Goal: Task Accomplishment & Management: Manage account settings

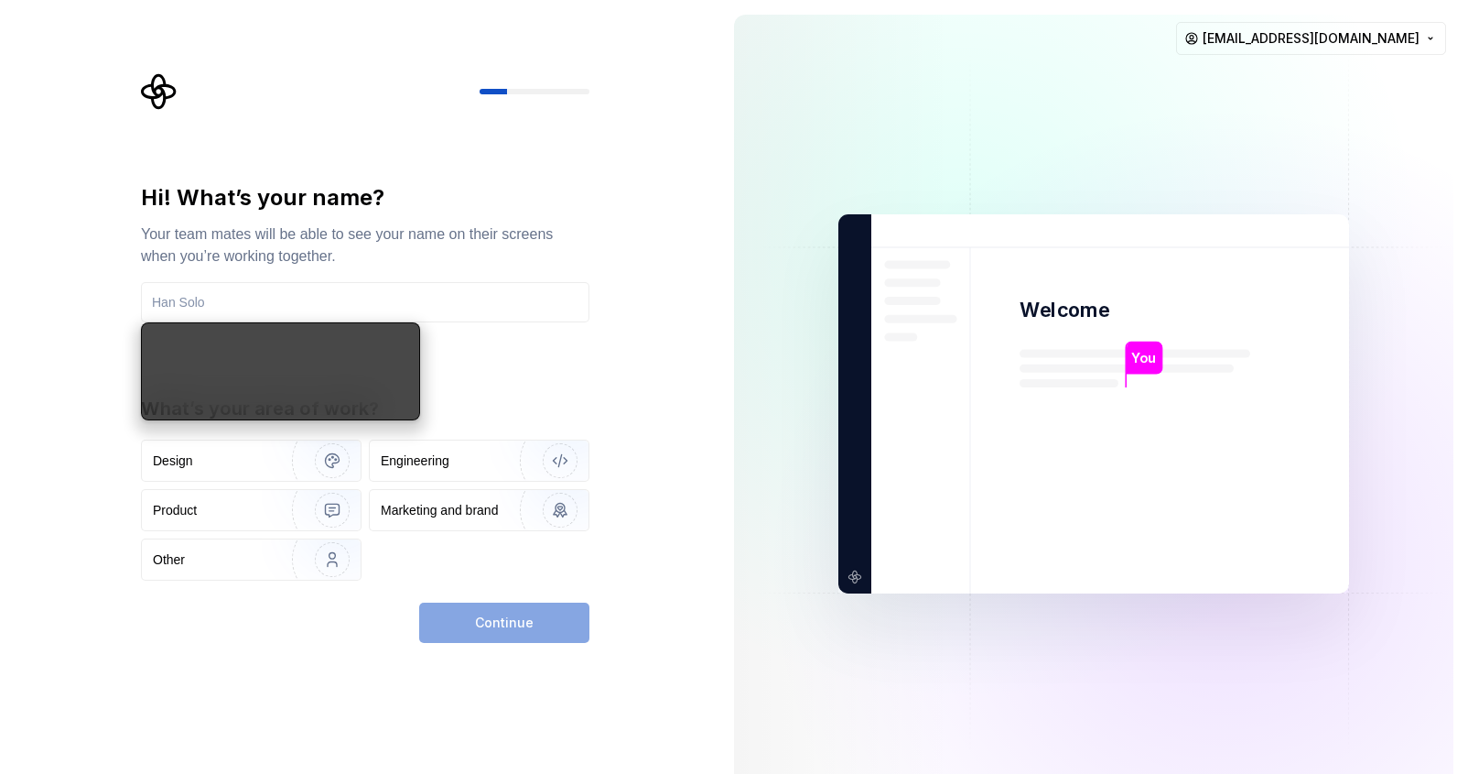
drag, startPoint x: 722, startPoint y: 524, endPoint x: 699, endPoint y: 519, distance: 24.2
click at [722, 524] on div "You Welcome You T B +3 Thomas Brooke Jamie casianusdesign@googlemail.com" at bounding box center [1094, 403] width 749 height 807
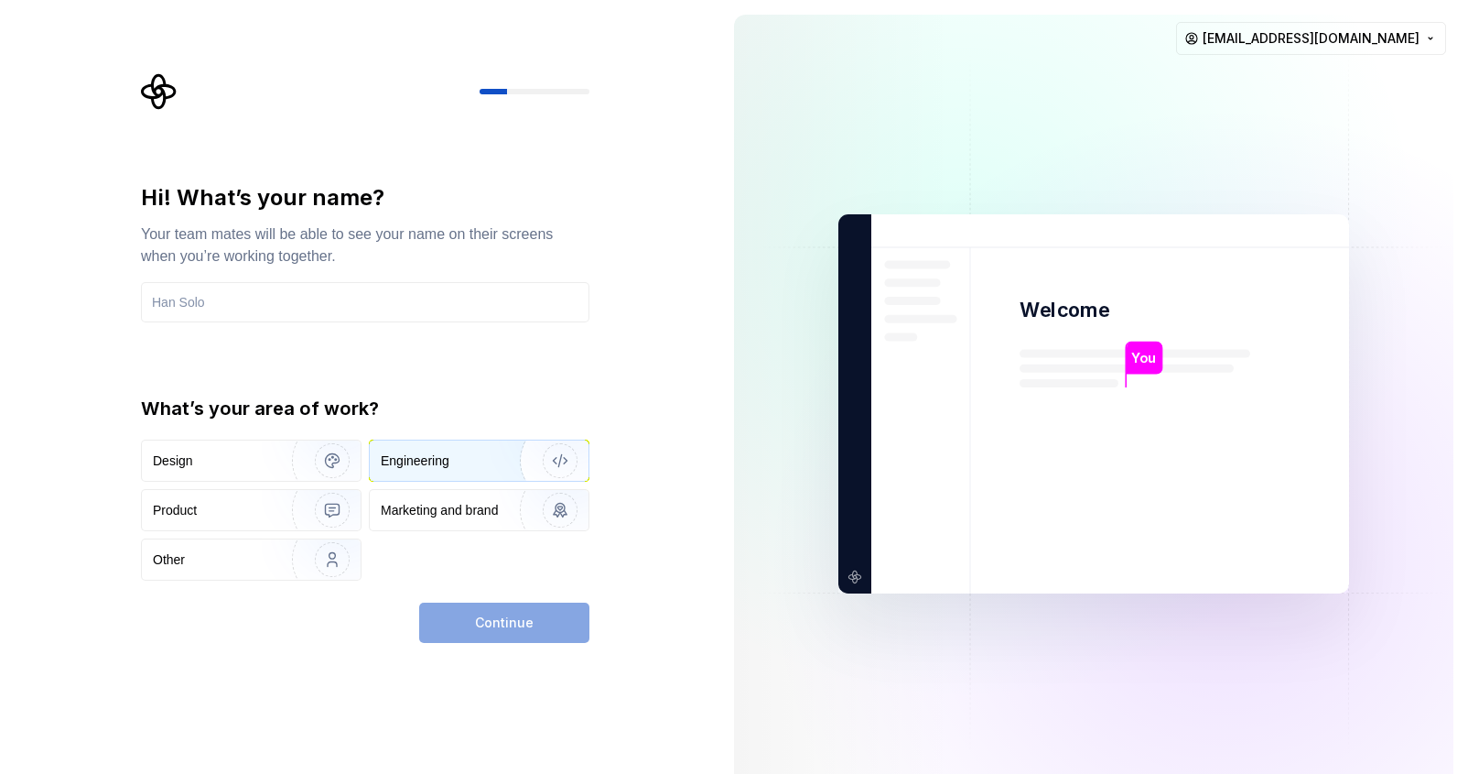
click at [459, 461] on div "Engineering" at bounding box center [452, 460] width 142 height 18
click at [297, 341] on div "Hi! What’s your name? Your team mates will be able to see your name on their sc…" at bounding box center [365, 381] width 449 height 397
click at [283, 311] on input "text" at bounding box center [365, 302] width 449 height 40
click at [281, 276] on div "Hi! What’s your name? Your team mates will be able to see your name on their sc…" at bounding box center [365, 252] width 449 height 139
click at [227, 306] on input "text" at bounding box center [365, 302] width 449 height 40
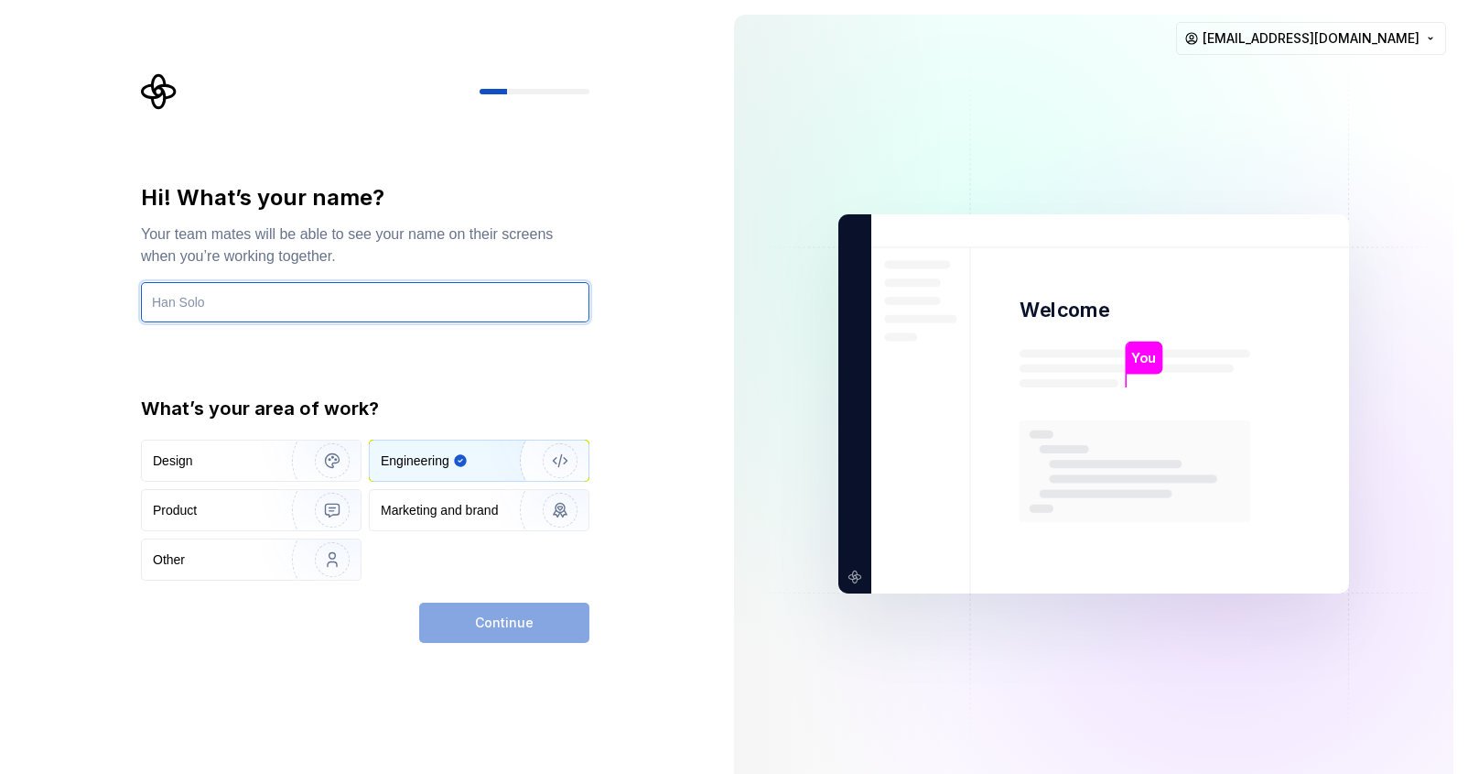
click at [258, 293] on input "text" at bounding box center [365, 302] width 449 height 40
click at [264, 294] on input "text" at bounding box center [365, 302] width 449 height 40
drag, startPoint x: 236, startPoint y: 304, endPoint x: 188, endPoint y: 320, distance: 51.2
click at [236, 304] on input "text" at bounding box center [365, 302] width 449 height 40
type input "Casianus"
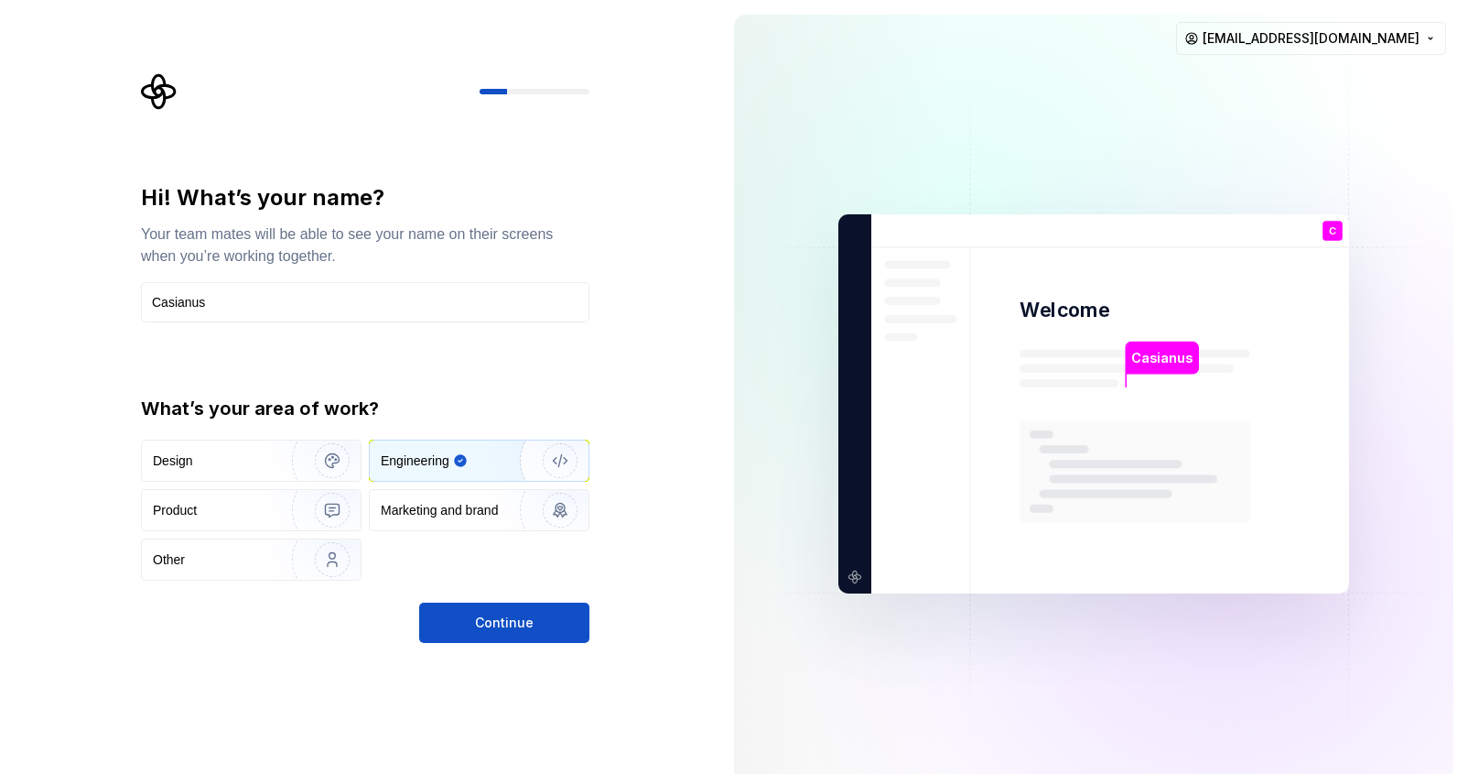
click at [535, 618] on div "Hi! What’s your name? Your team mates will be able to see your name on their sc…" at bounding box center [365, 413] width 449 height 460
click at [537, 670] on div "Hi! What’s your name? Your team mates will be able to see your name on their sc…" at bounding box center [360, 403] width 720 height 807
click at [542, 631] on button "Continue" at bounding box center [504, 622] width 170 height 40
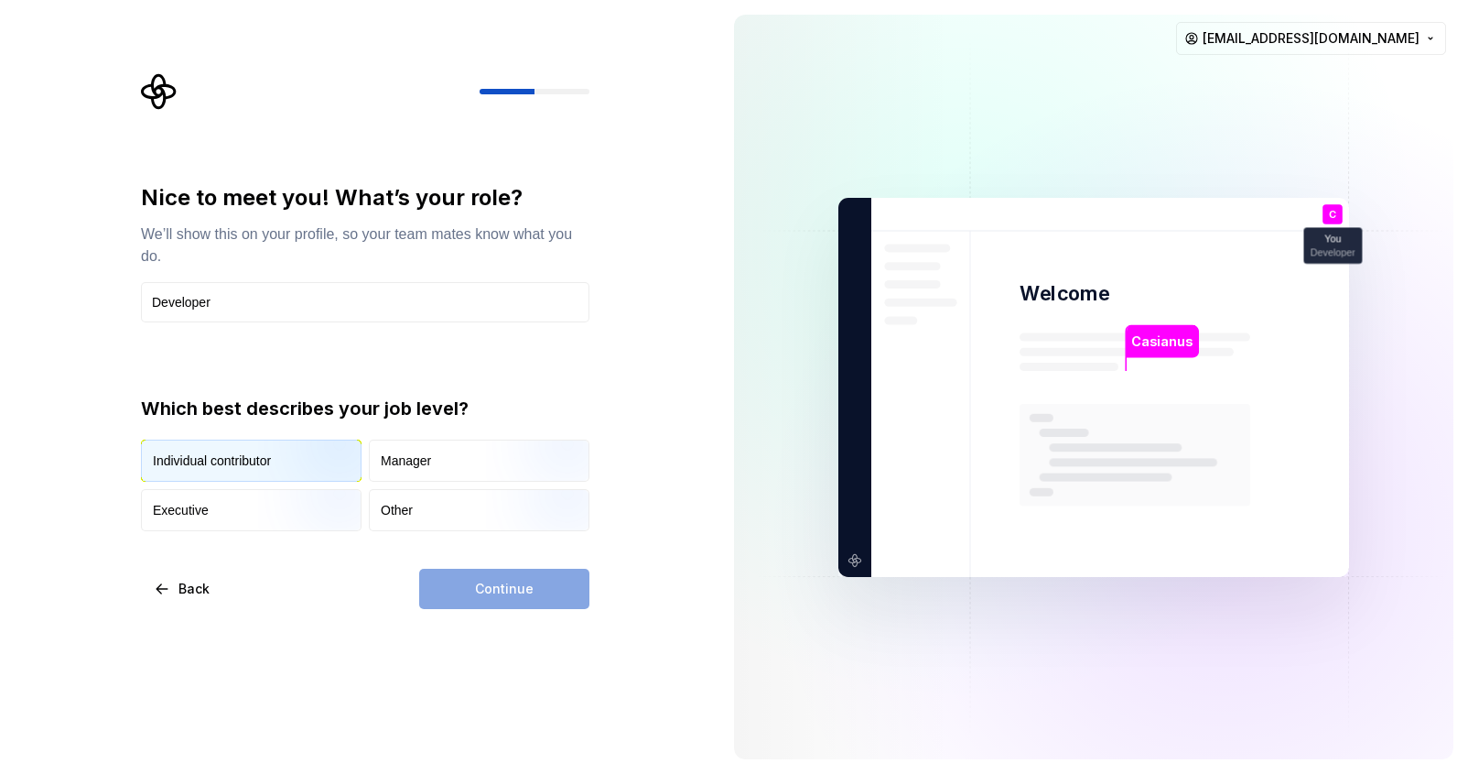
type input "Developer"
click at [286, 470] on img "button" at bounding box center [316, 483] width 117 height 123
click at [594, 580] on div "Nice to meet you! What’s your role? We’ll show this on your profile, so your te…" at bounding box center [371, 341] width 482 height 536
click at [570, 587] on button "Continue" at bounding box center [504, 589] width 170 height 40
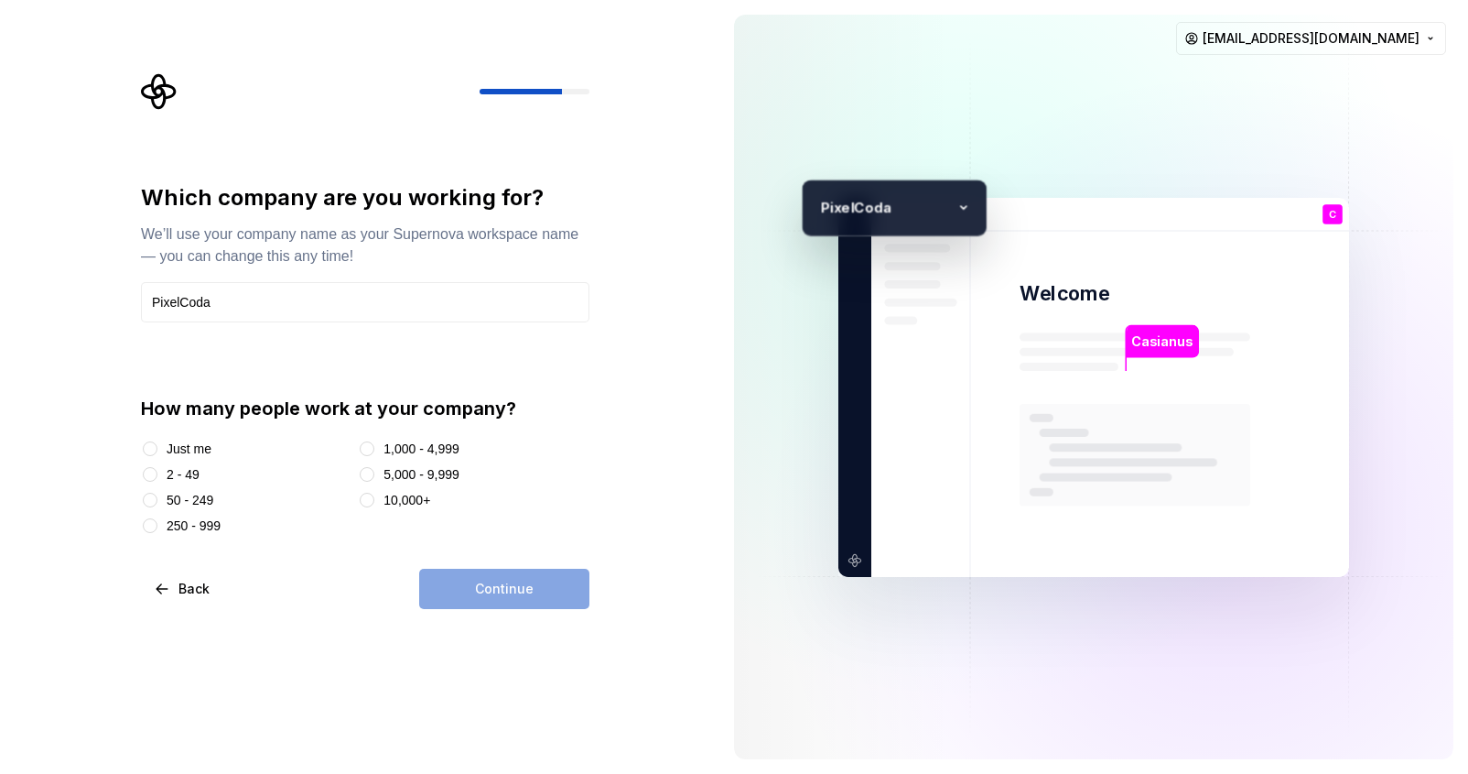
type input "PixelCoda"
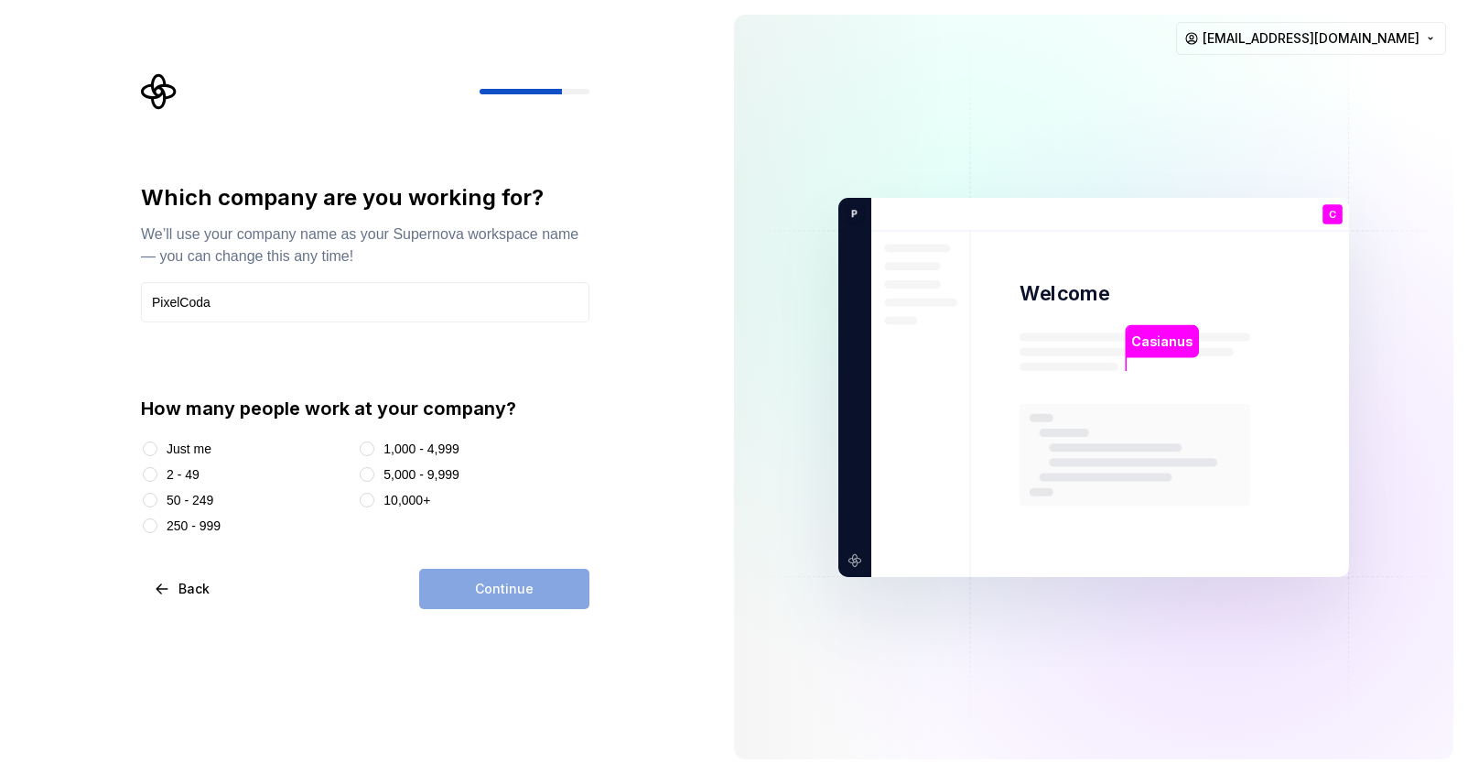
click at [247, 443] on div "Just me" at bounding box center [246, 448] width 210 height 18
click at [222, 461] on div "Just me 2 - 49 50 - 249 250 - 999 1,000 - 4,999 5,000 - 9,999 10,000+" at bounding box center [365, 486] width 449 height 95
click at [122, 430] on div "Which company are you working for? We’ll use your company name as your Supernov…" at bounding box center [360, 387] width 720 height 774
click at [205, 437] on div "How many people work at your company? Just me 2 - 49 50 - 249 250 - 999 1,000 -…" at bounding box center [365, 465] width 449 height 139
click at [190, 446] on div "Just me" at bounding box center [189, 448] width 45 height 18
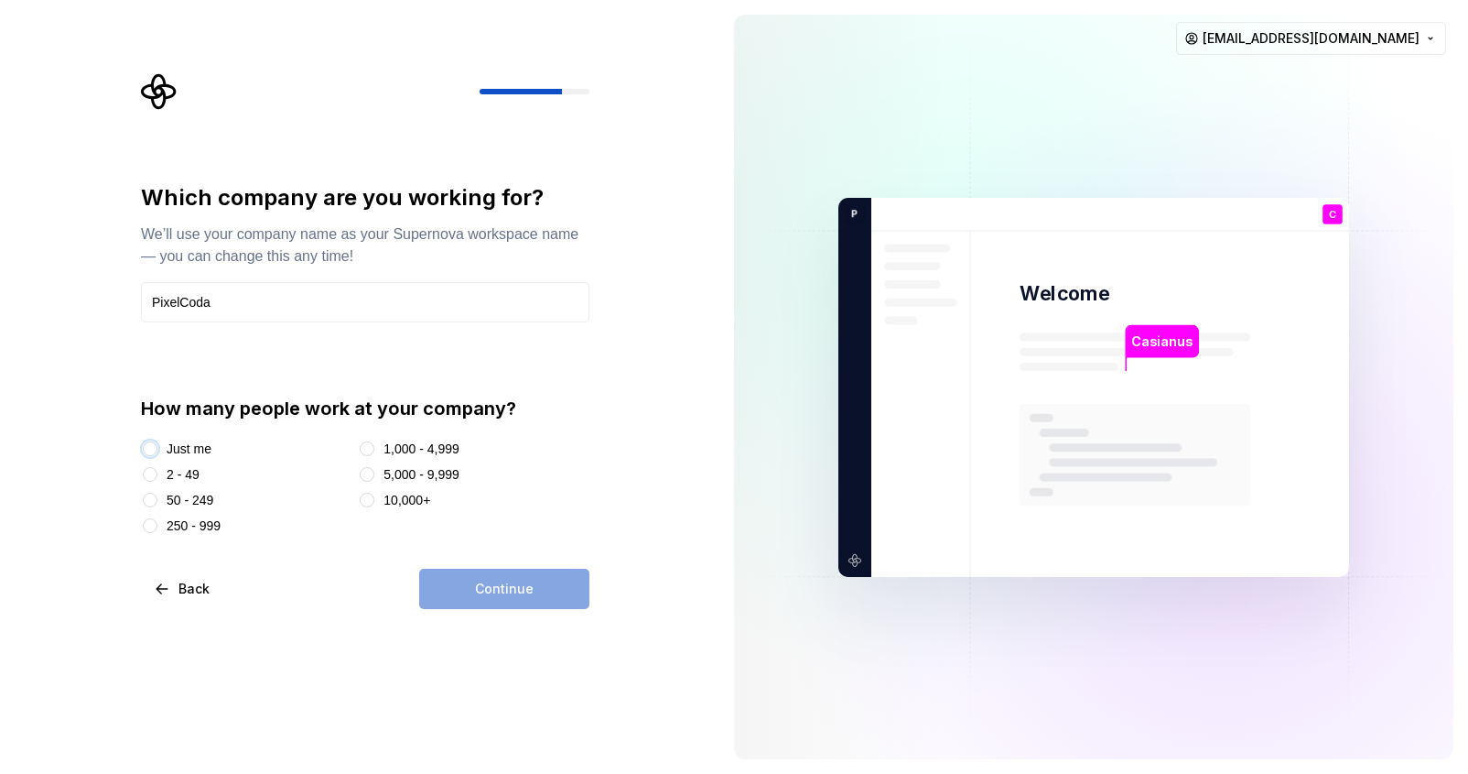
click at [157, 446] on button "Just me" at bounding box center [150, 448] width 15 height 15
click at [572, 589] on button "Continue" at bounding box center [504, 589] width 170 height 40
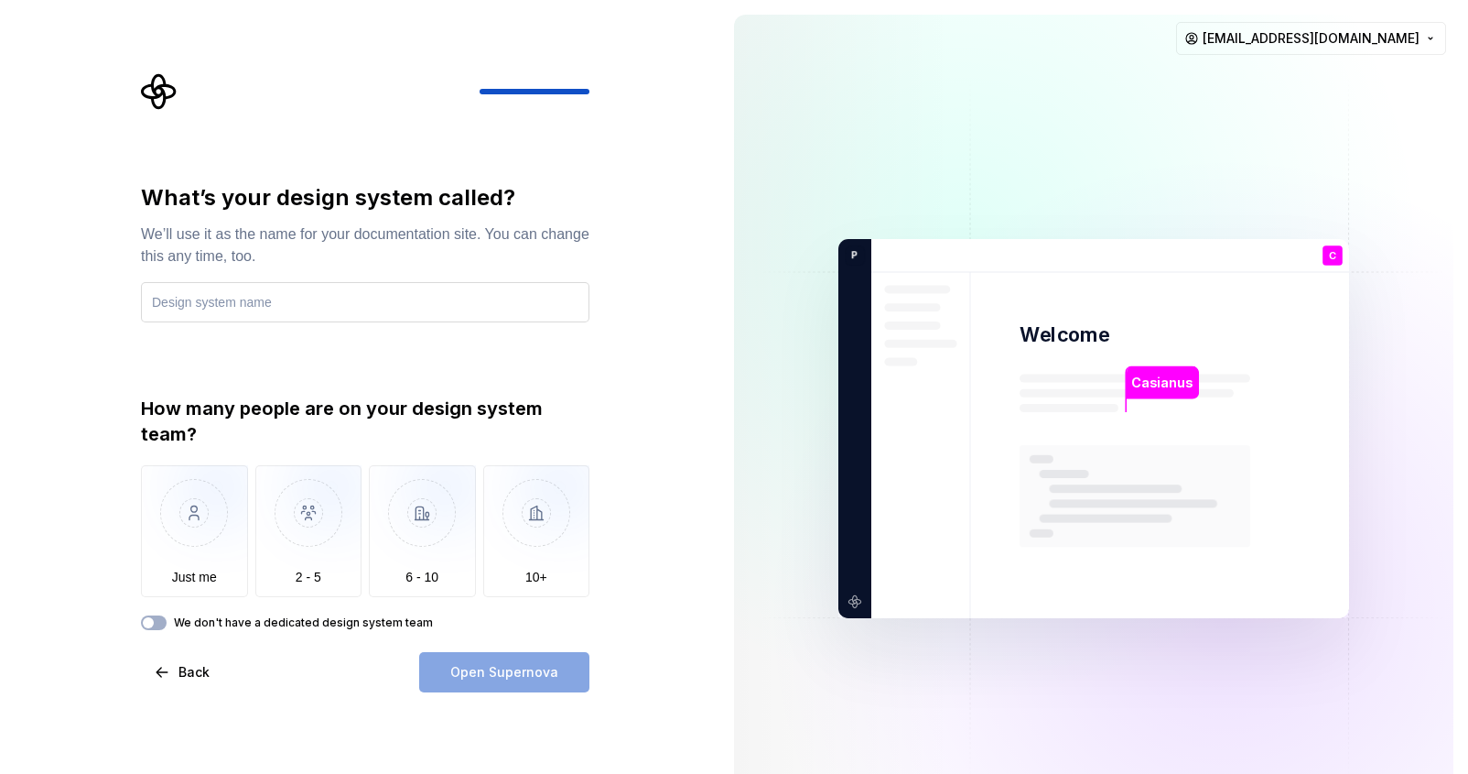
click at [276, 307] on input "text" at bounding box center [365, 302] width 449 height 40
type input "PixelCoda"
click at [258, 511] on img "button" at bounding box center [308, 526] width 107 height 123
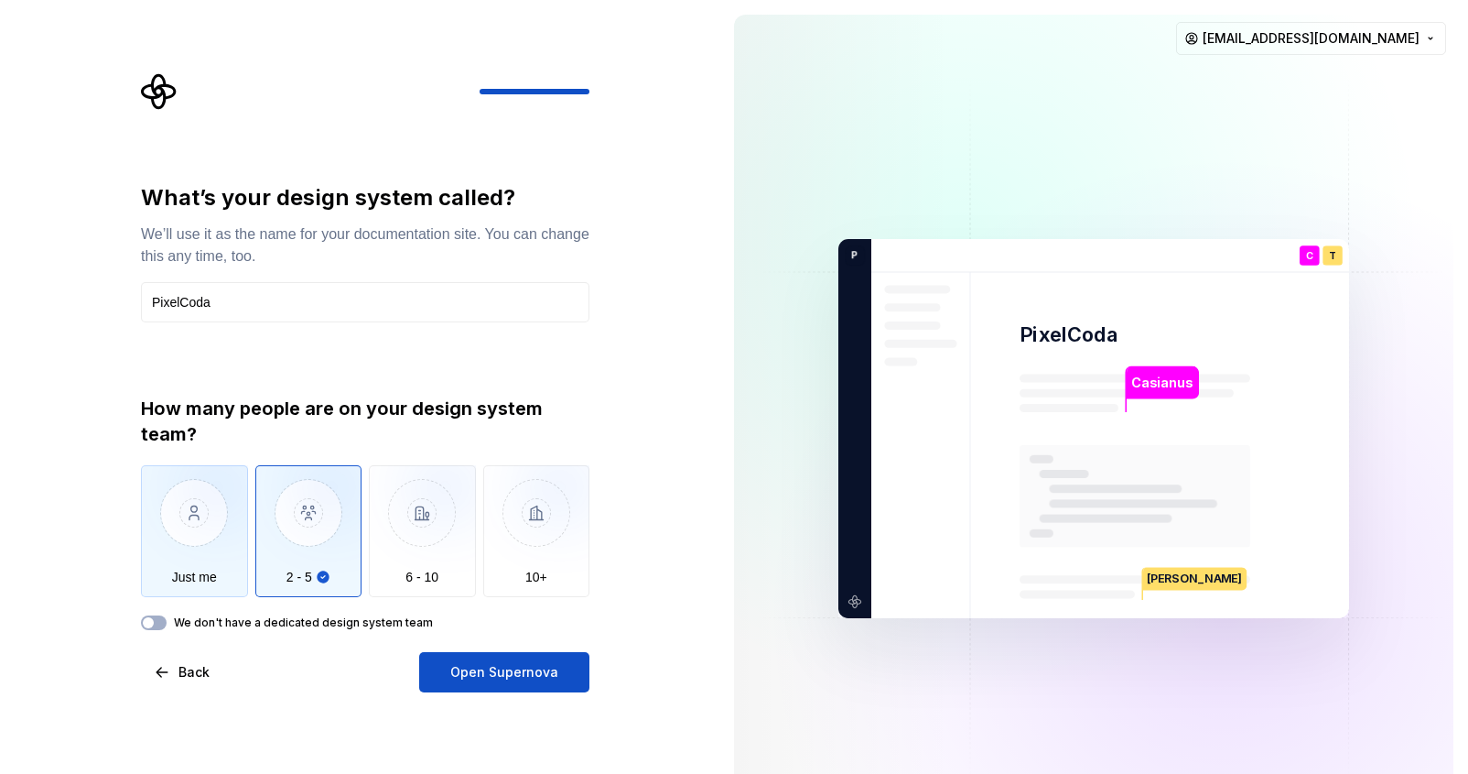
click at [185, 529] on img "button" at bounding box center [194, 526] width 107 height 123
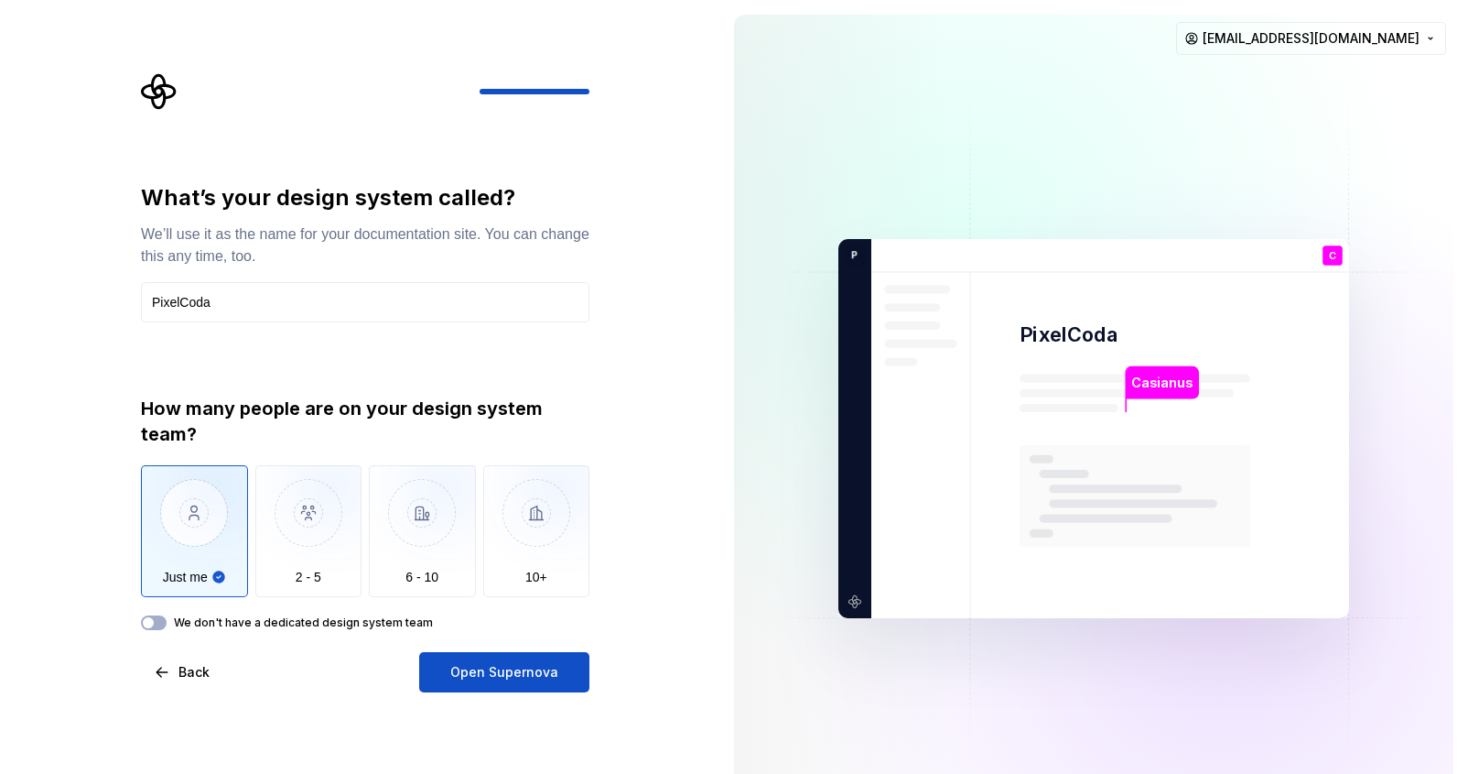
click at [187, 625] on label "We don't have a dedicated design system team" at bounding box center [303, 622] width 259 height 15
click at [167, 625] on button "We don't have a dedicated design system team" at bounding box center [154, 622] width 26 height 15
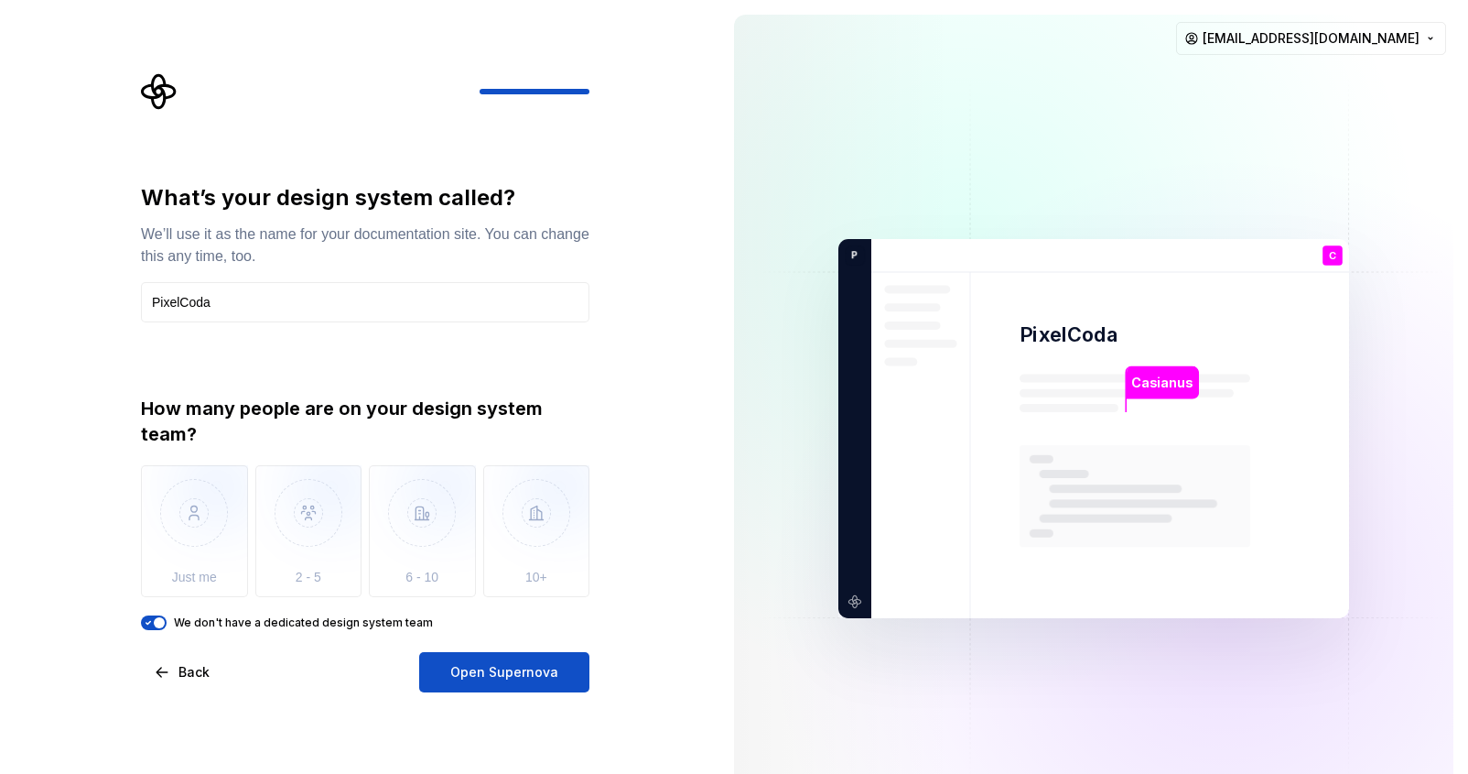
drag, startPoint x: 144, startPoint y: 625, endPoint x: 155, endPoint y: 614, distance: 15.5
click at [145, 625] on icon "button" at bounding box center [148, 622] width 15 height 11
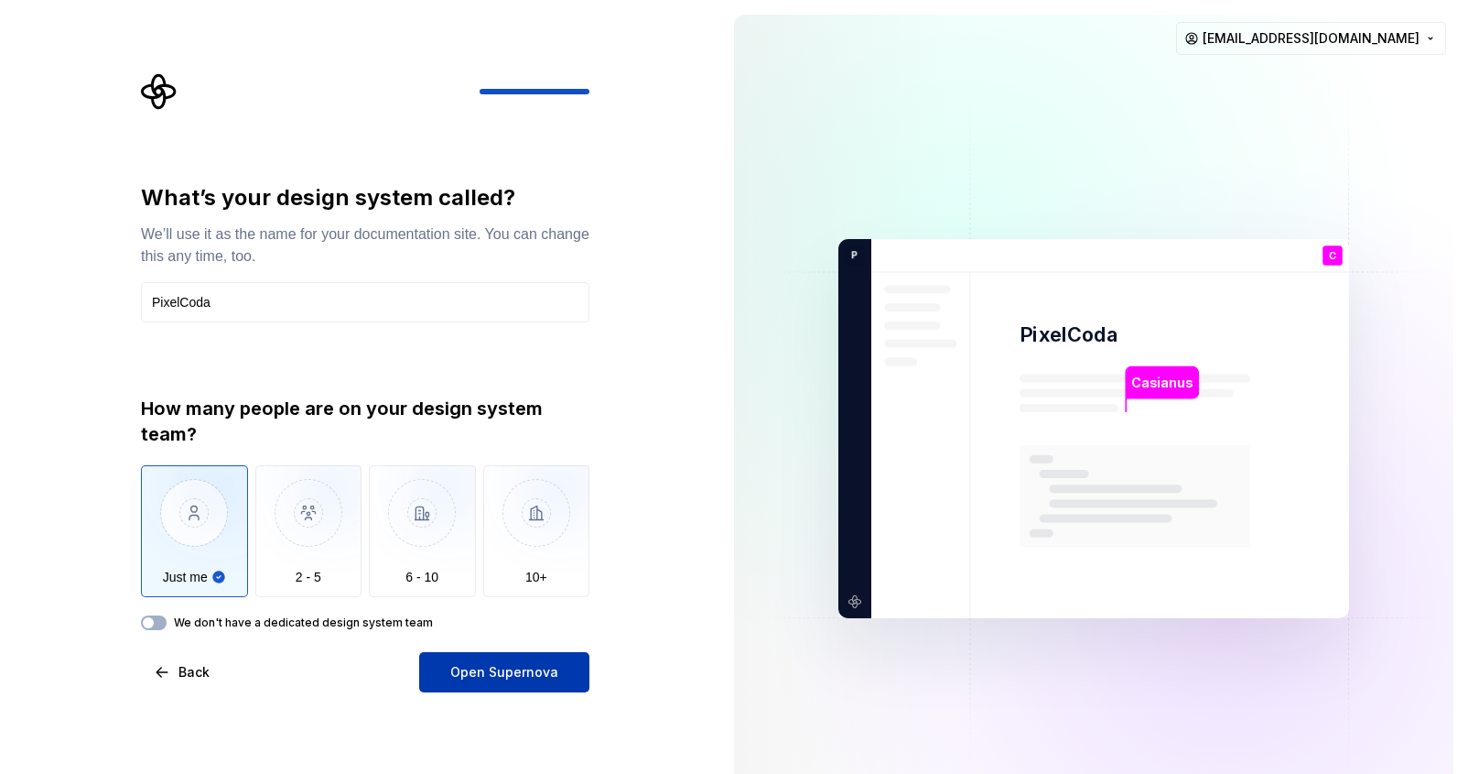
click at [547, 656] on button "Open Supernova" at bounding box center [504, 672] width 170 height 40
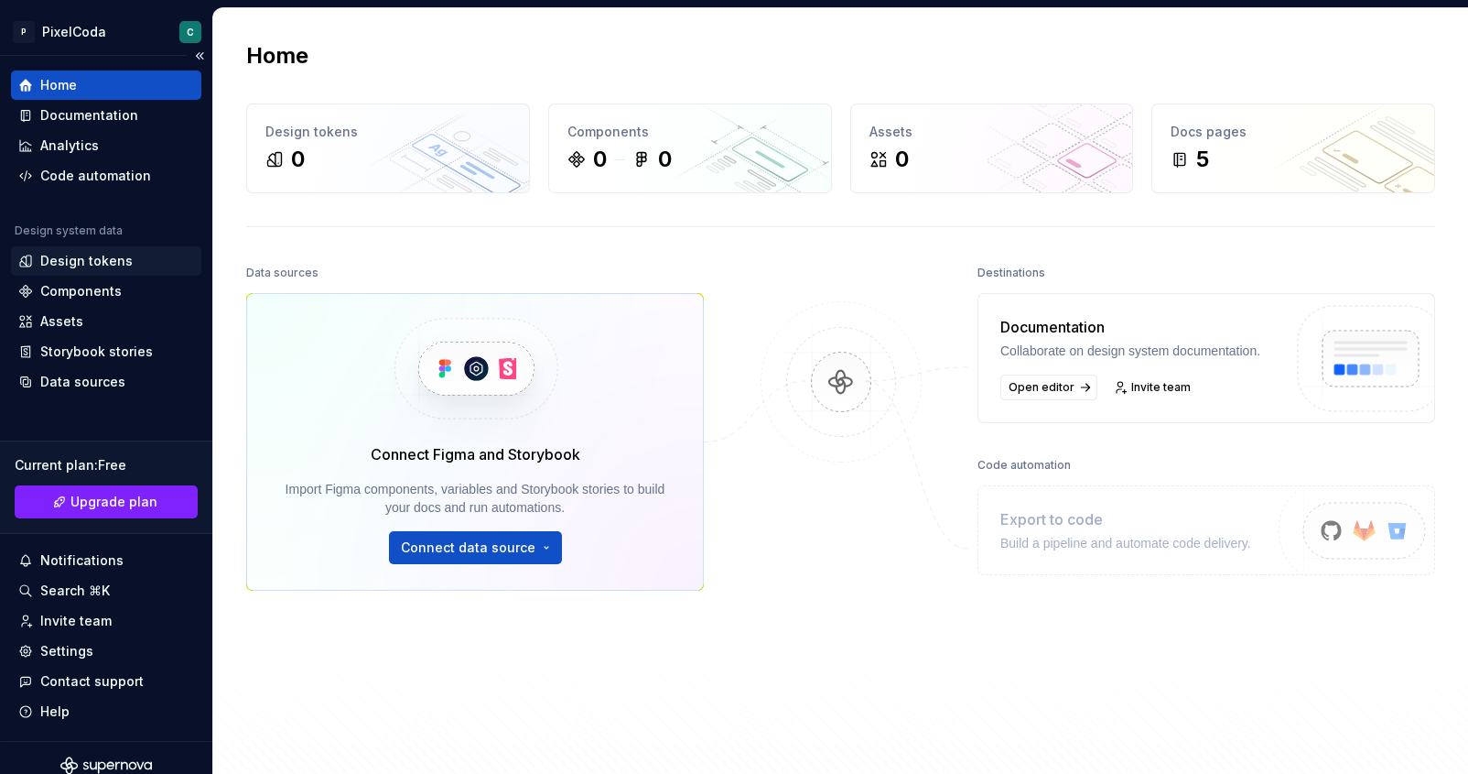
click at [122, 253] on div "Design tokens" at bounding box center [86, 261] width 92 height 18
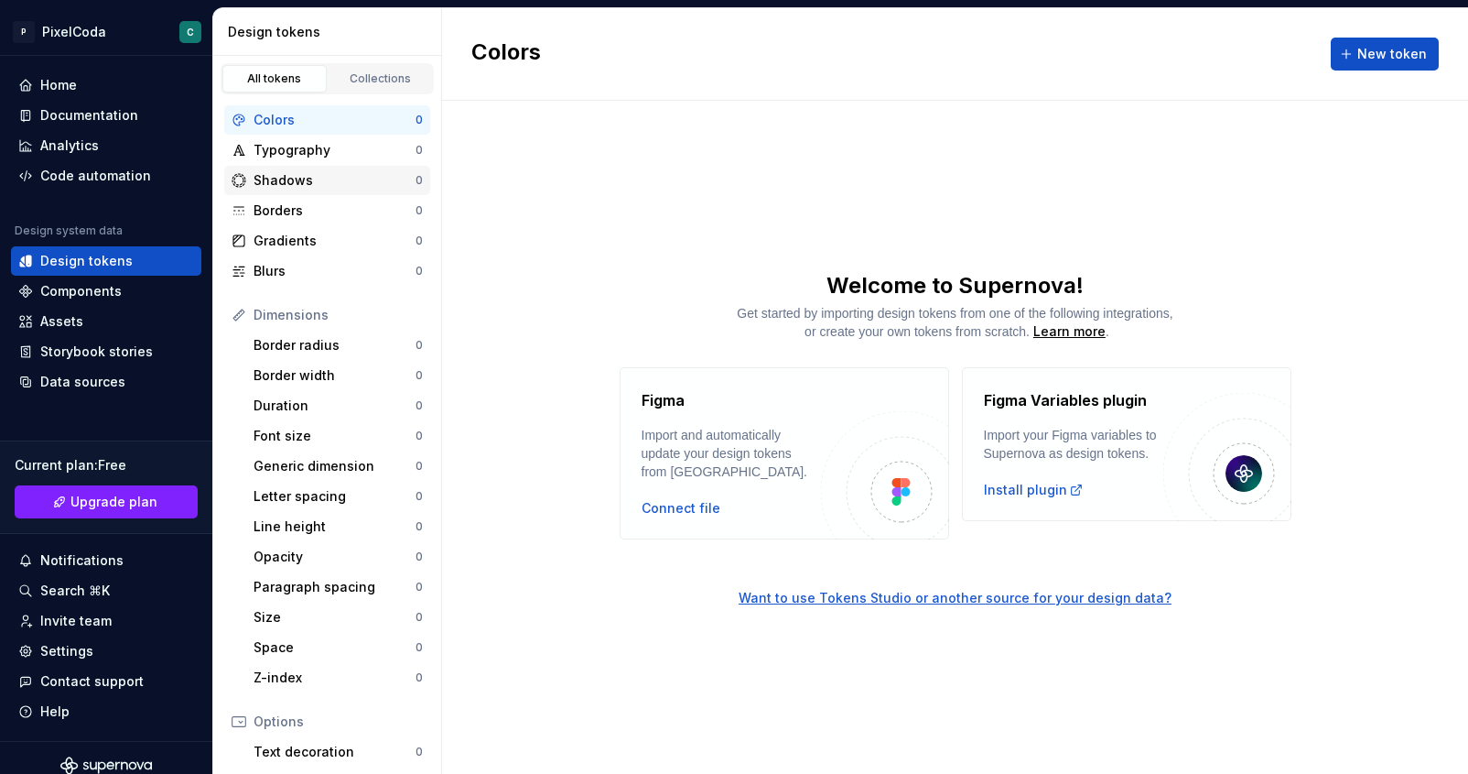
click at [256, 166] on div "Shadows 0" at bounding box center [327, 180] width 206 height 29
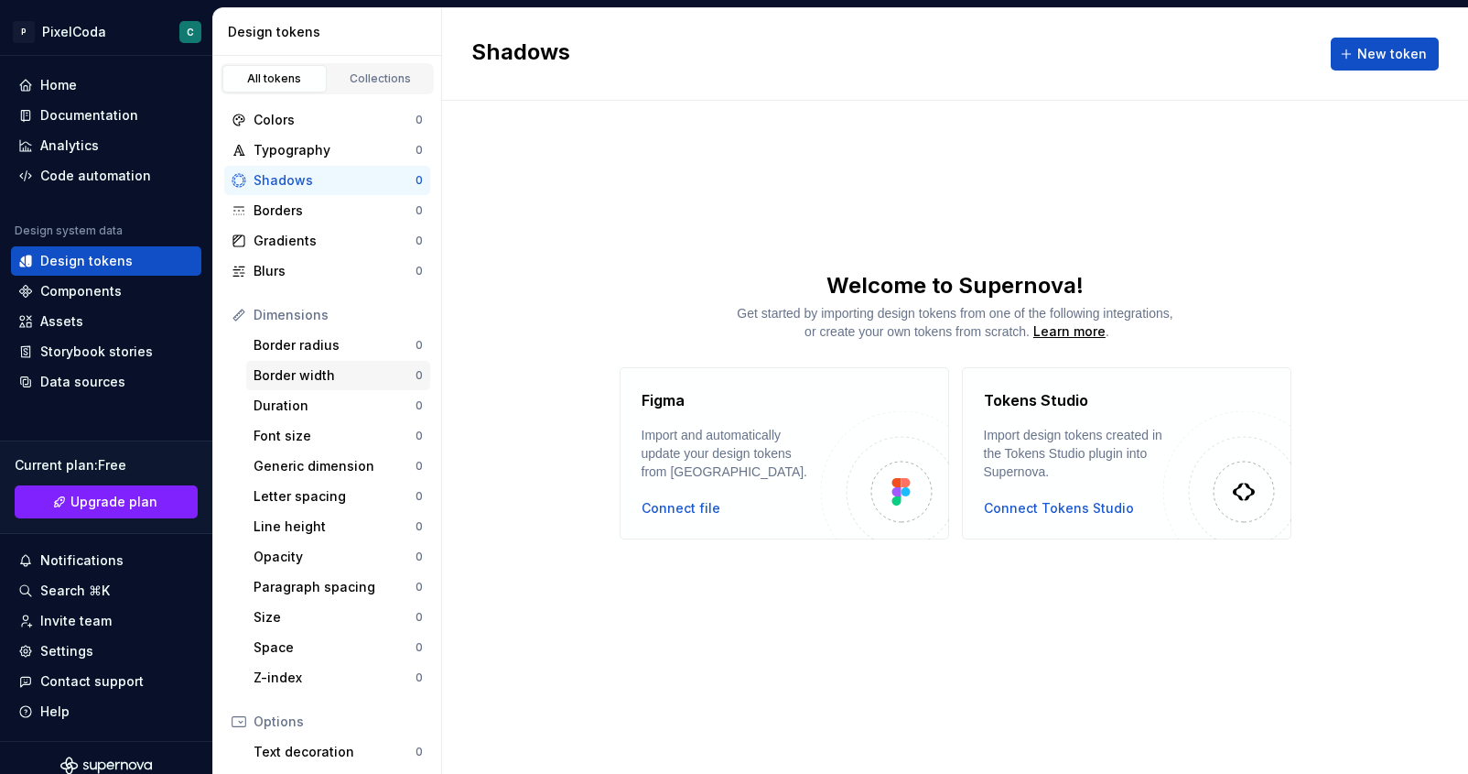
click at [270, 371] on div "Border width" at bounding box center [335, 375] width 162 height 18
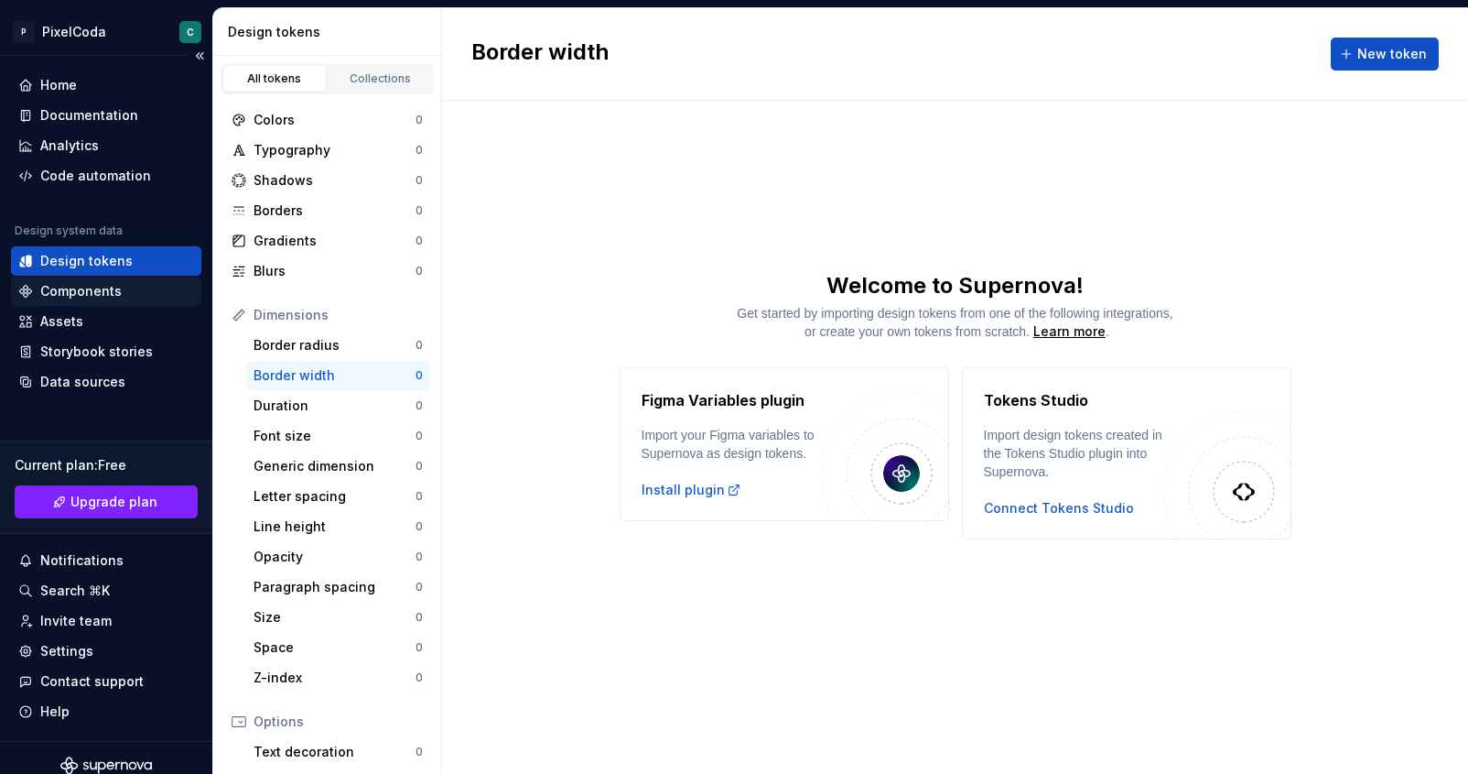
click at [91, 291] on div "Components" at bounding box center [80, 291] width 81 height 18
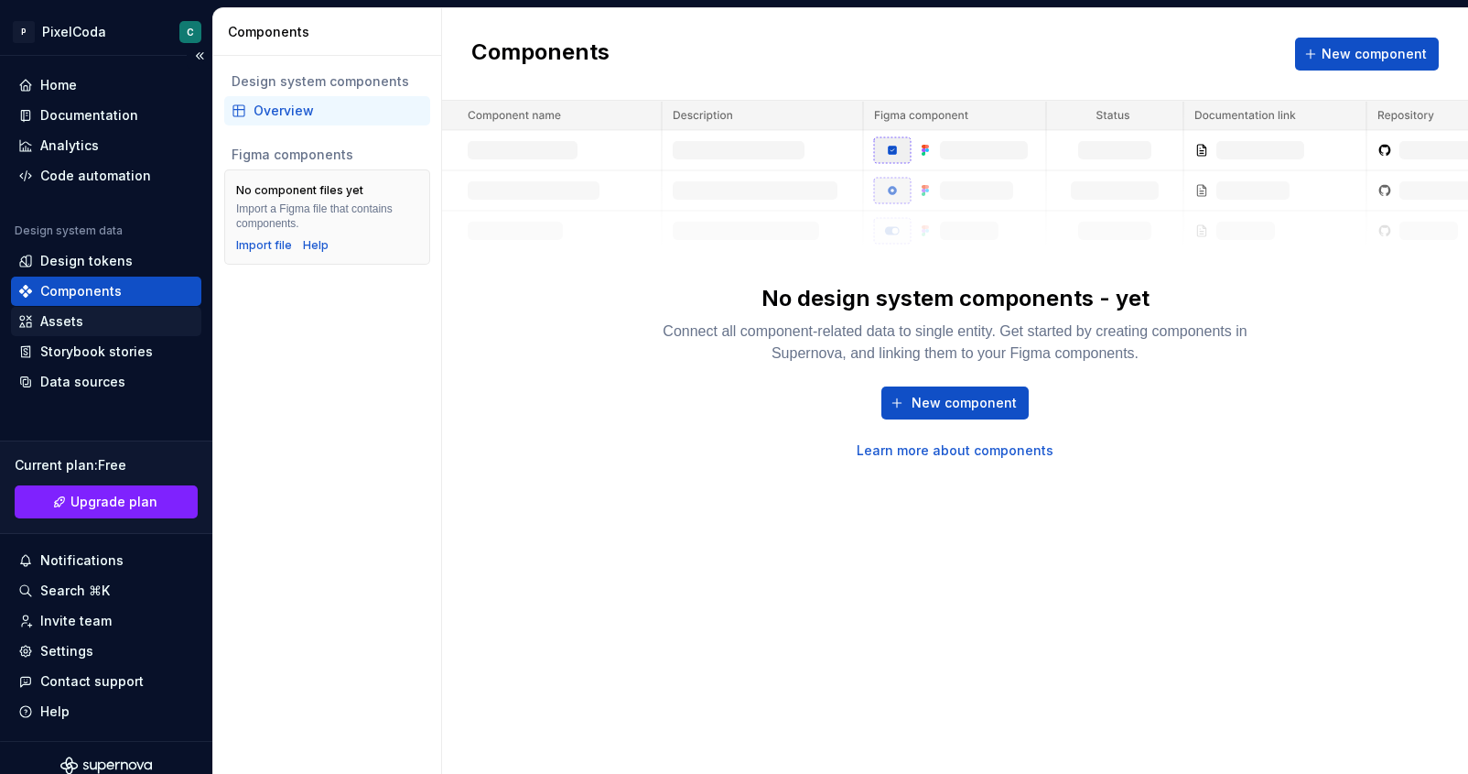
click at [49, 332] on div "Assets" at bounding box center [106, 321] width 190 height 29
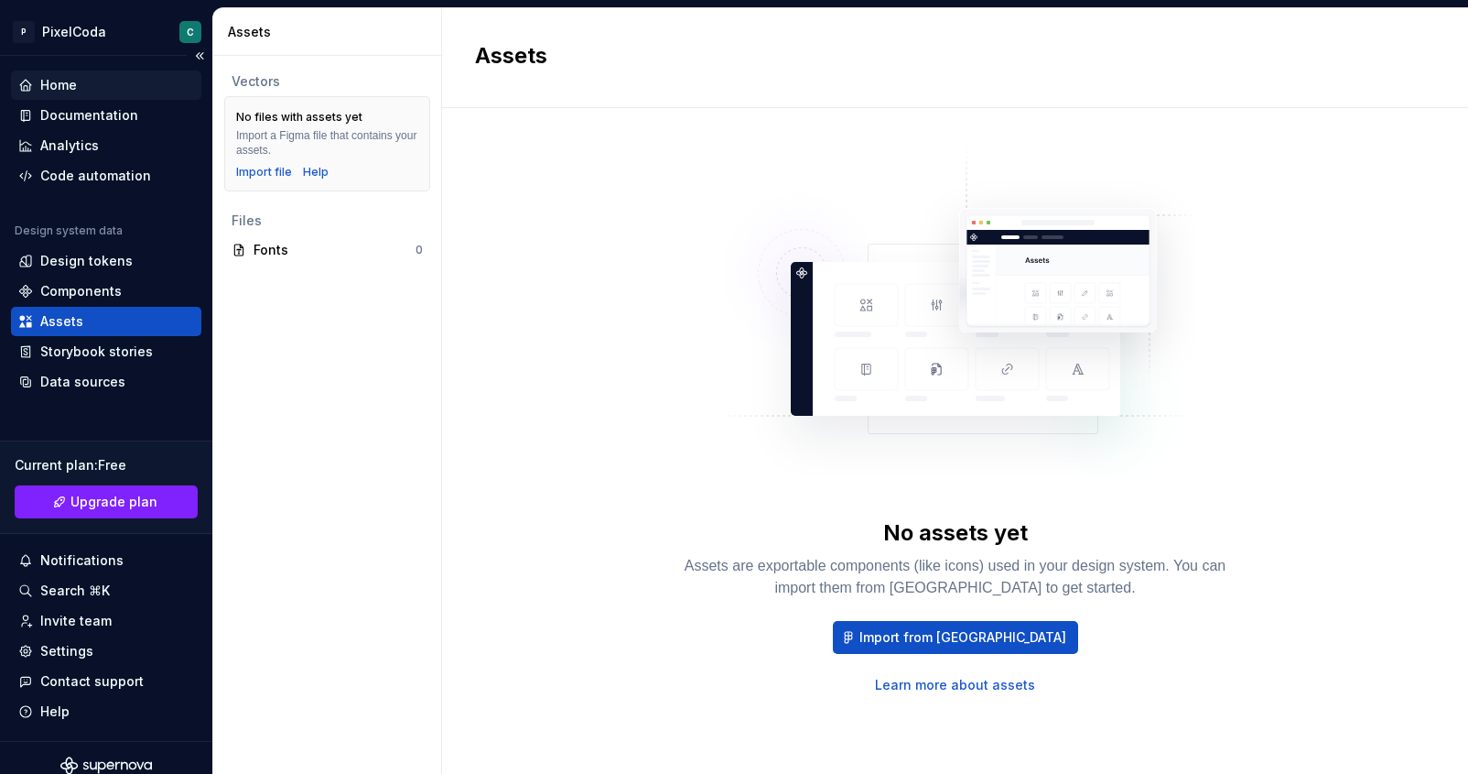
click at [43, 96] on div "Home" at bounding box center [106, 84] width 190 height 29
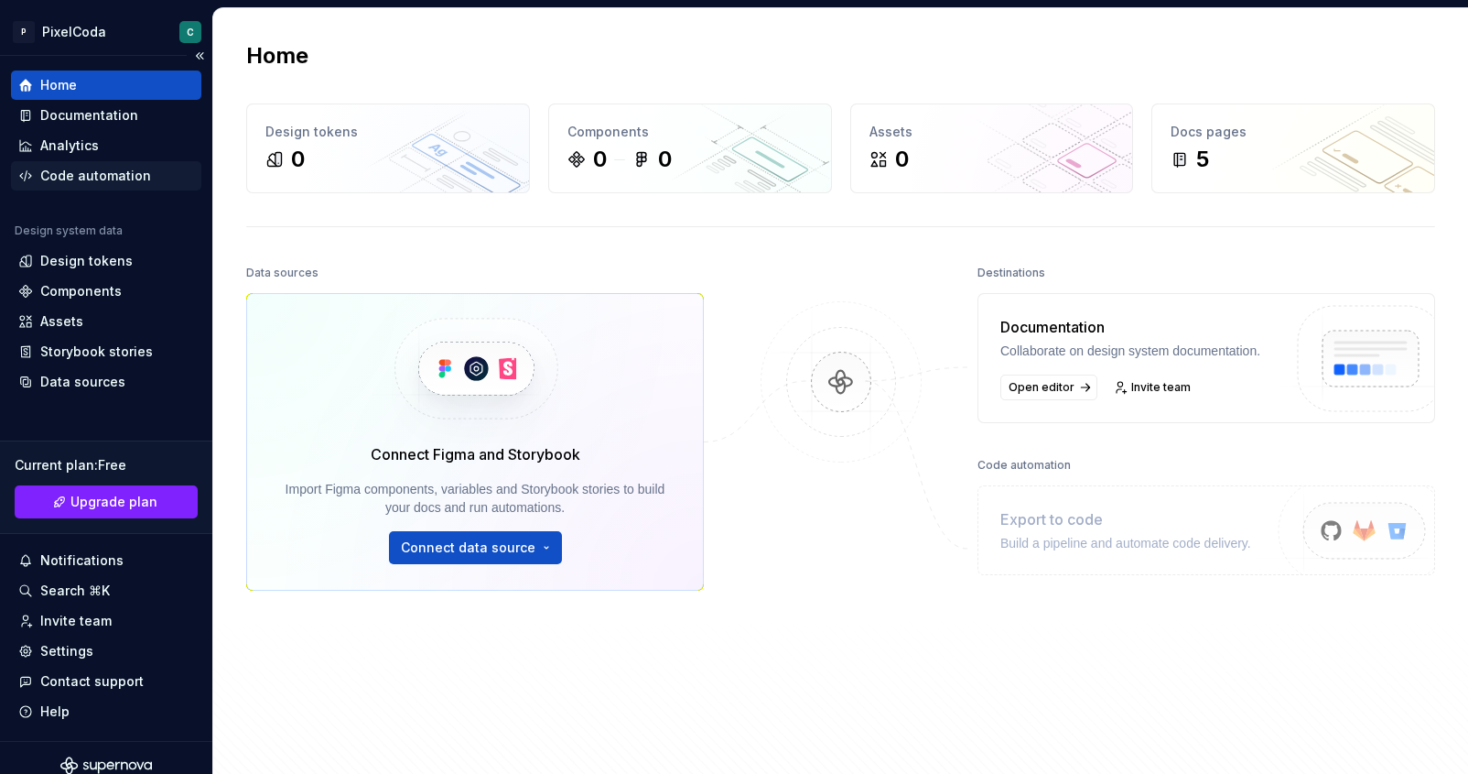
click at [56, 168] on div "Code automation" at bounding box center [95, 176] width 111 height 18
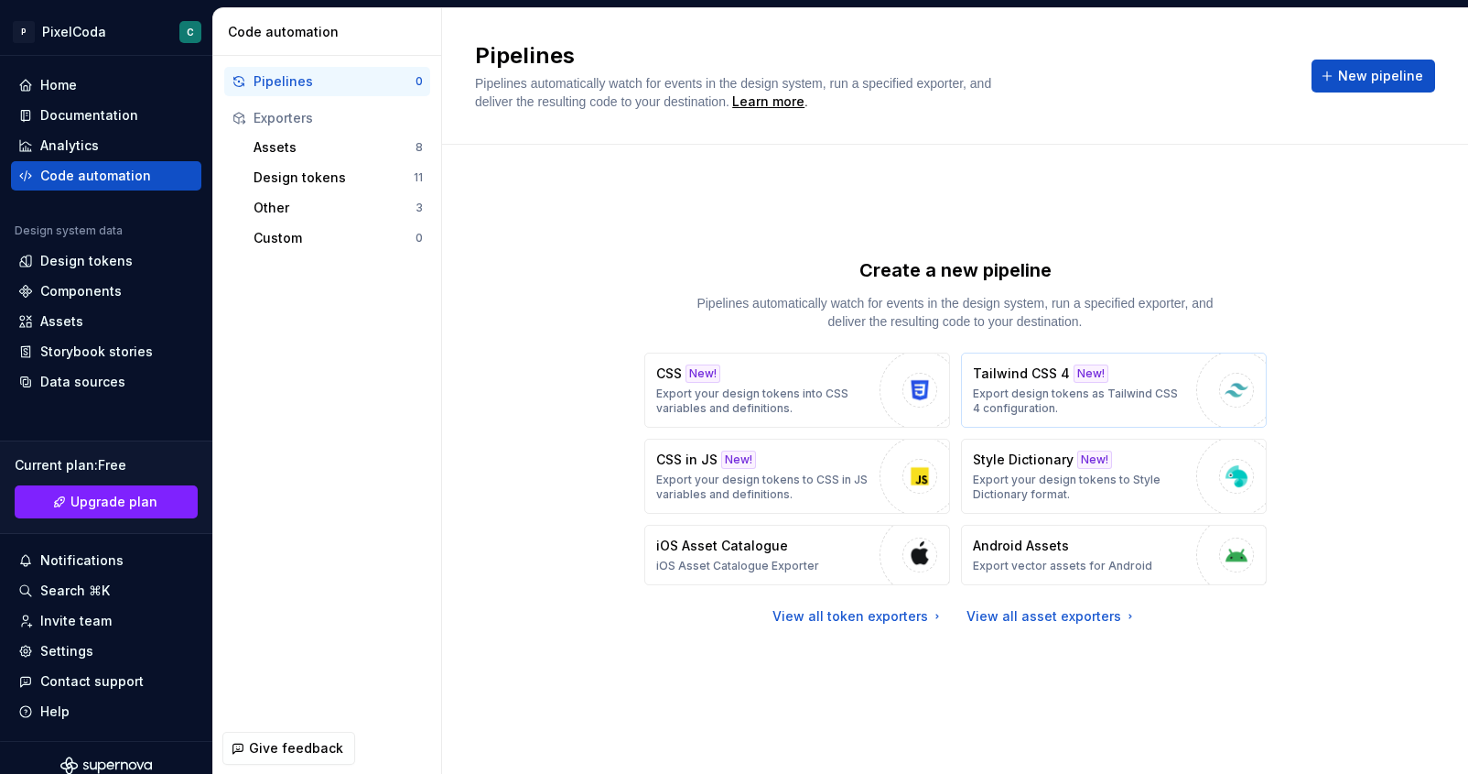
click at [1115, 377] on div "Tailwind CSS 4 New! Export design tokens as Tailwind CSS 4 configuration." at bounding box center [1080, 389] width 214 height 51
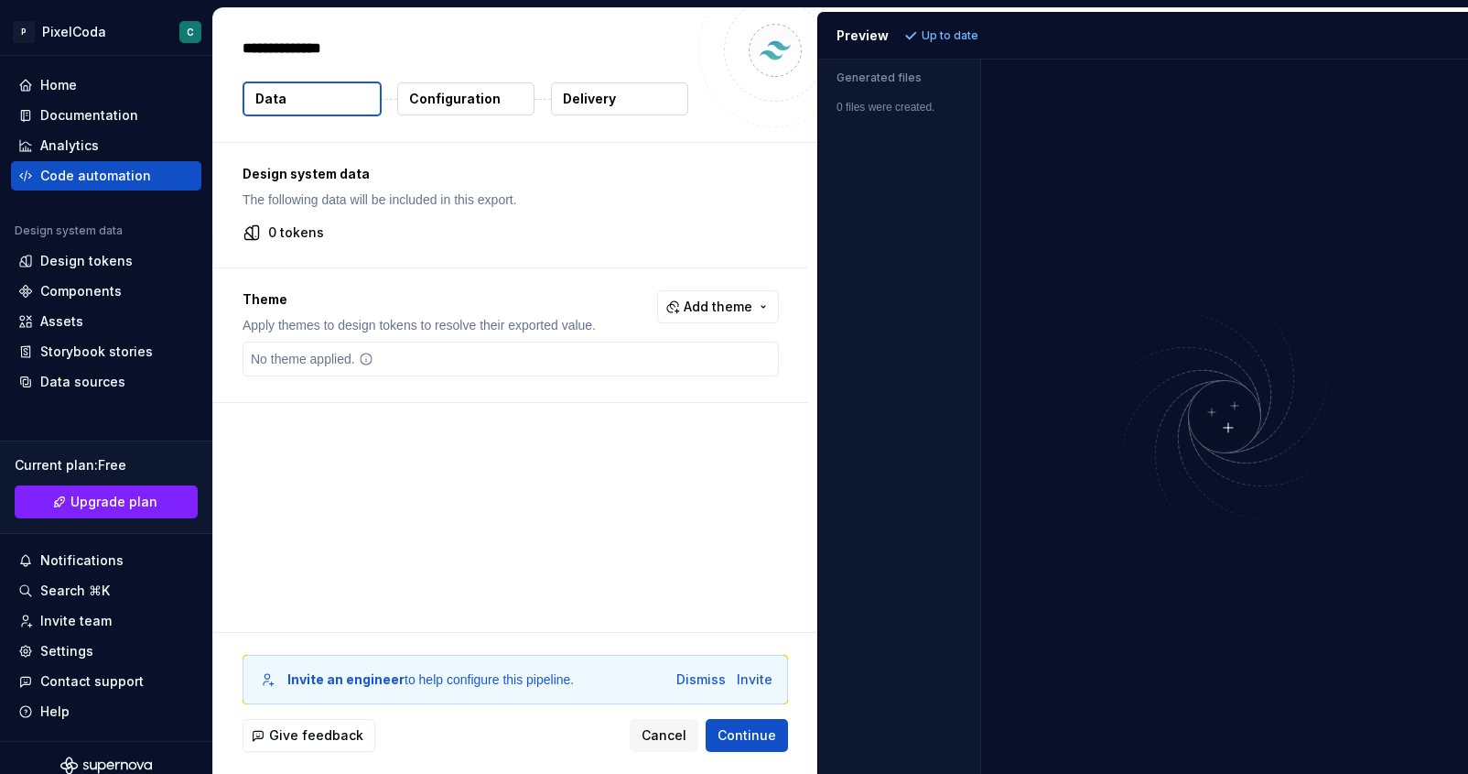
drag, startPoint x: 1397, startPoint y: 283, endPoint x: 1252, endPoint y: 329, distance: 151.7
click at [1397, 283] on div at bounding box center [1225, 417] width 488 height 714
click at [465, 104] on p "Configuration" at bounding box center [455, 99] width 92 height 18
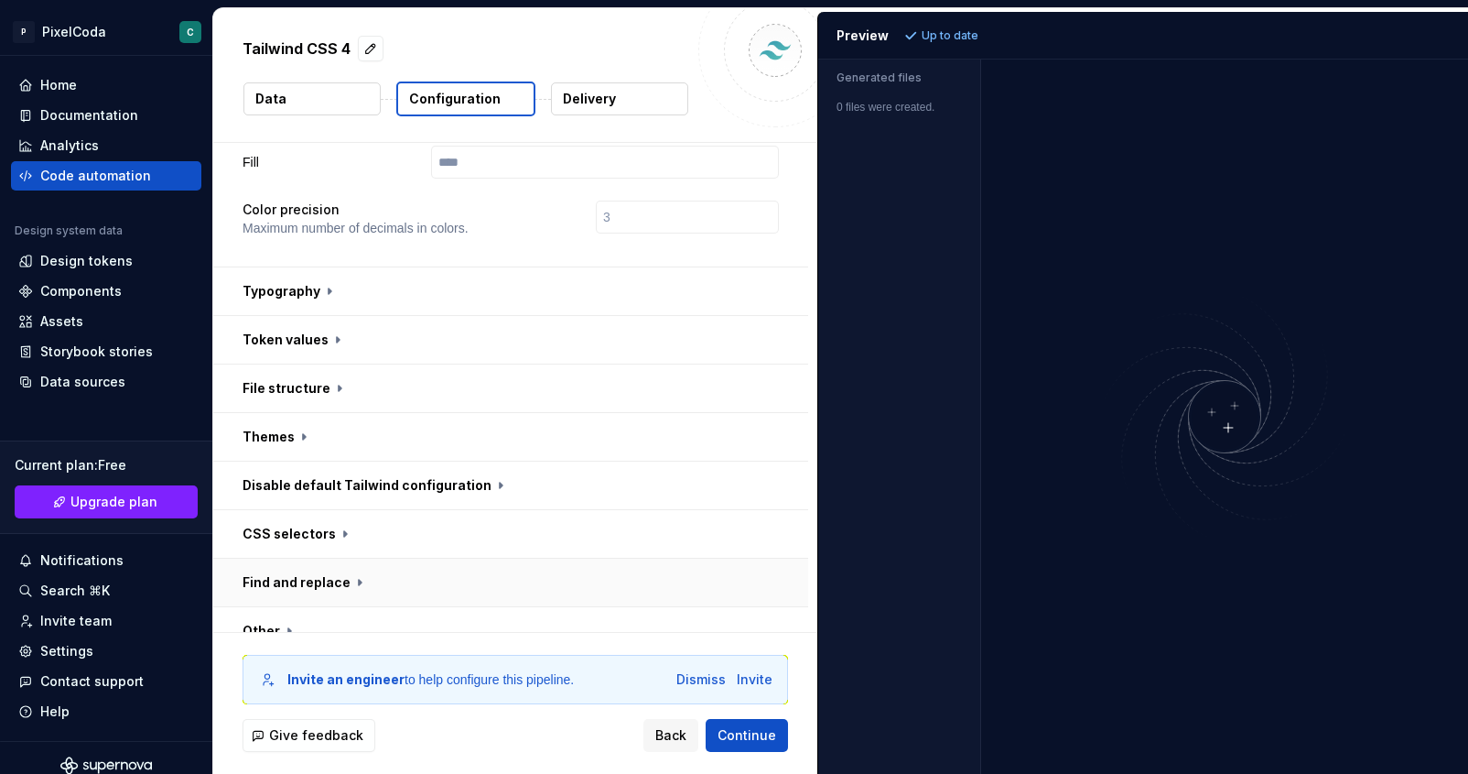
scroll to position [601, 0]
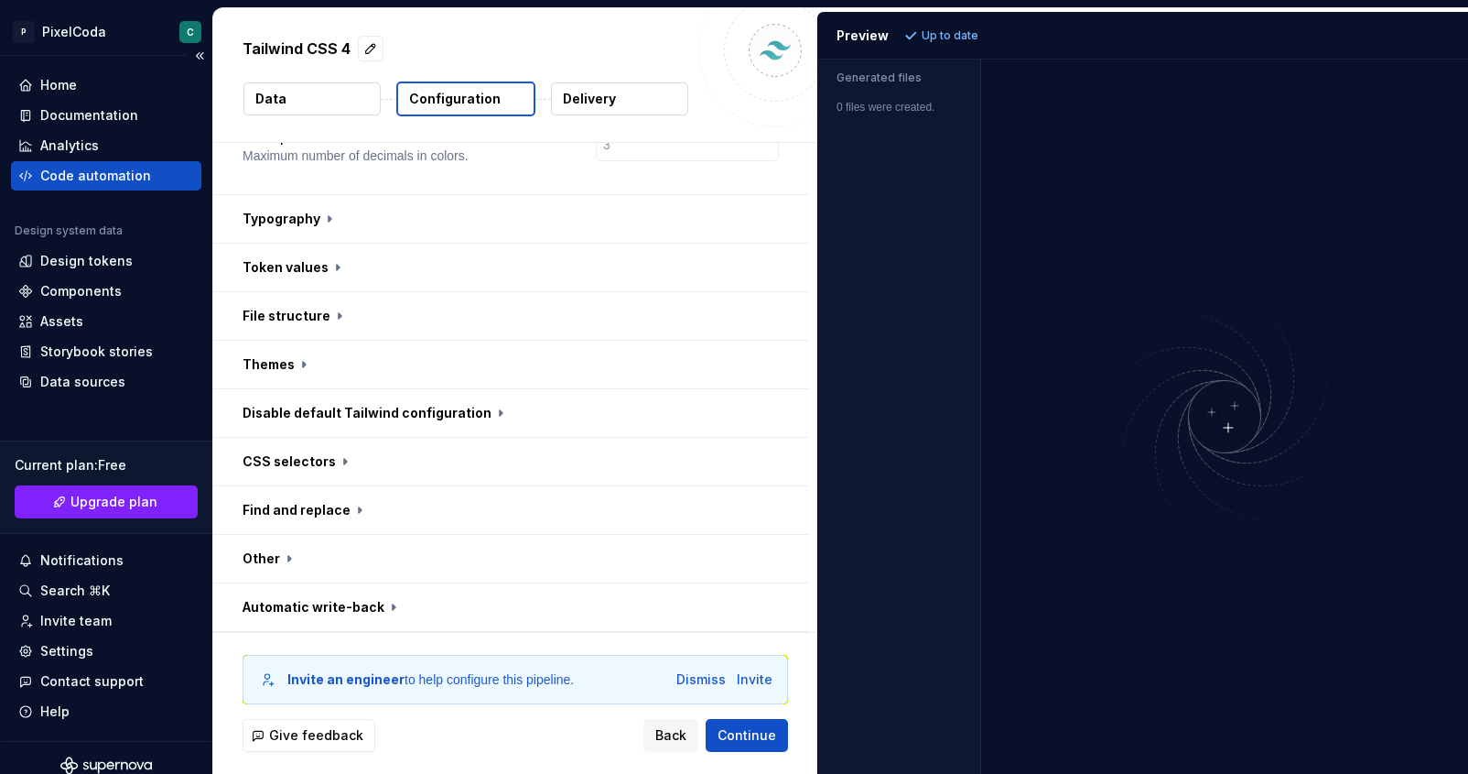
click at [200, 363] on div "Home Documentation Analytics Code automation Design system data Design tokens C…" at bounding box center [106, 398] width 212 height 685
click at [284, 302] on button "button" at bounding box center [510, 316] width 595 height 48
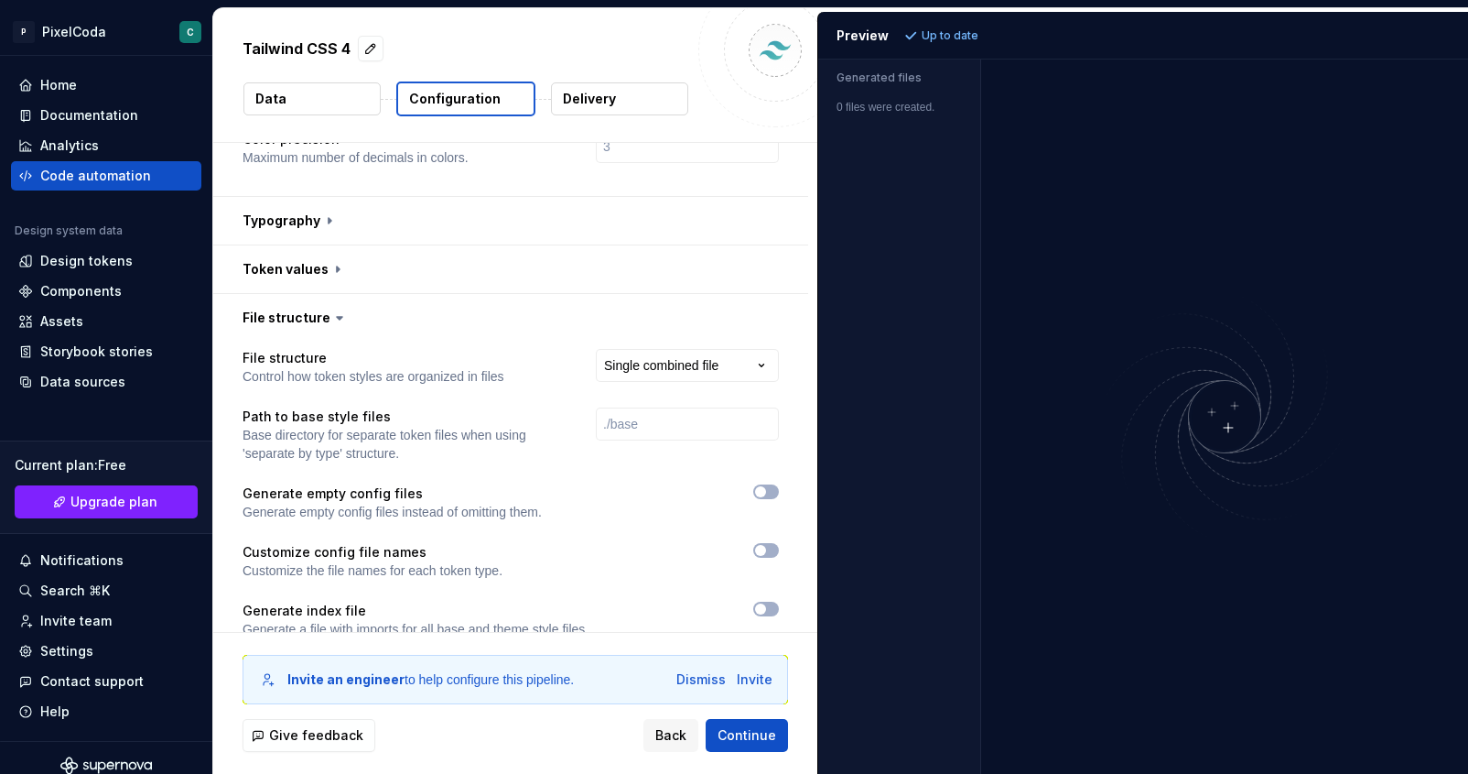
scroll to position [523, 0]
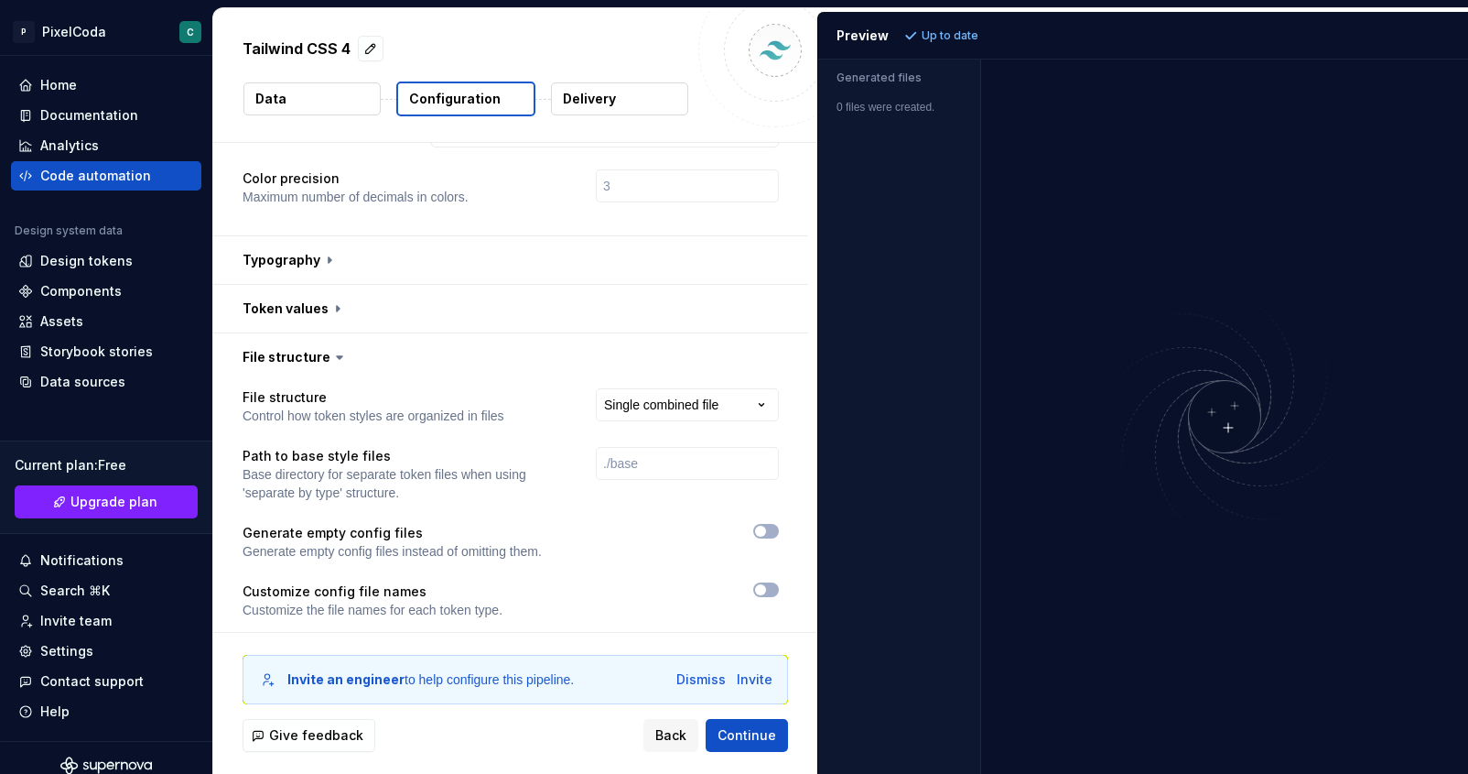
click at [605, 113] on button "Delivery" at bounding box center [619, 98] width 137 height 33
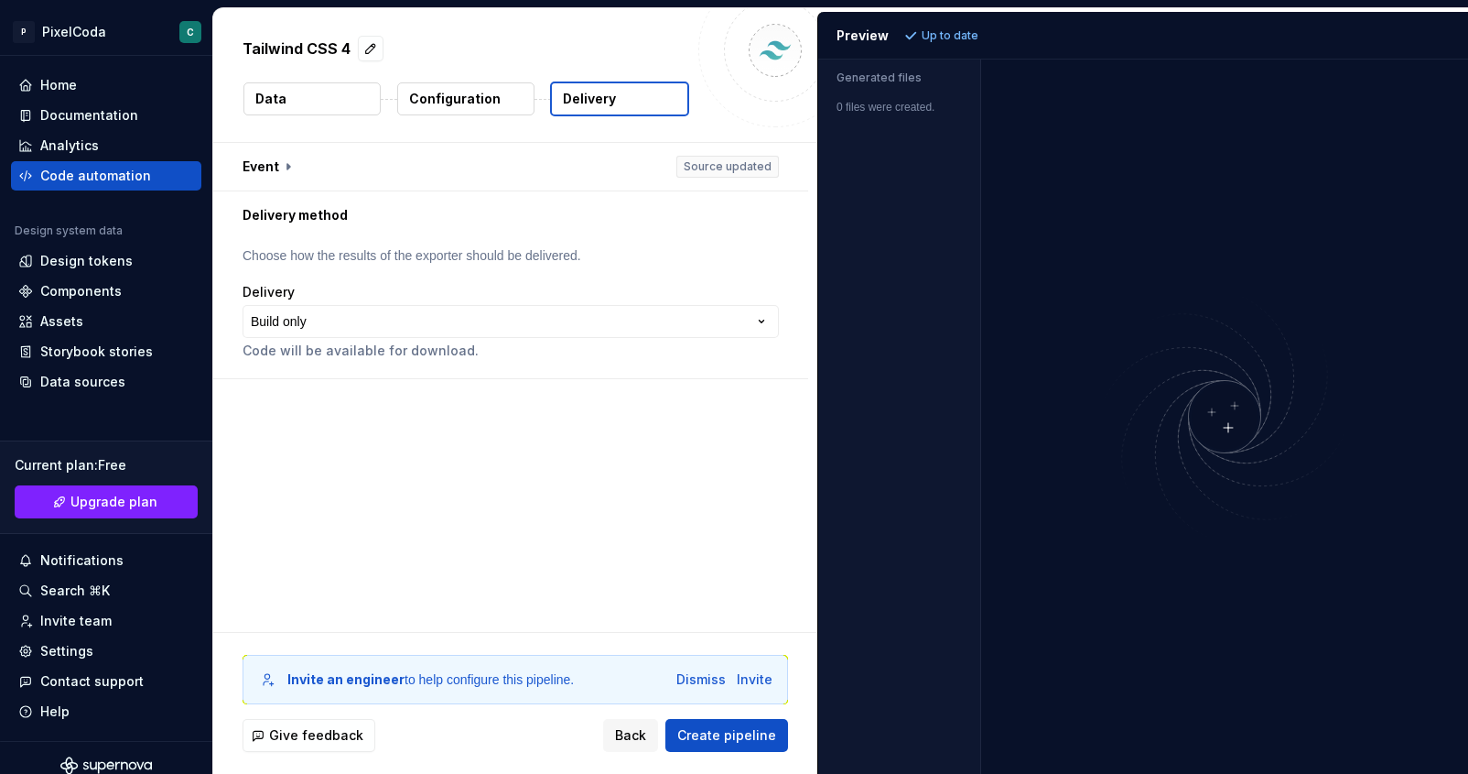
click at [723, 731] on span "Create pipeline" at bounding box center [726, 735] width 99 height 18
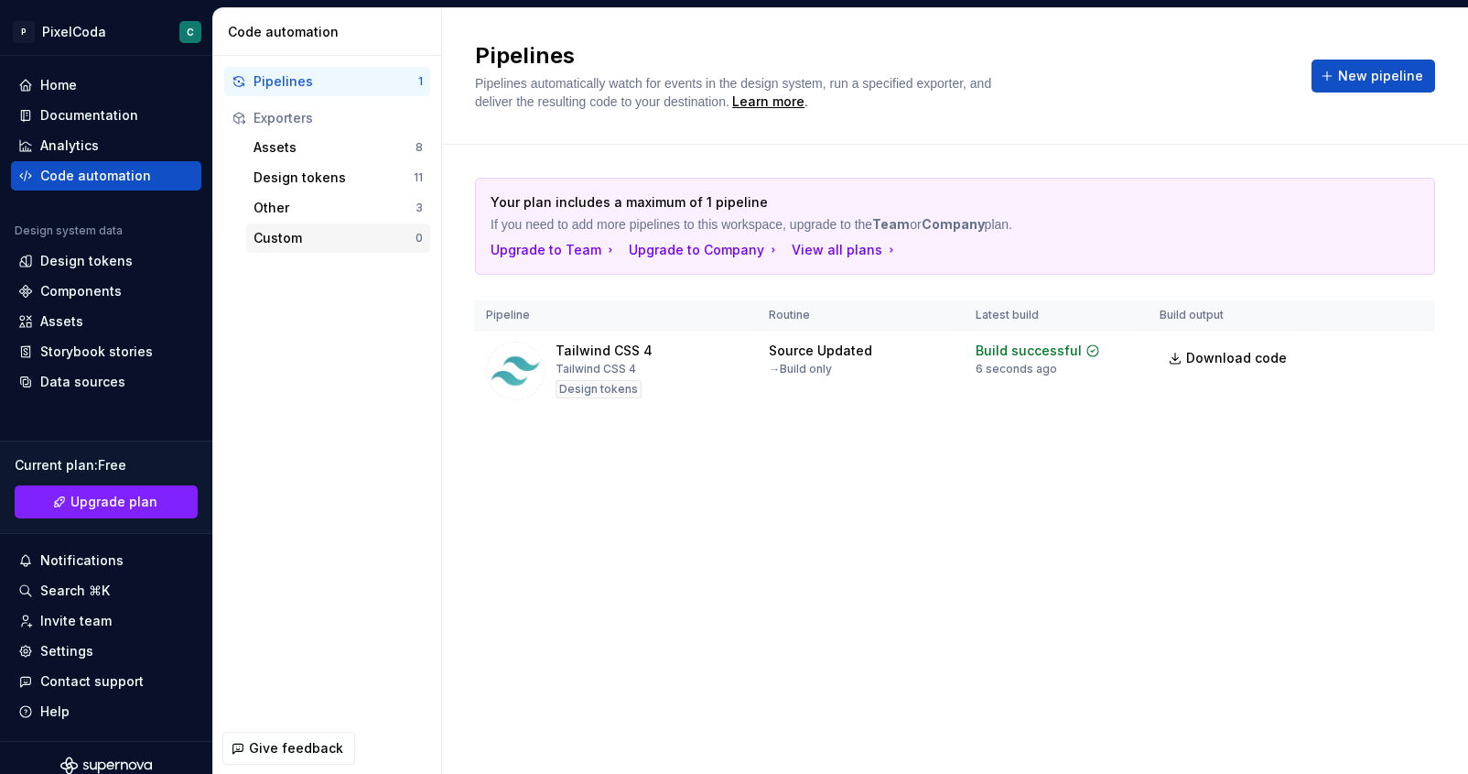
click at [323, 233] on div "Custom" at bounding box center [335, 238] width 162 height 18
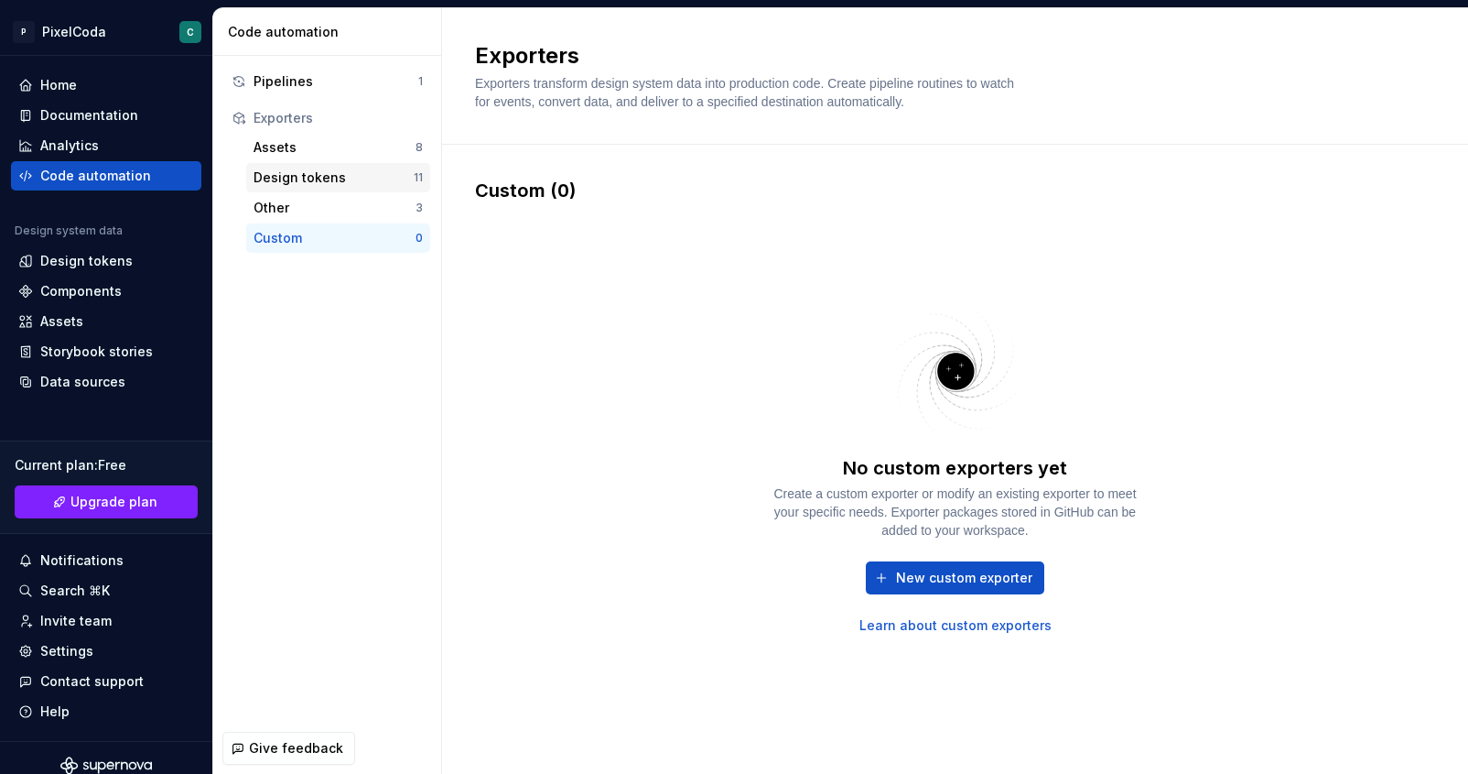
click at [329, 189] on div "Design tokens 11" at bounding box center [338, 177] width 184 height 29
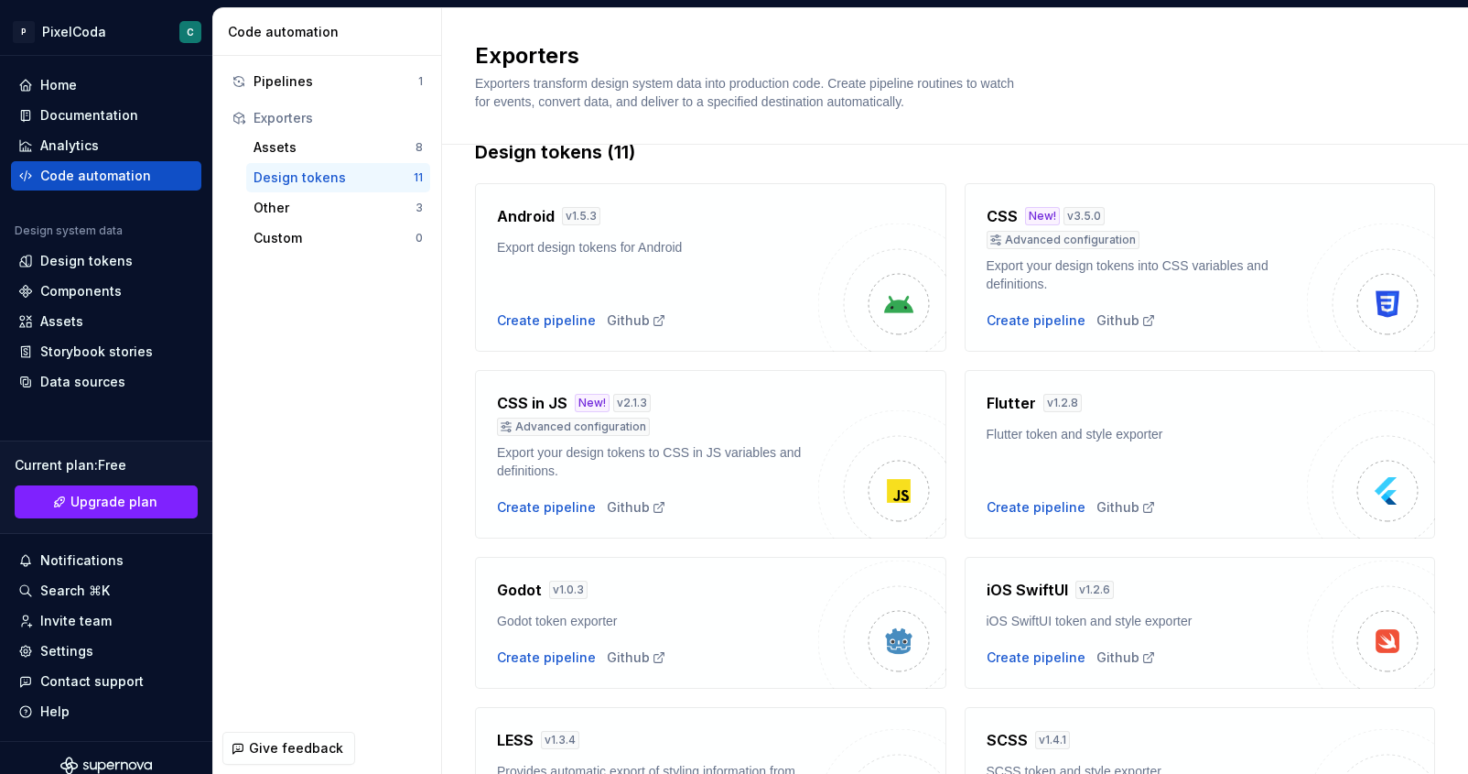
scroll to position [565, 0]
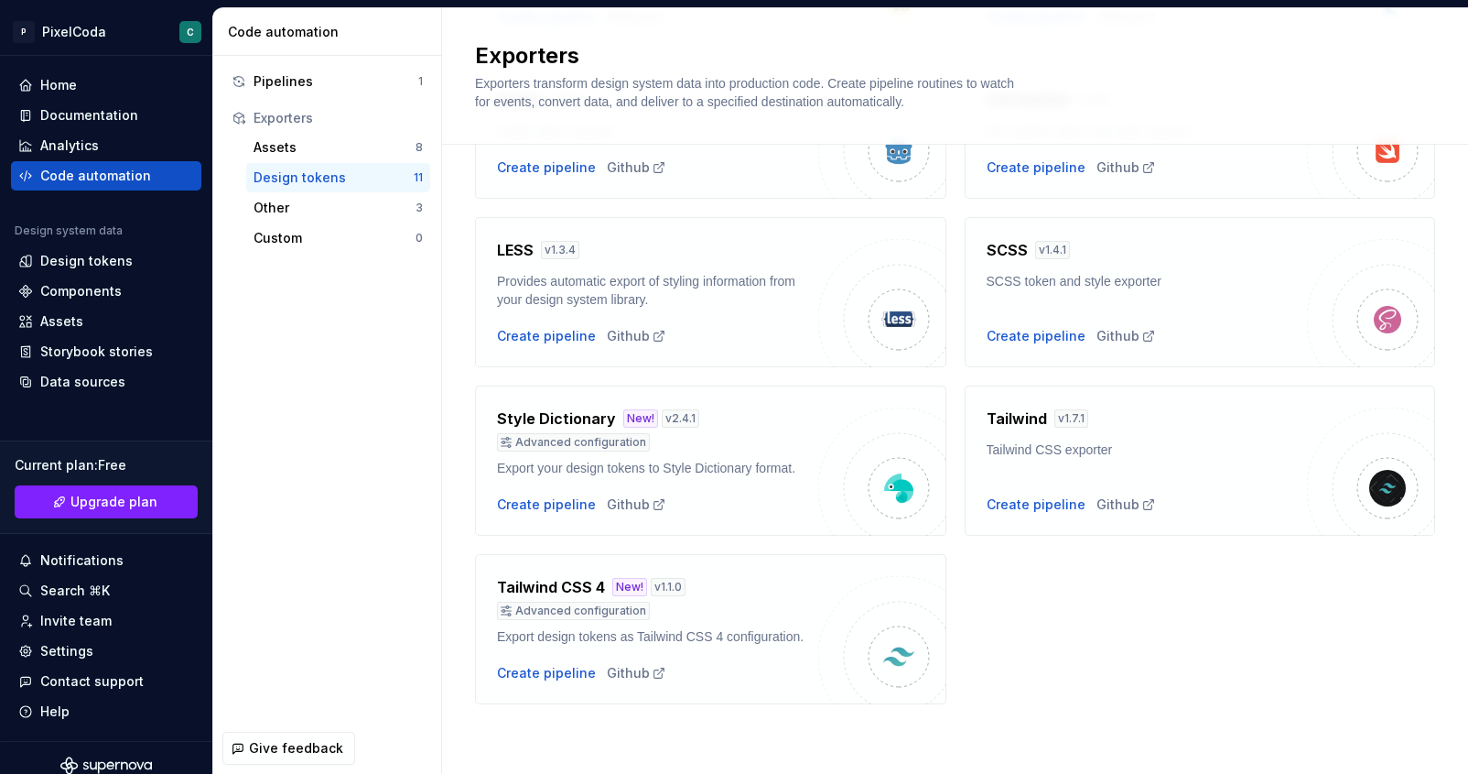
click at [1091, 440] on div "Tailwind CSS exporter" at bounding box center [1147, 449] width 321 height 18
click at [1033, 495] on div "Create pipeline" at bounding box center [1036, 504] width 99 height 18
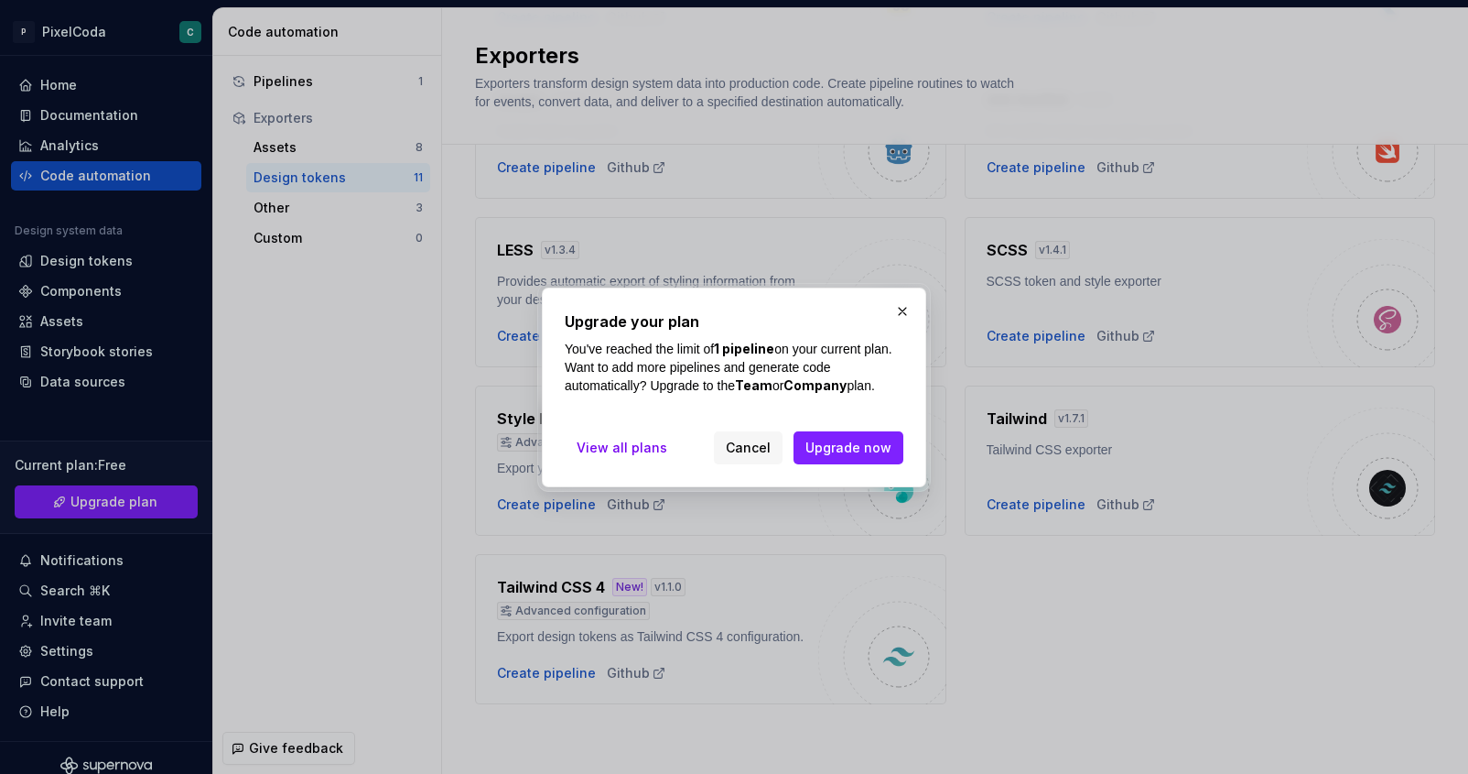
click at [689, 447] on div "View all plans Cancel Upgrade now" at bounding box center [734, 444] width 339 height 40
click at [730, 450] on button "Cancel" at bounding box center [748, 447] width 69 height 33
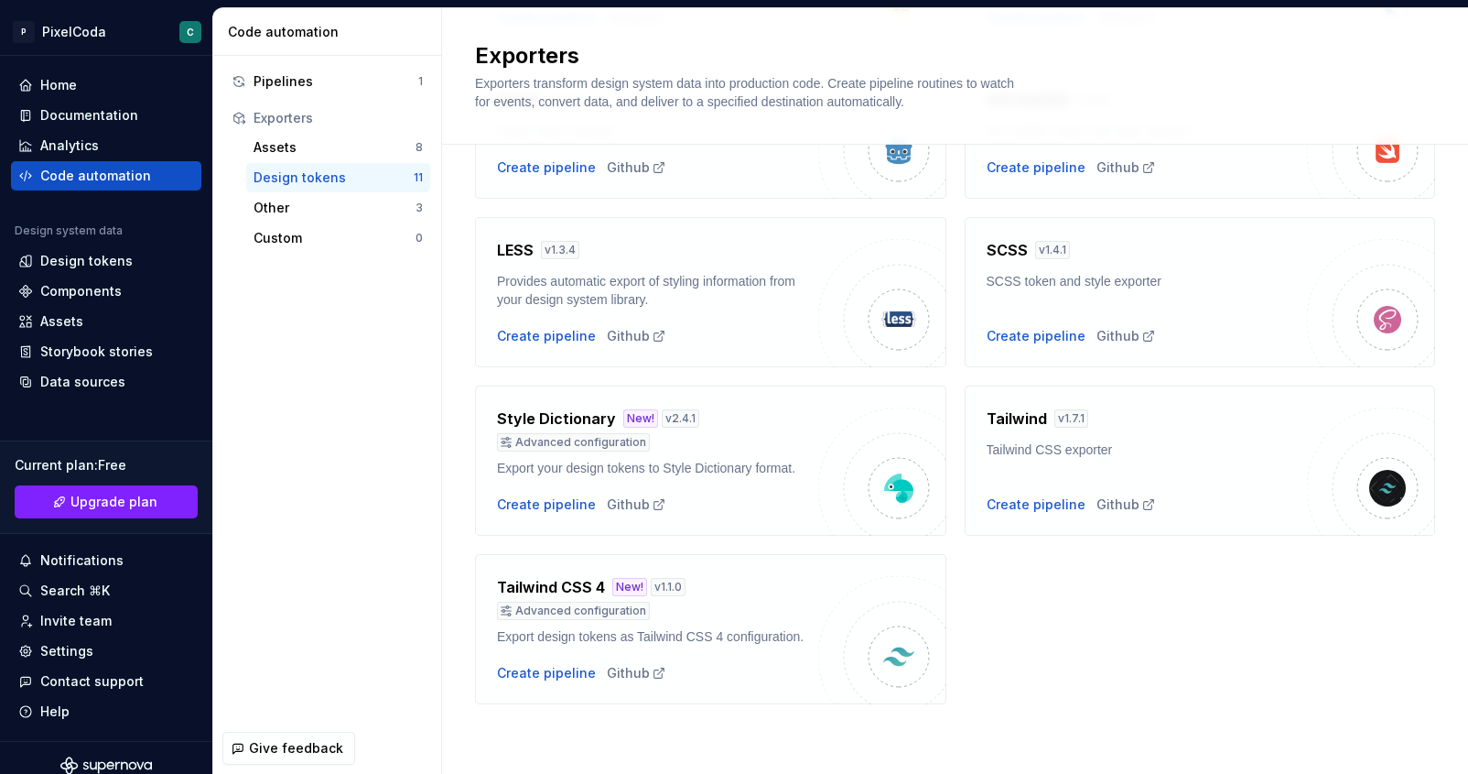
click at [598, 627] on div "Export design tokens as Tailwind CSS 4 configuration." at bounding box center [657, 636] width 321 height 18
click at [613, 601] on div "Advanced configuration" at bounding box center [573, 610] width 153 height 18
drag, startPoint x: 826, startPoint y: 636, endPoint x: 837, endPoint y: 636, distance: 11.0
click at [826, 636] on img at bounding box center [882, 640] width 128 height 128
click at [641, 680] on div "Github" at bounding box center [637, 673] width 60 height 18
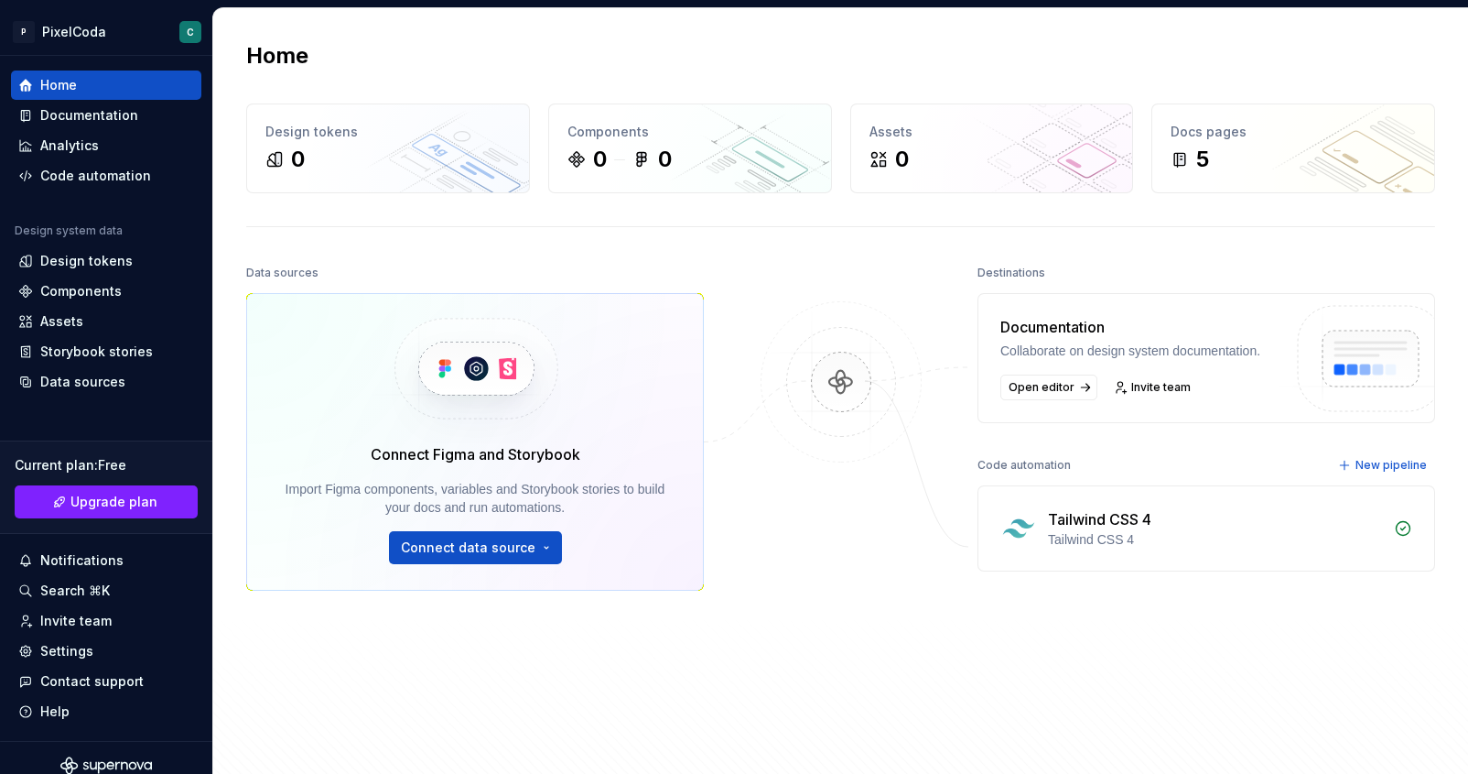
click at [1060, 547] on div "Tailwind CSS 4" at bounding box center [1215, 539] width 335 height 18
click at [883, 602] on div at bounding box center [841, 492] width 183 height 464
click at [94, 340] on div "Storybook stories" at bounding box center [106, 351] width 190 height 29
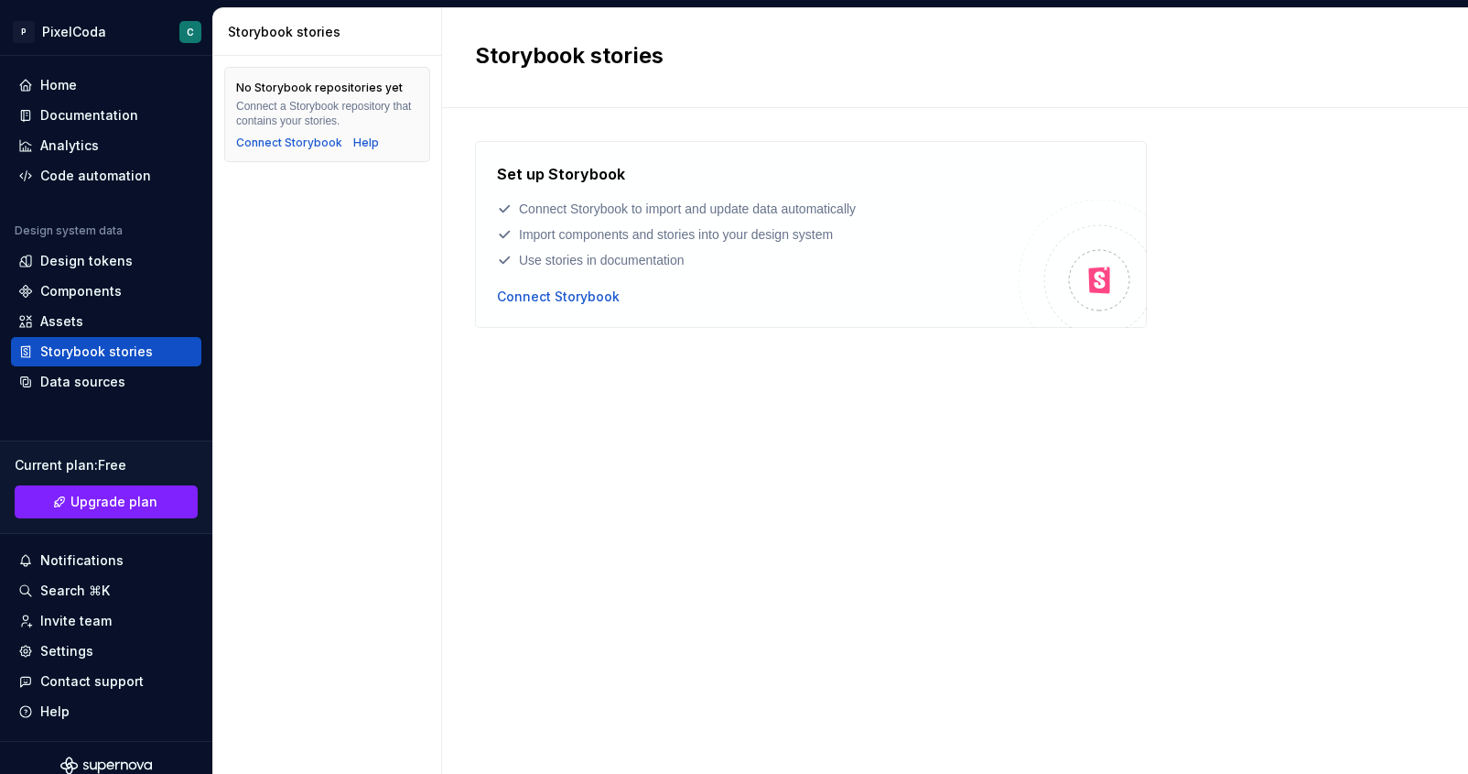
click at [522, 330] on div "Set up Storybook Connect Storybook to import and update data automatically Impo…" at bounding box center [955, 422] width 960 height 563
click at [560, 282] on div "Set up Storybook Connect Storybook to import and update data automatically Impo…" at bounding box center [758, 234] width 522 height 143
click at [559, 291] on div "Connect Storybook" at bounding box center [558, 296] width 123 height 18
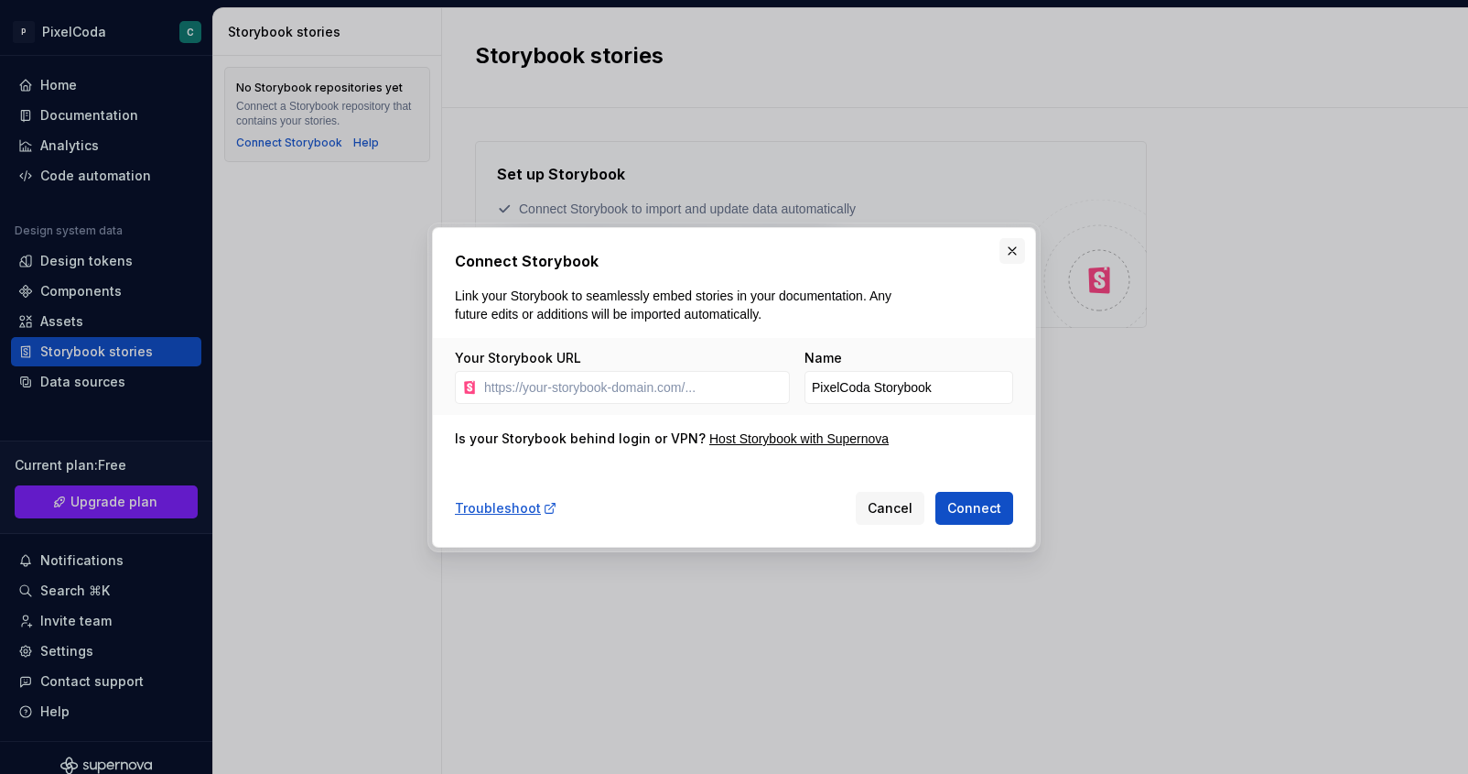
click at [1020, 254] on button "button" at bounding box center [1013, 251] width 26 height 26
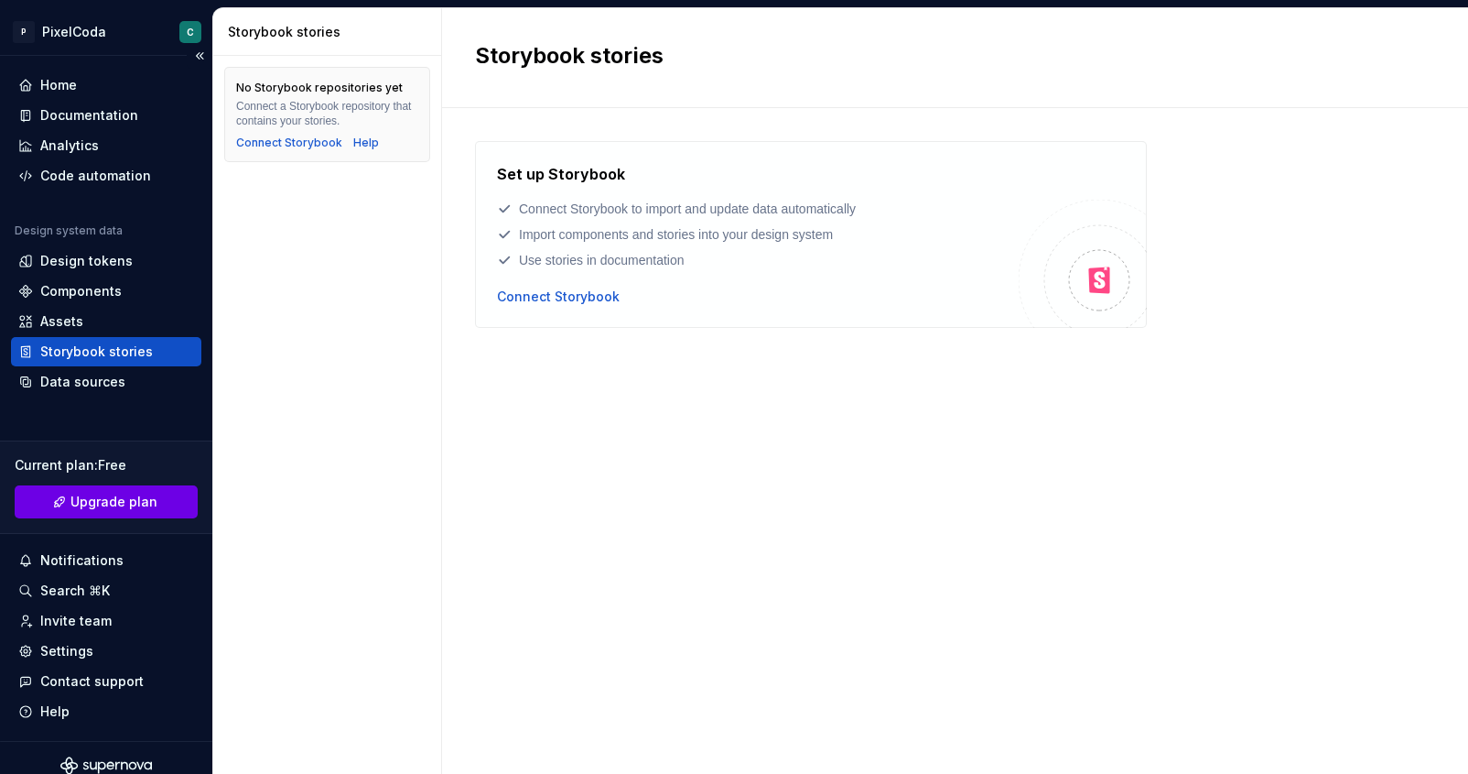
click at [143, 486] on link "Upgrade plan" at bounding box center [106, 501] width 183 height 33
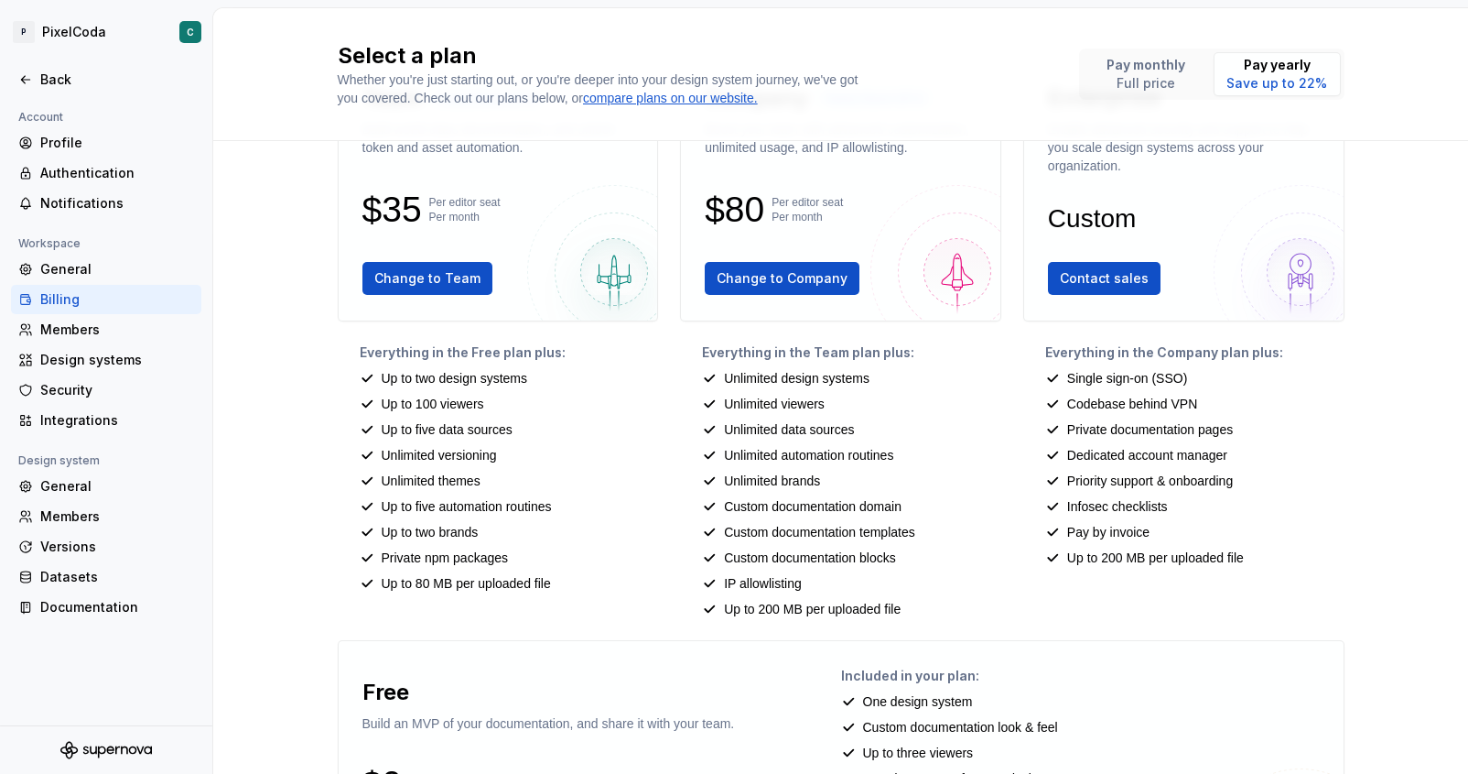
scroll to position [266, 0]
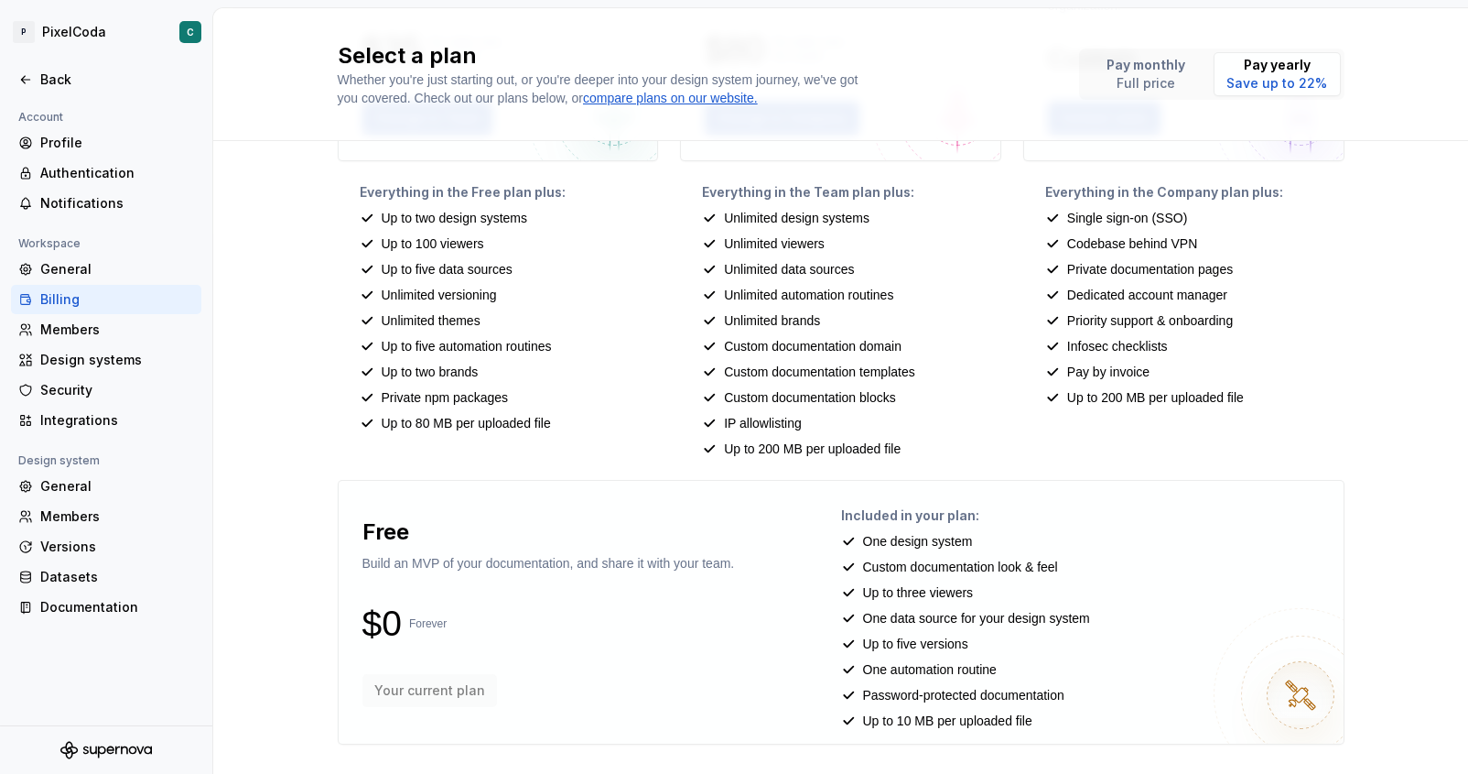
click at [1125, 562] on div "Custom documentation look & feel" at bounding box center [1085, 567] width 488 height 18
click at [106, 411] on div "Integrations" at bounding box center [117, 420] width 154 height 18
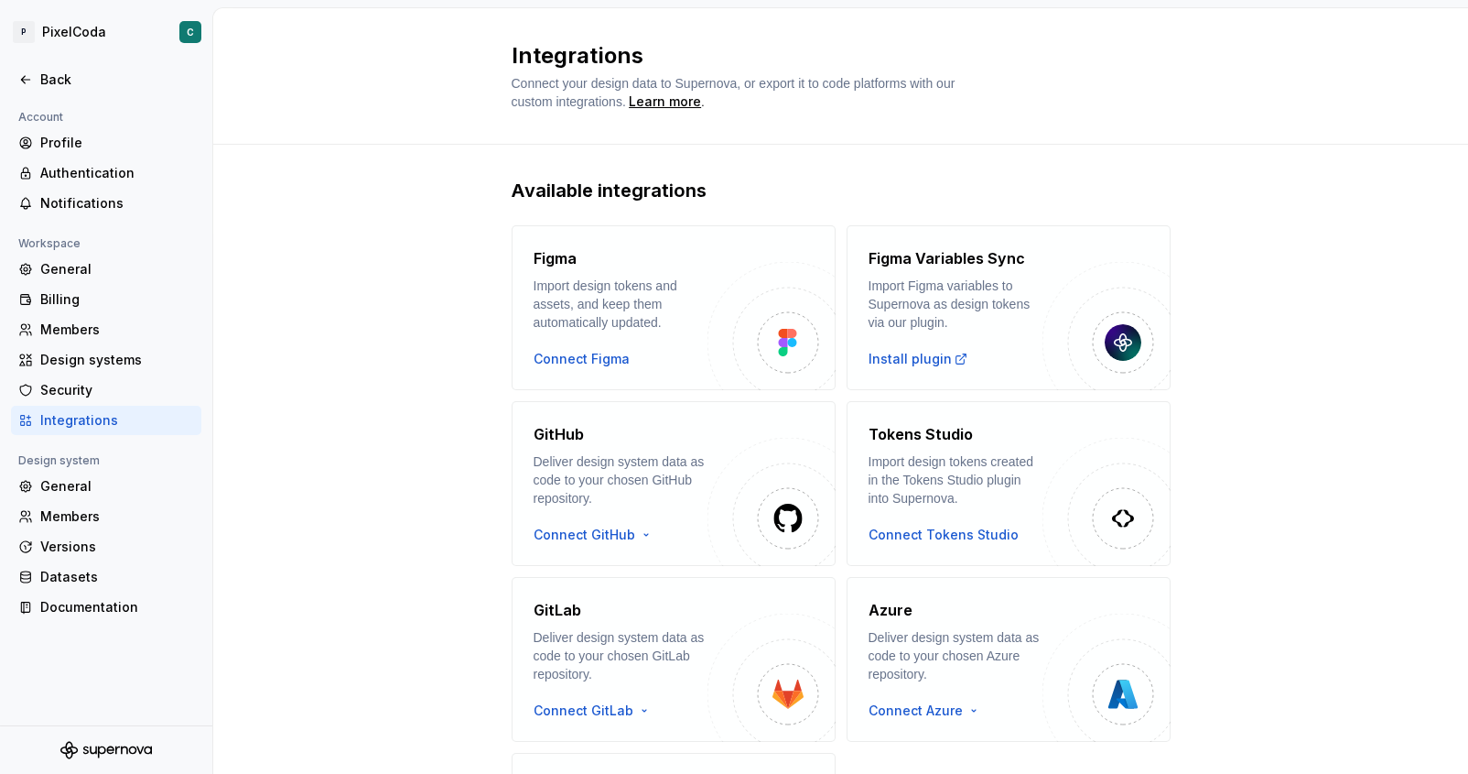
drag, startPoint x: 106, startPoint y: 410, endPoint x: 86, endPoint y: 429, distance: 27.8
click at [106, 411] on div "Integrations" at bounding box center [117, 420] width 154 height 18
click at [47, 263] on div "General" at bounding box center [117, 269] width 154 height 18
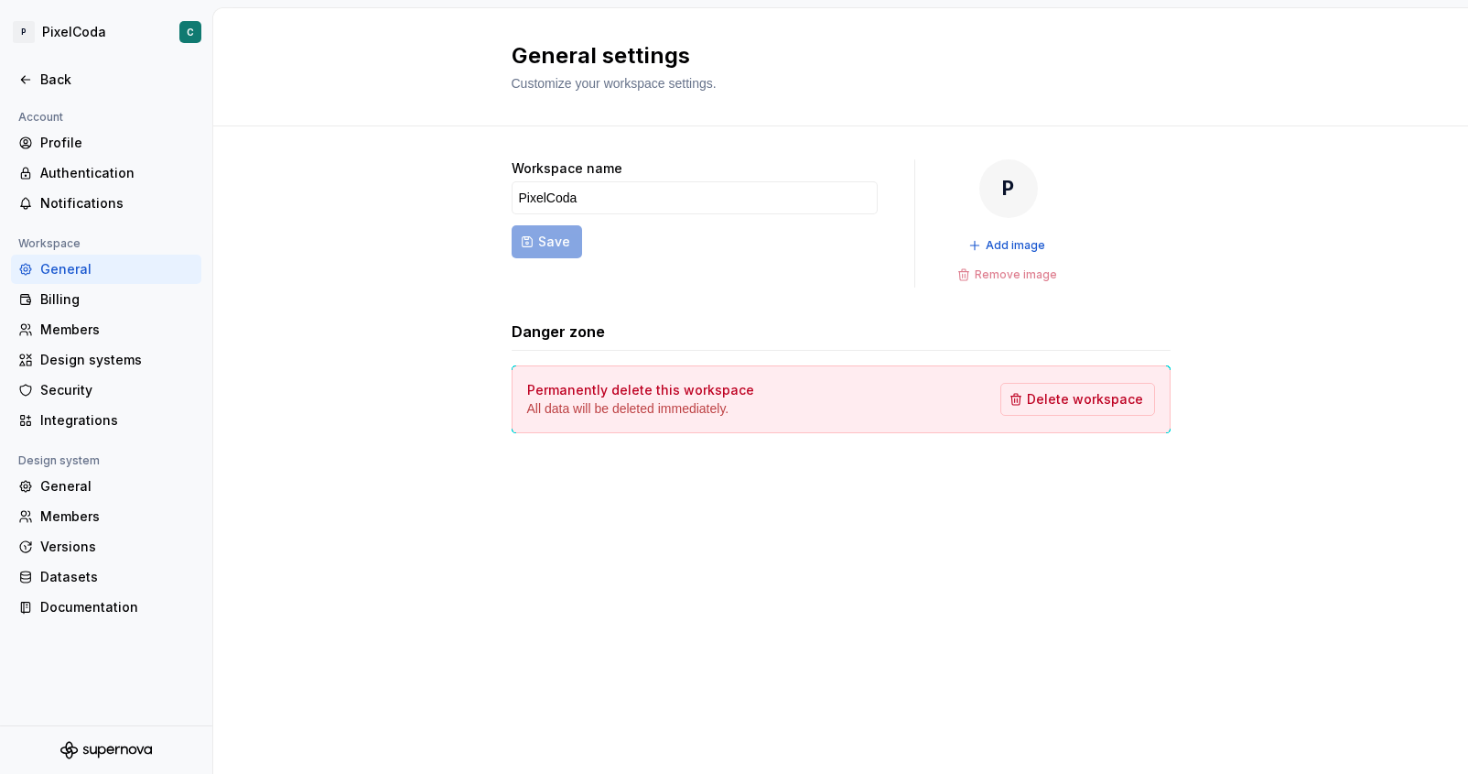
drag, startPoint x: 999, startPoint y: 198, endPoint x: 1001, endPoint y: 220, distance: 22.0
click at [999, 199] on div "P" at bounding box center [1009, 188] width 59 height 59
click at [997, 234] on button "Add image" at bounding box center [1008, 246] width 91 height 26
drag, startPoint x: 1078, startPoint y: 623, endPoint x: 1047, endPoint y: 625, distance: 31.2
click at [1047, 625] on div "General settings Customize your workspace settings. Workspace name PixelCoda Sa…" at bounding box center [840, 390] width 1255 height 765
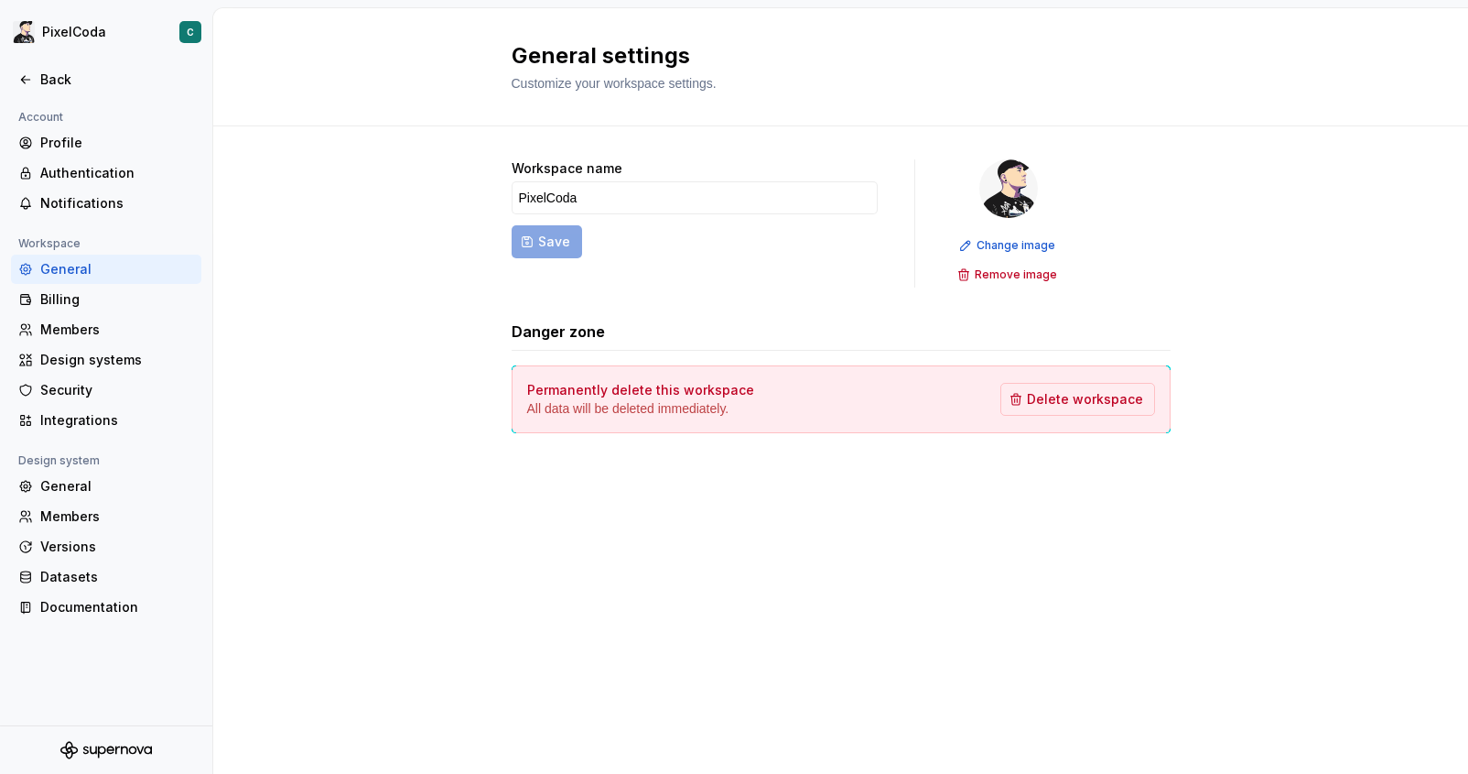
click at [558, 241] on form "Workspace name PixelCoda Save" at bounding box center [695, 223] width 366 height 128
click at [382, 447] on div "Workspace name PixelCoda Save Change image Remove image Danger zone Permanently…" at bounding box center [840, 314] width 1255 height 376
click at [63, 131] on div "Profile" at bounding box center [106, 142] width 190 height 29
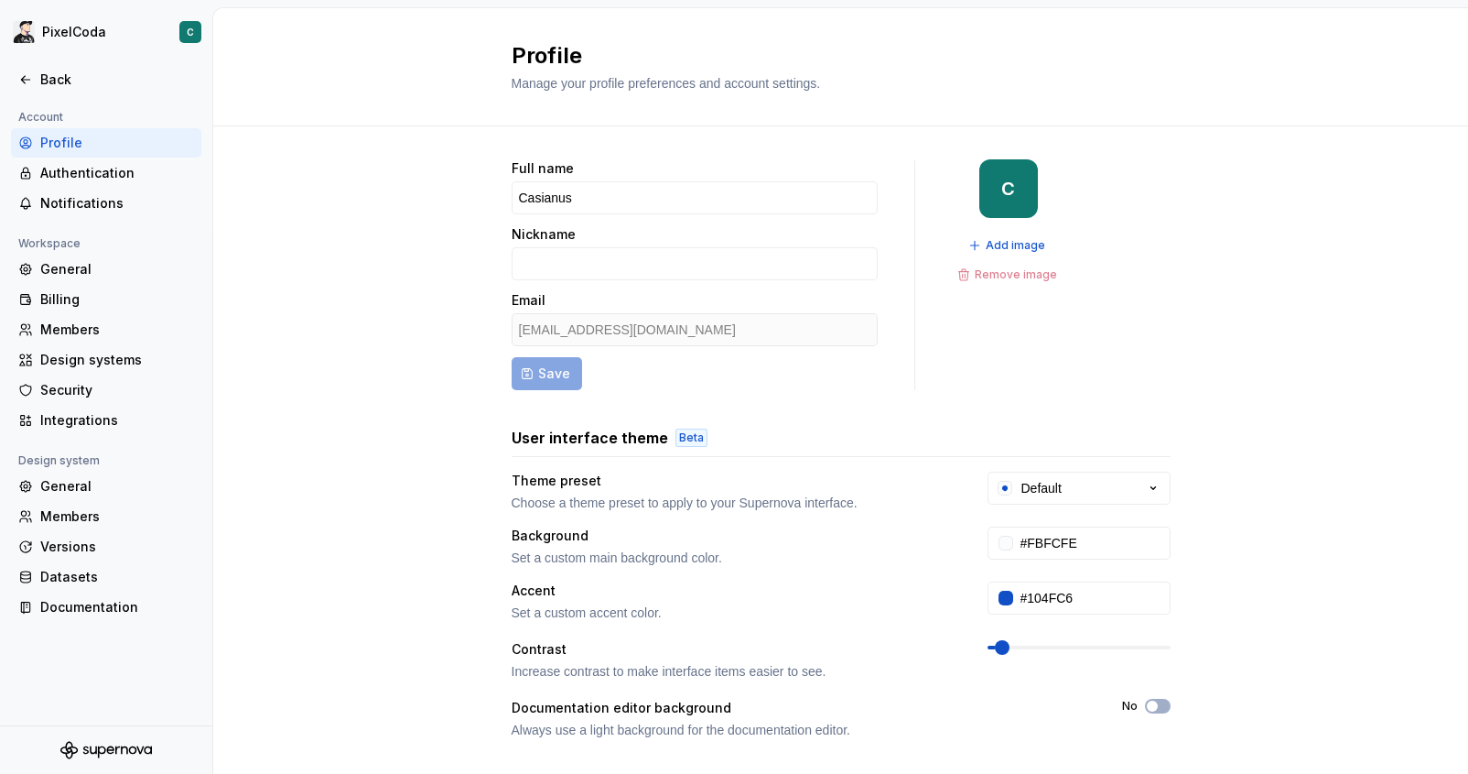
click at [1053, 245] on div "Add image Remove image" at bounding box center [1009, 260] width 114 height 55
click at [1044, 252] on div "Add image Remove image" at bounding box center [1009, 260] width 114 height 55
click at [1043, 252] on div "Add image Remove image" at bounding box center [1009, 260] width 114 height 55
click at [1000, 244] on span "Add image" at bounding box center [1016, 245] width 60 height 15
click at [938, 595] on div "Accent Set a custom accent color." at bounding box center [733, 601] width 443 height 40
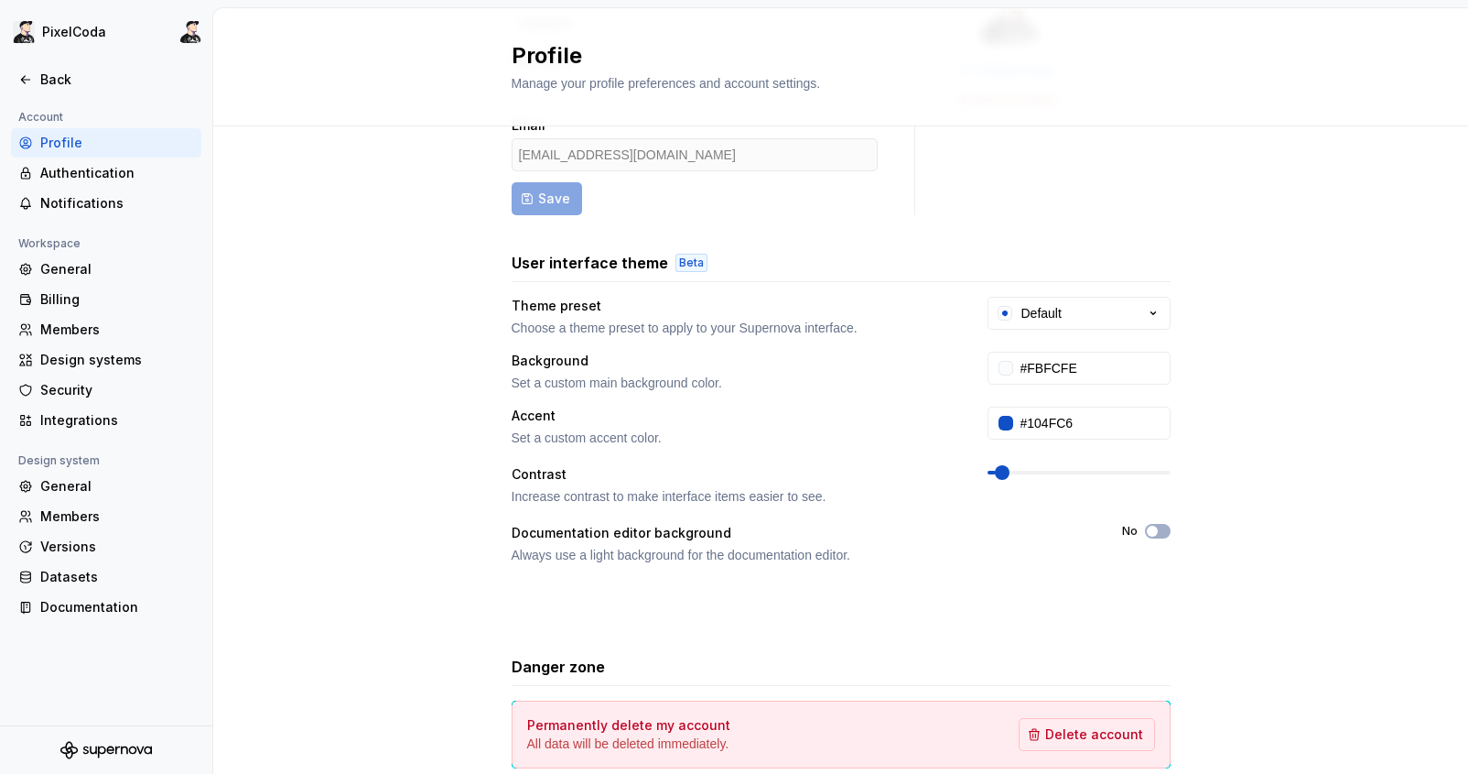
scroll to position [276, 0]
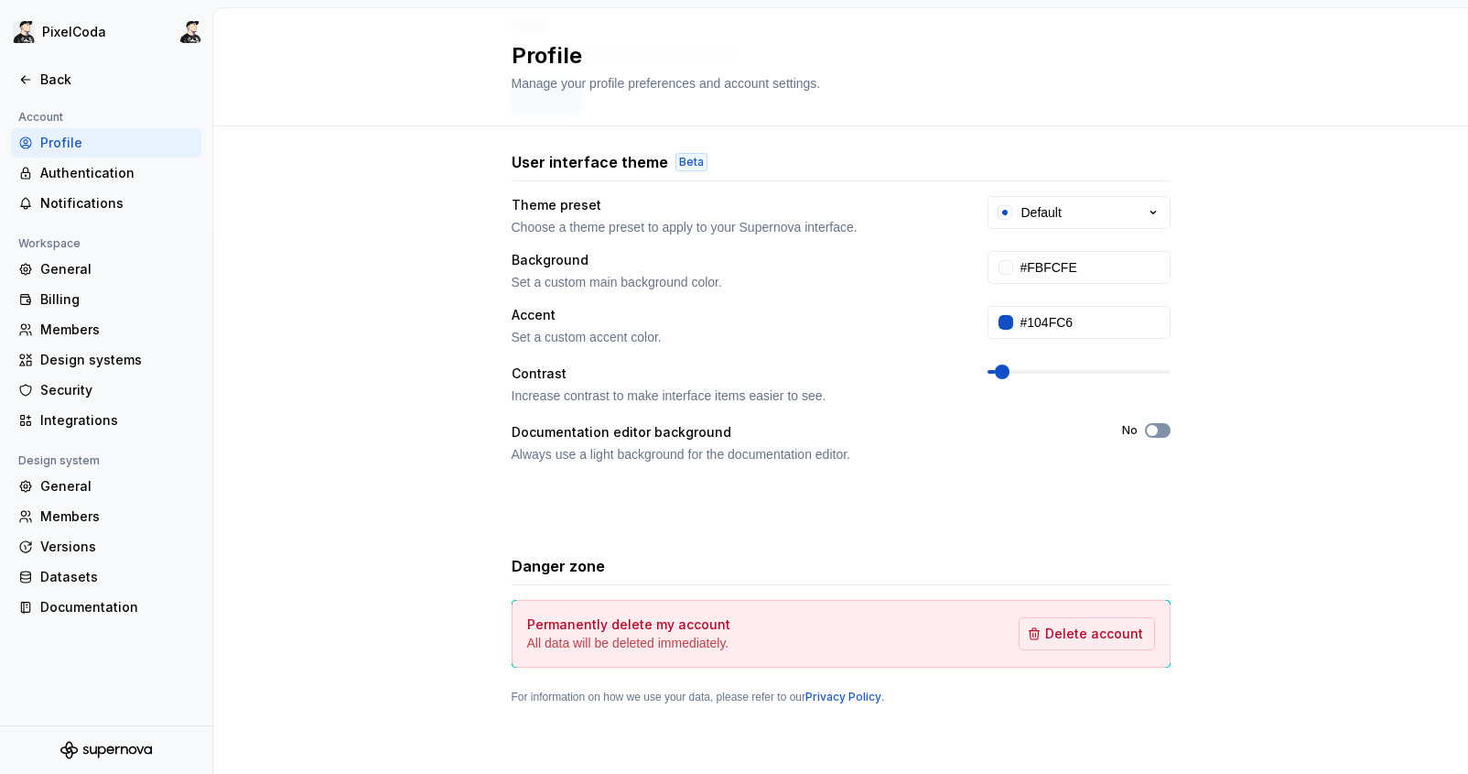
click at [1154, 428] on button "No" at bounding box center [1158, 430] width 26 height 15
click at [1146, 432] on icon "button" at bounding box center [1152, 430] width 15 height 11
click at [926, 211] on div "Theme preset" at bounding box center [733, 205] width 443 height 18
click at [1022, 216] on div "Default" at bounding box center [1042, 212] width 40 height 18
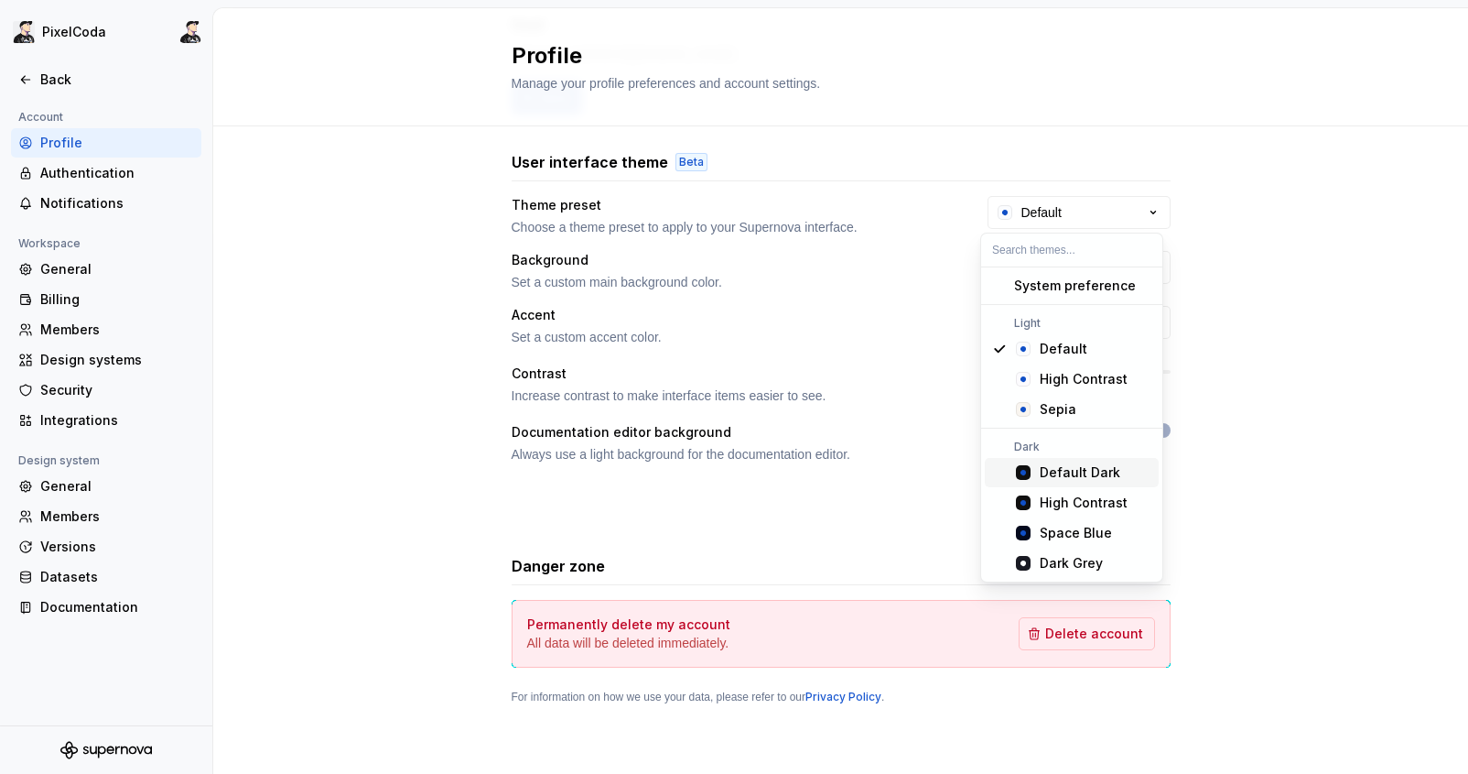
click at [1110, 474] on div "Default Dark" at bounding box center [1080, 472] width 81 height 18
type input "#101010"
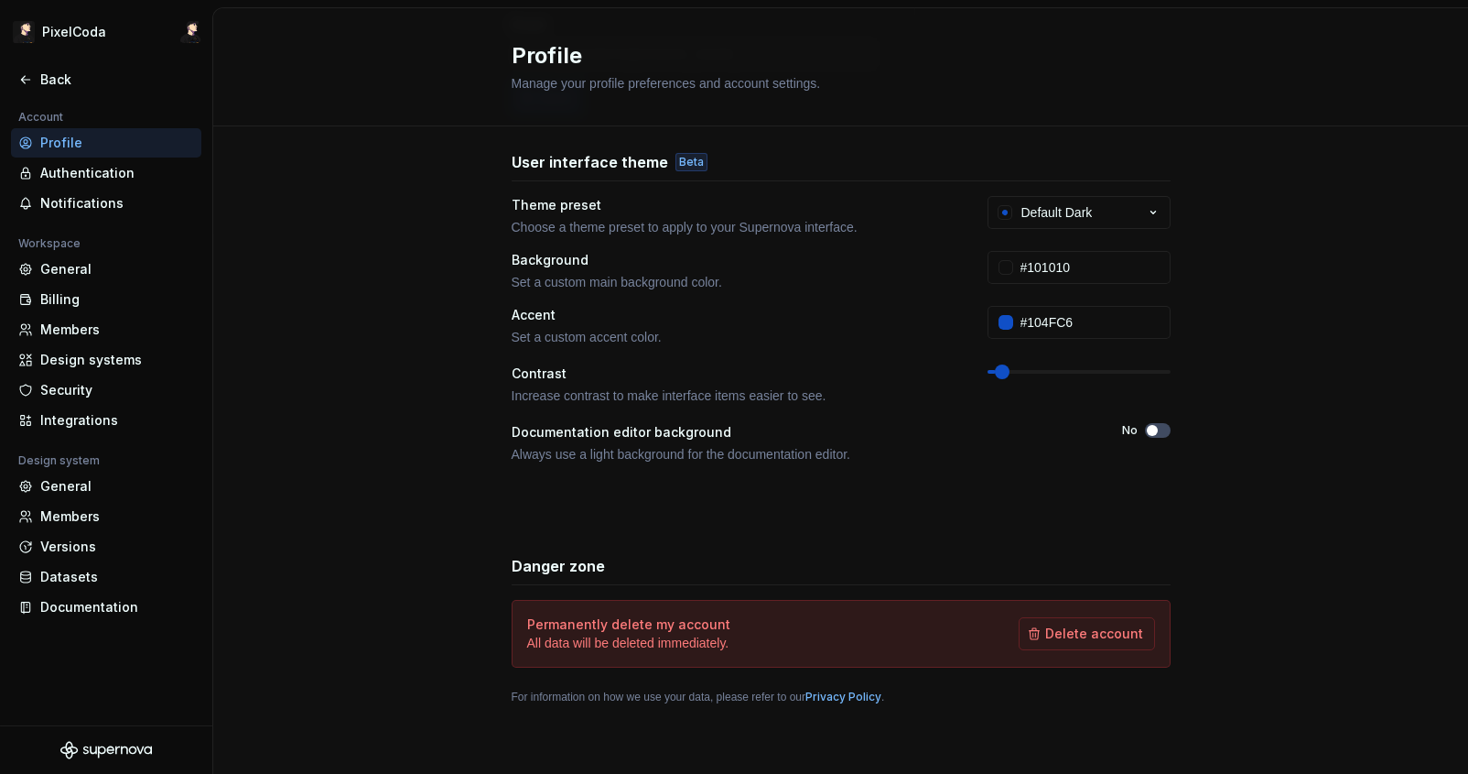
click at [1080, 485] on div "Theme preset Choose a theme preset to apply to your Supernova interface. Defaul…" at bounding box center [841, 357] width 659 height 322
click at [152, 260] on div "General" at bounding box center [117, 269] width 154 height 18
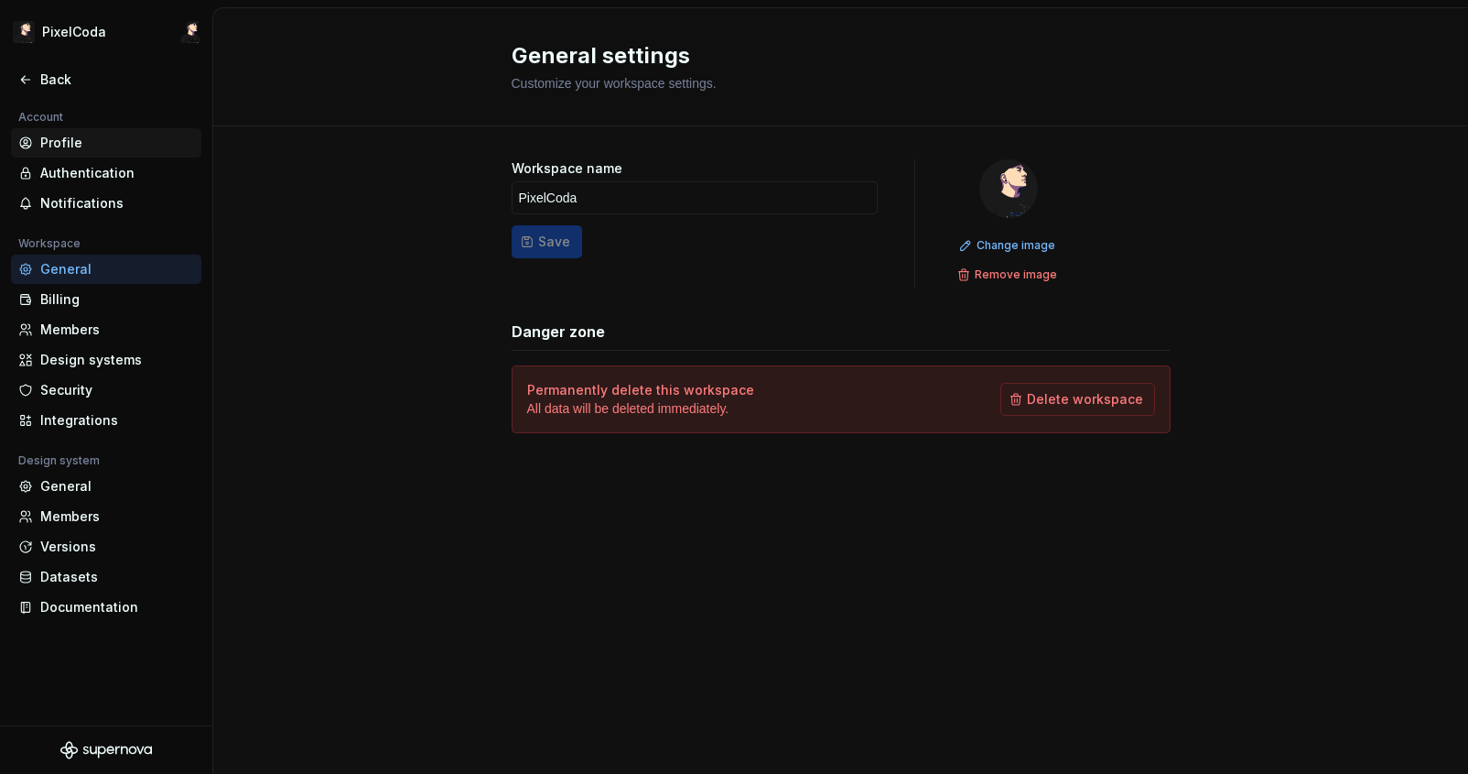
click at [199, 143] on div "Profile" at bounding box center [106, 142] width 190 height 29
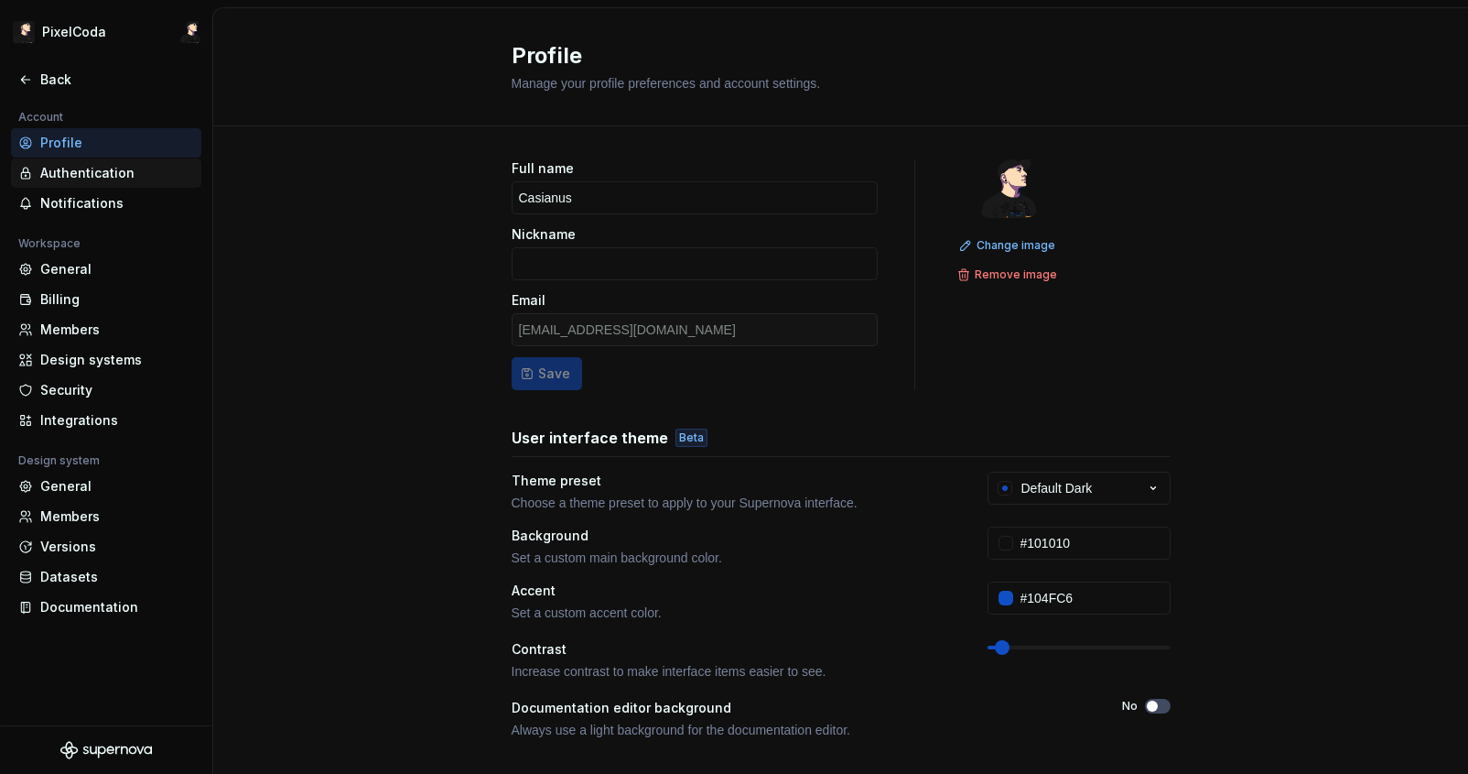
click at [34, 162] on div "Authentication" at bounding box center [106, 172] width 190 height 29
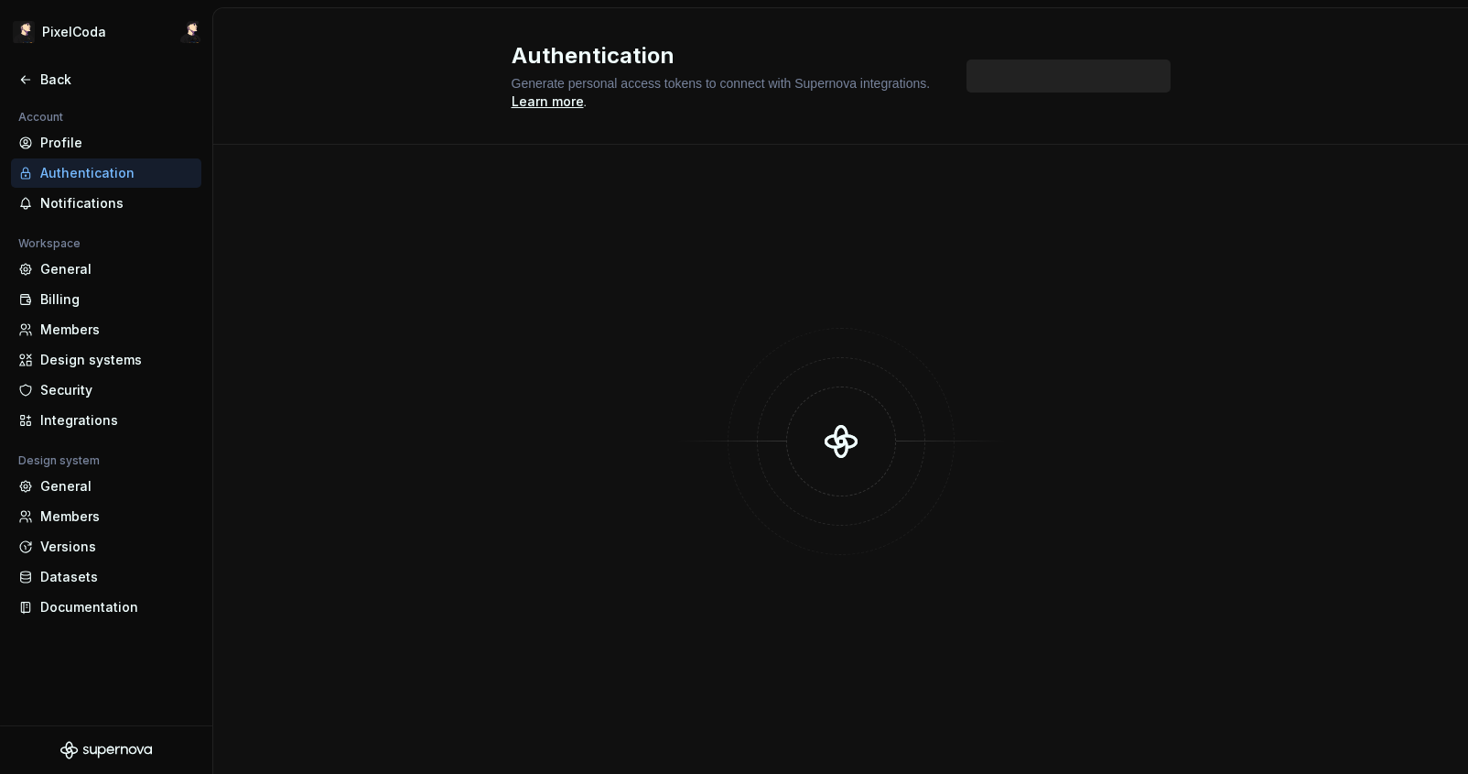
click at [58, 169] on div "Authentication" at bounding box center [117, 173] width 154 height 18
drag, startPoint x: 414, startPoint y: 272, endPoint x: 482, endPoint y: 116, distance: 170.1
click at [409, 262] on div at bounding box center [840, 459] width 1255 height 629
click at [429, 460] on div at bounding box center [840, 459] width 1255 height 629
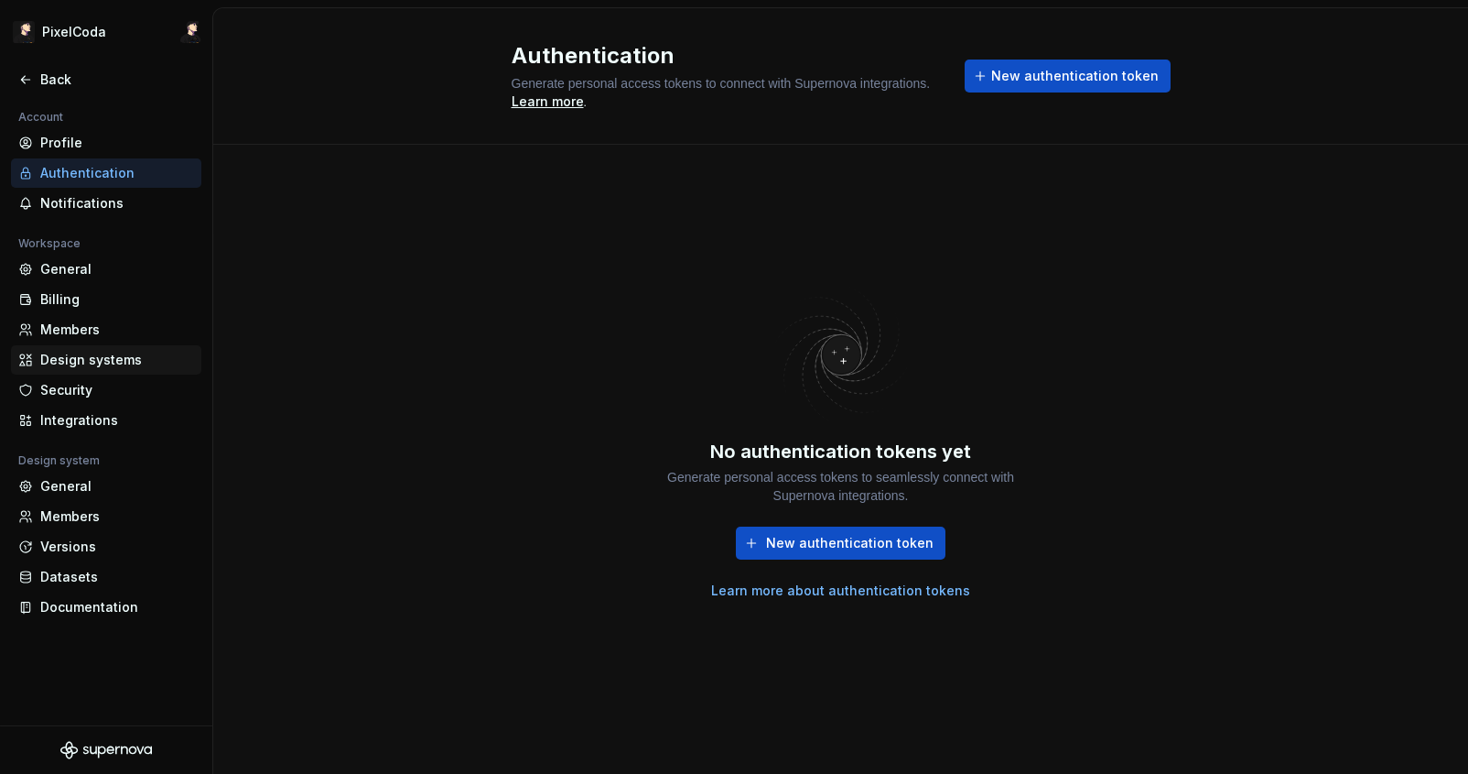
click at [129, 369] on div "Design systems" at bounding box center [106, 359] width 190 height 29
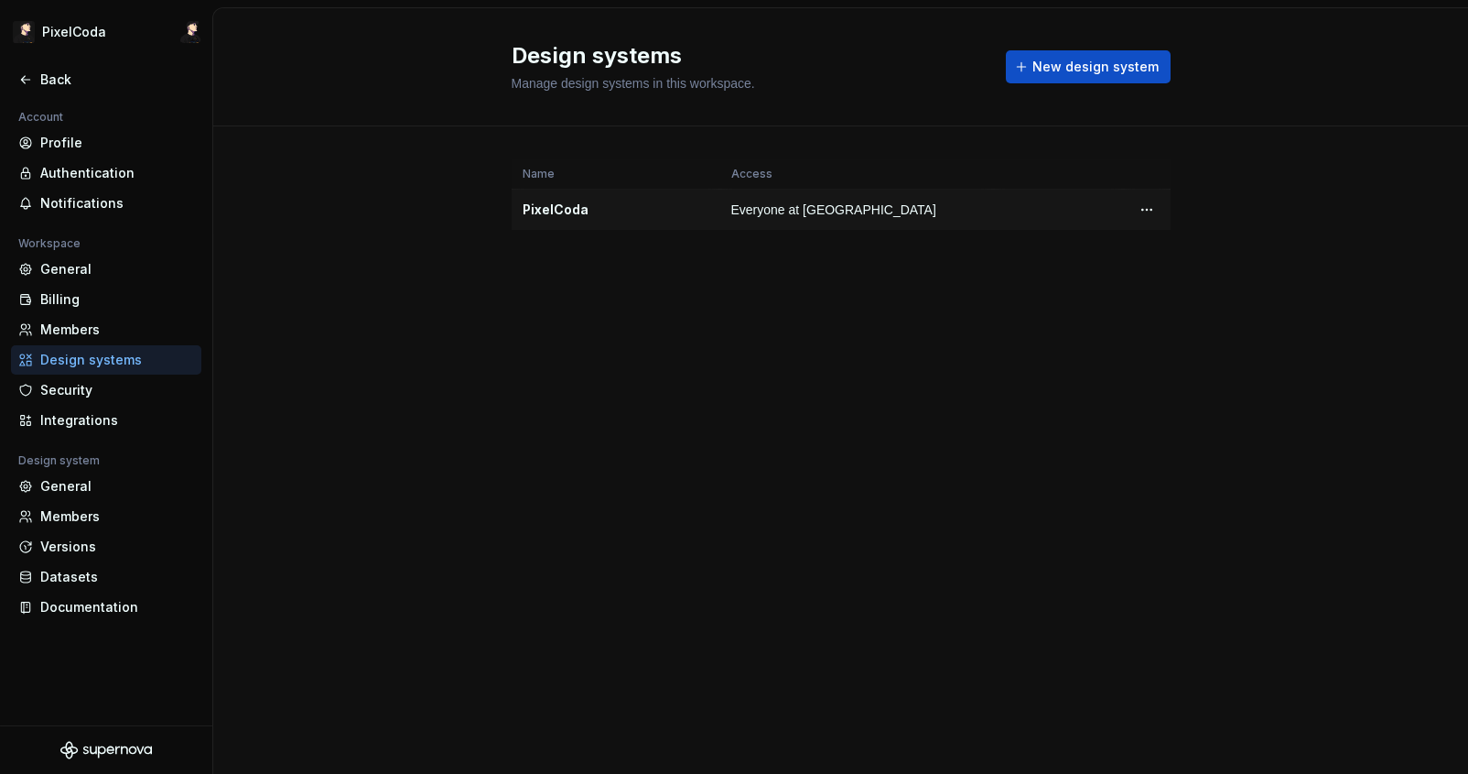
click at [557, 206] on div "PixelCoda" at bounding box center [616, 209] width 187 height 18
click at [554, 216] on div "PixelCoda" at bounding box center [616, 209] width 187 height 18
drag, startPoint x: 1100, startPoint y: 110, endPoint x: 1095, endPoint y: 92, distance: 18.9
click at [1100, 110] on div "Design systems Manage design systems in this workspace. New design system" at bounding box center [840, 67] width 1255 height 118
click at [1090, 69] on span "New design system" at bounding box center [1096, 67] width 126 height 18
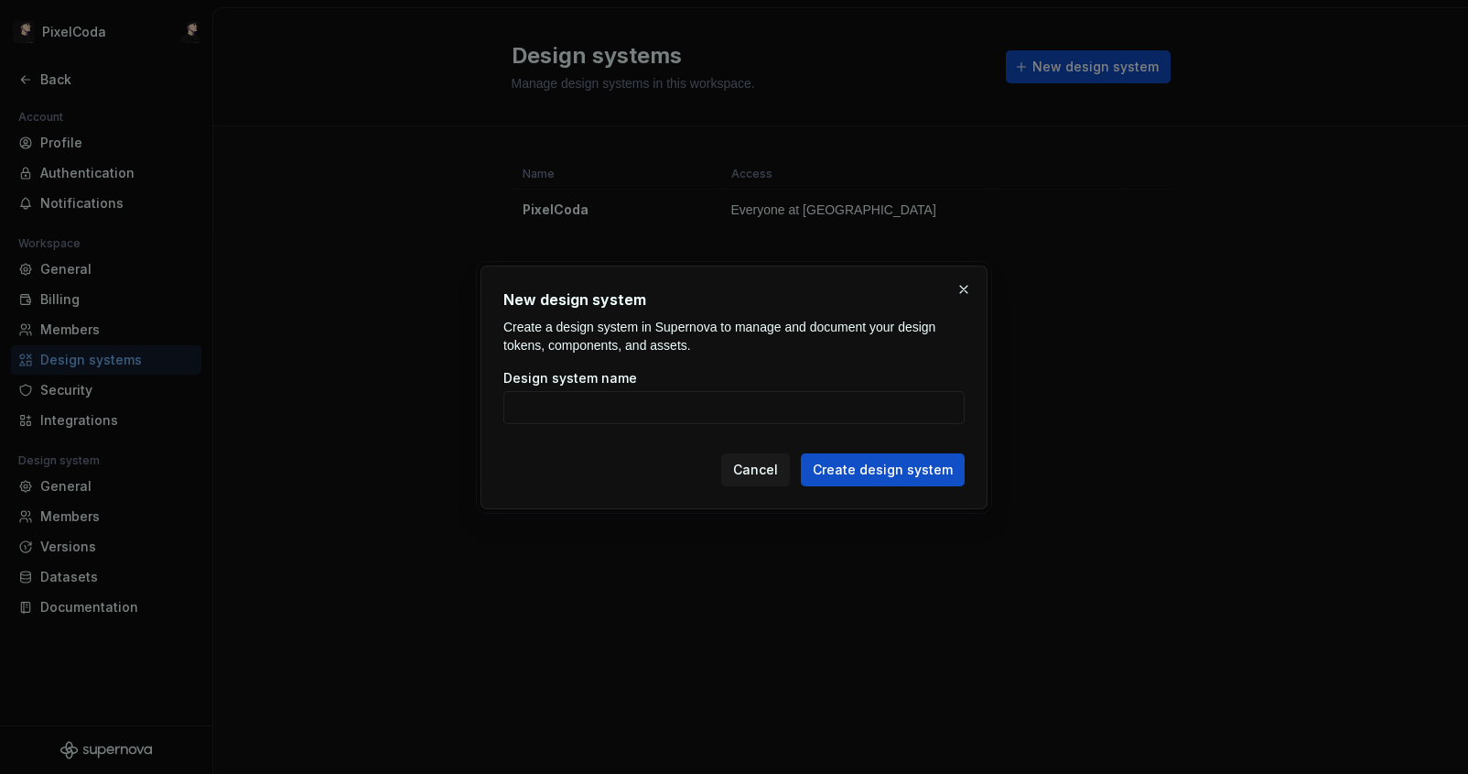
drag, startPoint x: 1044, startPoint y: 290, endPoint x: 1004, endPoint y: 320, distance: 49.6
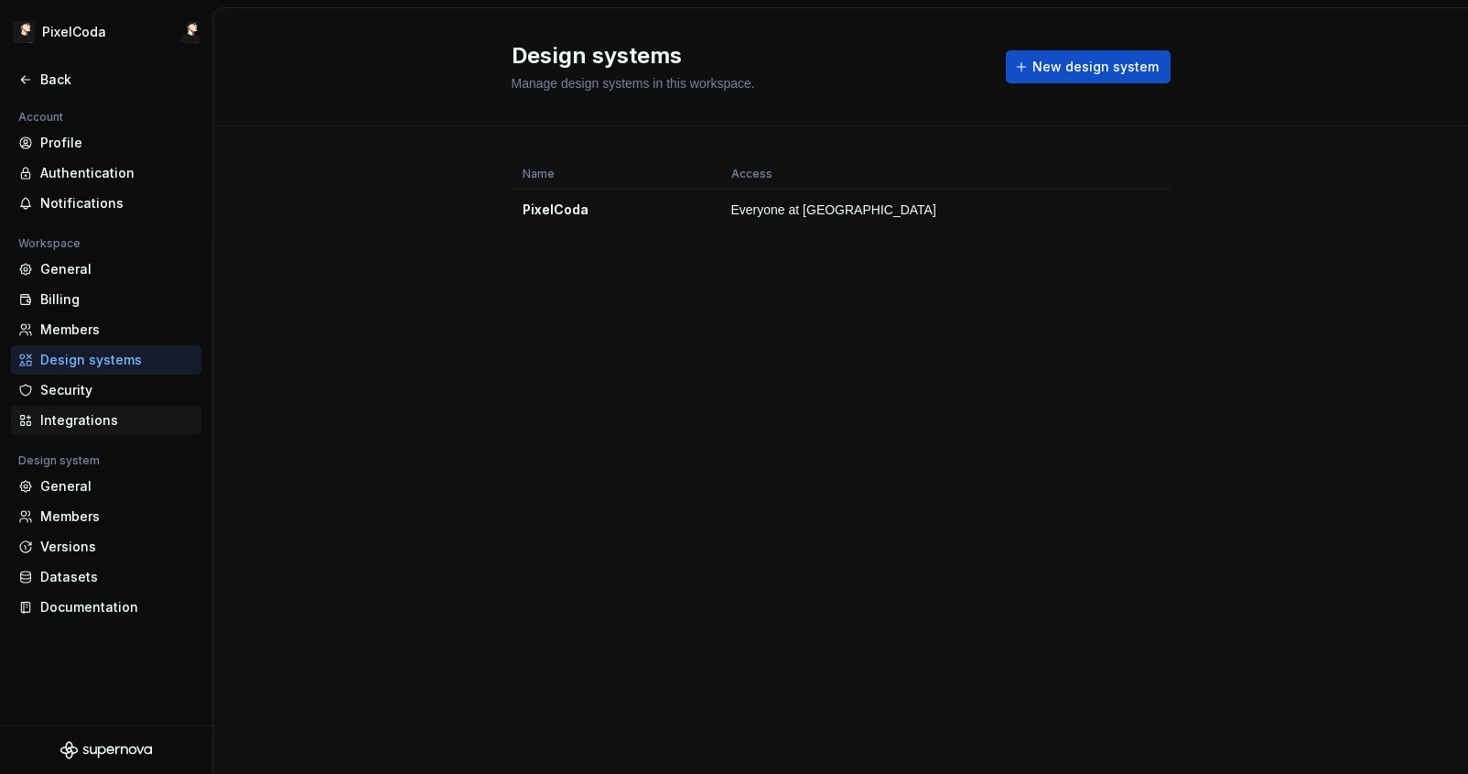
click at [26, 411] on div "Integrations" at bounding box center [106, 420] width 176 height 18
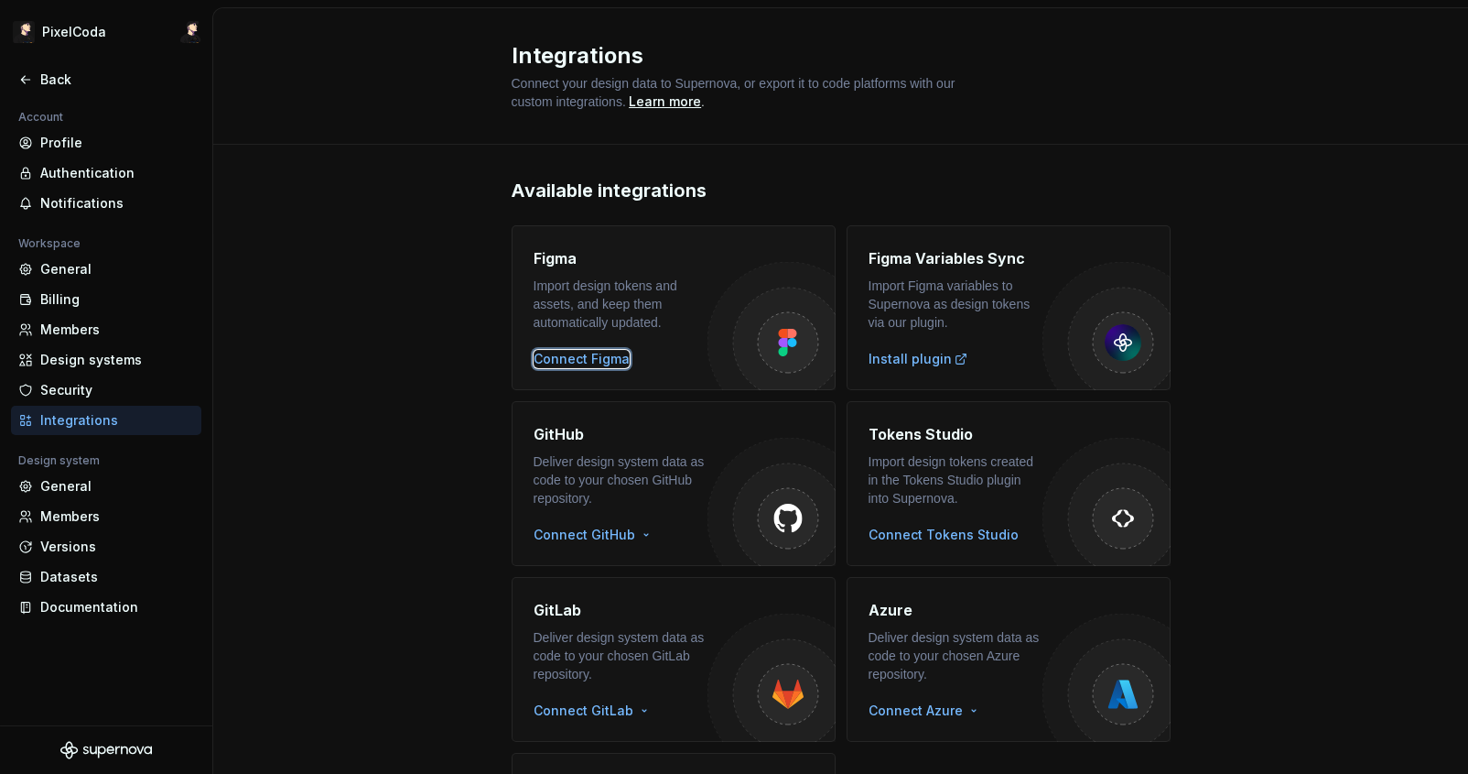
click at [601, 356] on div "Connect Figma" at bounding box center [582, 359] width 96 height 18
click at [591, 540] on html "PixelCoda Back Account Profile Authentication Notifications Workspace General B…" at bounding box center [734, 387] width 1468 height 774
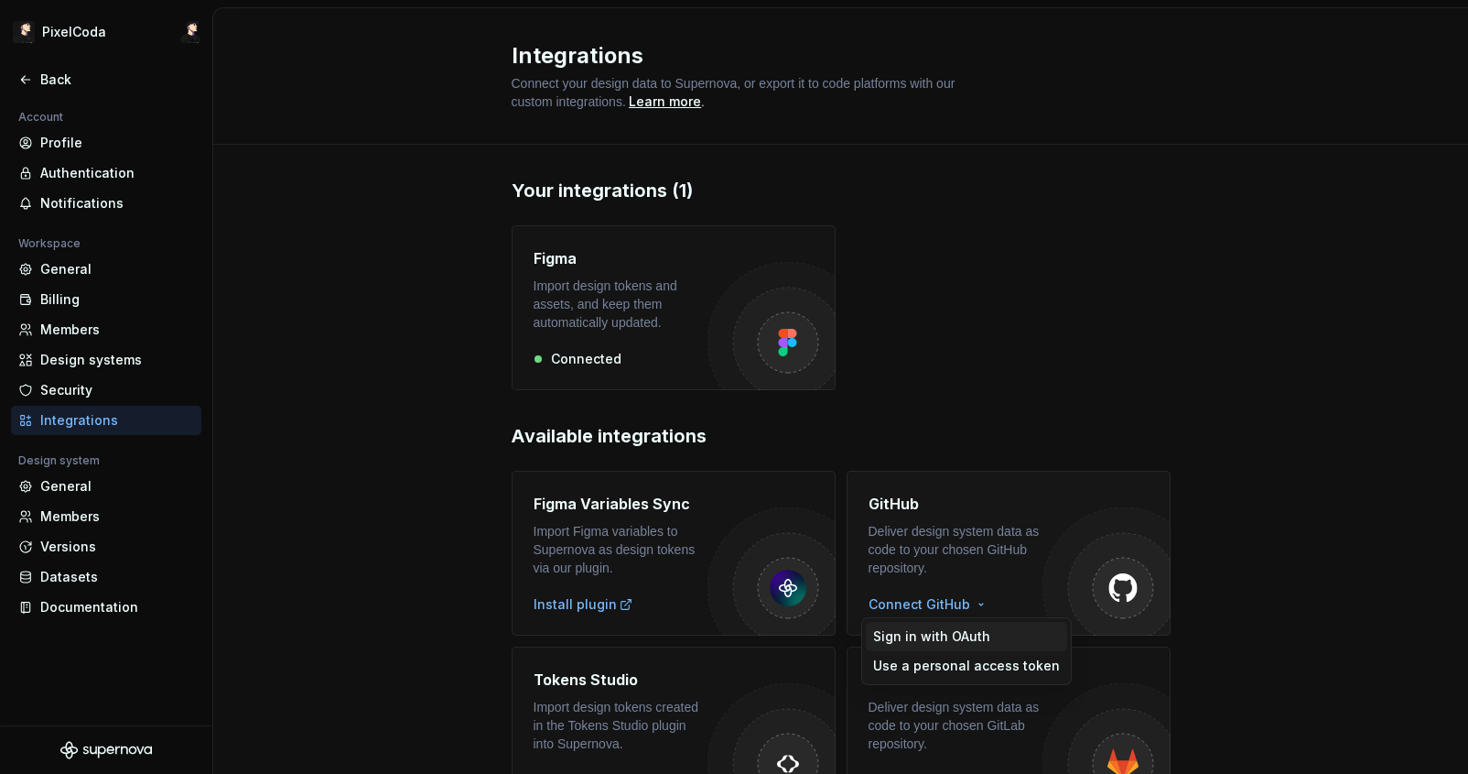
click at [937, 635] on div "Sign in with OAuth" at bounding box center [966, 636] width 187 height 18
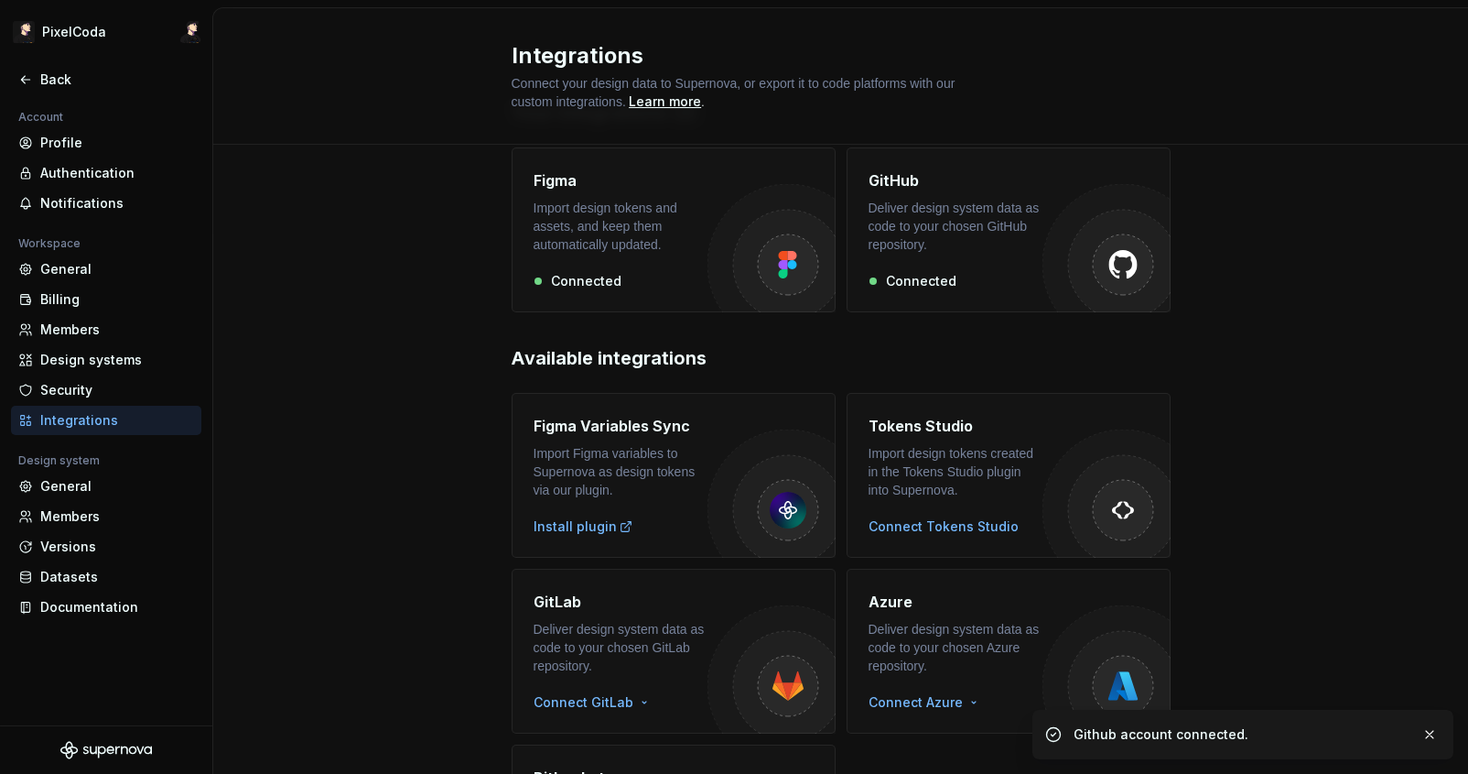
scroll to position [168, 0]
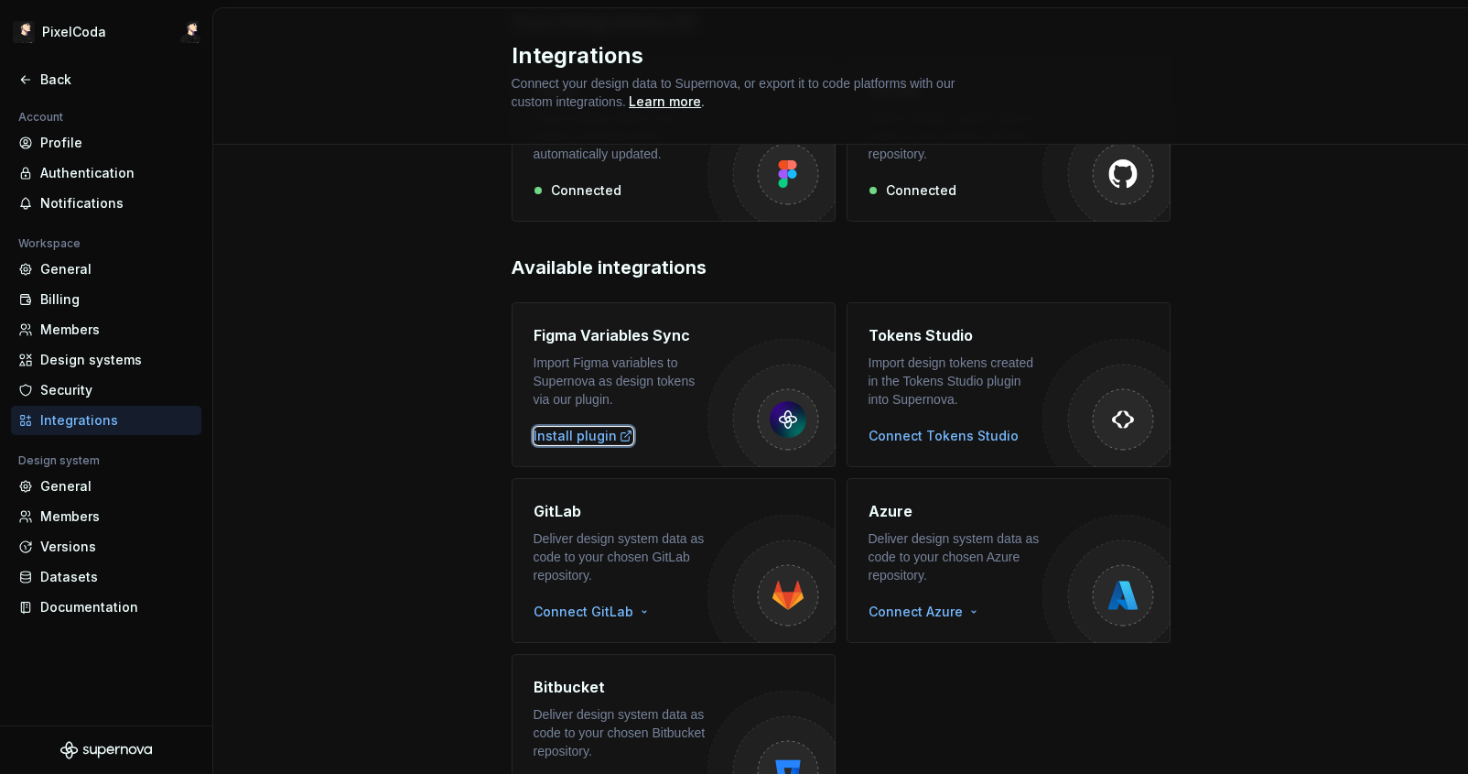
click at [574, 435] on div "Install plugin" at bounding box center [584, 436] width 100 height 18
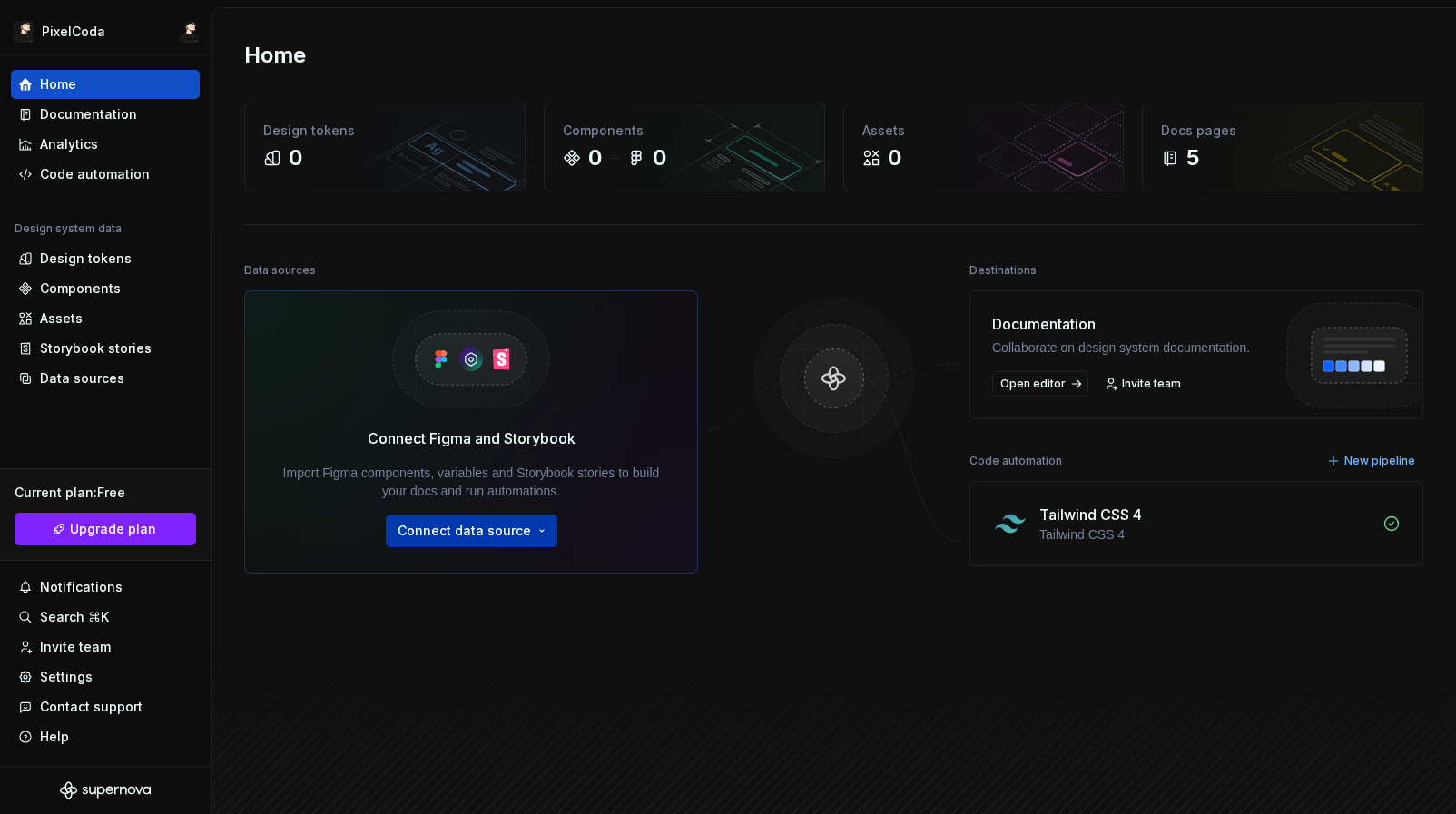
click at [418, 523] on html "PixelCoda Home Documentation Analytics Code automation Design system data Desig…" at bounding box center [728, 407] width 1456 height 814
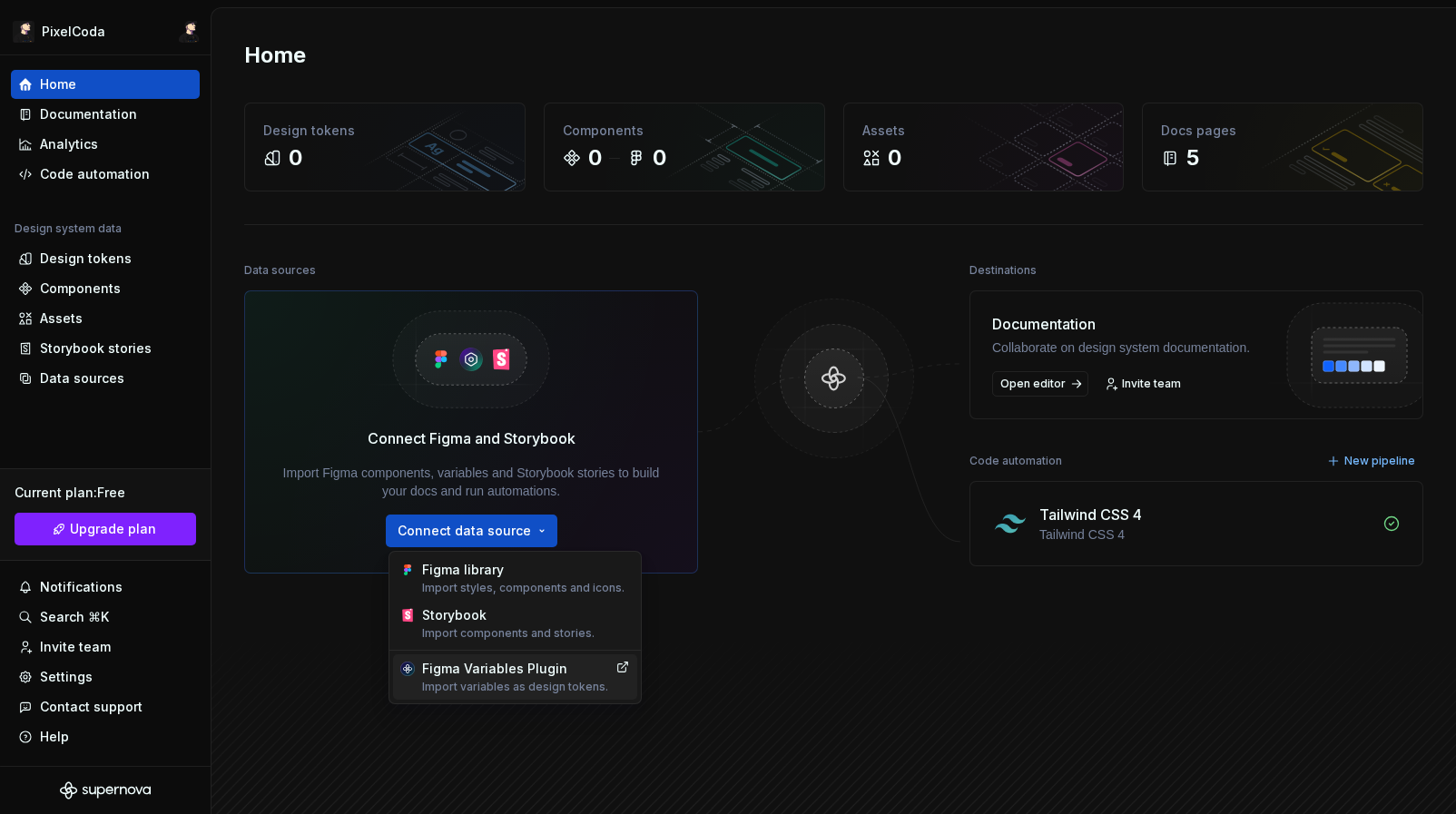
click at [514, 665] on div "Figma Variables Plugin Import variables as design tokens." at bounding box center [516, 677] width 186 height 35
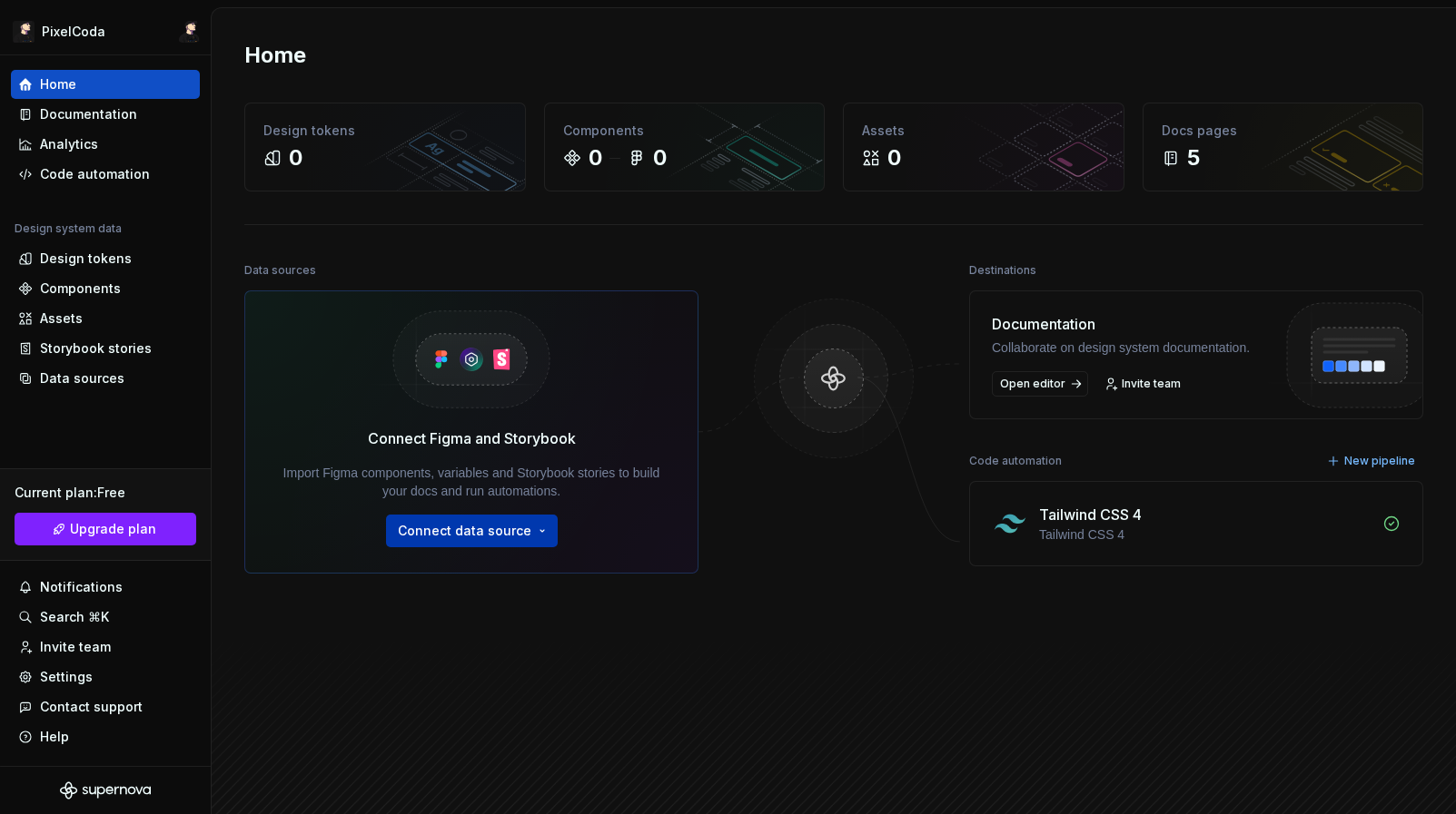
click at [492, 545] on html "PixelCoda Home Documentation Analytics Code automation Design system data Desig…" at bounding box center [728, 407] width 1456 height 814
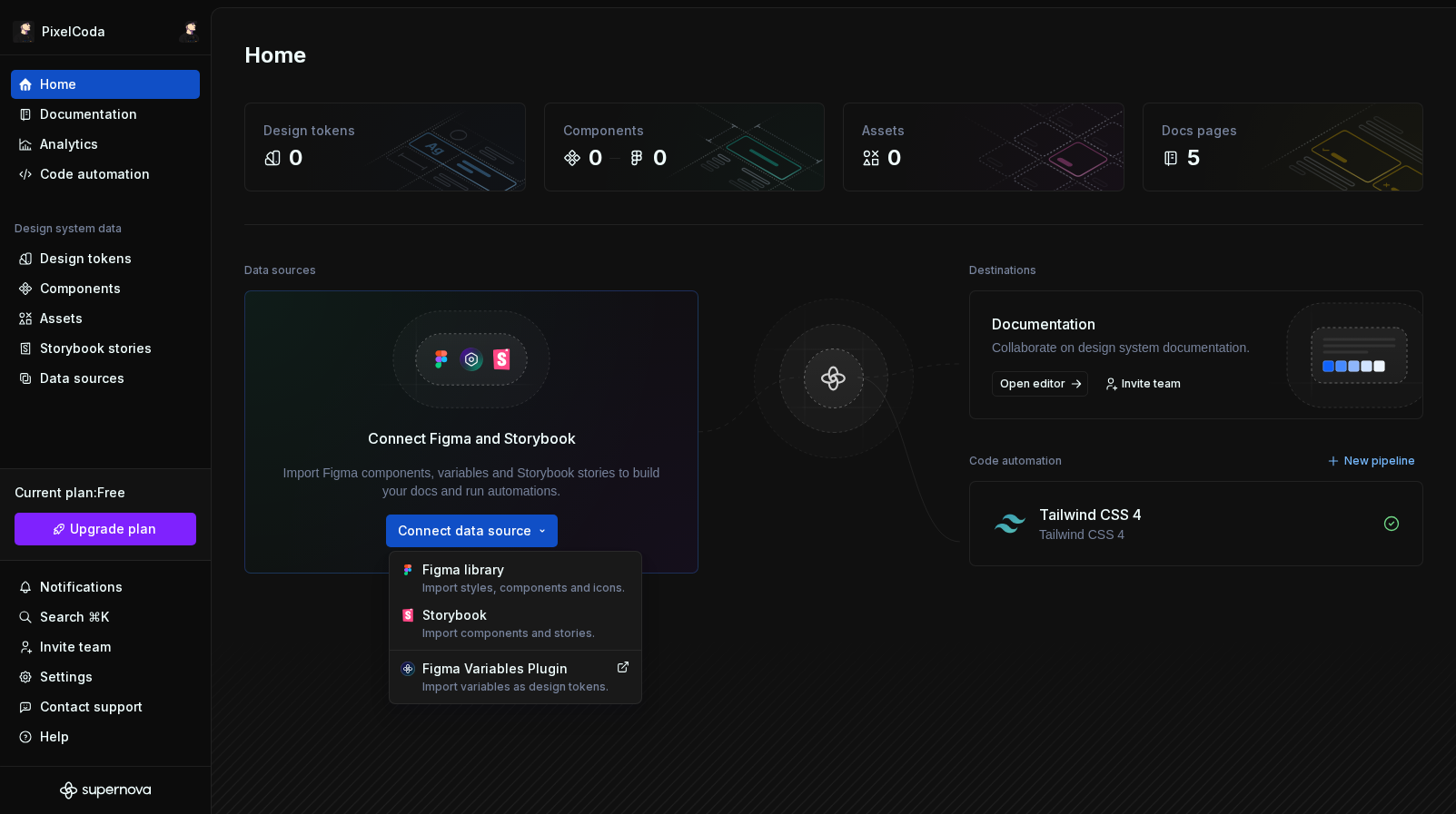
click at [1377, 384] on html "PixelCoda Home Documentation Analytics Code automation Design system data Desig…" at bounding box center [728, 407] width 1456 height 814
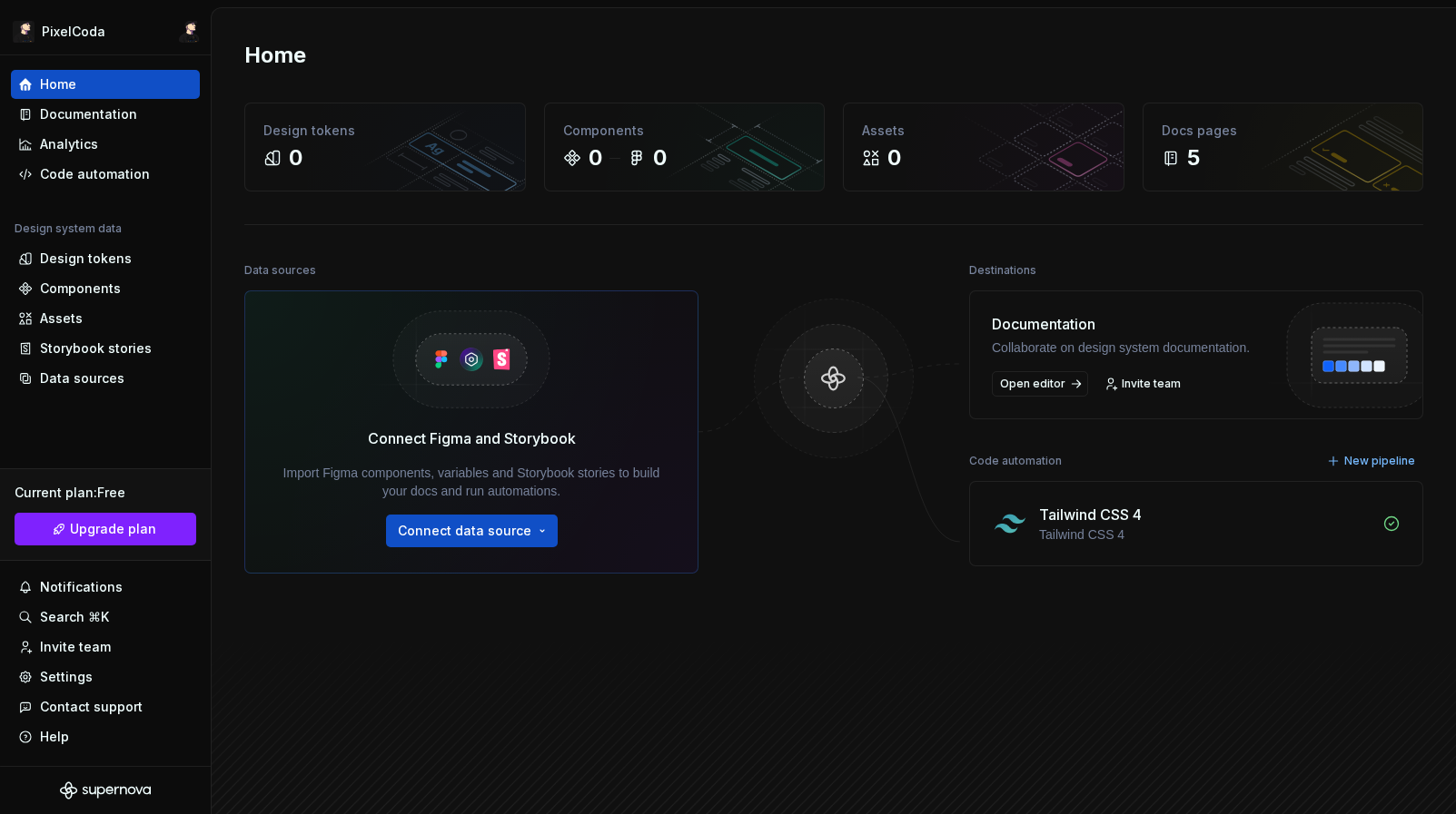
click at [1005, 357] on div "Collaborate on design system documentation." at bounding box center [1121, 347] width 258 height 18
click at [1040, 388] on div "Documentation Collaborate on design system documentation. Open editor Invite te…" at bounding box center [1121, 355] width 258 height 83
click at [1042, 392] on span "Open editor" at bounding box center [1032, 384] width 65 height 15
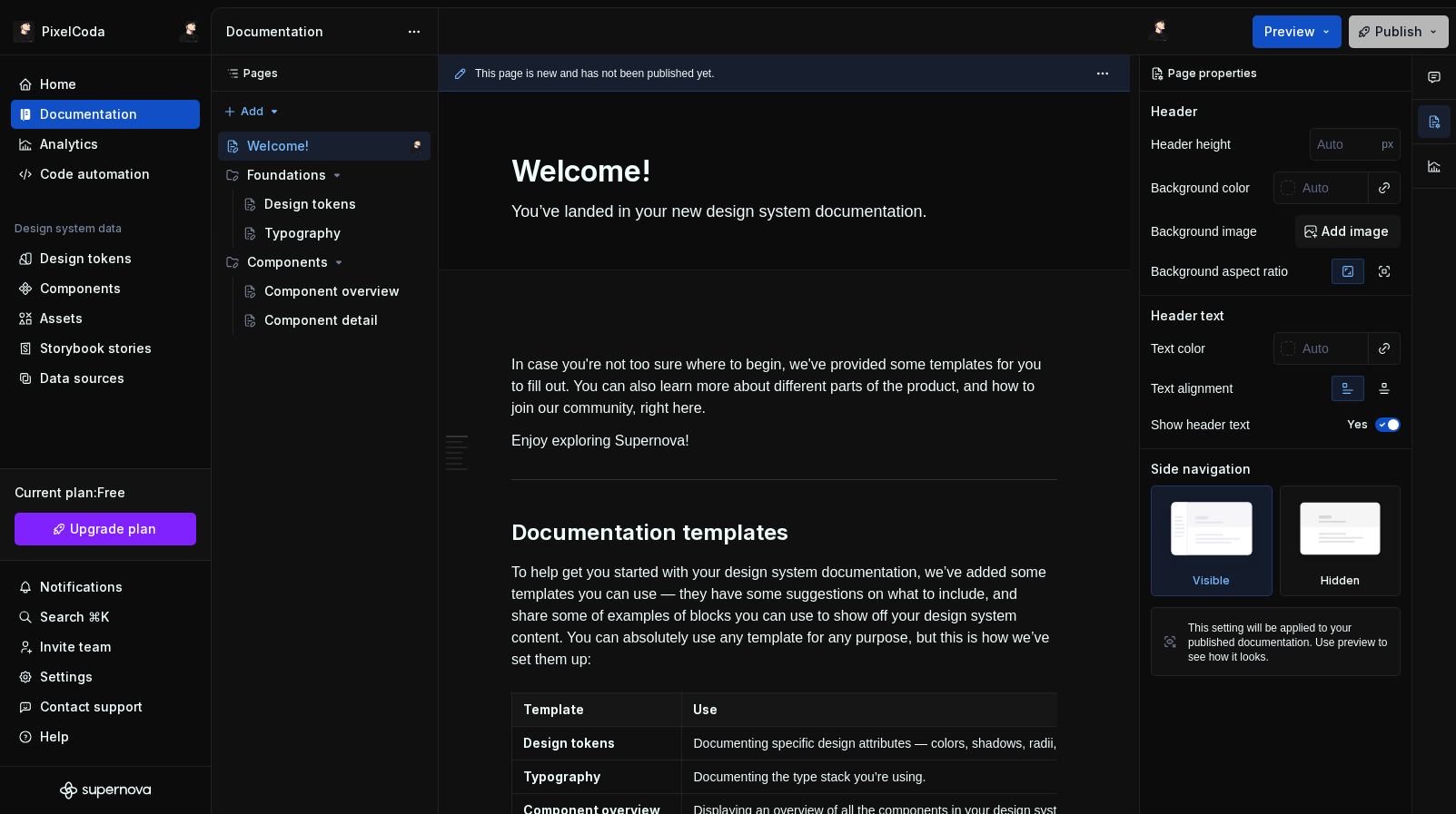
click at [1405, 33] on span "Publish" at bounding box center [1398, 32] width 48 height 18
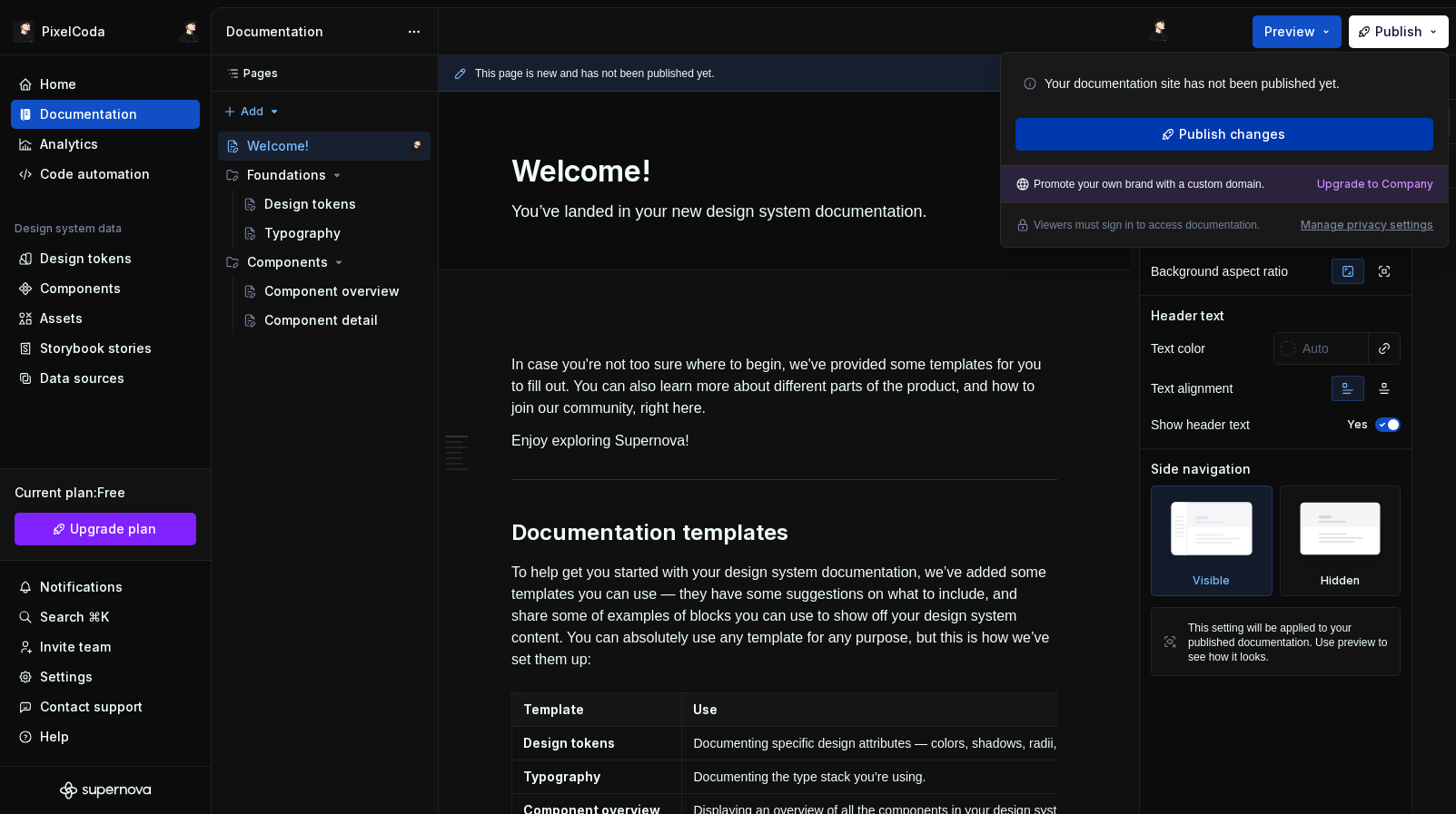
click at [1261, 148] on button "Publish changes" at bounding box center [1224, 134] width 418 height 33
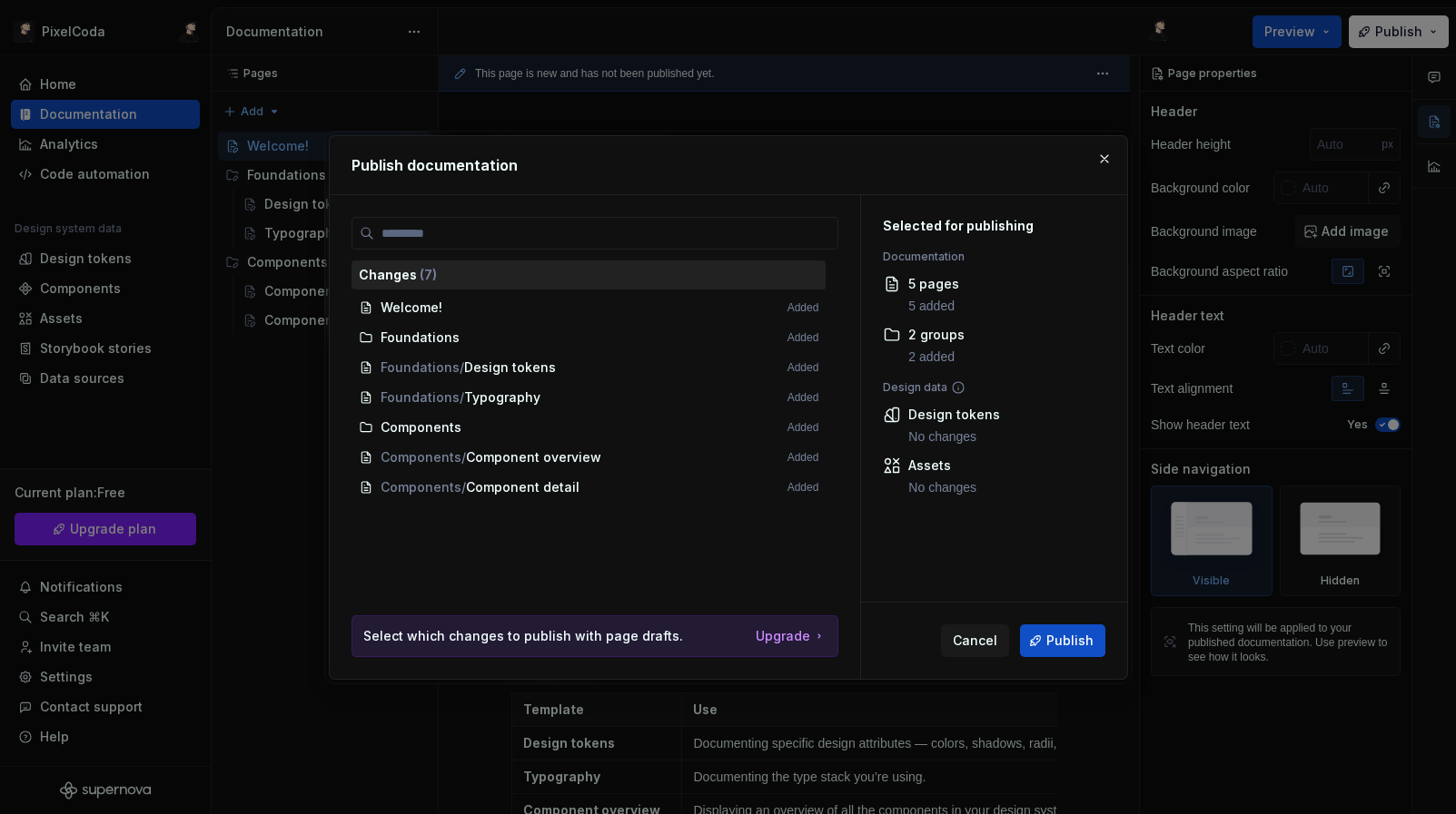
click at [401, 269] on div "Changes ( 7 )" at bounding box center [588, 275] width 459 height 18
drag, startPoint x: 1050, startPoint y: 623, endPoint x: 1066, endPoint y: 639, distance: 22.6
click at [1051, 623] on div "Cancel Publish" at bounding box center [994, 640] width 266 height 76
click at [1067, 640] on span "Publish" at bounding box center [1070, 640] width 48 height 18
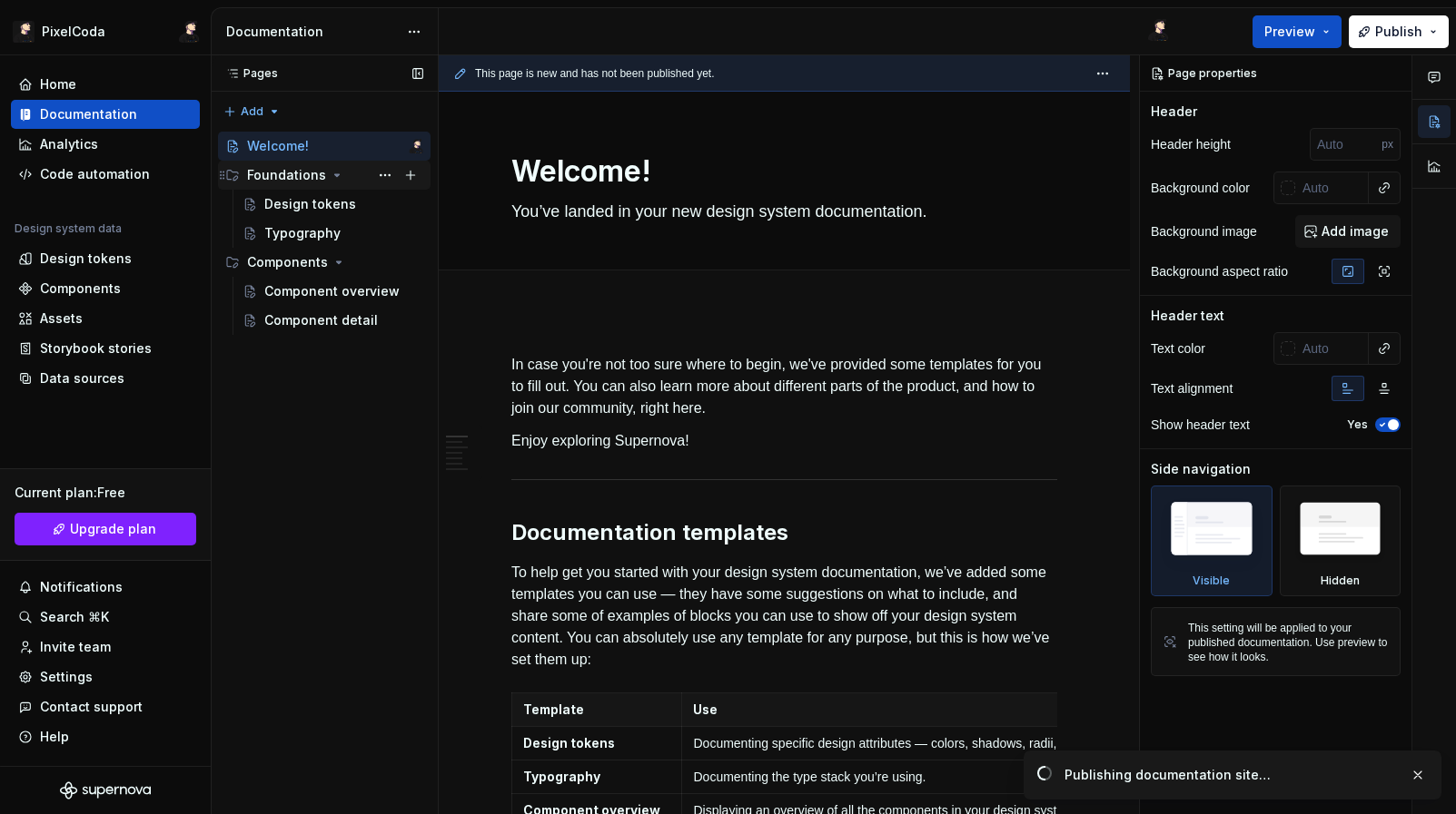
click at [292, 163] on div "Foundations" at bounding box center [335, 175] width 177 height 26
click at [322, 206] on div "Components" at bounding box center [287, 204] width 80 height 18
click at [344, 209] on div "Components" at bounding box center [335, 204] width 177 height 26
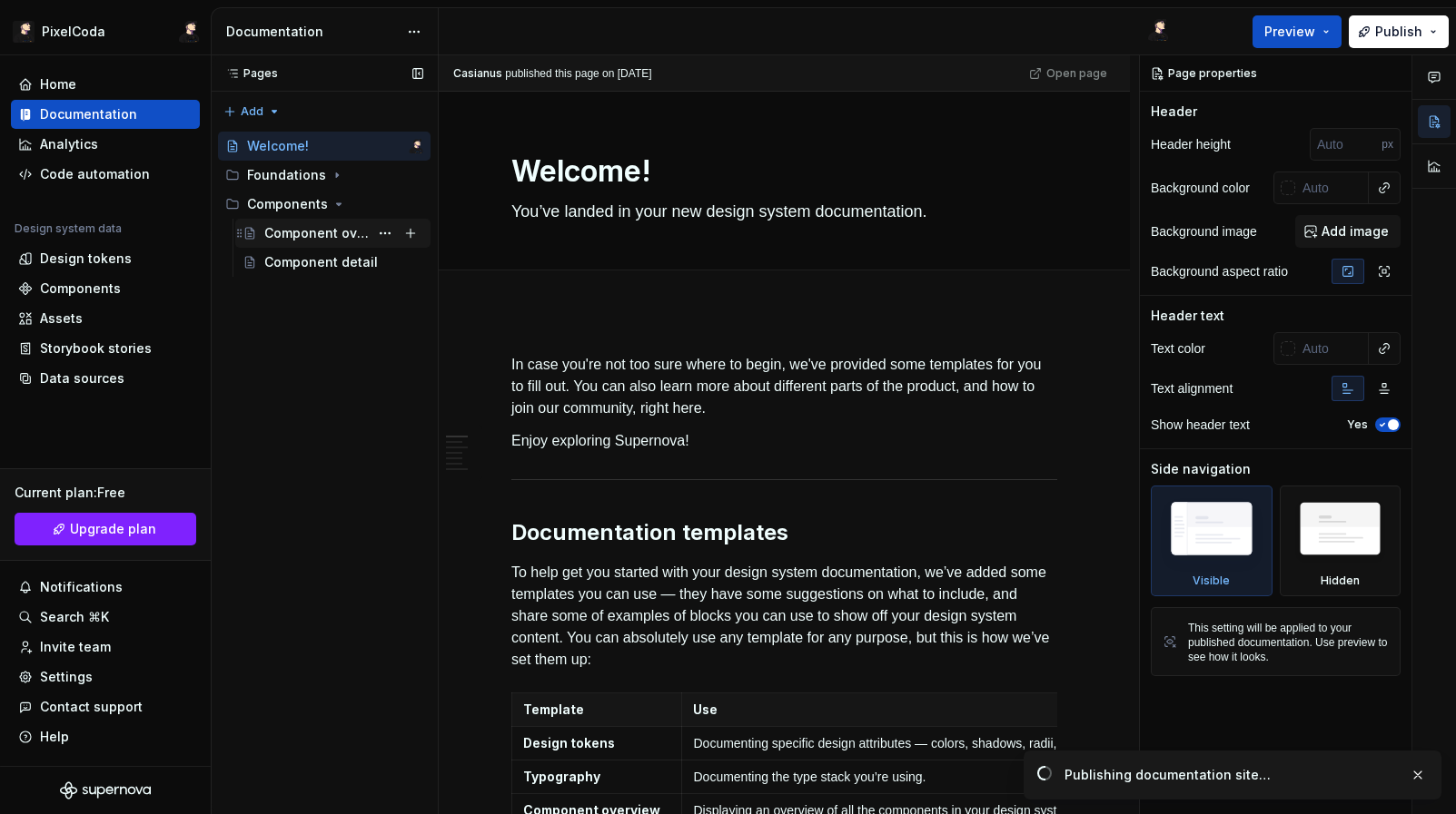
click at [327, 233] on div "Component overview" at bounding box center [315, 233] width 104 height 18
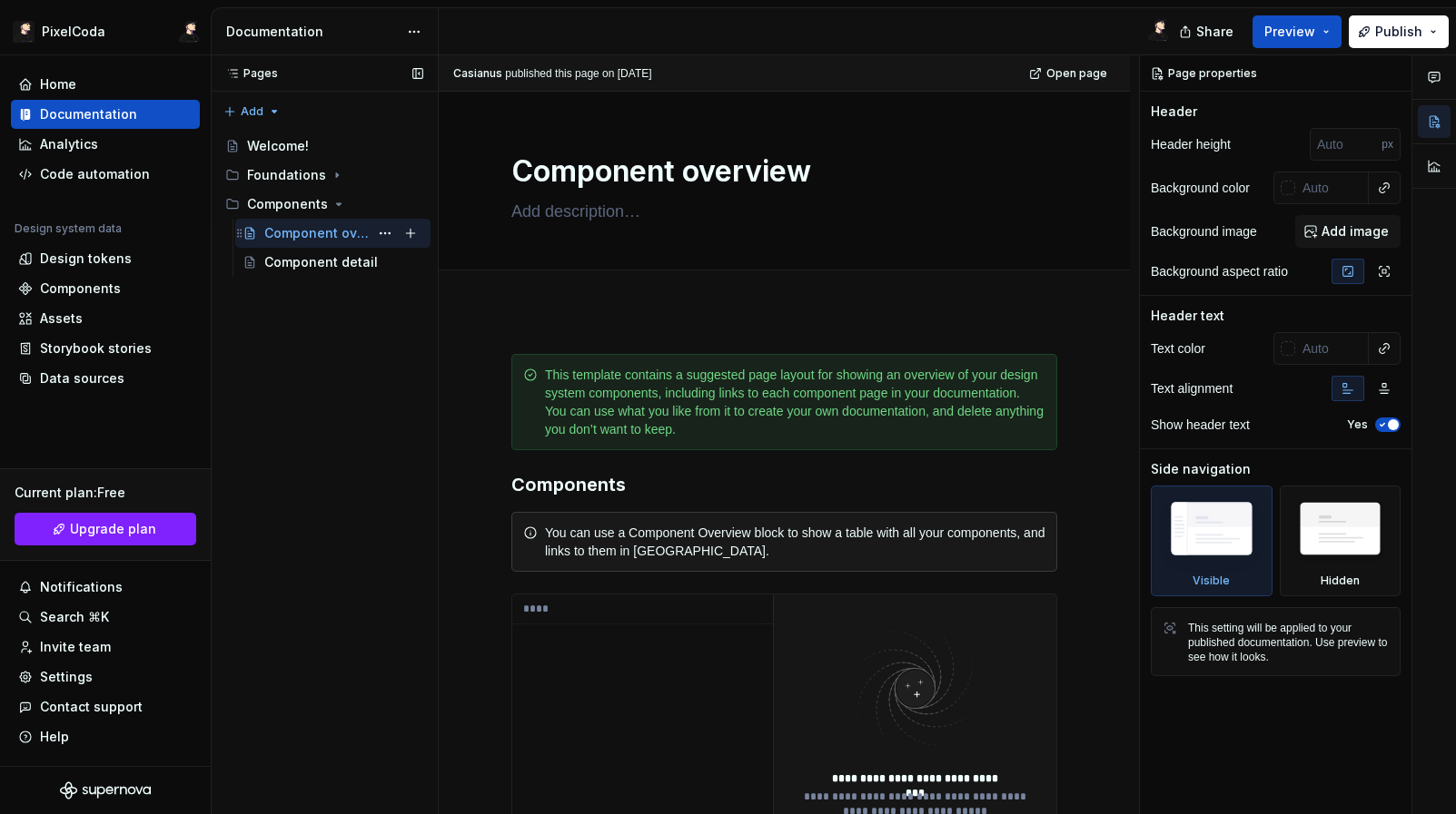
click at [382, 219] on div "Component overview" at bounding box center [332, 233] width 195 height 29
click at [115, 126] on div "Documentation" at bounding box center [105, 114] width 188 height 29
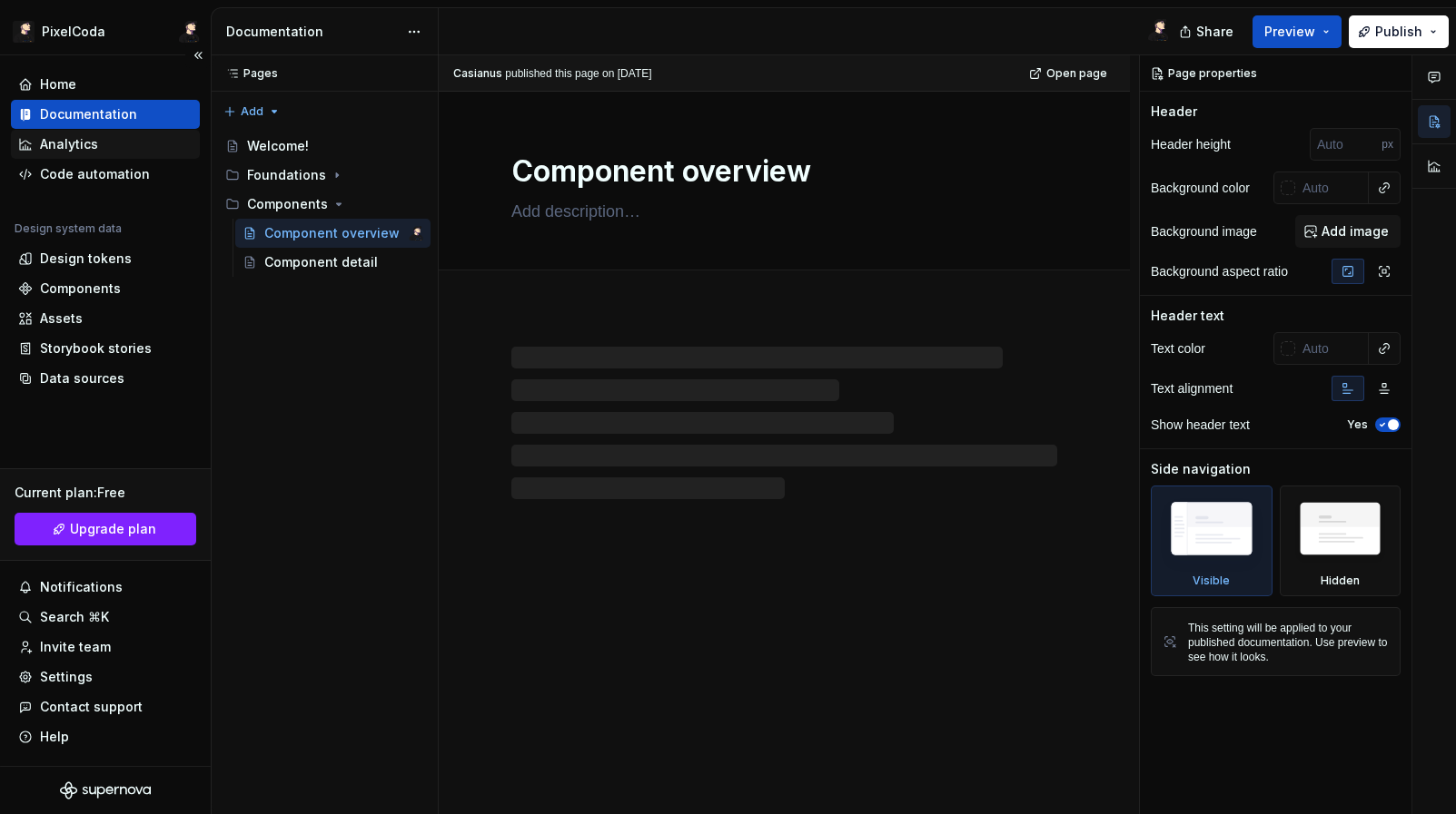
click at [96, 148] on div "Analytics" at bounding box center [105, 144] width 175 height 18
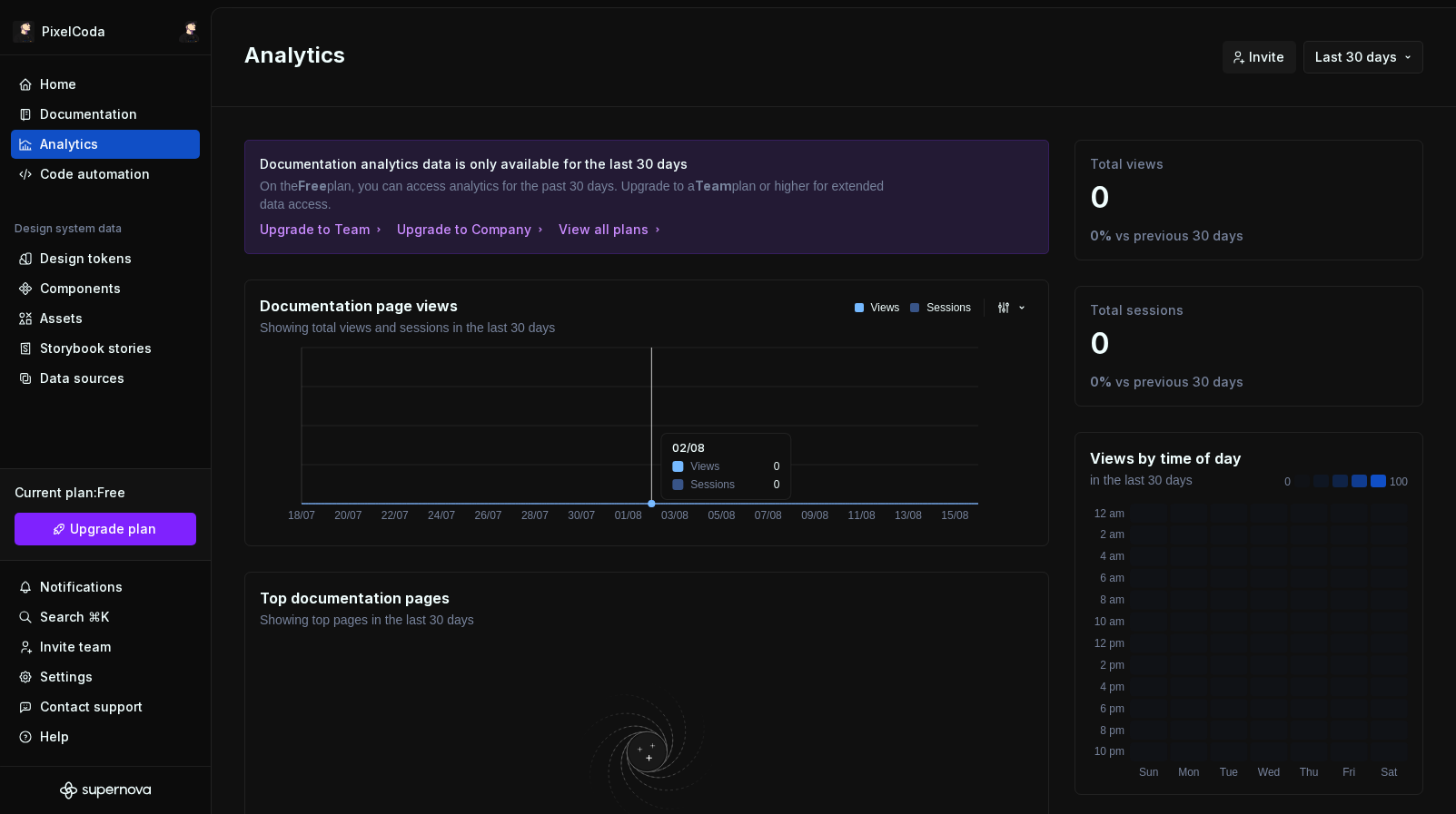
click at [647, 424] on icon "18/07 20/07 22/07 24/07 26/07 28/07 30/07 01/08 03/08 05/08 07/08 09/08 11/08 1…" at bounding box center [640, 437] width 760 height 187
click at [131, 331] on div "Assets" at bounding box center [105, 318] width 188 height 29
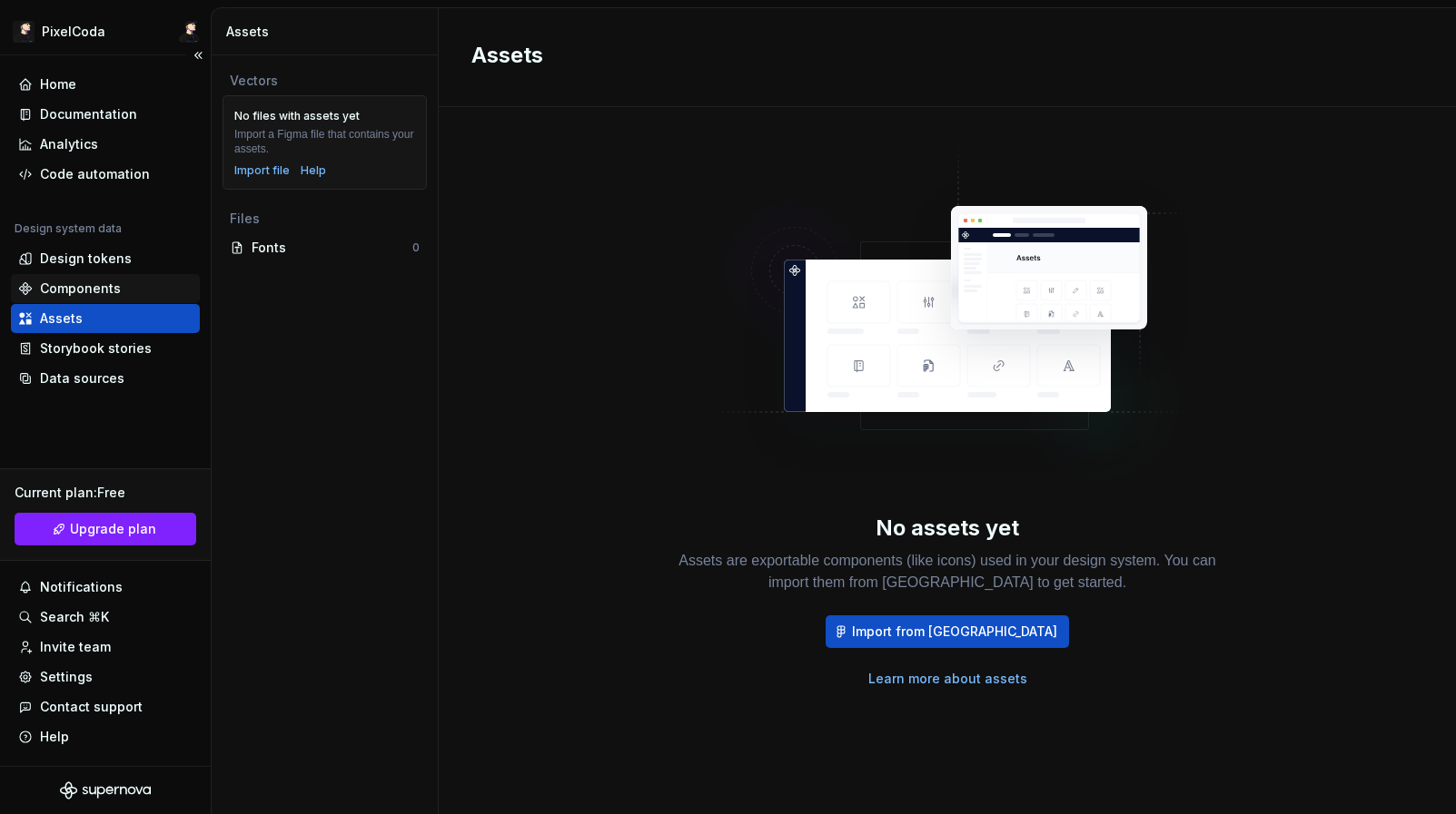
click at [76, 274] on div "Components" at bounding box center [105, 288] width 188 height 29
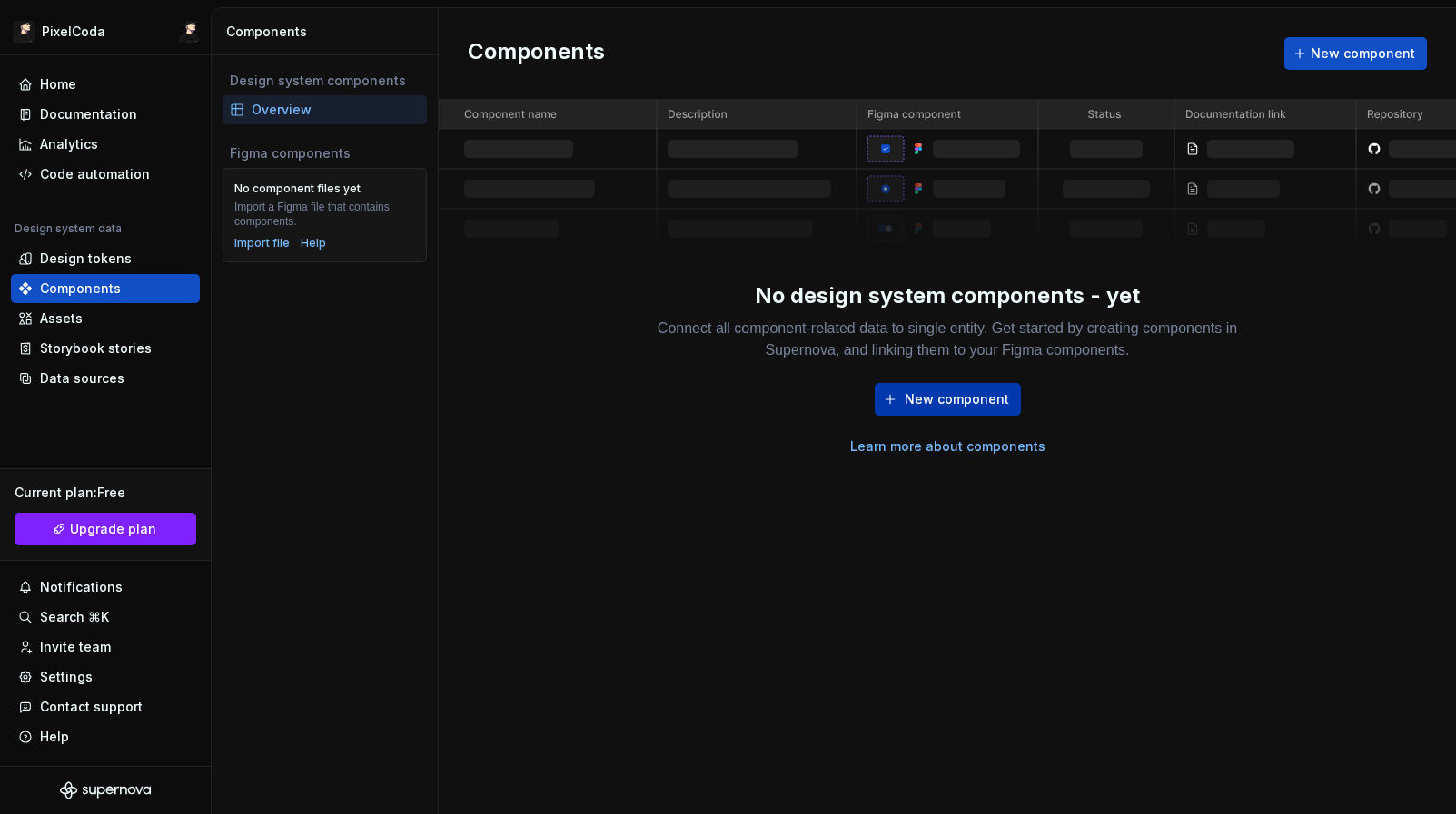
click at [960, 395] on span "New component" at bounding box center [956, 400] width 104 height 18
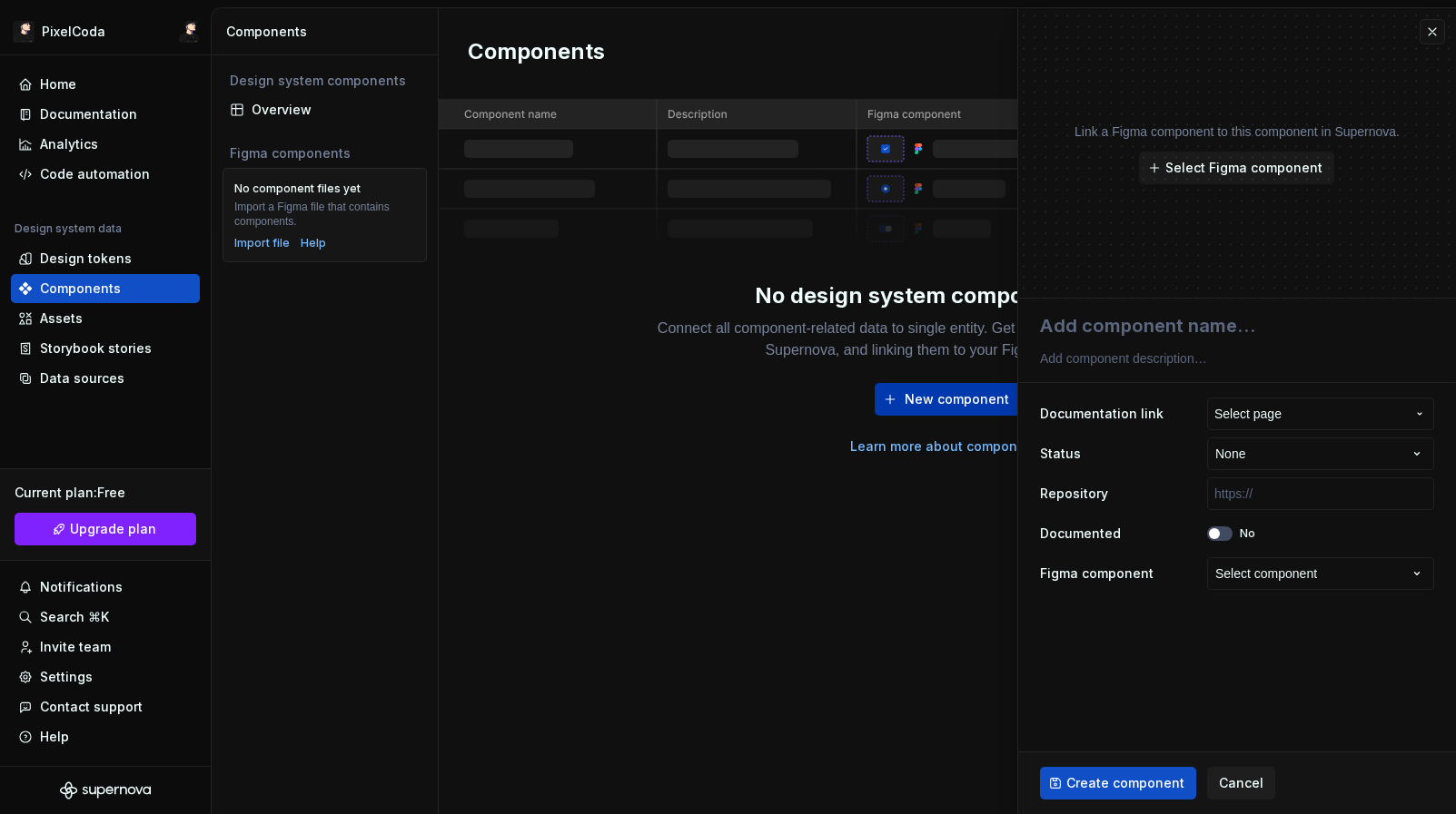
type textarea "*"
type textarea "h"
type textarea "*"
type textarea "he"
type textarea "*"
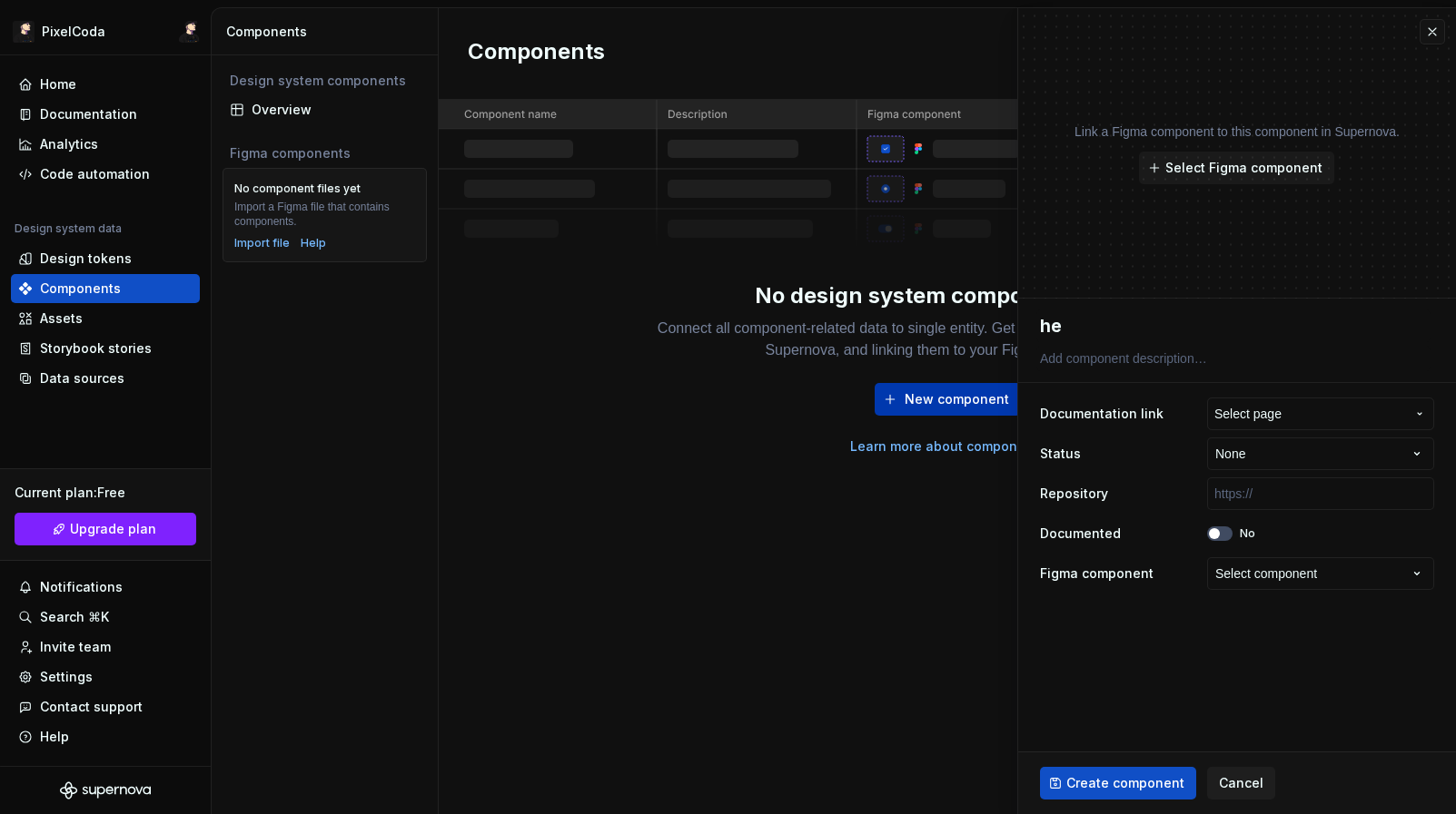
type textarea "her"
type textarea "*"
type textarea "hero"
click at [1343, 425] on button "Select page" at bounding box center [1320, 413] width 227 height 33
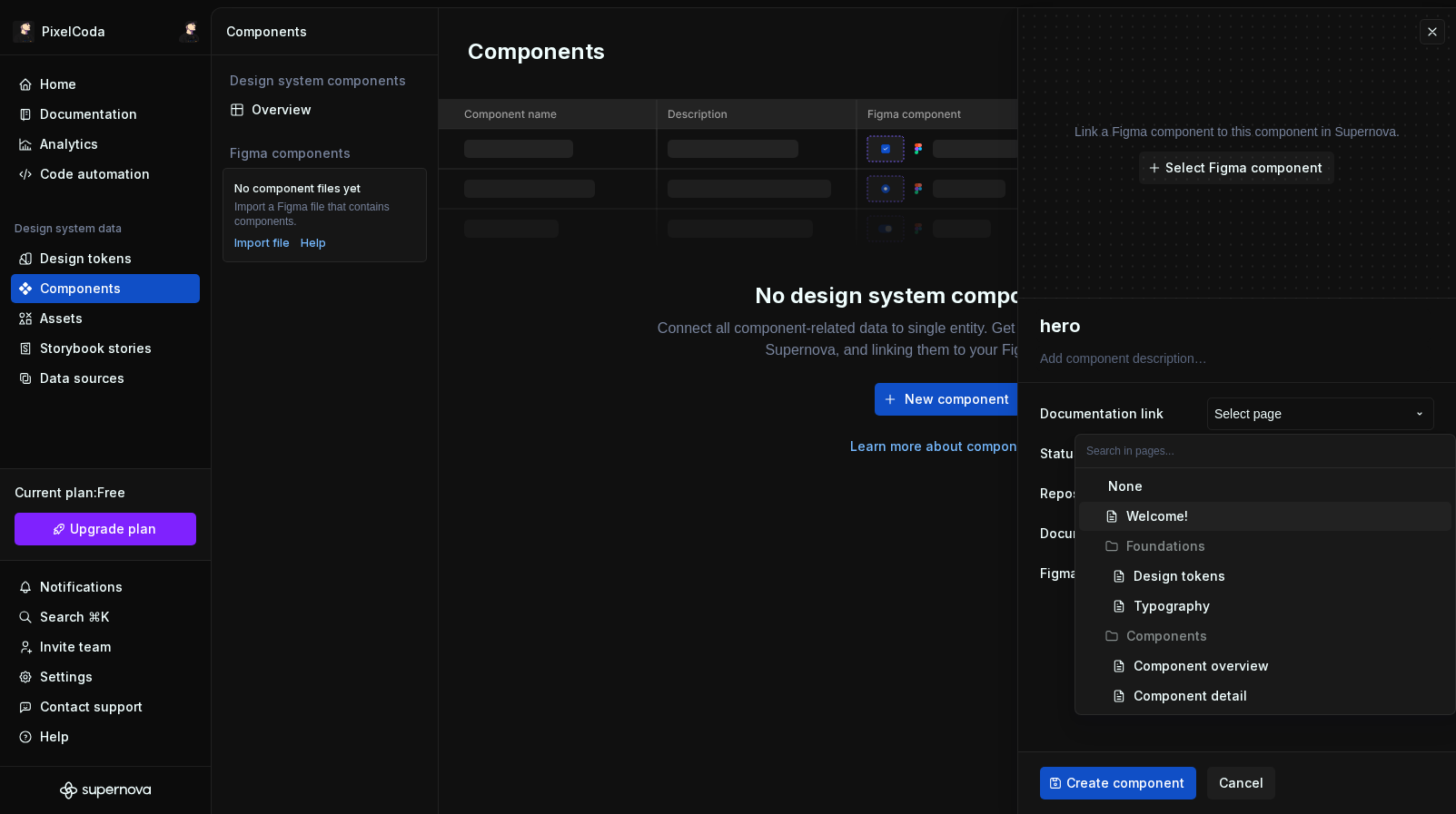
click at [1192, 511] on div "Welcome!" at bounding box center [1284, 517] width 317 height 18
type textarea "*"
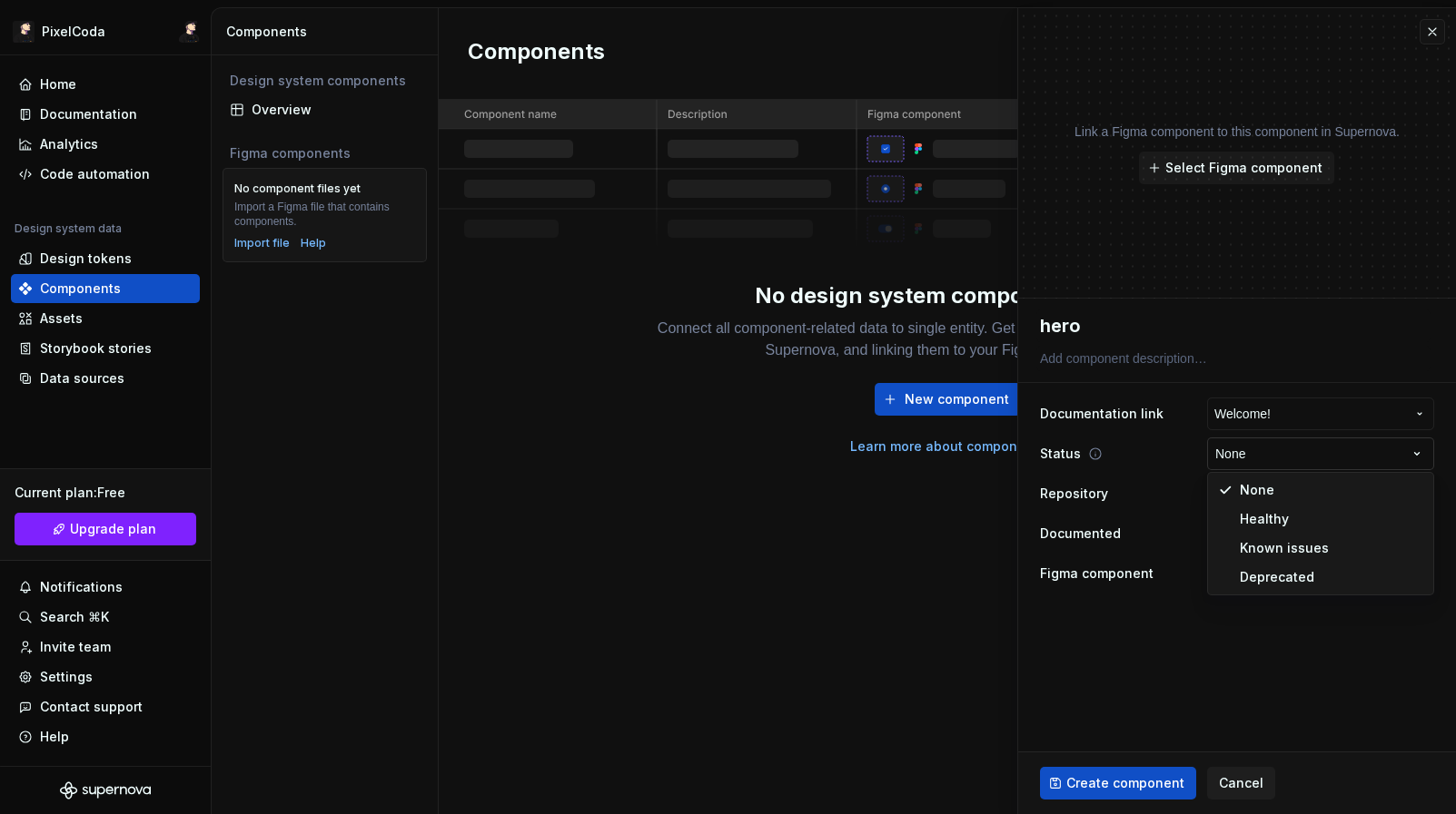
click at [1264, 463] on html "**********" at bounding box center [728, 407] width 1456 height 814
click at [1271, 452] on html "**********" at bounding box center [728, 407] width 1456 height 814
click at [1264, 469] on html "**********" at bounding box center [728, 407] width 1456 height 814
select select "**********"
click at [1223, 526] on button "No" at bounding box center [1220, 533] width 26 height 15
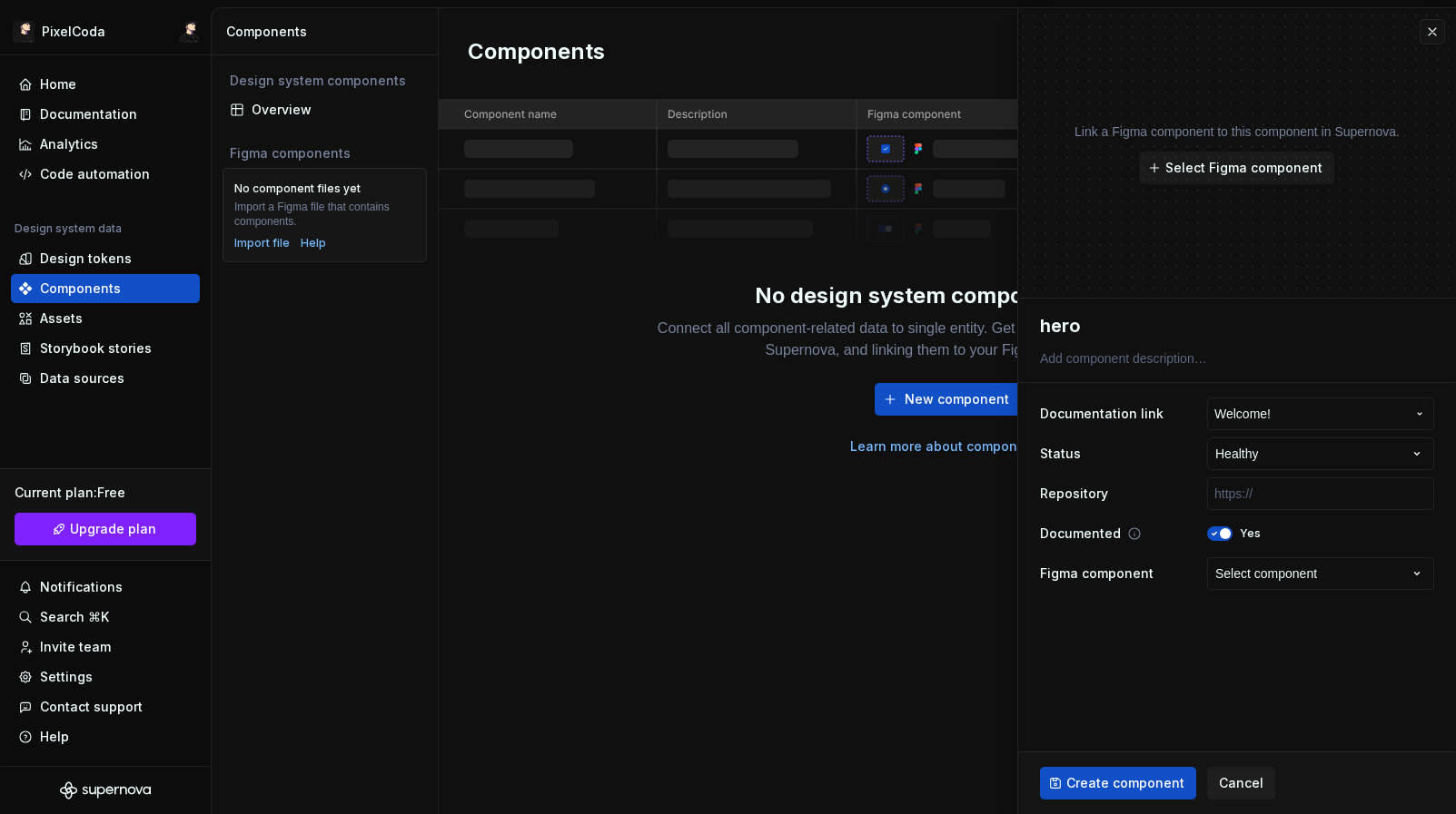
click at [1219, 539] on button "Yes" at bounding box center [1220, 533] width 26 height 15
click at [1405, 600] on div "**********" at bounding box center [1236, 451] width 437 height 306
click at [1370, 567] on button "Select component" at bounding box center [1320, 573] width 227 height 33
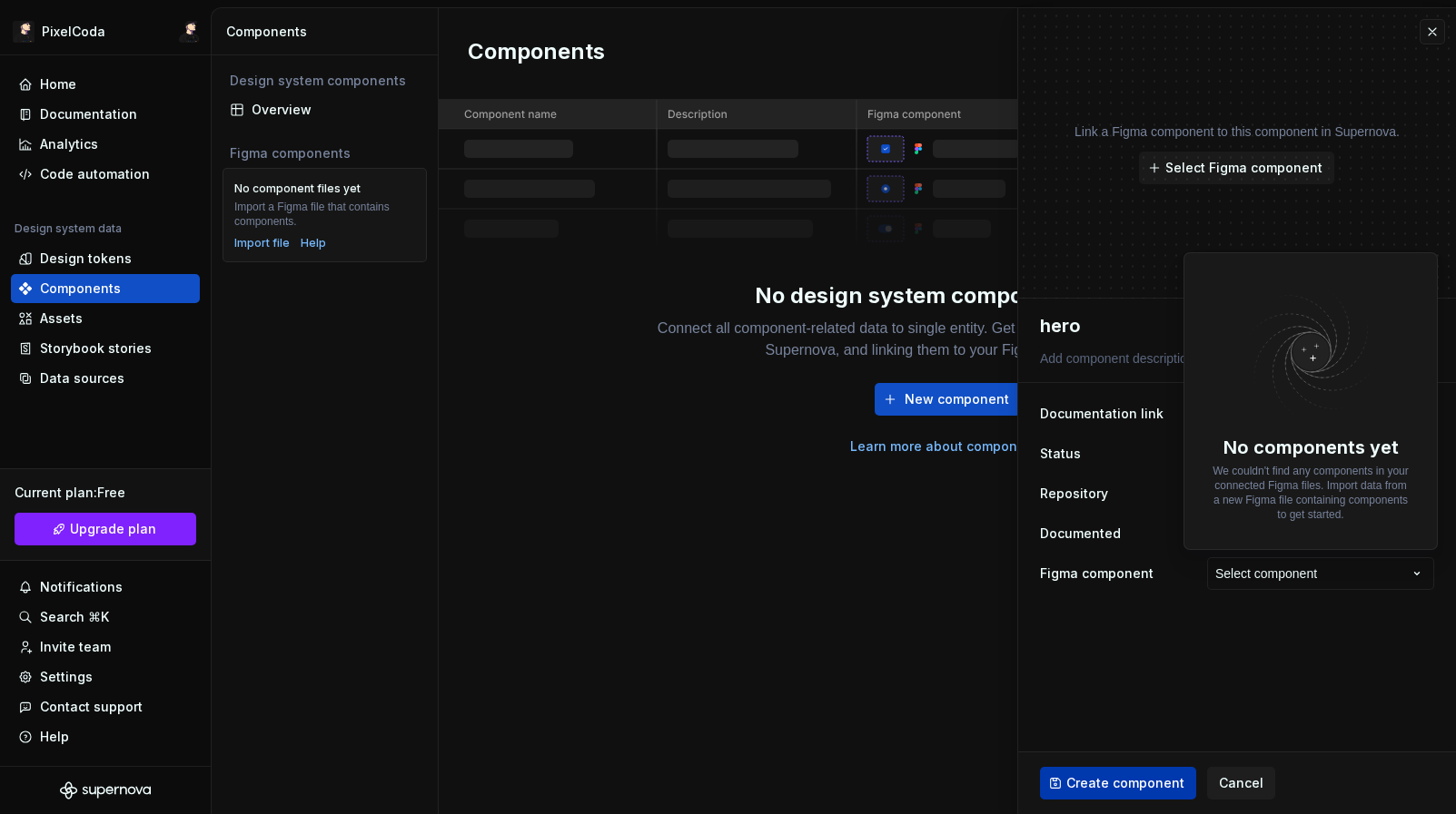
click at [1147, 797] on html "**********" at bounding box center [728, 407] width 1456 height 814
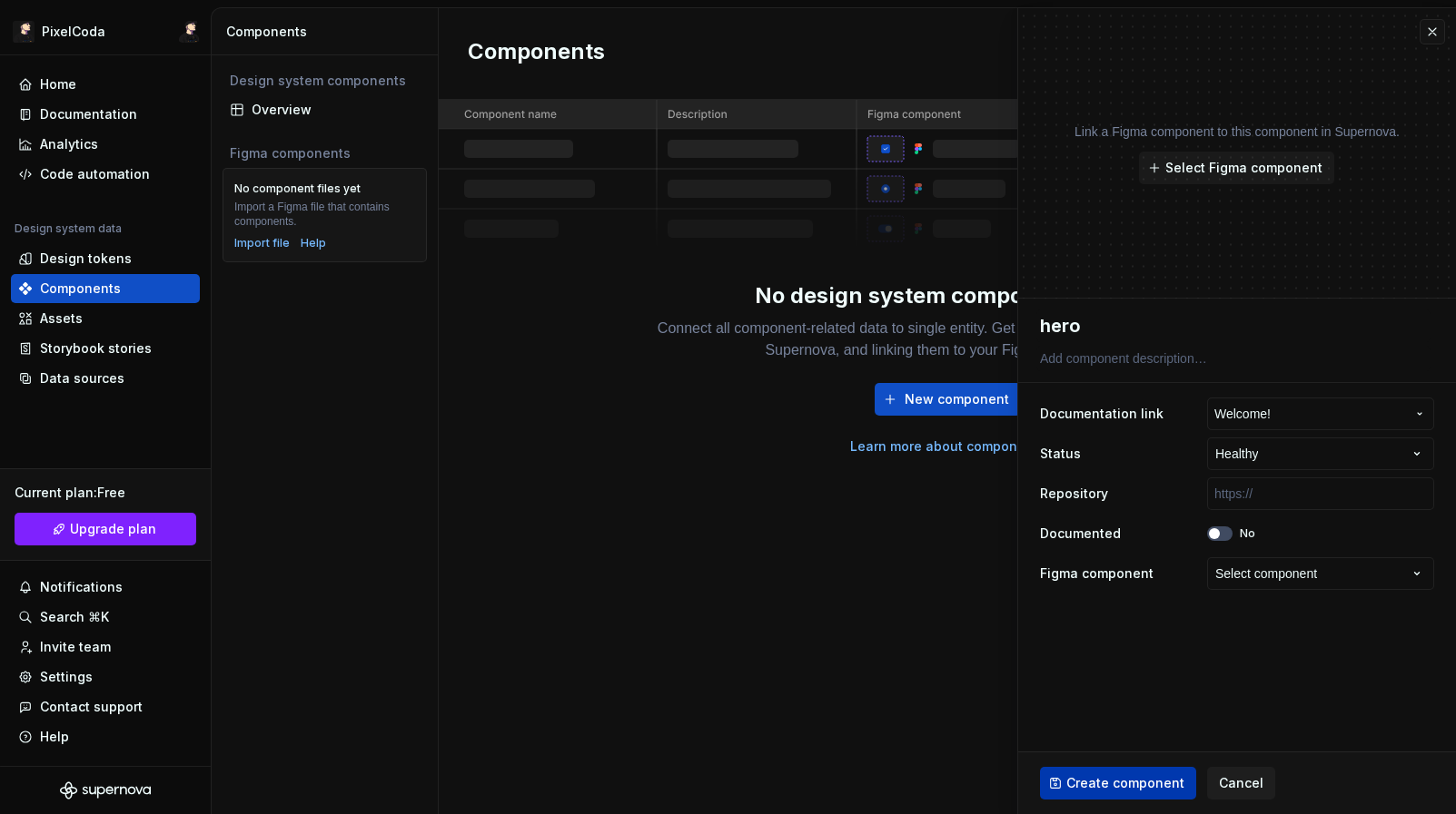
click at [1113, 772] on button "Create component" at bounding box center [1117, 783] width 156 height 33
type textarea "*"
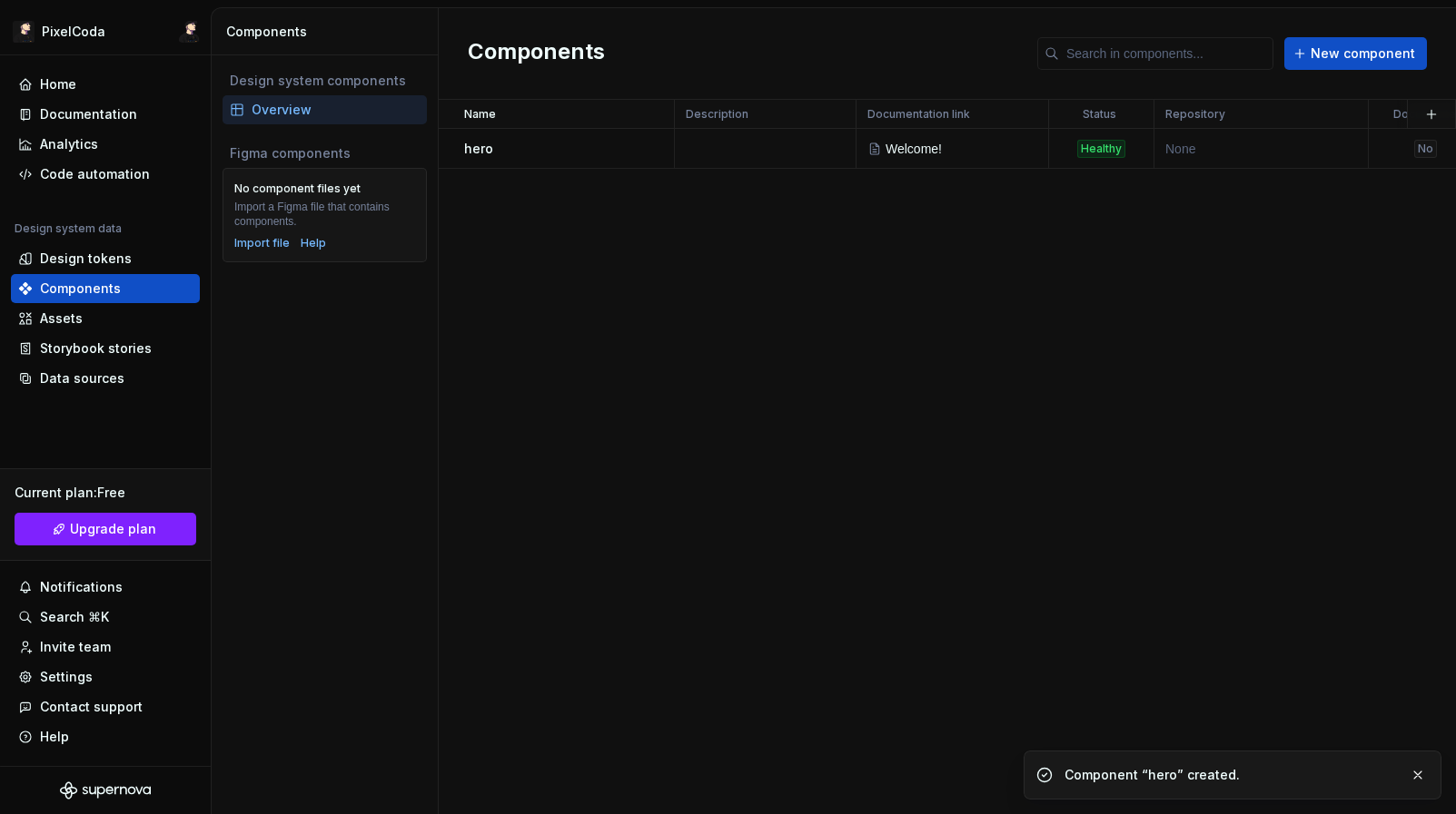
click at [1107, 429] on div "Name Description Documentation link Status Repository Documented Figma componen…" at bounding box center [946, 457] width 1017 height 715
click at [1082, 153] on div "Healthy" at bounding box center [1101, 149] width 49 height 18
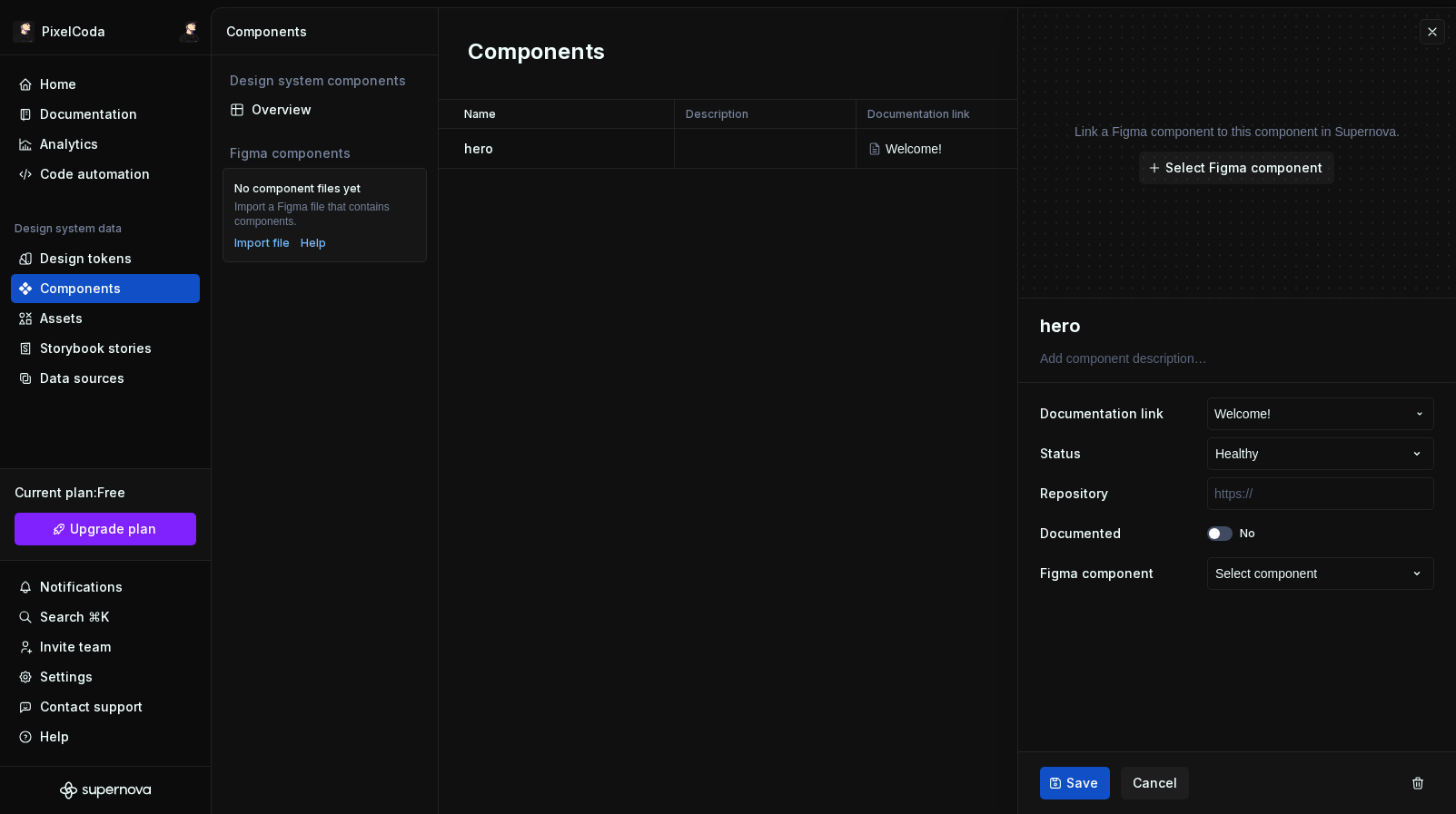
click at [1003, 789] on div "Name Description Documentation link Status Repository Documented Figma componen…" at bounding box center [946, 457] width 1017 height 715
click at [1099, 772] on button "Save" at bounding box center [1074, 783] width 69 height 33
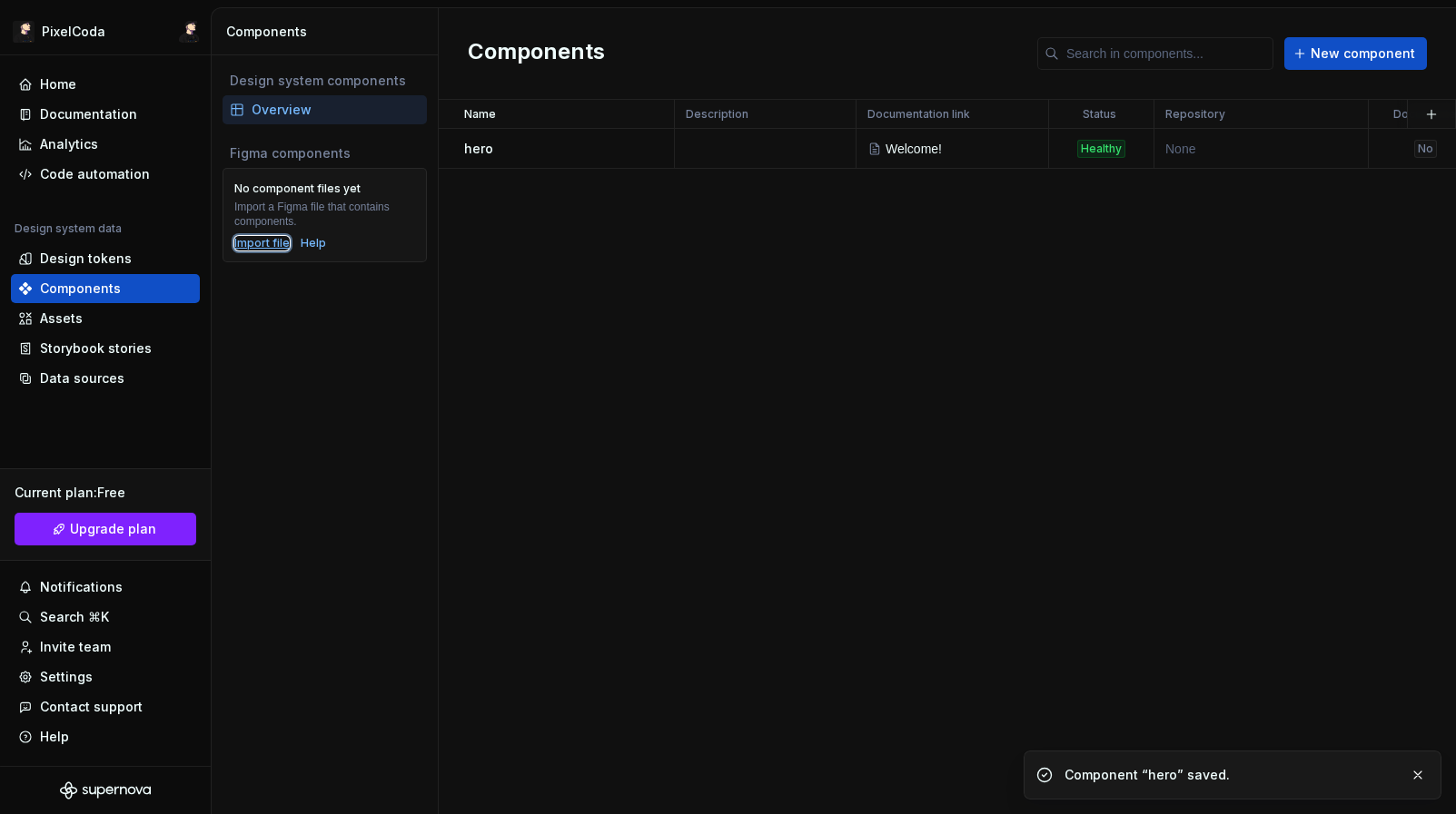
click at [284, 243] on div "Import file" at bounding box center [262, 243] width 56 height 15
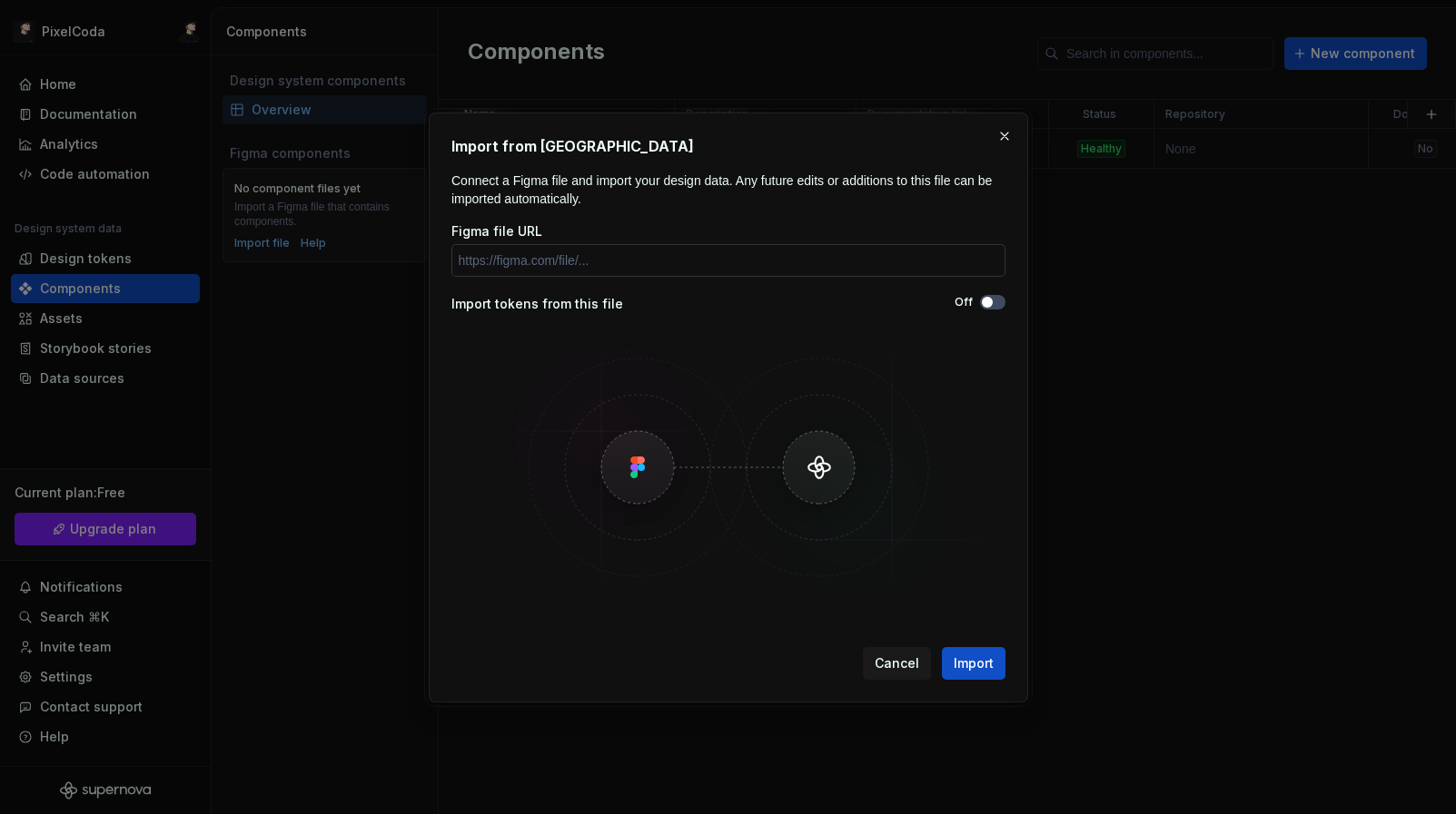
click at [652, 264] on input "Figma file URL" at bounding box center [728, 260] width 553 height 33
drag, startPoint x: 687, startPoint y: 266, endPoint x: 996, endPoint y: 291, distance: 310.0
click at [703, 237] on div "Figma file URL" at bounding box center [728, 249] width 553 height 55
click at [951, 303] on div "Off" at bounding box center [866, 302] width 277 height 15
click at [980, 299] on icon "button" at bounding box center [987, 301] width 15 height 11
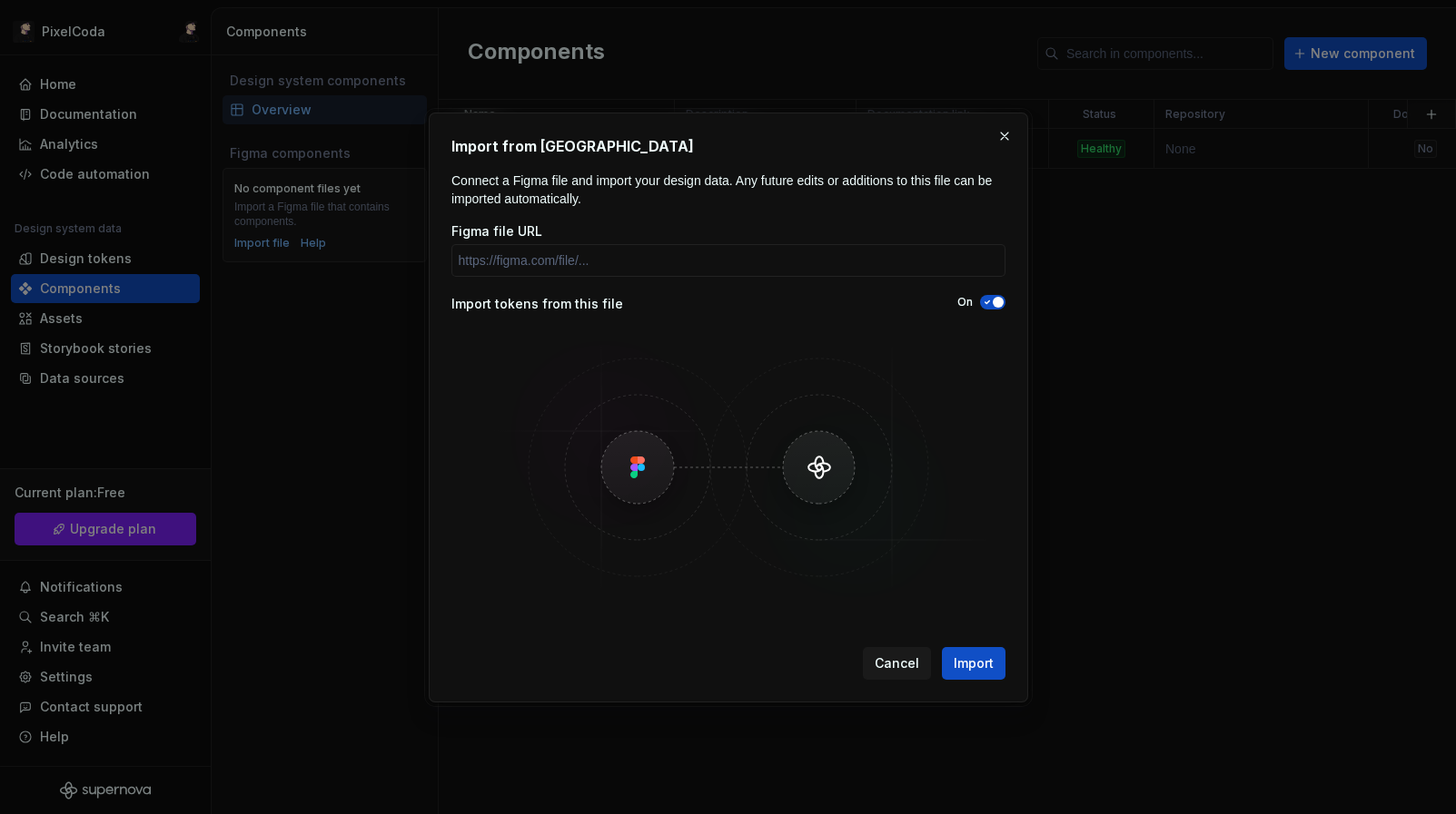
click at [983, 296] on icon "button" at bounding box center [987, 301] width 15 height 11
drag, startPoint x: 962, startPoint y: 294, endPoint x: 1045, endPoint y: 286, distance: 83.4
click at [969, 293] on div "Figma file URL Import tokens from this file Off" at bounding box center [728, 412] width 553 height 382
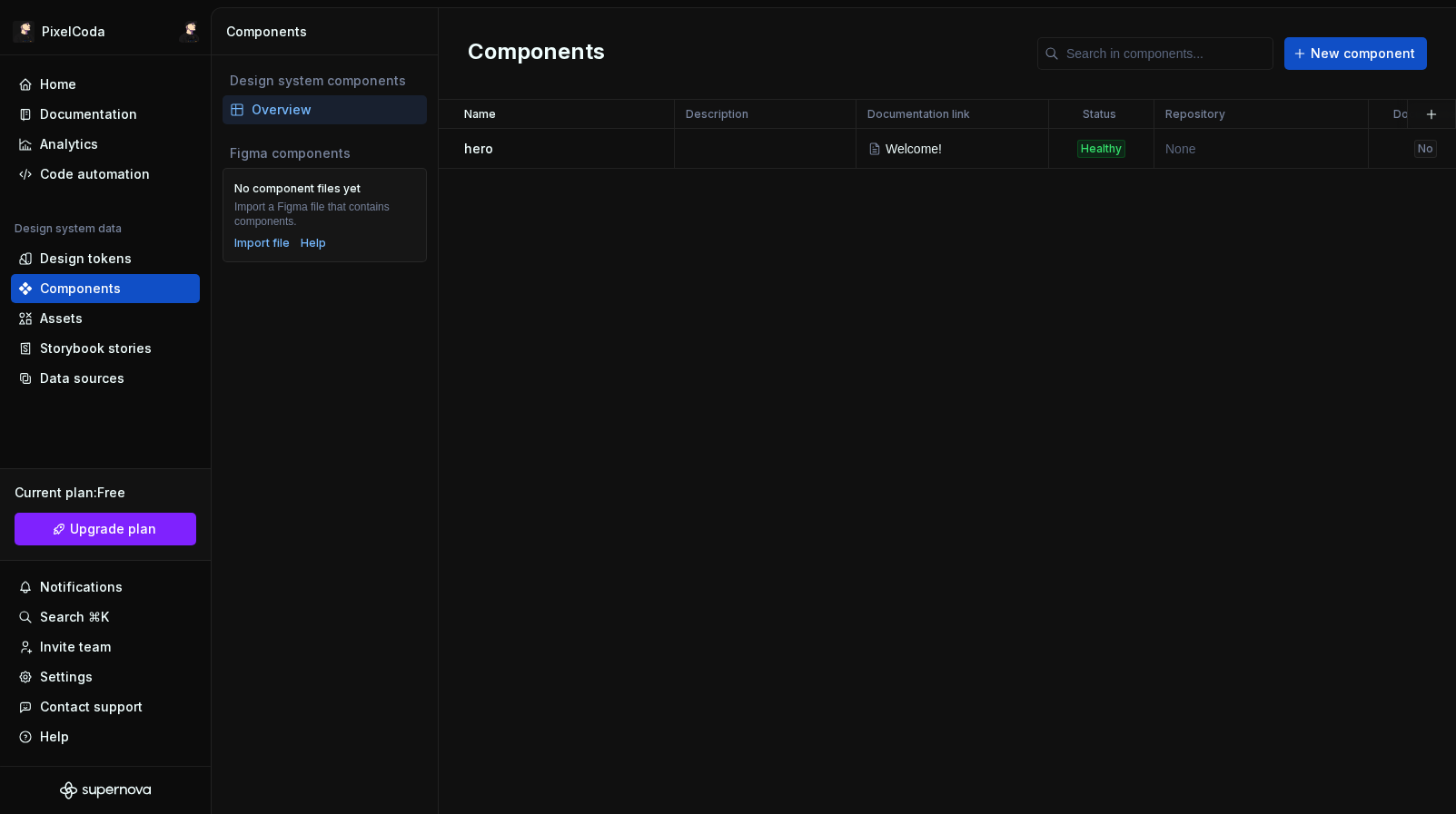
click at [1152, 263] on div "Name Description Documentation link Status Repository Documented Figma componen…" at bounding box center [946, 457] width 1017 height 715
click at [255, 352] on div "Design system components Overview Figma components No component files yet Impor…" at bounding box center [324, 434] width 226 height 758
click at [68, 208] on div "Home Documentation Analytics Code automation Design system data Design tokens C…" at bounding box center [105, 231] width 188 height 323
click at [84, 179] on div "Code automation" at bounding box center [94, 174] width 110 height 18
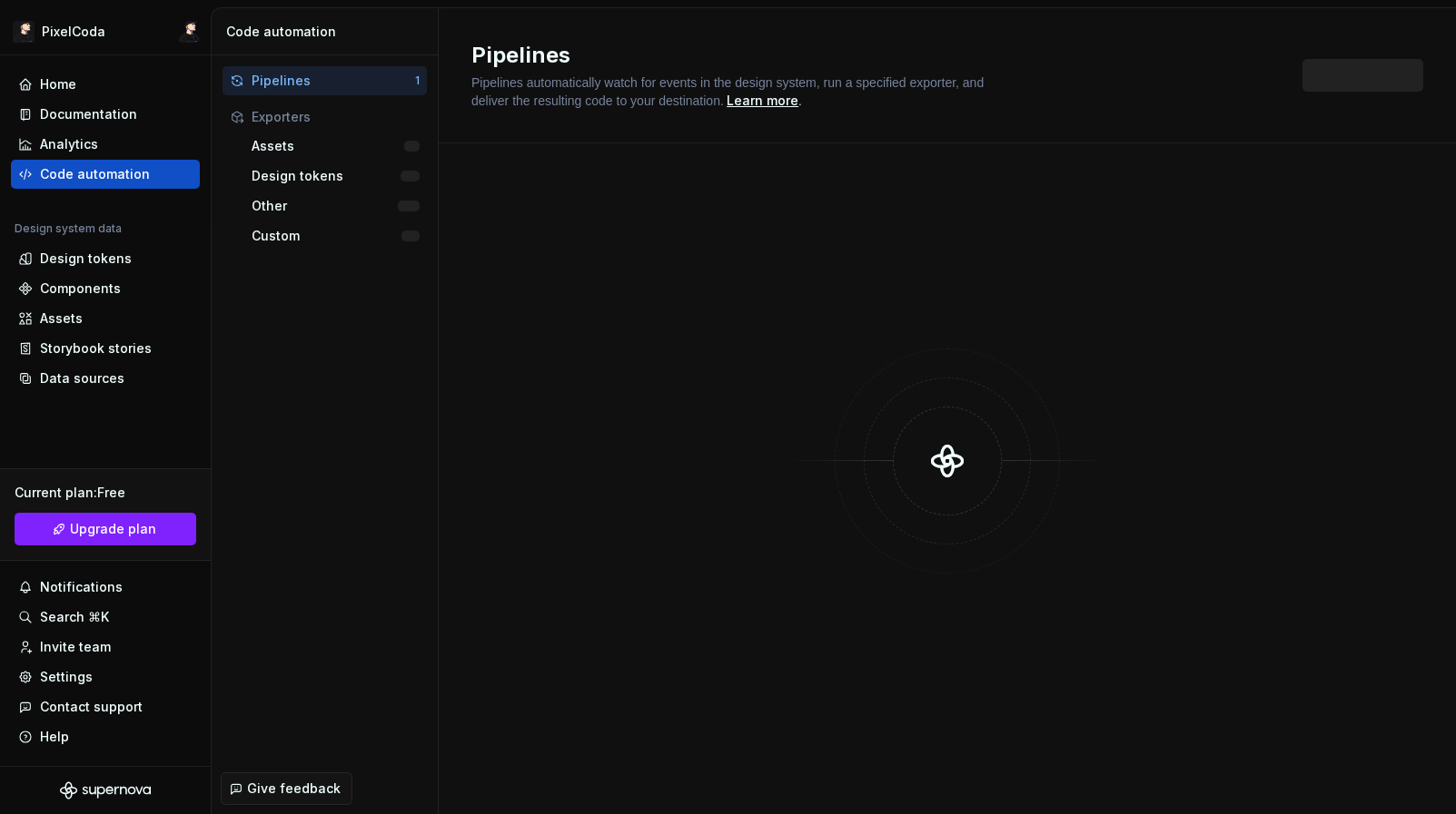
click at [899, 407] on div at bounding box center [947, 461] width 327 height 109
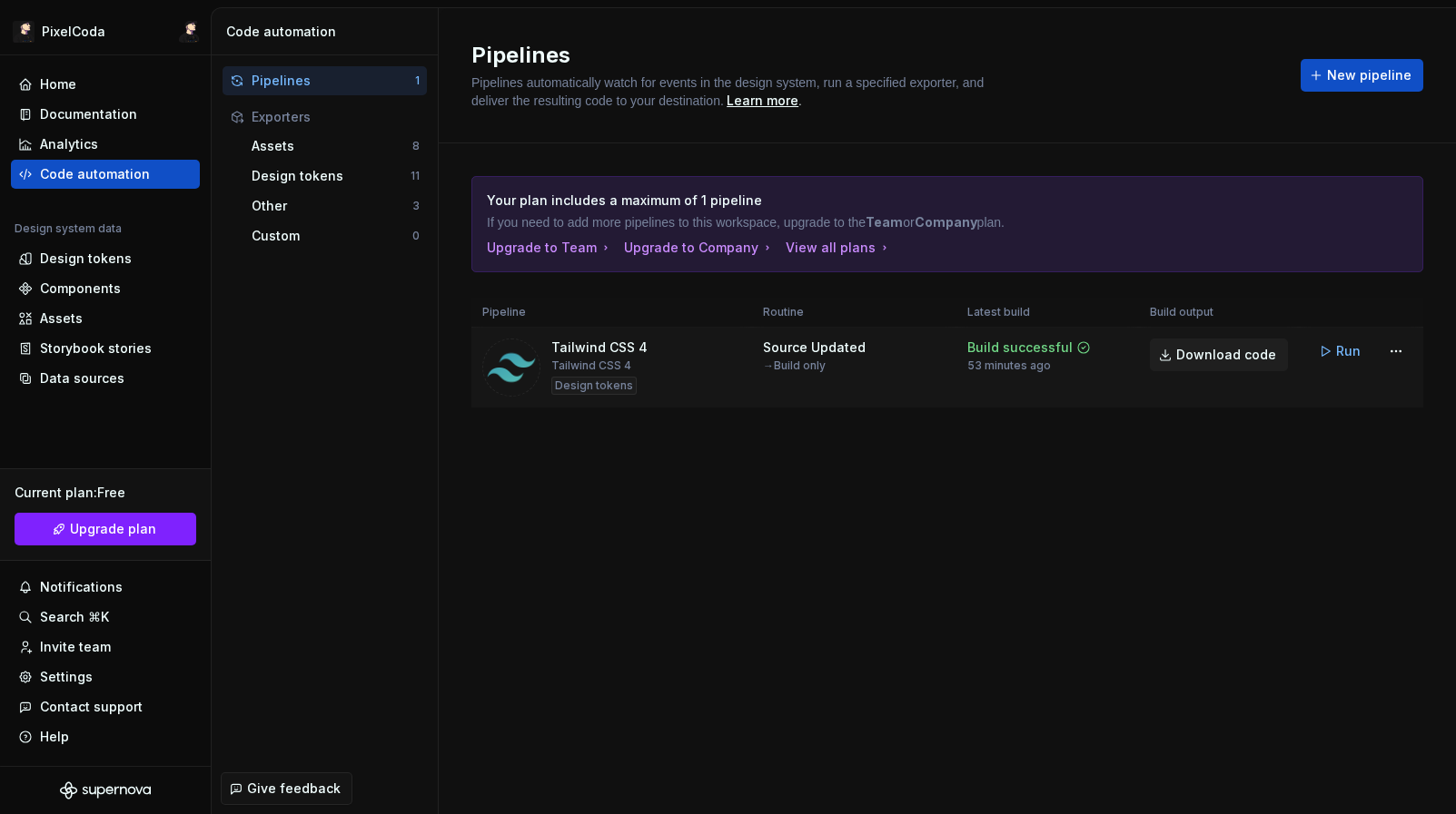
click at [1226, 366] on link "Download code" at bounding box center [1218, 354] width 138 height 33
click at [1334, 360] on button "Run" at bounding box center [1340, 351] width 62 height 33
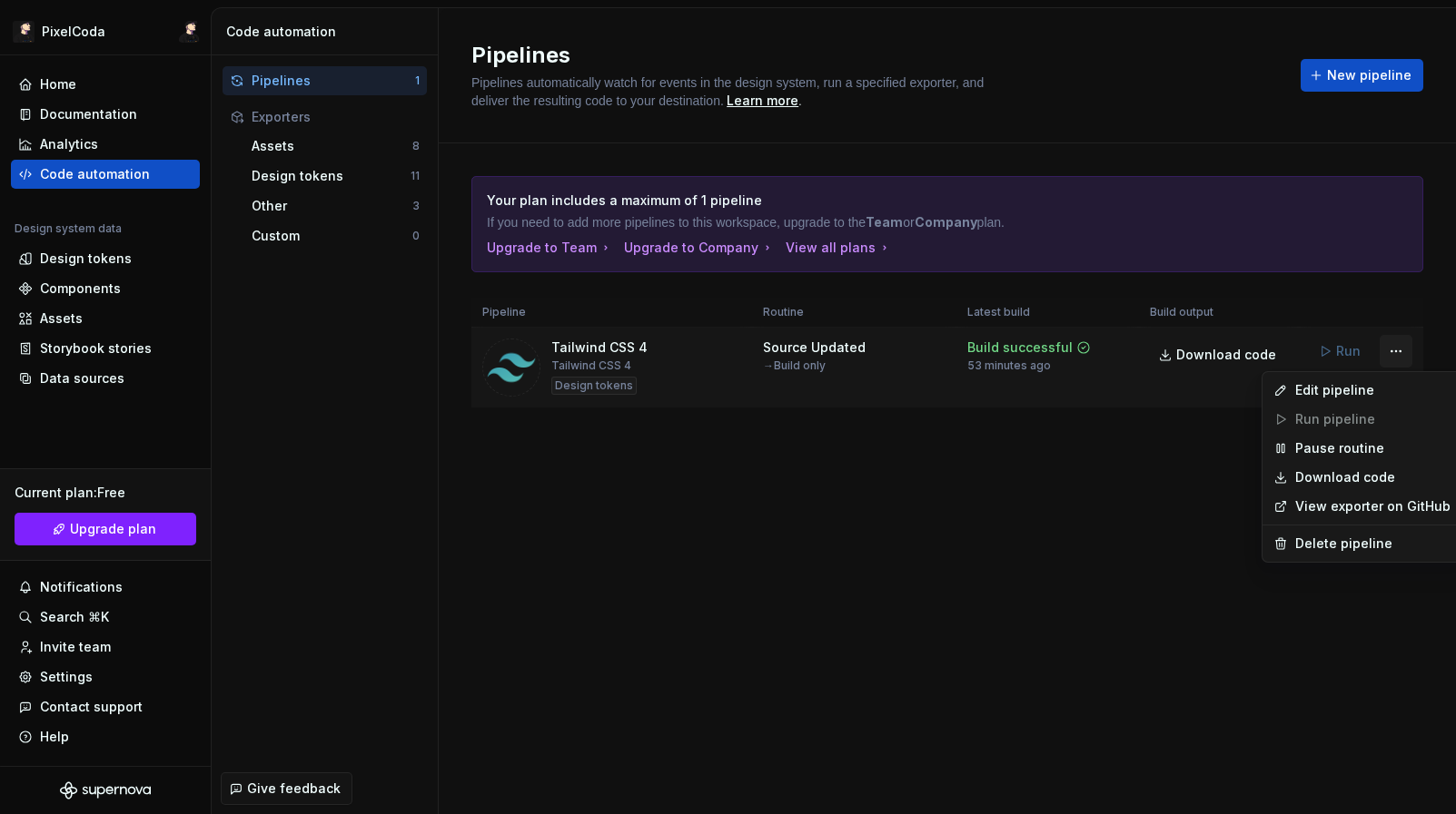
click at [1391, 354] on html "PixelCoda Home Documentation Analytics Code automation Design system data Desig…" at bounding box center [728, 407] width 1456 height 814
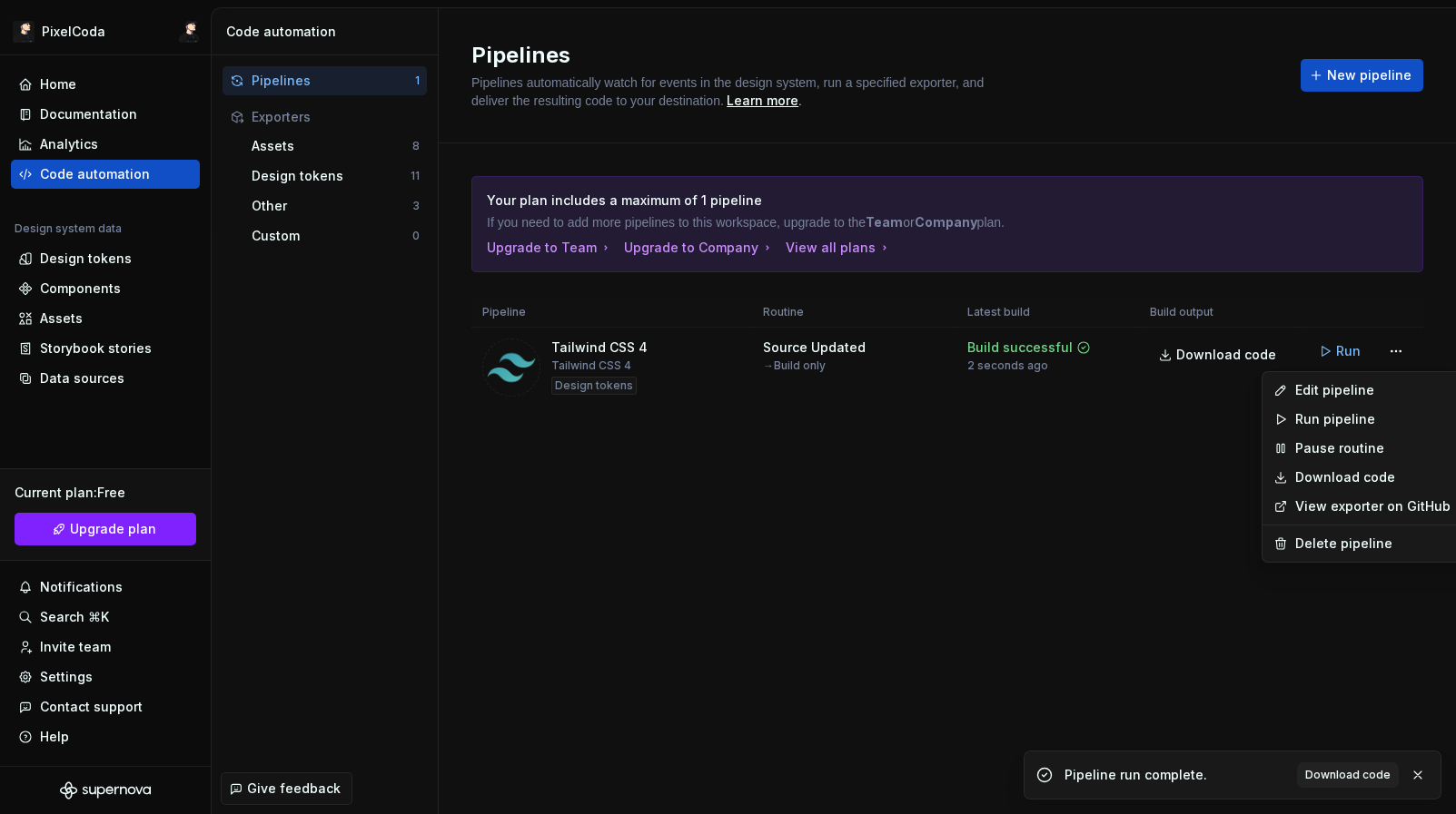
click at [1348, 485] on link "Download code" at bounding box center [1373, 477] width 156 height 18
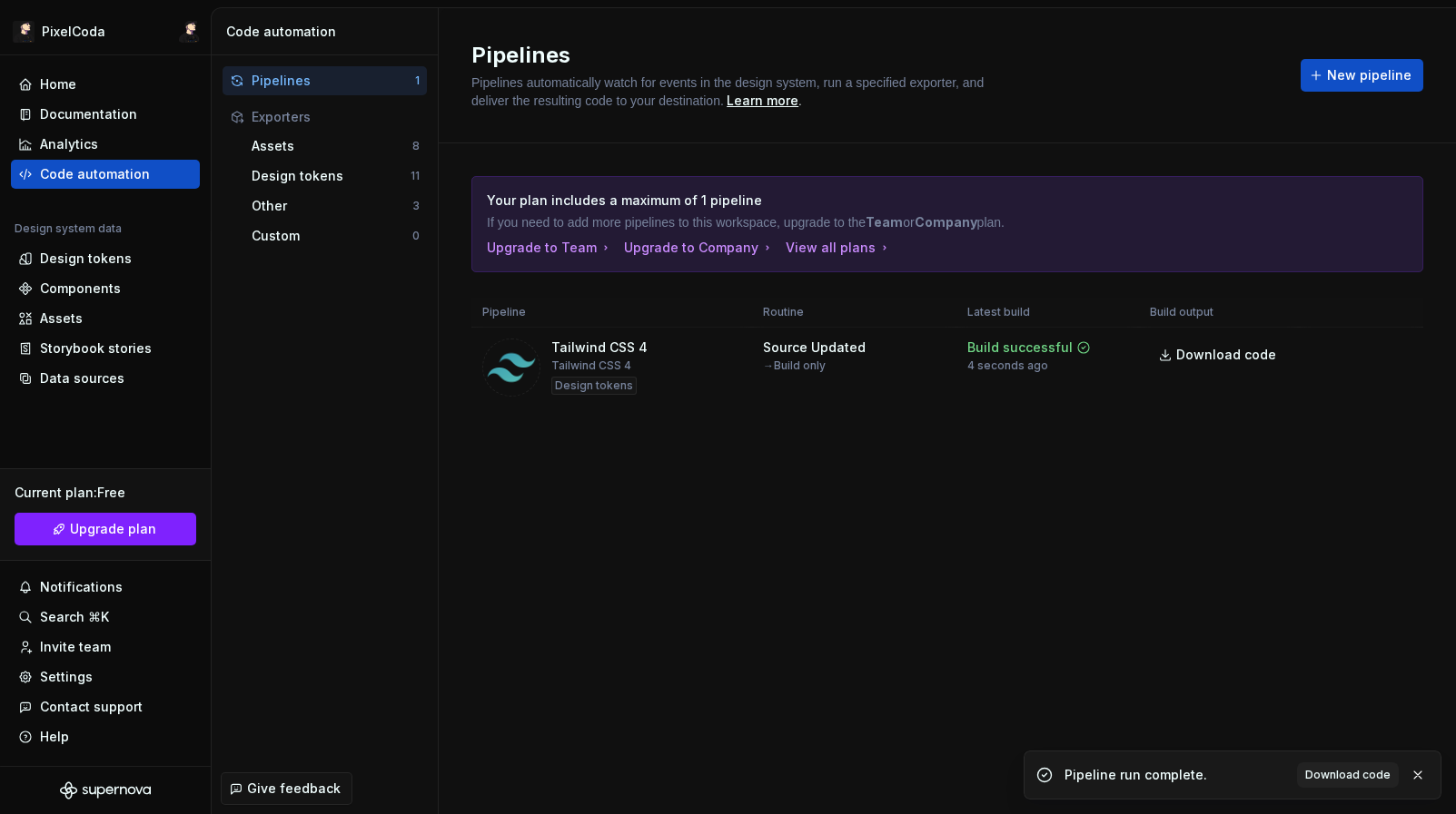
drag, startPoint x: 1327, startPoint y: 801, endPoint x: 1338, endPoint y: 788, distance: 17.0
click at [1327, 800] on ul "Pipeline run complete. Download code" at bounding box center [1232, 771] width 446 height 85
click at [1339, 786] on link "Download code" at bounding box center [1347, 775] width 102 height 26
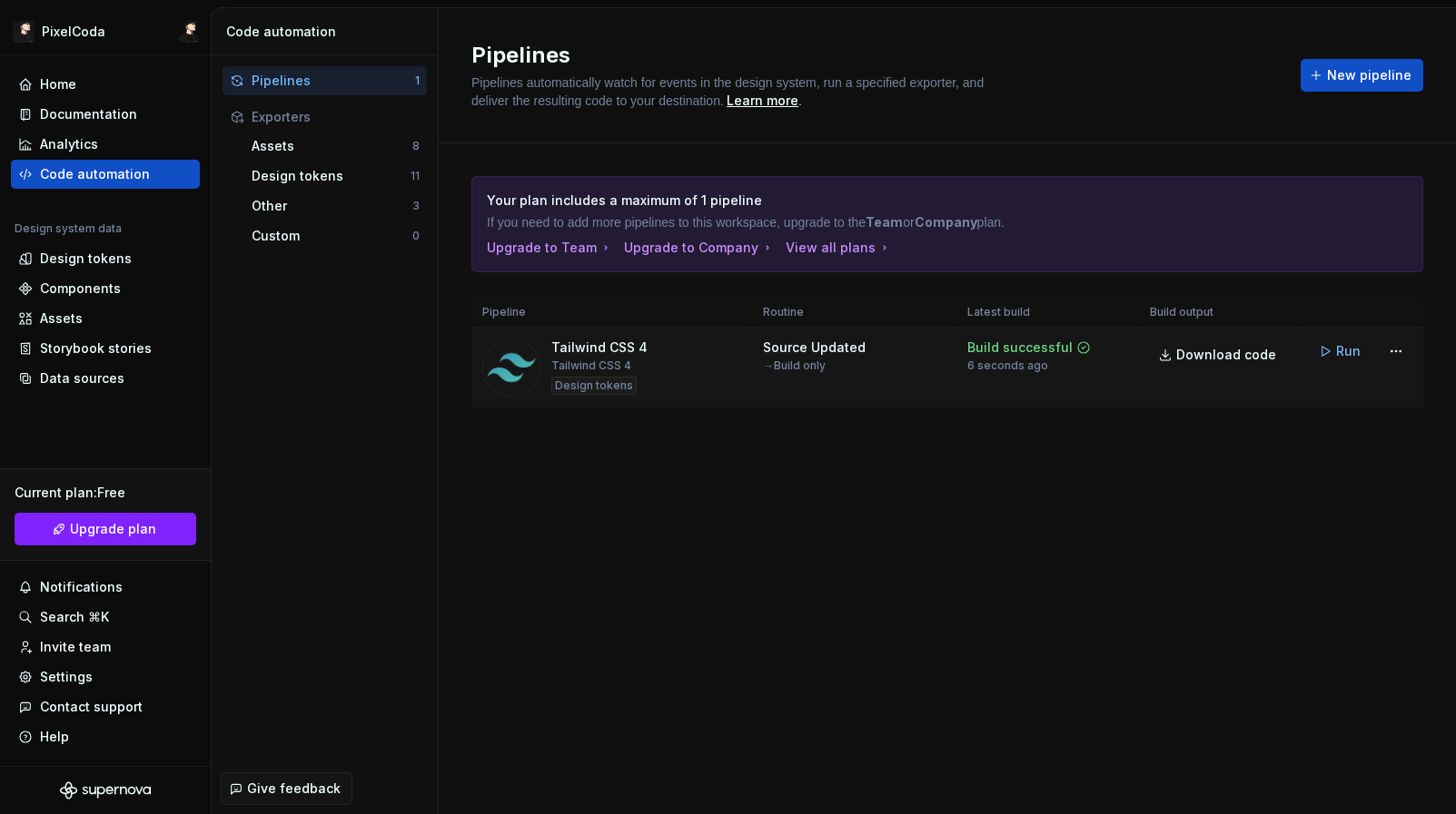
click at [1019, 360] on div "6 seconds ago" at bounding box center [1007, 366] width 80 height 15
click at [1330, 353] on button "Run" at bounding box center [1340, 351] width 62 height 33
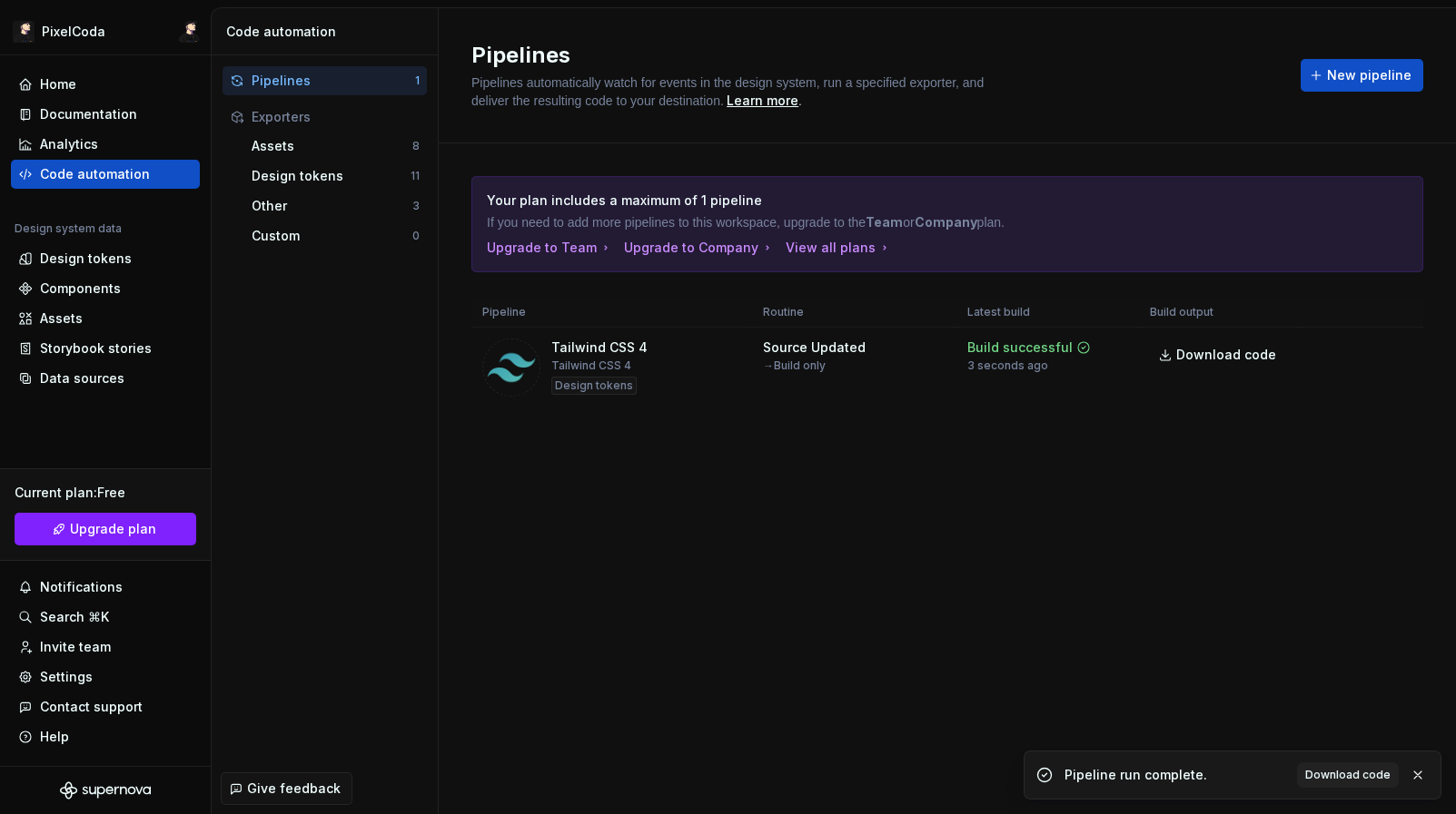
drag, startPoint x: 1330, startPoint y: 210, endPoint x: 1327, endPoint y: 176, distance: 34.1
click at [1455, 309] on img at bounding box center [1460, 309] width 0 height 0
click at [54, 291] on div "Components" at bounding box center [79, 289] width 80 height 18
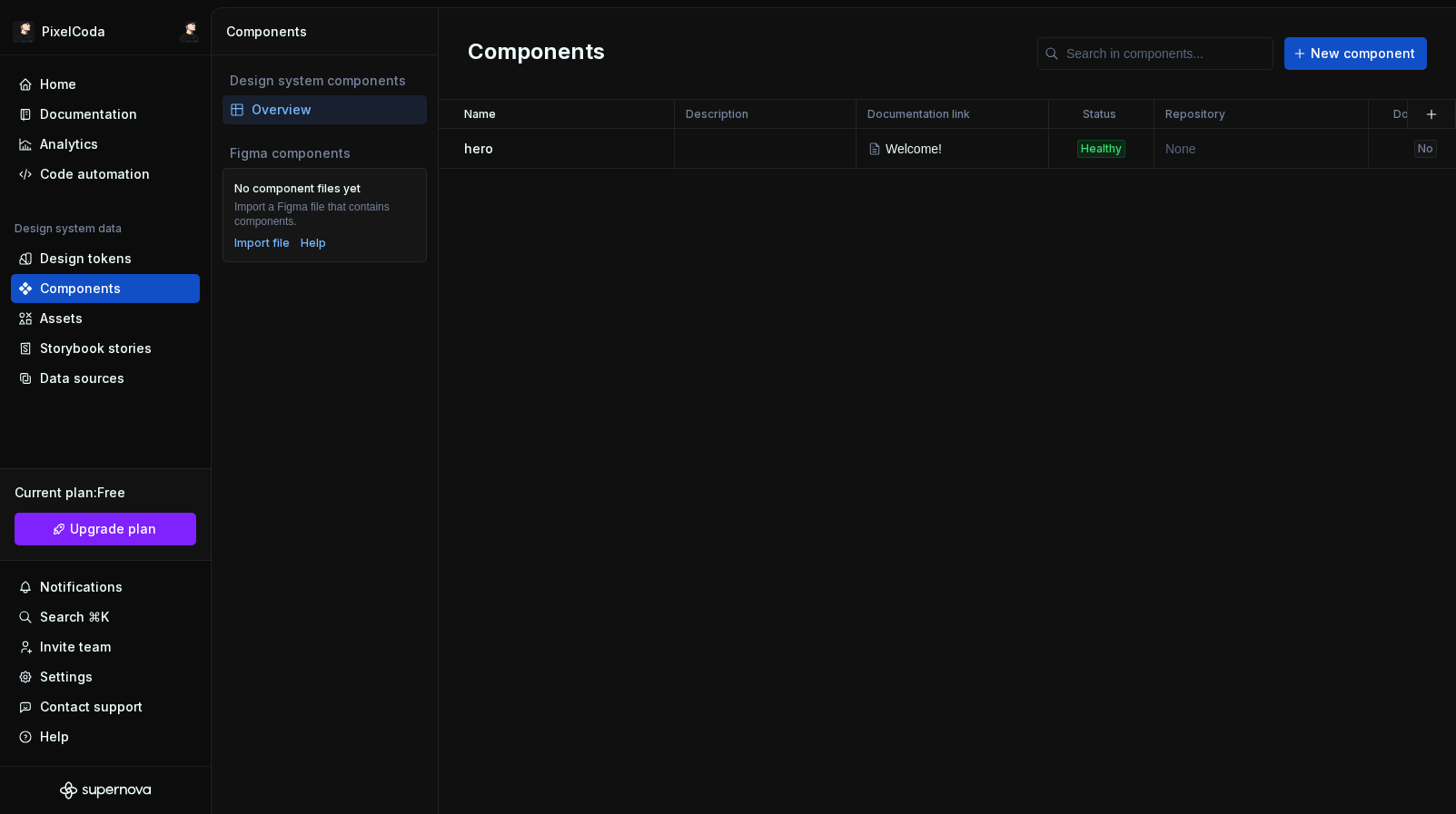
click at [314, 106] on div "Overview" at bounding box center [335, 110] width 168 height 18
click at [87, 86] on div "Home" at bounding box center [105, 84] width 175 height 18
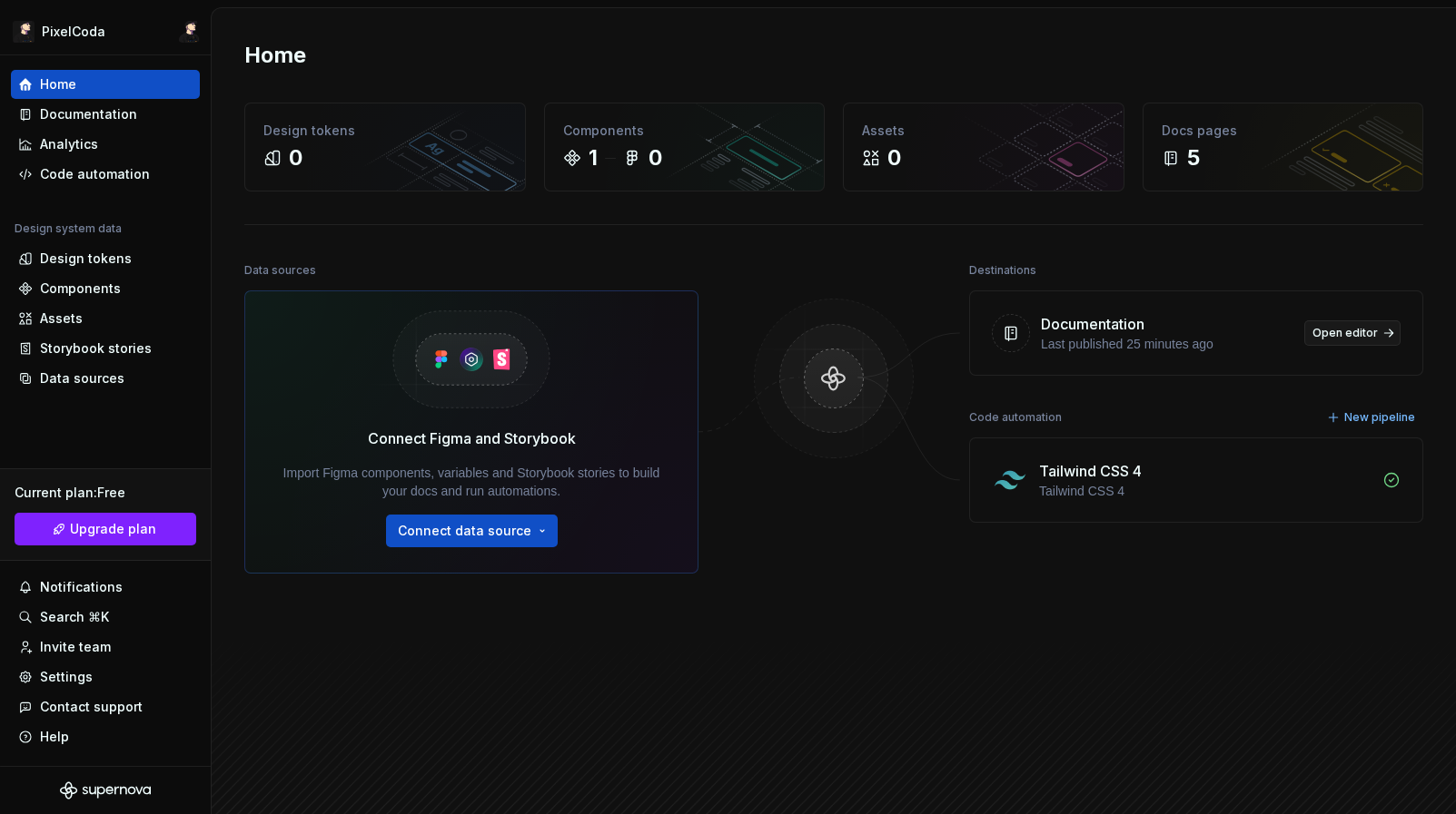
drag, startPoint x: 1400, startPoint y: 327, endPoint x: 1315, endPoint y: 342, distance: 86.3
click at [1395, 329] on div "Documentation Last published 25 minutes ago Open editor" at bounding box center [1196, 333] width 452 height 83
click at [1343, 314] on div "Documentation Last published 25 minutes ago Open editor" at bounding box center [1196, 333] width 452 height 83
click at [1334, 332] on span "Open editor" at bounding box center [1345, 333] width 65 height 15
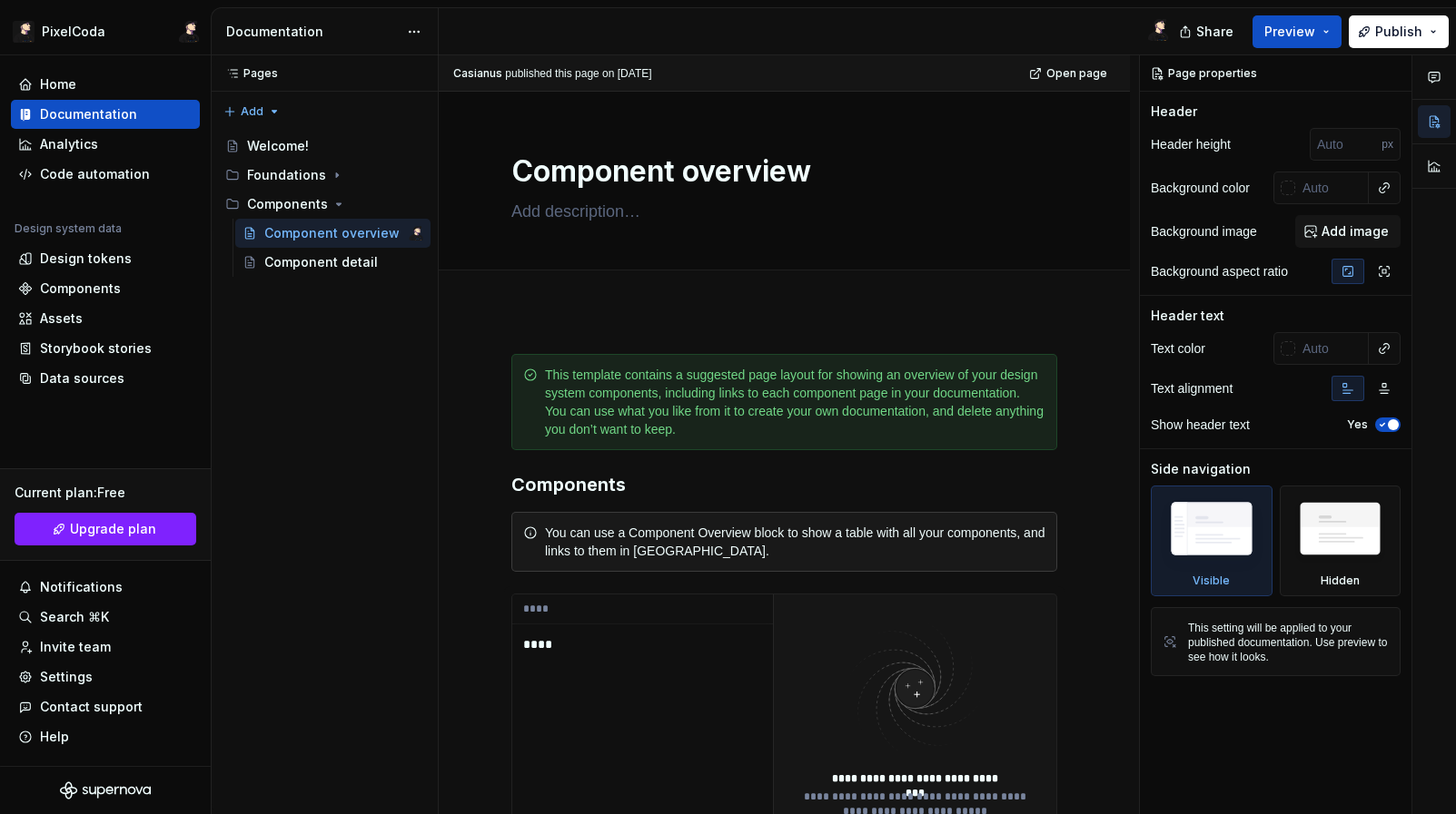
scroll to position [450, 0]
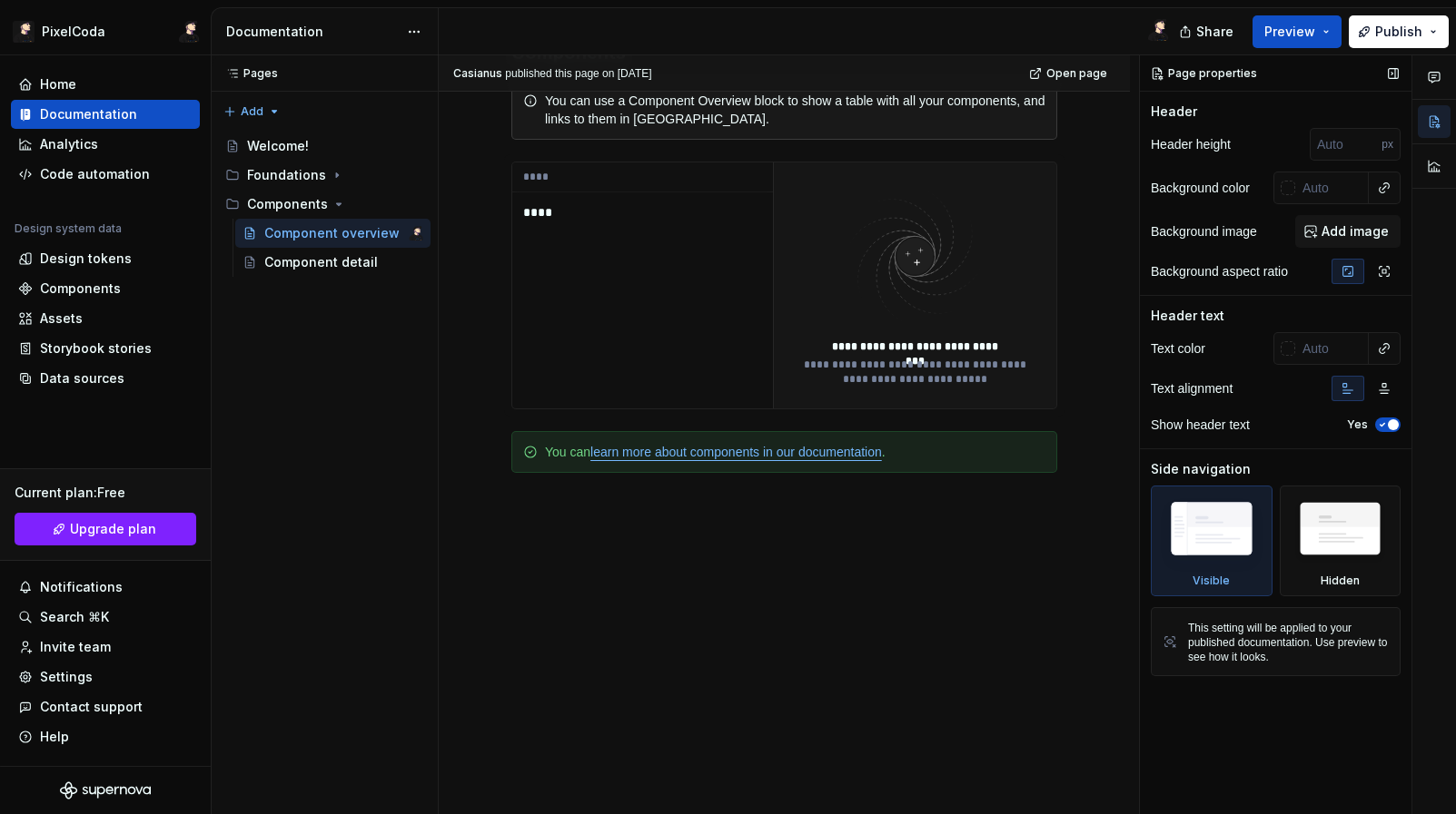
click at [1261, 523] on img at bounding box center [1211, 533] width 105 height 79
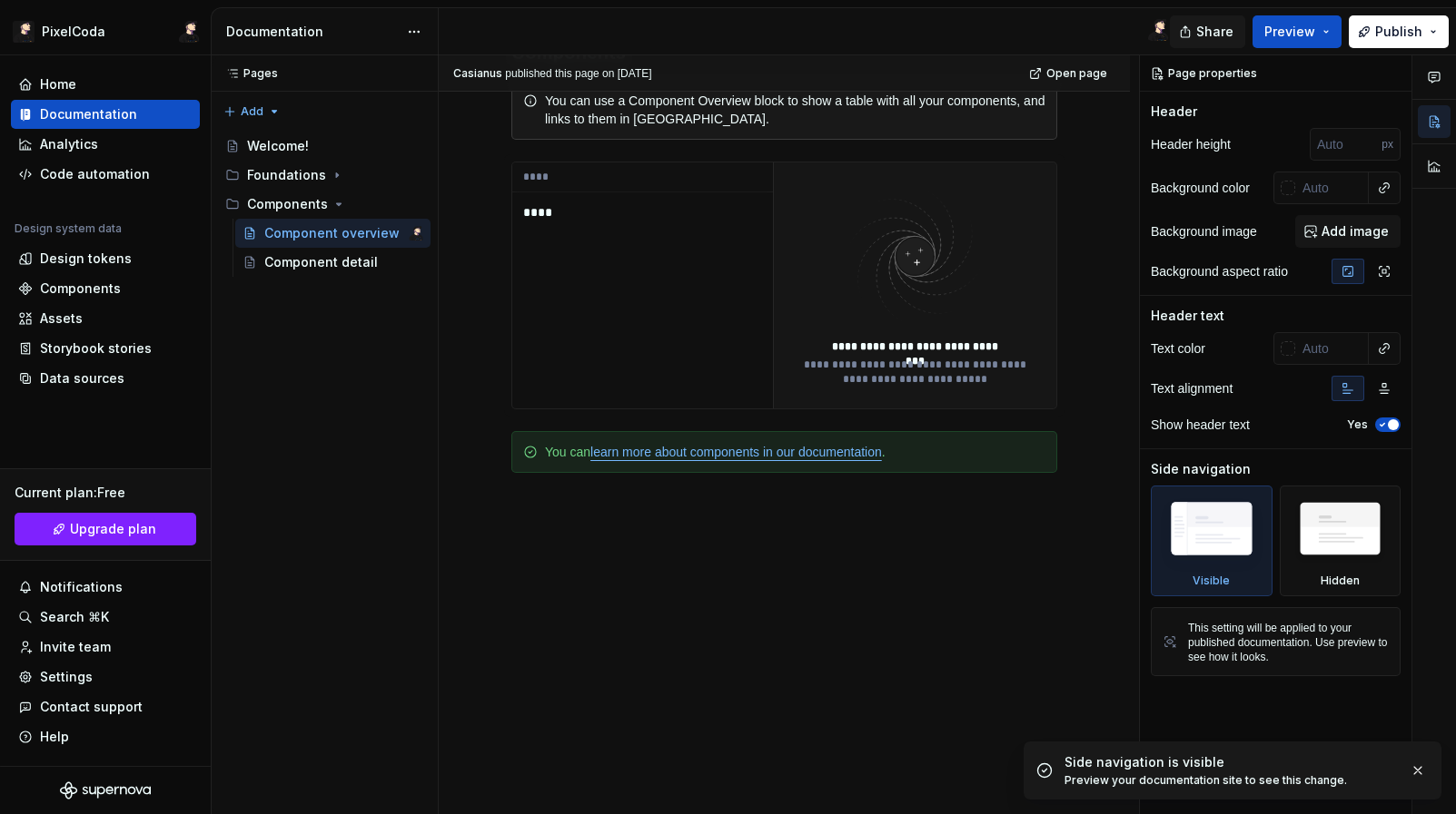
click at [1231, 37] on span "Share" at bounding box center [1215, 32] width 38 height 18
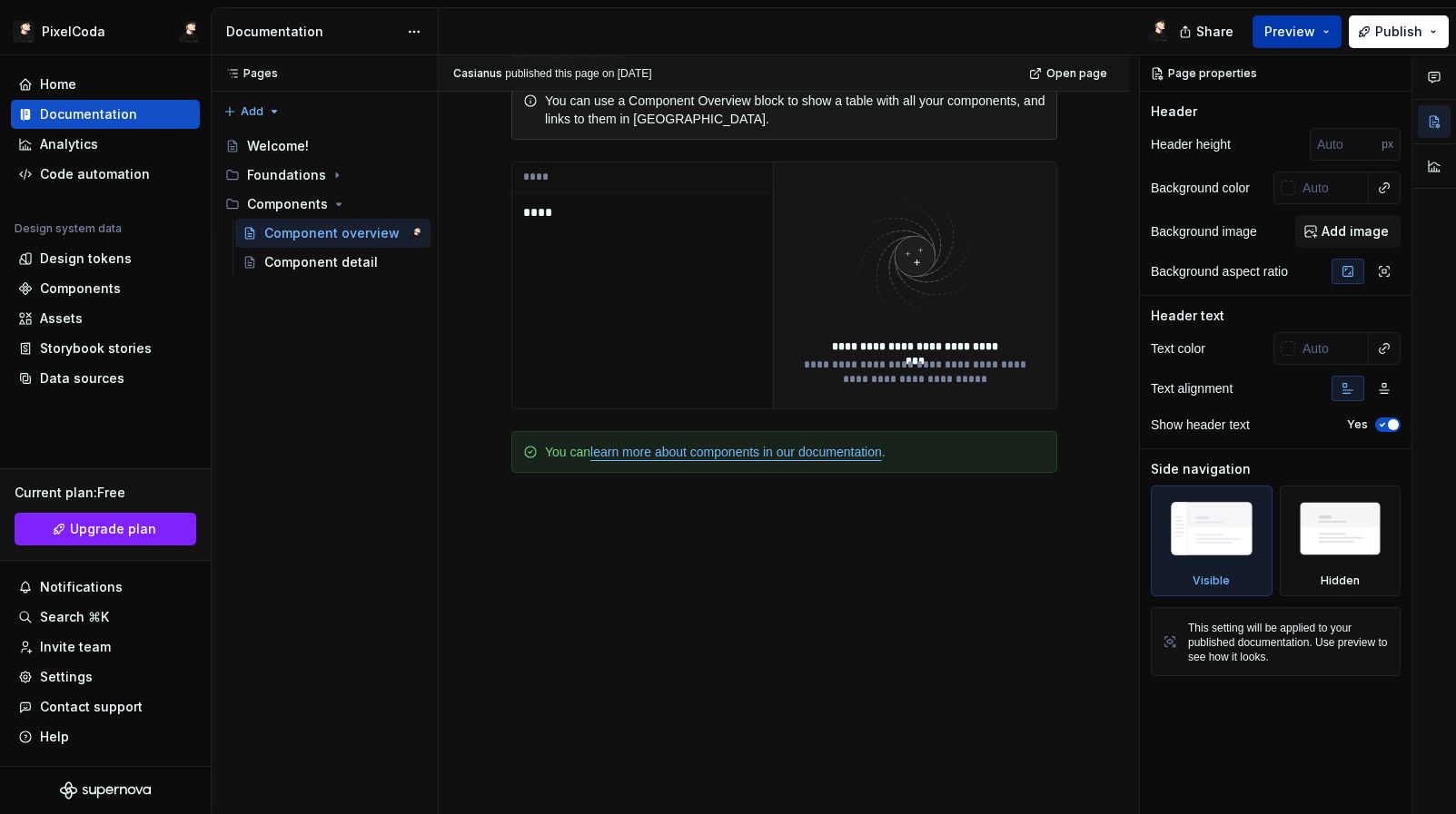
click at [1315, 36] on span "Preview" at bounding box center [1288, 32] width 51 height 18
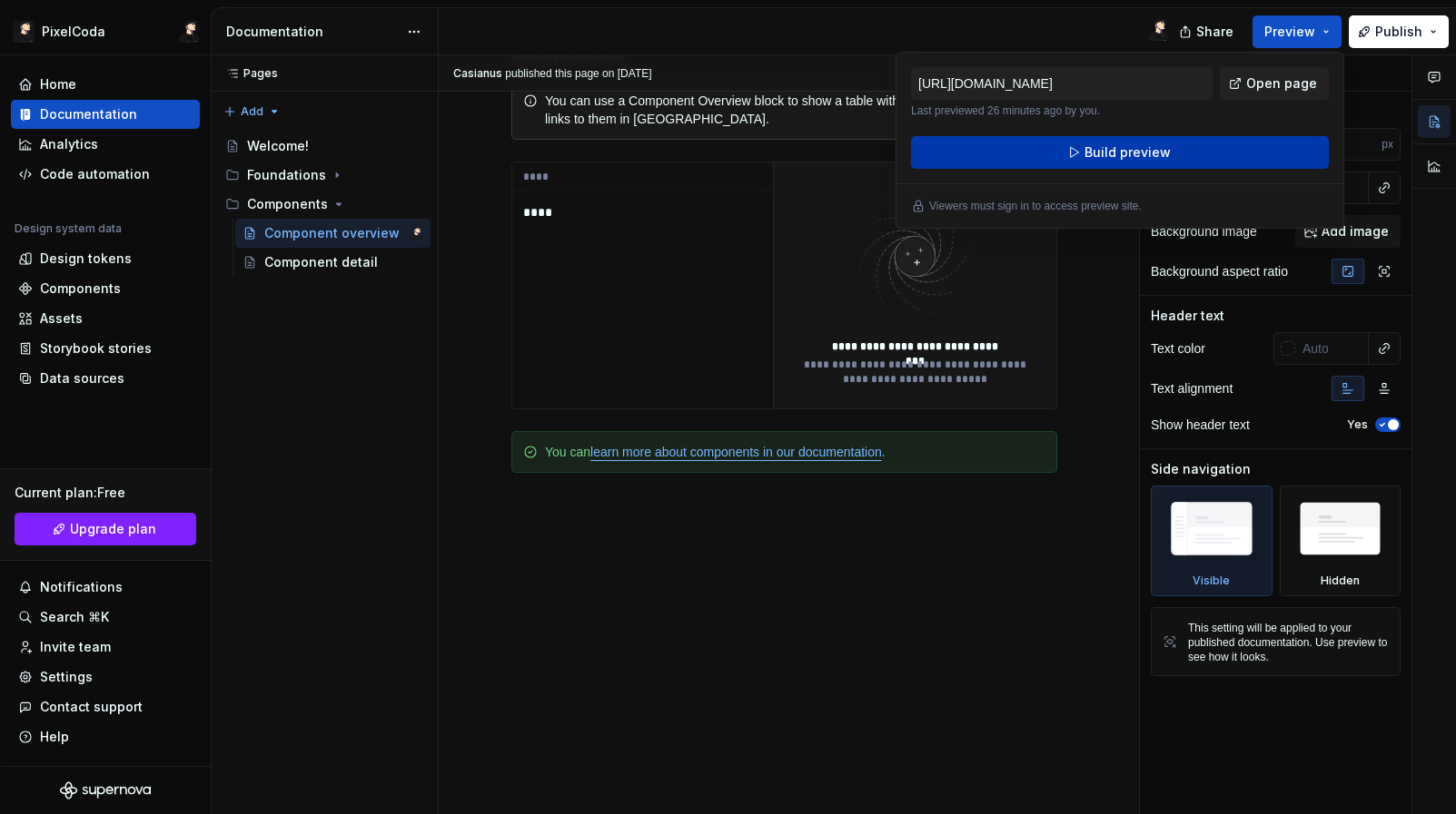
click at [1186, 136] on button "Build preview" at bounding box center [1119, 152] width 418 height 33
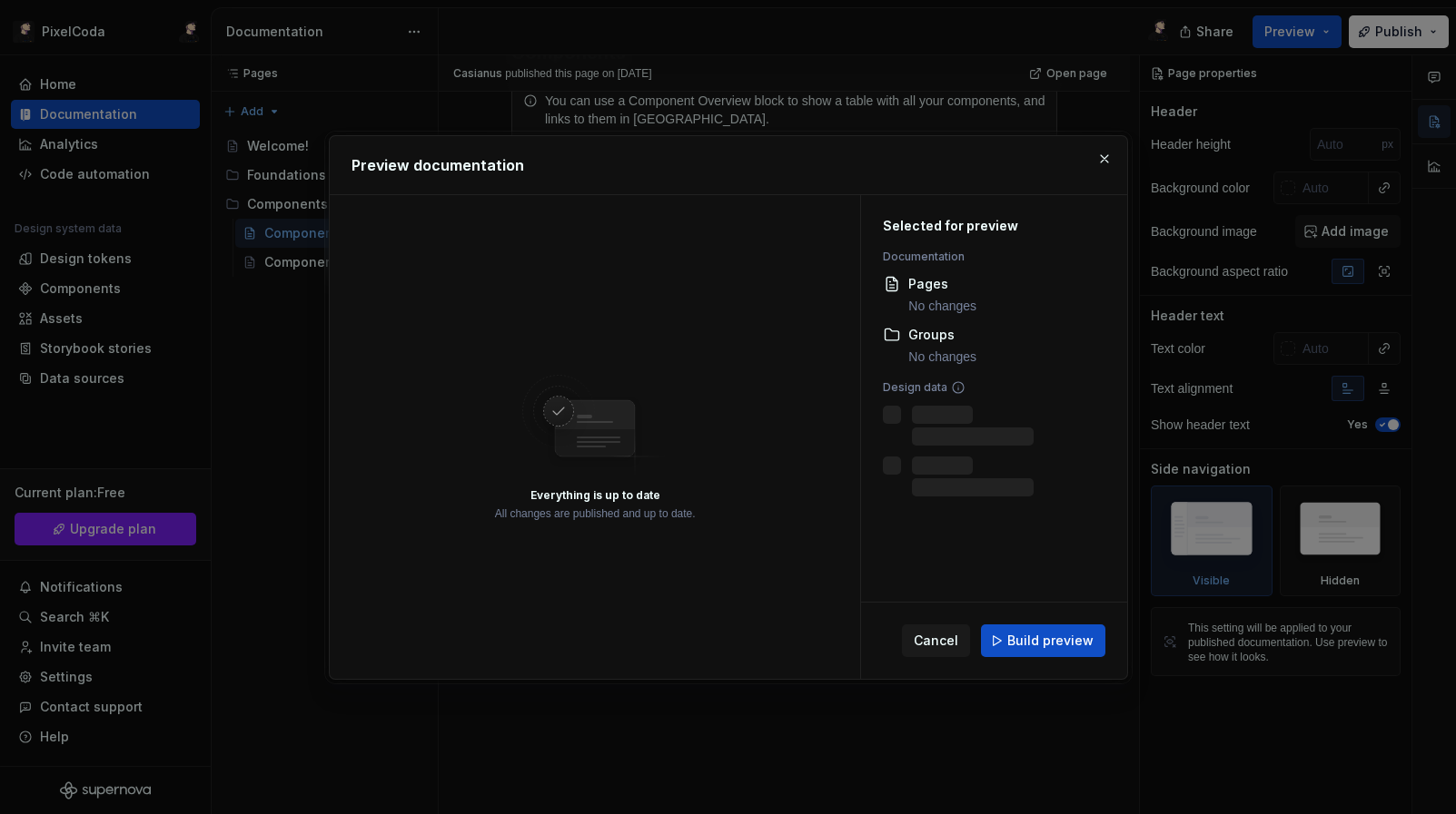
click at [653, 489] on div "Everything is up to date" at bounding box center [594, 495] width 130 height 15
click at [1069, 635] on span "Build preview" at bounding box center [1049, 640] width 86 height 18
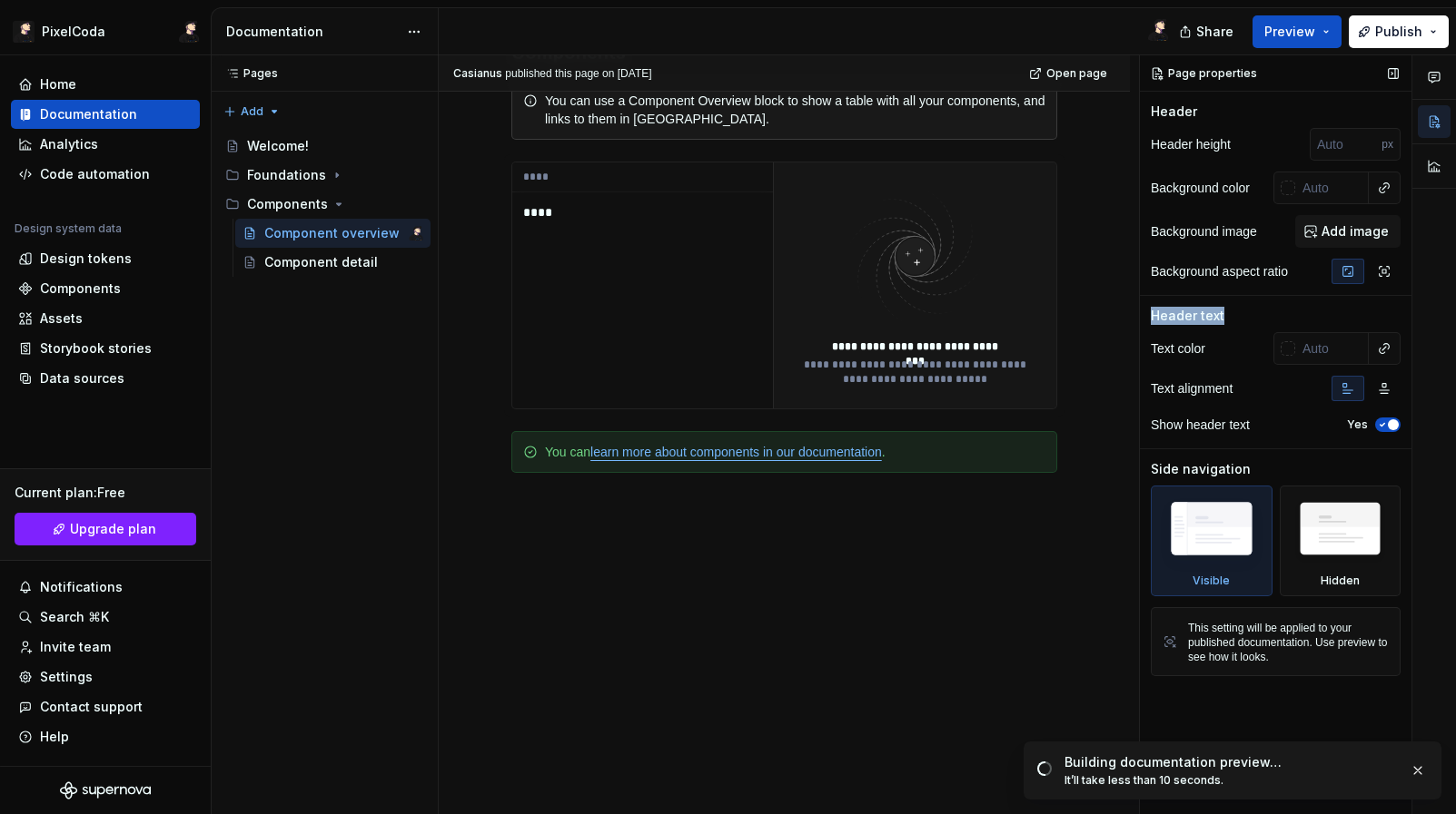
drag, startPoint x: 1344, startPoint y: 305, endPoint x: 1245, endPoint y: 303, distance: 99.0
click at [1285, 303] on div "Page properties Header Header height px Background color Background image Add i…" at bounding box center [1275, 435] width 272 height 759
click at [632, 296] on div "**** ****" at bounding box center [642, 286] width 261 height 246
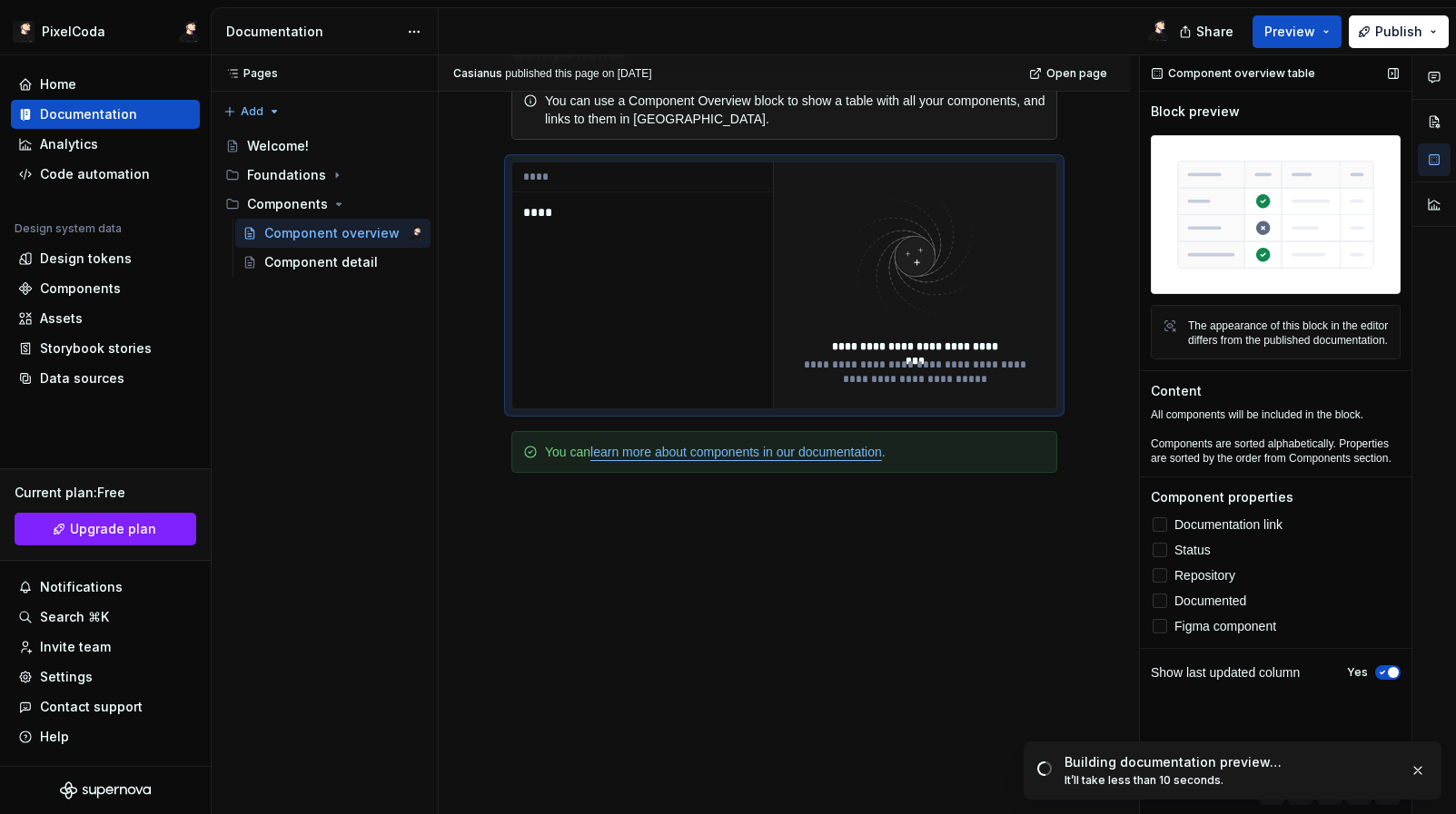
click at [1249, 221] on img at bounding box center [1275, 214] width 250 height 159
click at [1346, 422] on p "All components will be included in the block." at bounding box center [1275, 414] width 250 height 15
drag, startPoint x: 1279, startPoint y: 552, endPoint x: 1266, endPoint y: 572, distance: 23.9
click at [1280, 531] on span "Documentation link" at bounding box center [1228, 524] width 108 height 15
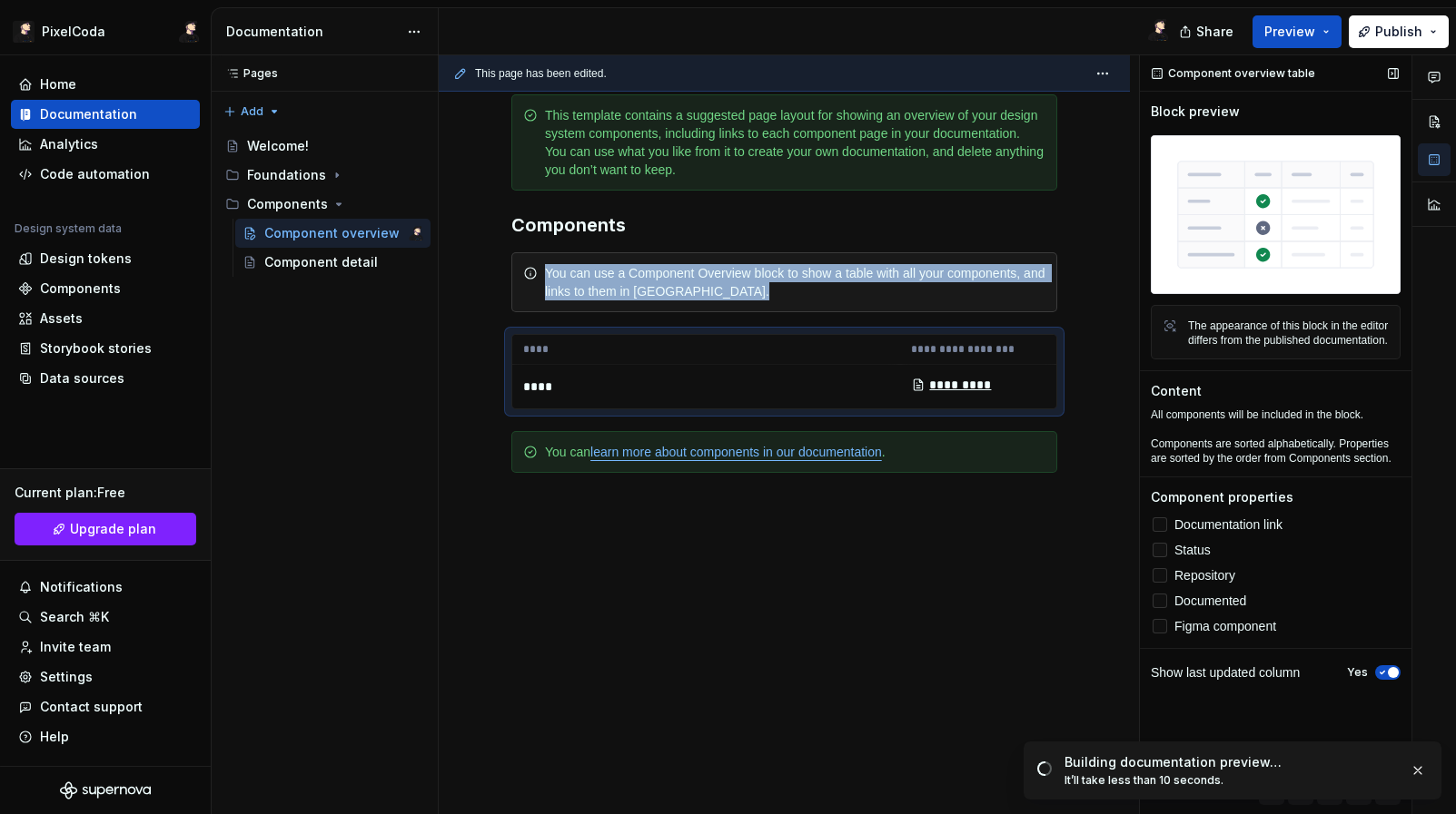
scroll to position [277, 0]
click at [1254, 561] on label "Status" at bounding box center [1275, 550] width 250 height 22
click at [1213, 608] on span "Documented" at bounding box center [1210, 601] width 71 height 15
click at [1205, 638] on label "Figma component" at bounding box center [1275, 627] width 250 height 22
click at [1225, 586] on label "Repository" at bounding box center [1275, 575] width 250 height 22
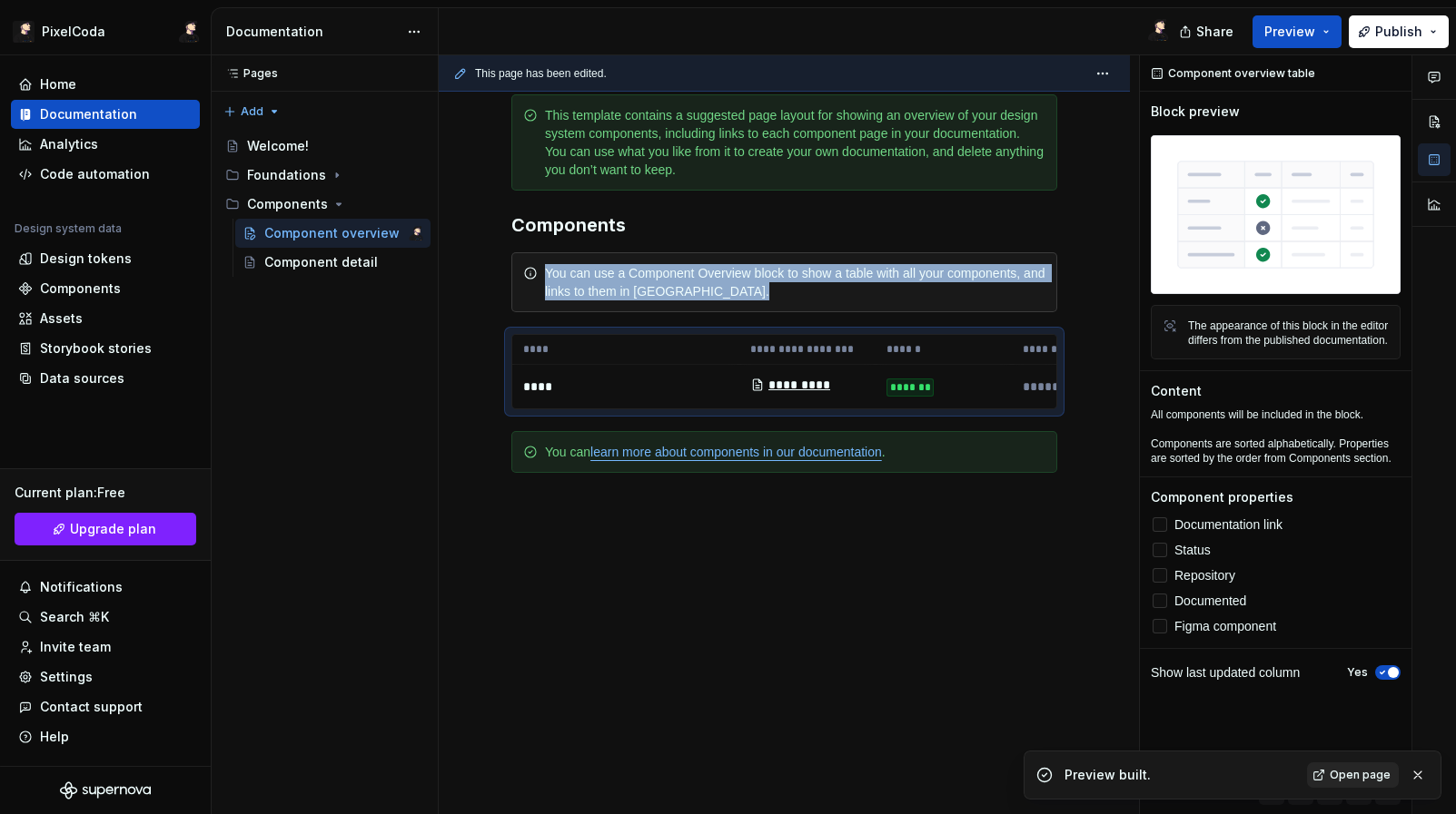
click at [1324, 786] on link "Open page" at bounding box center [1352, 775] width 91 height 26
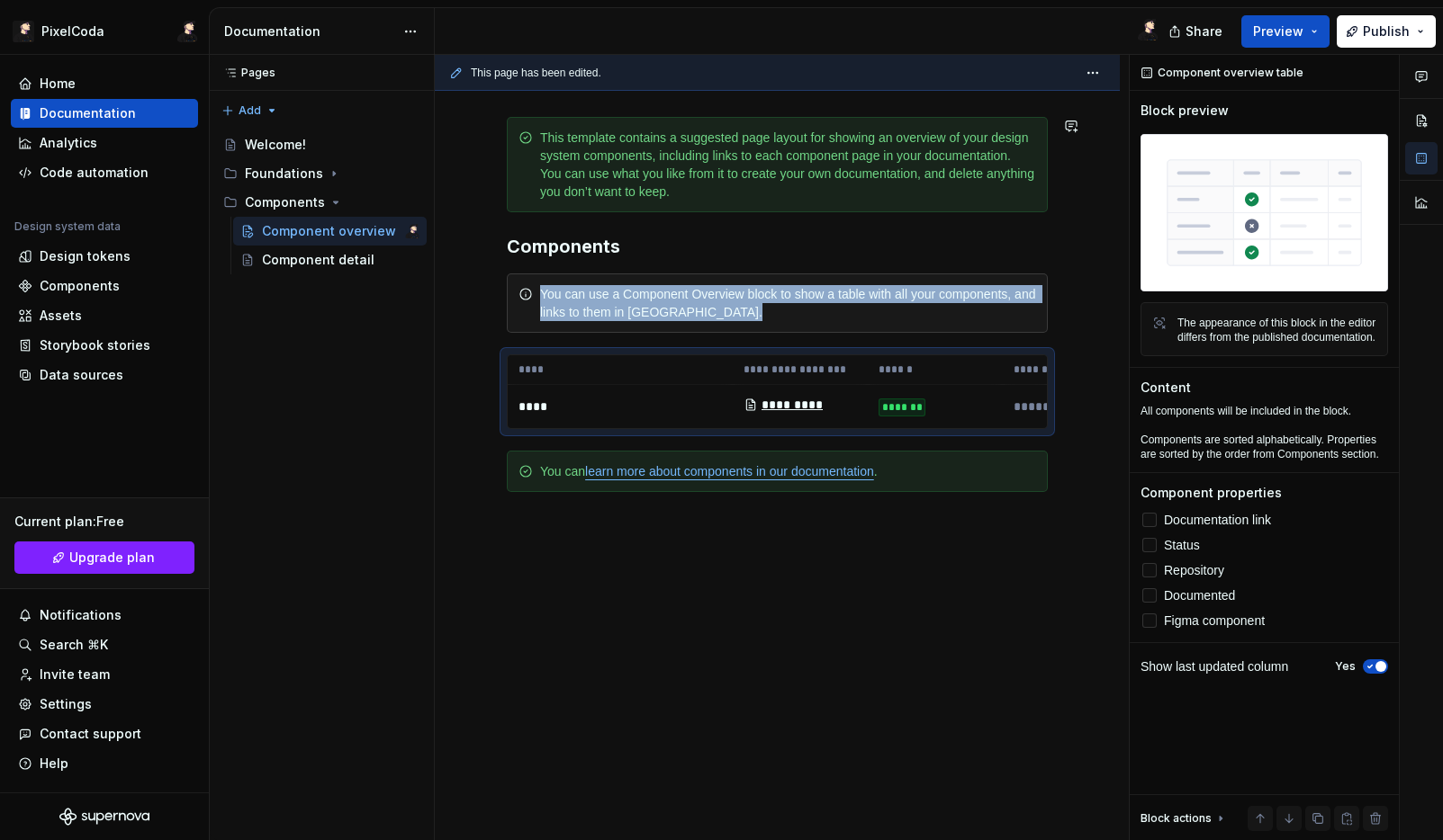
scroll to position [264, 0]
drag, startPoint x: 748, startPoint y: 299, endPoint x: 810, endPoint y: 307, distance: 62.5
click at [749, 299] on div "You can use a Component Overview block to show a table with all your components…" at bounding box center [787, 303] width 495 height 36
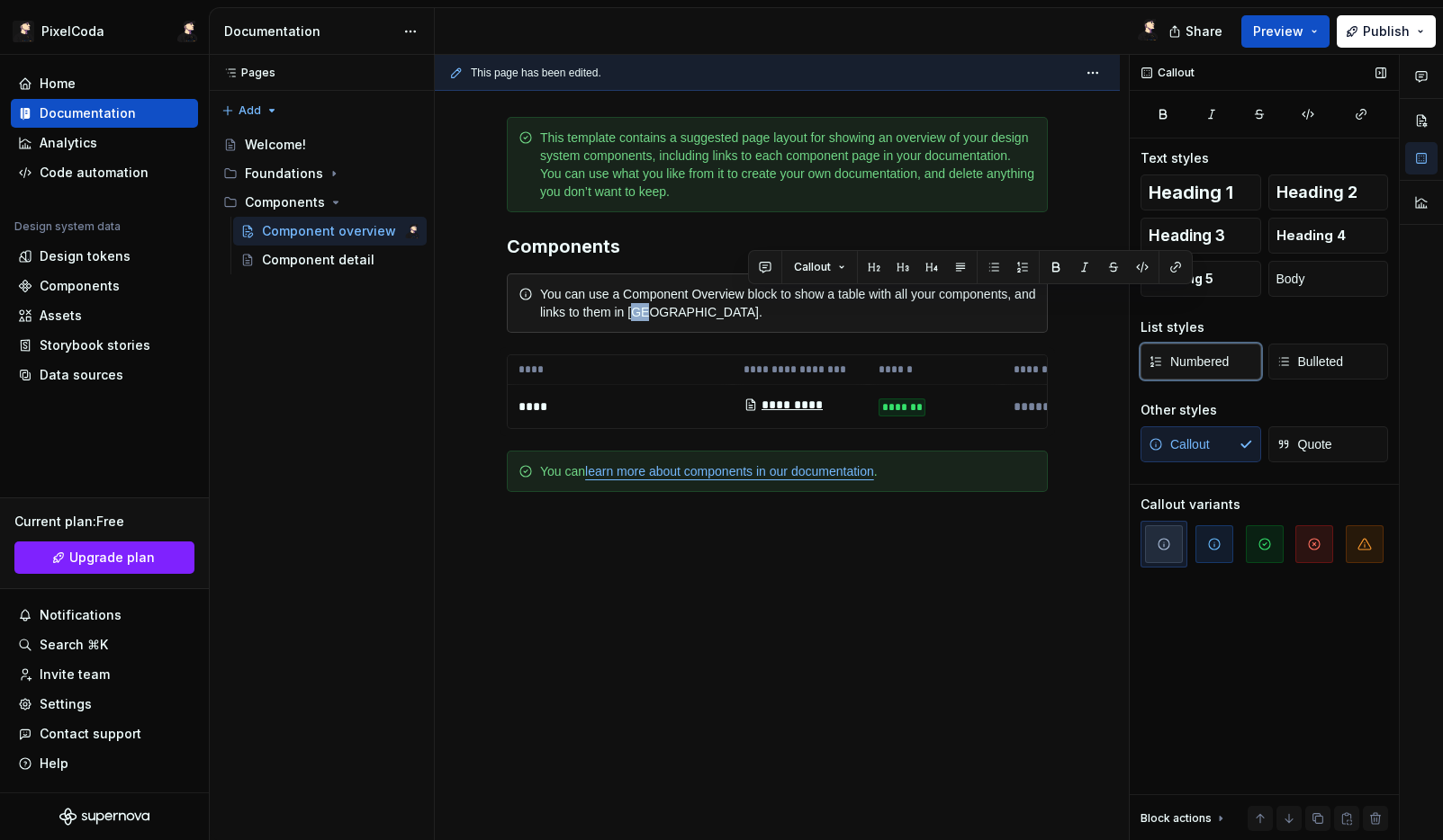
click at [1188, 357] on span "Numbered" at bounding box center [1187, 362] width 80 height 18
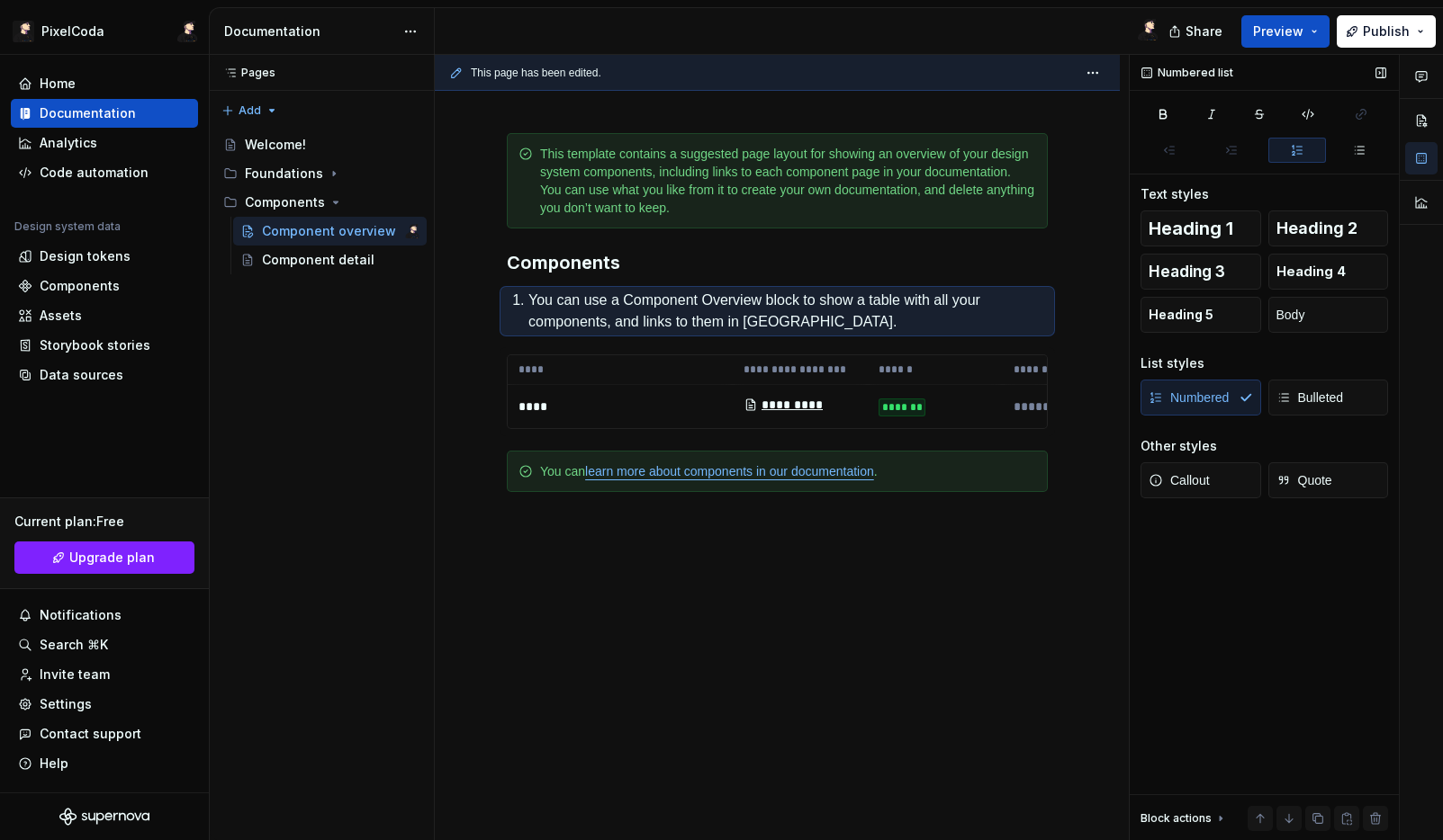
scroll to position [249, 0]
click at [1231, 419] on div "Numbered Bulleted" at bounding box center [1264, 403] width 248 height 47
drag, startPoint x: 1204, startPoint y: 396, endPoint x: 1289, endPoint y: 388, distance: 85.4
click at [1222, 393] on div "Numbered Bulleted" at bounding box center [1264, 397] width 248 height 36
drag, startPoint x: 1348, startPoint y: 381, endPoint x: 1284, endPoint y: 331, distance: 81.2
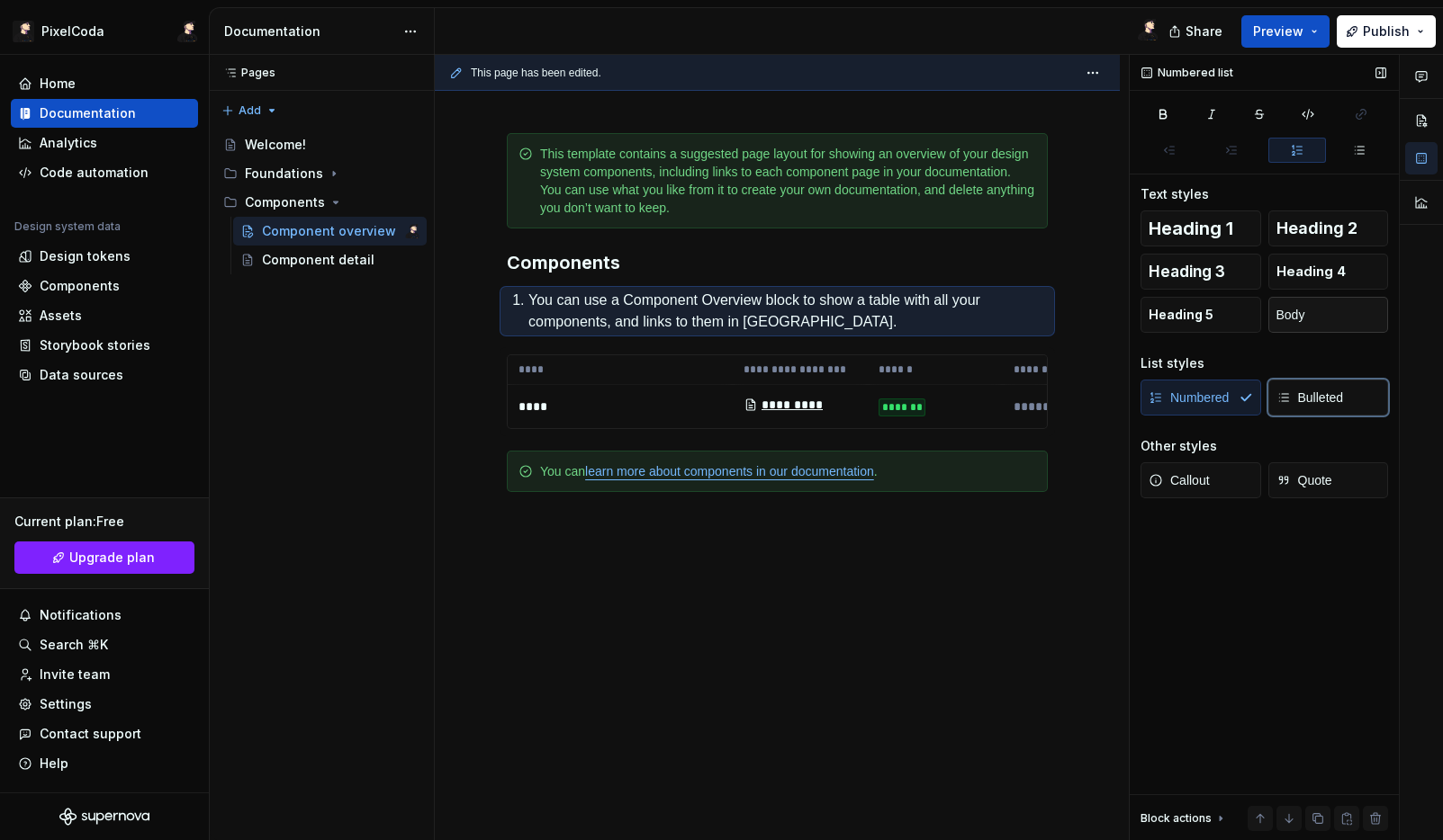
click at [1347, 381] on button "Bulleted" at bounding box center [1328, 397] width 121 height 36
click at [1293, 228] on span "Heading 2" at bounding box center [1316, 228] width 81 height 18
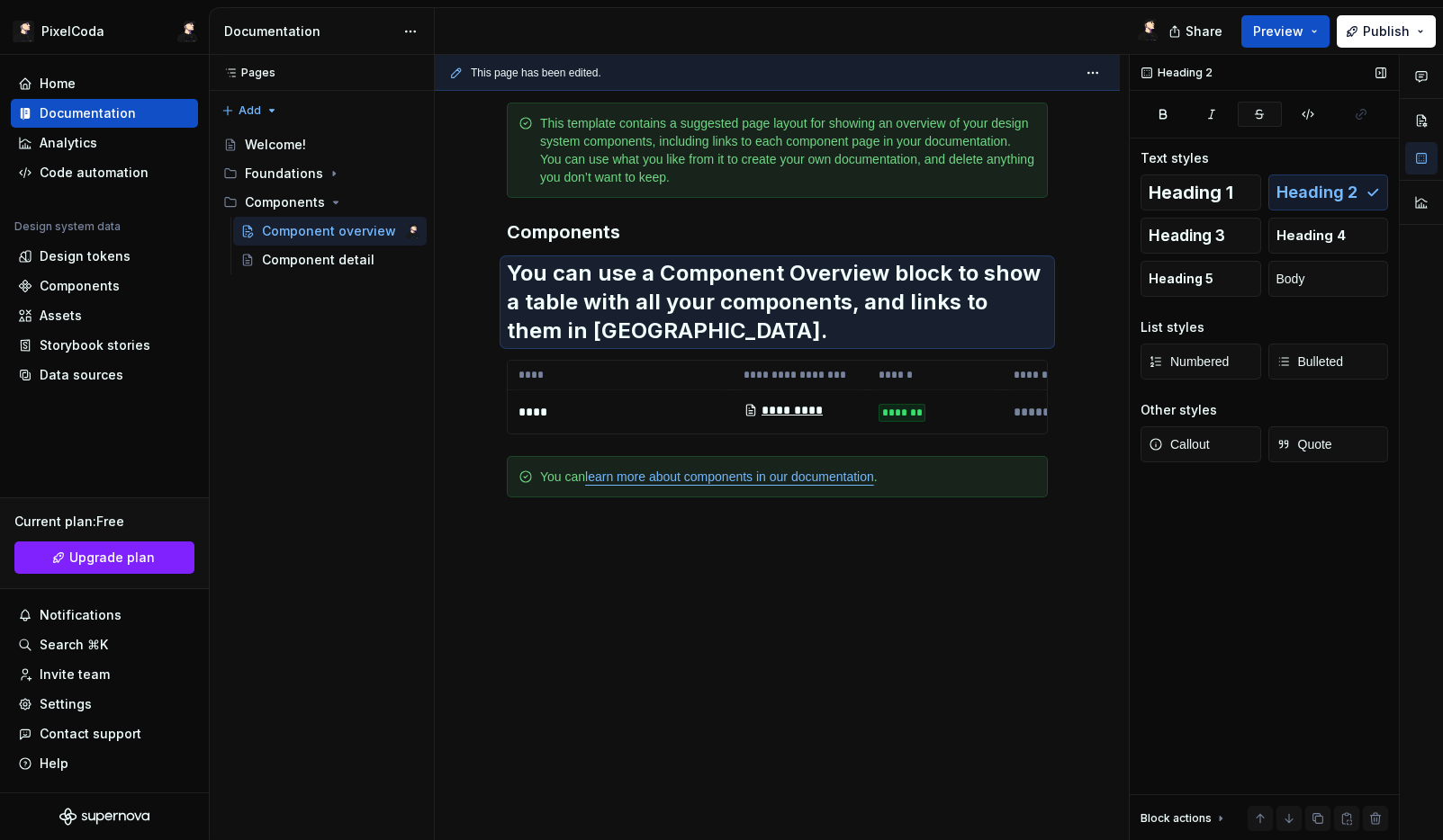
drag, startPoint x: 1279, startPoint y: 139, endPoint x: 1273, endPoint y: 117, distance: 22.8
click at [1279, 139] on div "Heading 2 Text styles Heading 1 Heading 2 Heading 3 Heading 4 Heading 5 Body Li…" at bounding box center [1264, 448] width 269 height 786
click at [1255, 20] on button "Preview" at bounding box center [1285, 31] width 88 height 32
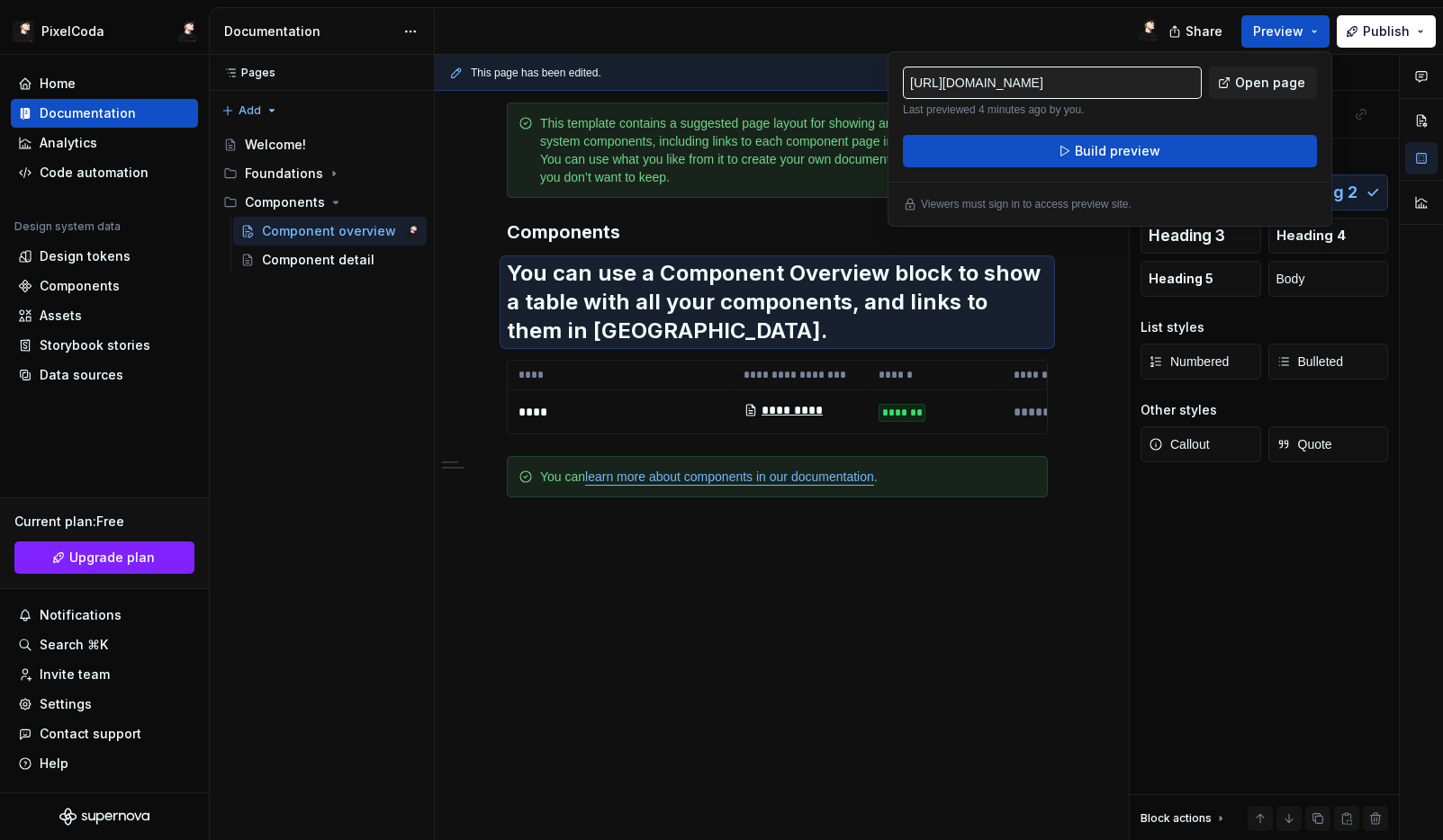
click at [1145, 93] on input "[URL][DOMAIN_NAME]" at bounding box center [1052, 83] width 299 height 32
click at [1047, 151] on button "Build preview" at bounding box center [1109, 150] width 414 height 32
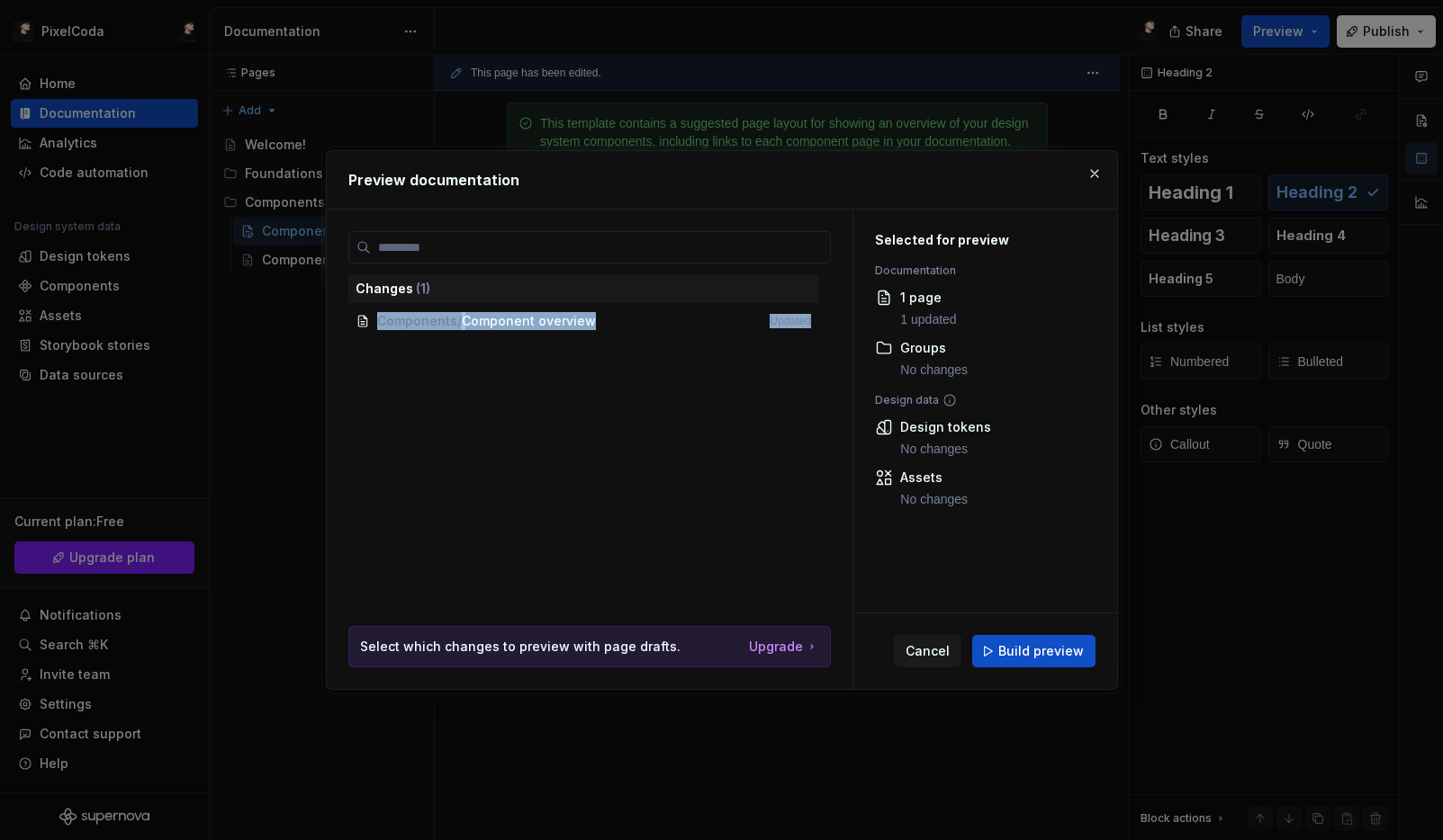
drag, startPoint x: 364, startPoint y: 302, endPoint x: 602, endPoint y: 354, distance: 243.6
click at [629, 384] on div "Changes ( 1 ) Components / Component overview Updated" at bounding box center [589, 428] width 483 height 395
click at [582, 314] on span "Components / Component overview Updated" at bounding box center [583, 321] width 470 height 29
click at [584, 685] on div "Changes ( 1 ) Components / Component overview Updated Select which changes to p…" at bounding box center [589, 460] width 483 height 458
drag, startPoint x: 642, startPoint y: 628, endPoint x: 708, endPoint y: 620, distance: 66.5
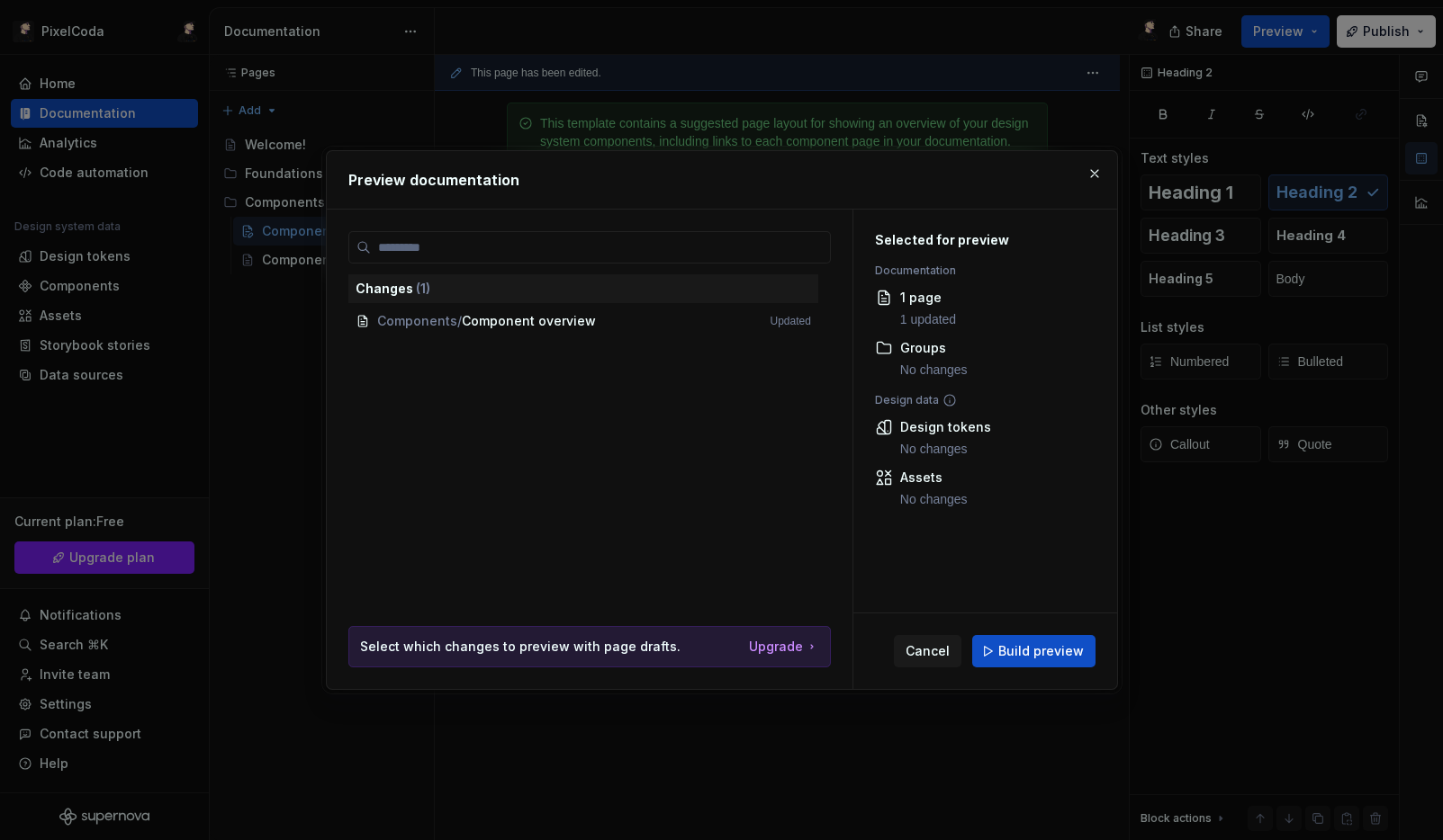
click at [675, 623] on div "Changes ( 1 ) Components / Component overview Updated Select which changes to p…" at bounding box center [589, 460] width 483 height 458
click at [793, 633] on div "Select which changes to preview with page drafts. Upgrade" at bounding box center [589, 646] width 481 height 39
drag, startPoint x: 952, startPoint y: 574, endPoint x: 963, endPoint y: 653, distance: 79.8
click at [943, 644] on div "Selected for preview Documentation 1 page 1 updated Groups No changes Design da…" at bounding box center [985, 449] width 263 height 479
click at [987, 644] on button "Build preview" at bounding box center [1033, 650] width 123 height 32
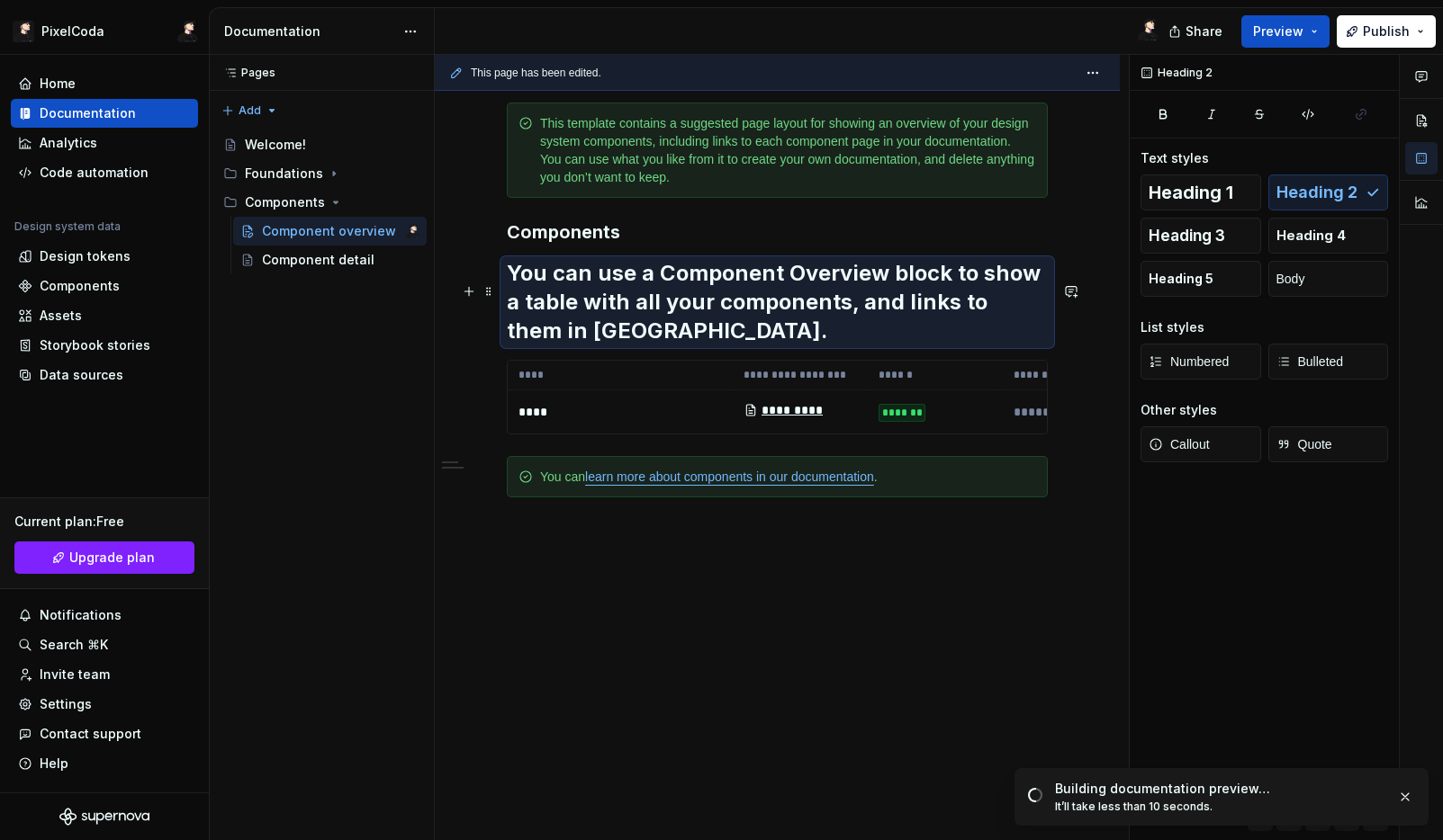
click at [905, 306] on h2 "You can use a Component Overview block to show a table with all your components…" at bounding box center [777, 303] width 541 height 86
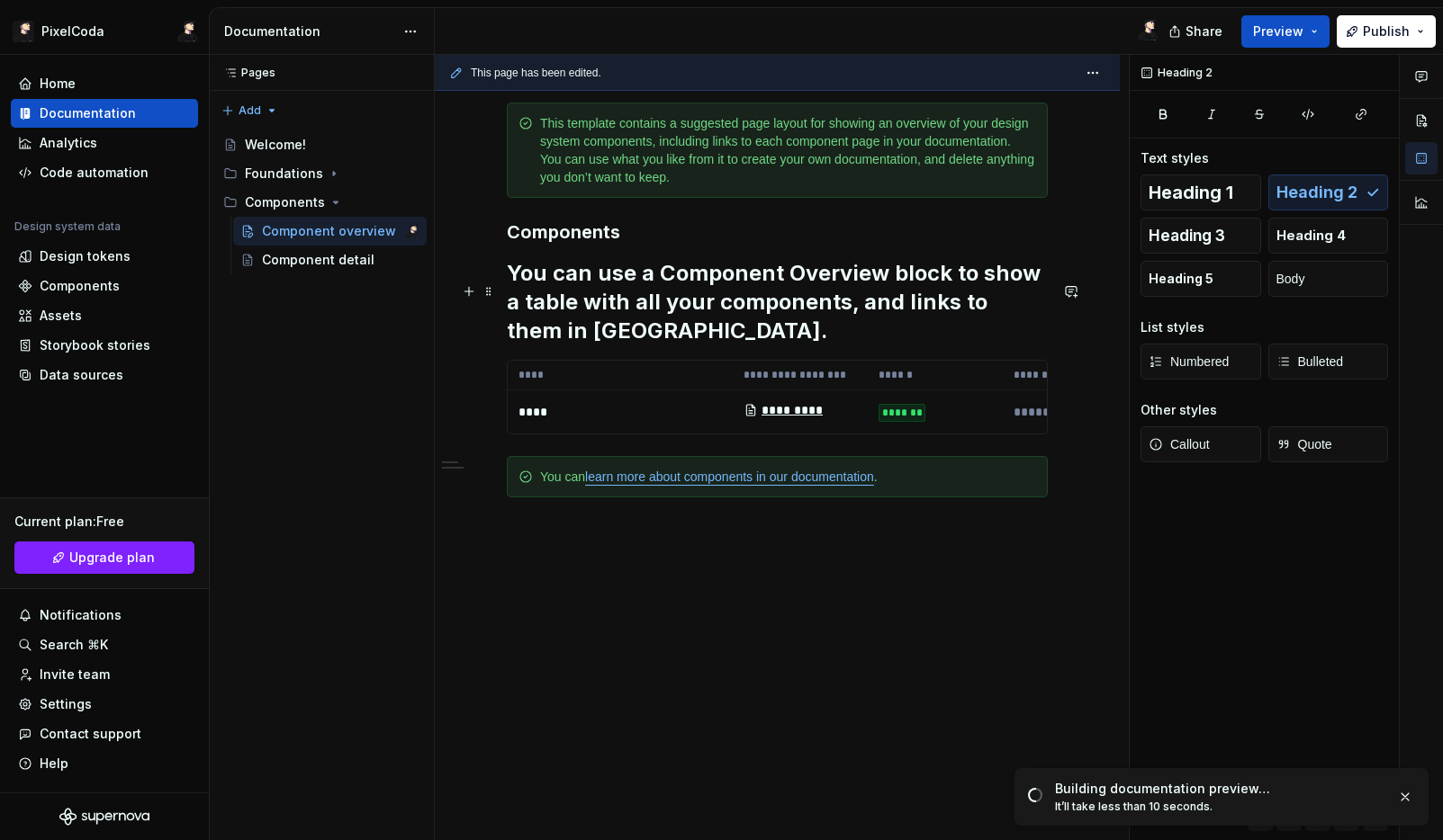
drag, startPoint x: 706, startPoint y: 315, endPoint x: 715, endPoint y: 318, distance: 9.5
click at [706, 315] on h2 "You can use a Component Overview block to show a table with all your components…" at bounding box center [777, 303] width 541 height 86
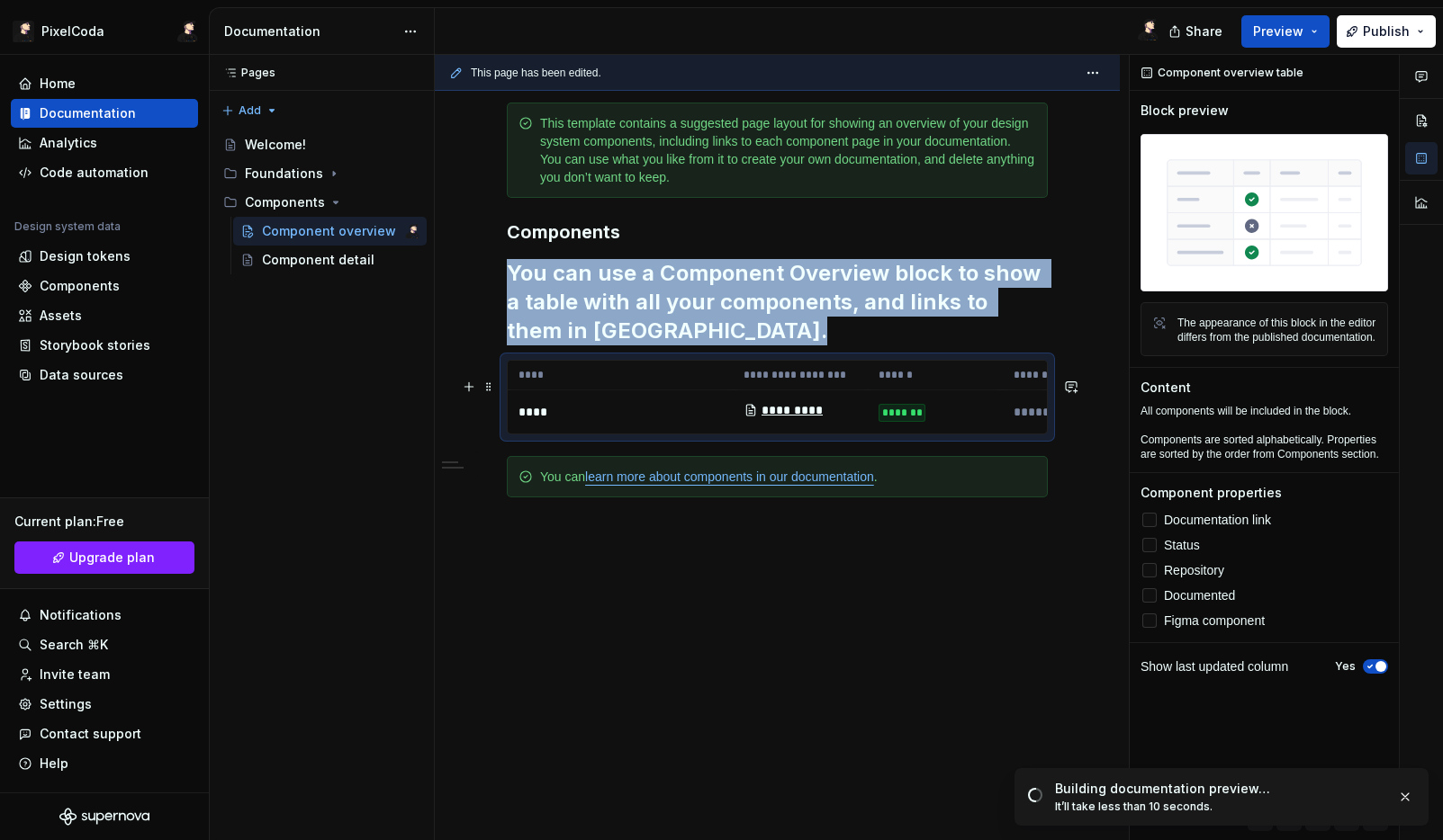
click at [892, 421] on div "*******" at bounding box center [902, 413] width 47 height 18
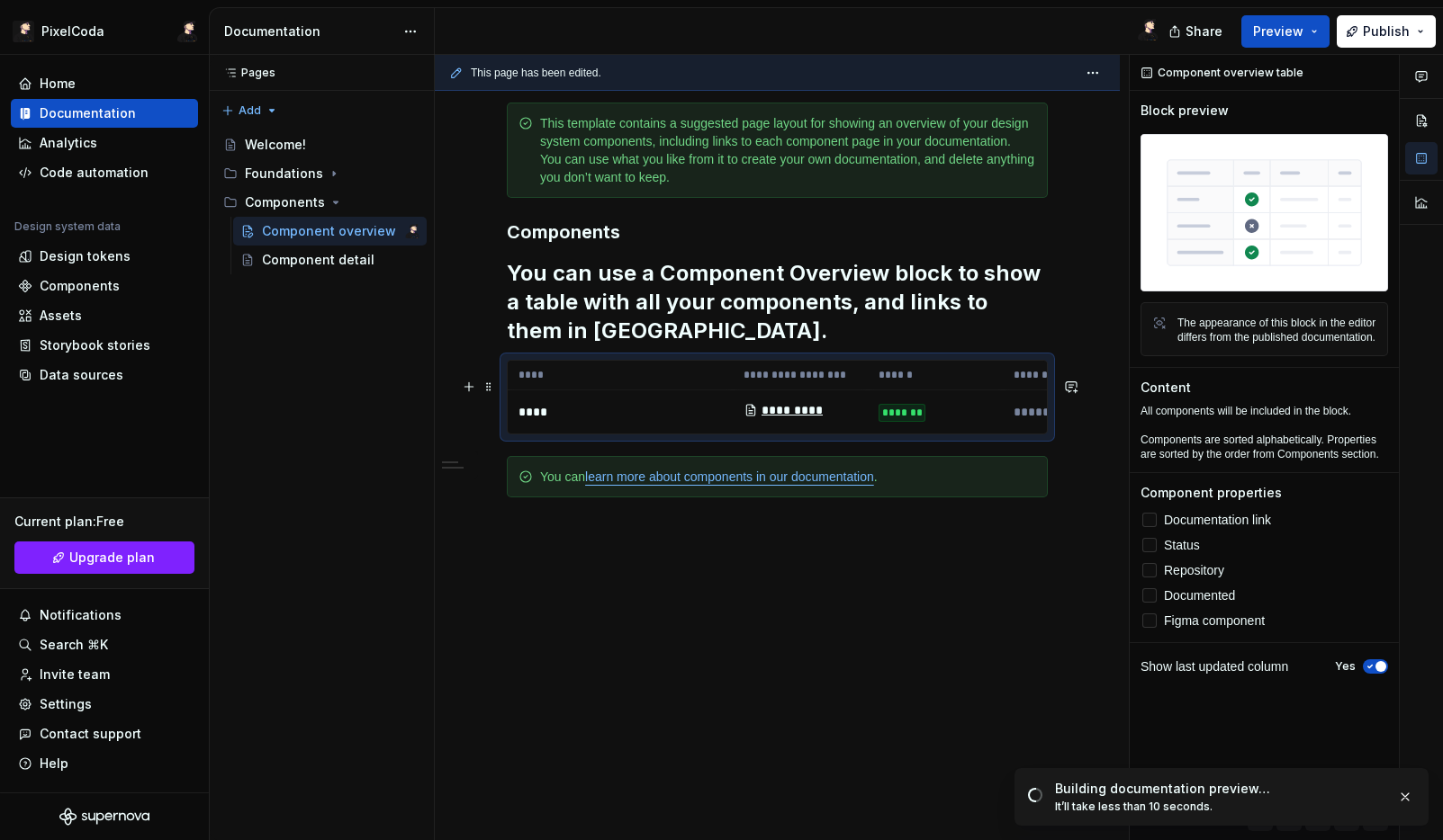
scroll to position [0, 362]
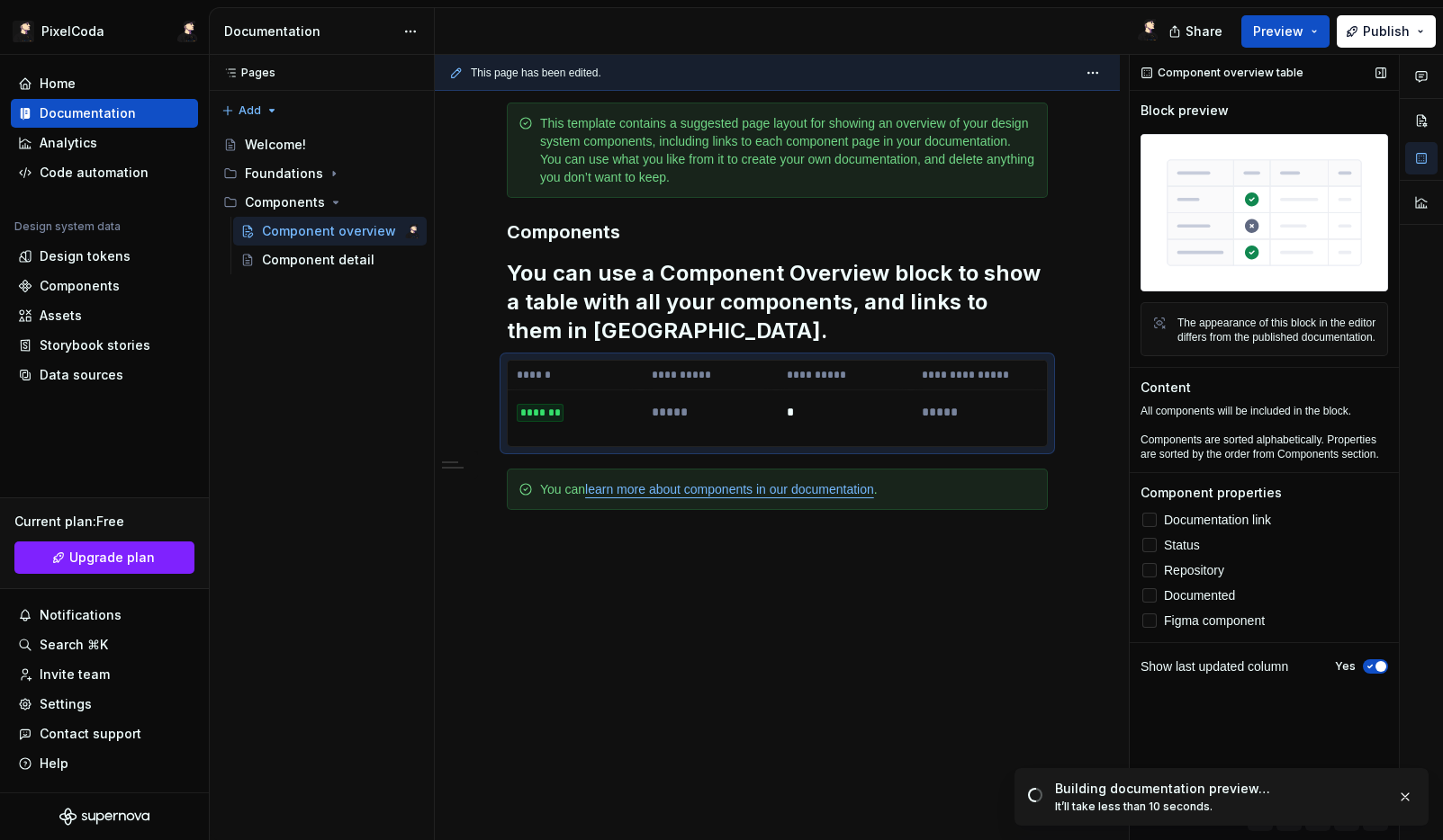
click at [1239, 207] on img at bounding box center [1264, 212] width 248 height 157
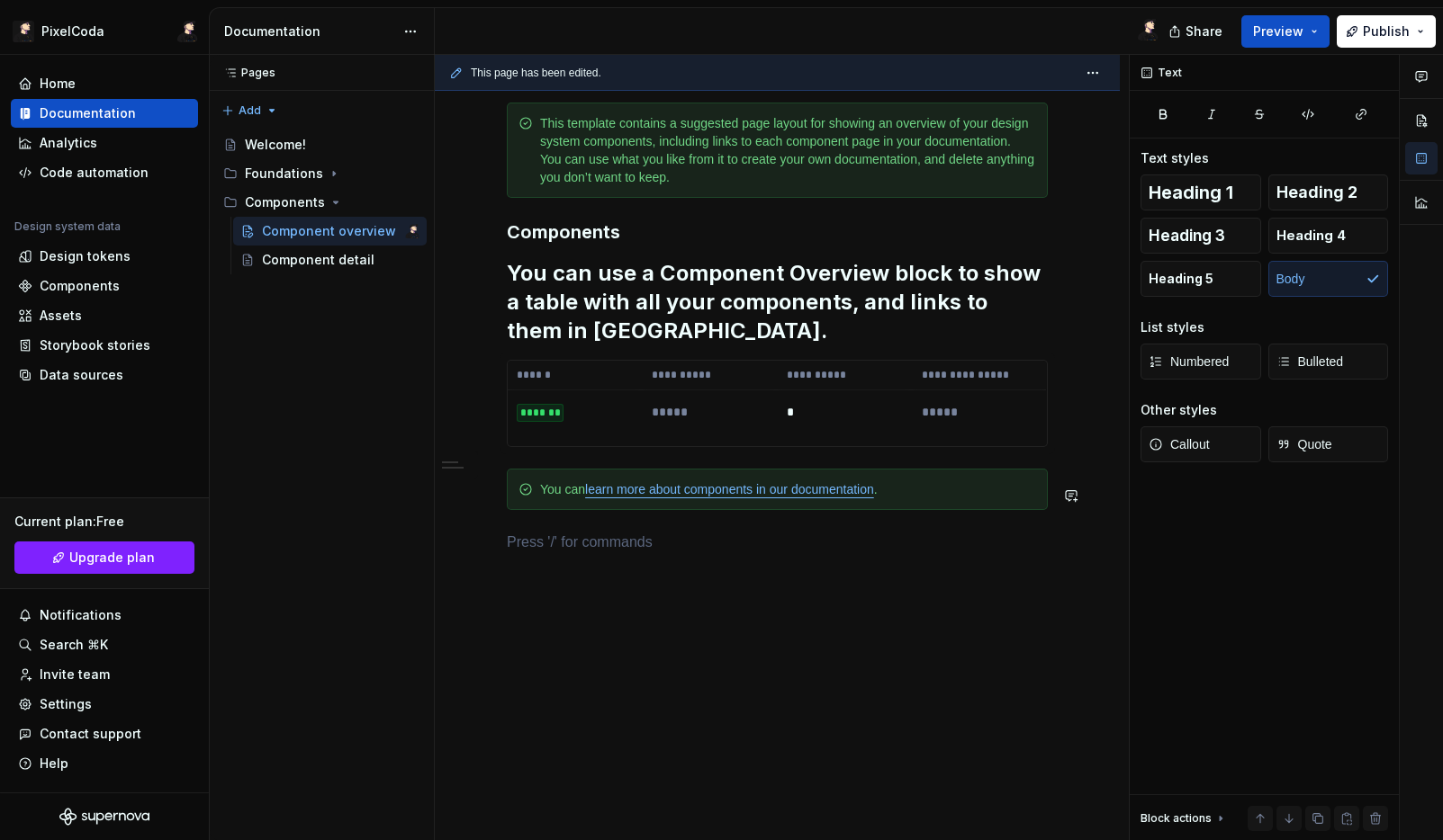
drag, startPoint x: 658, startPoint y: 536, endPoint x: 704, endPoint y: 520, distance: 48.7
click at [661, 536] on div "**********" at bounding box center [777, 344] width 541 height 483
click at [685, 540] on div "**********" at bounding box center [777, 344] width 541 height 483
drag, startPoint x: 674, startPoint y: 539, endPoint x: 643, endPoint y: 507, distance: 44.6
click at [668, 539] on div "**********" at bounding box center [777, 344] width 541 height 483
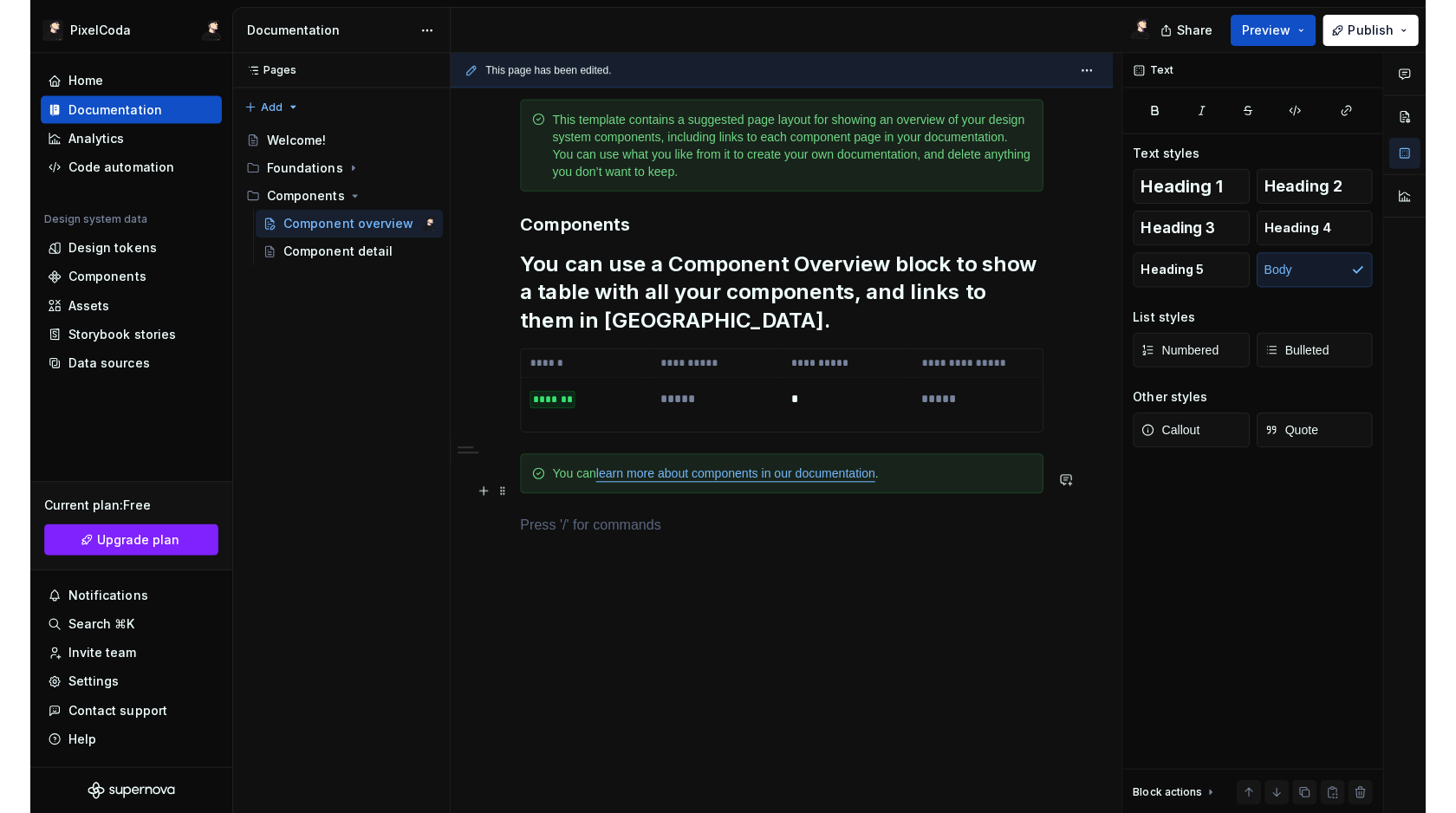
scroll to position [0, 0]
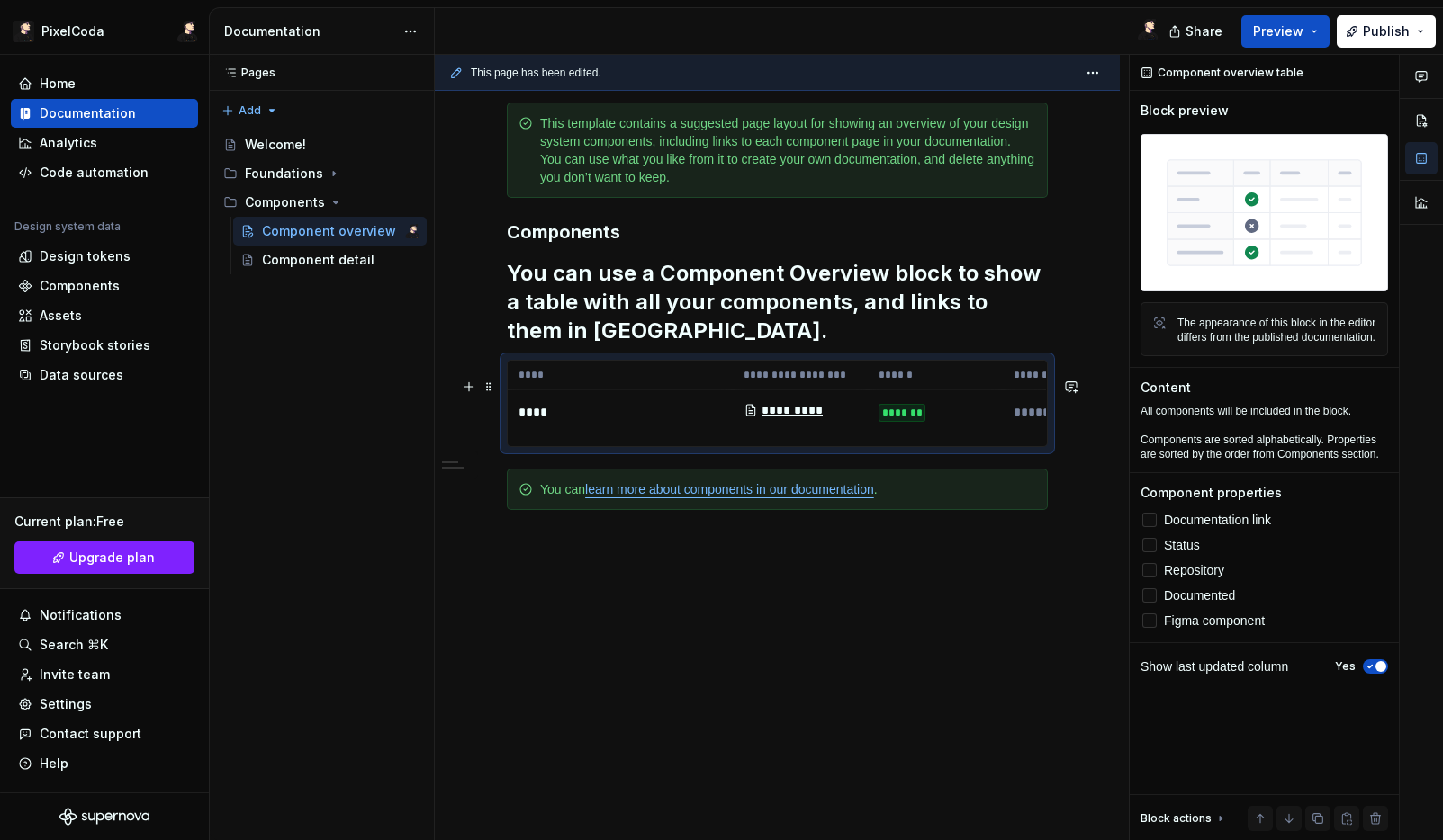
drag, startPoint x: 641, startPoint y: 463, endPoint x: 769, endPoint y: 437, distance: 130.6
click at [644, 447] on div "**********" at bounding box center [777, 403] width 541 height 87
drag, startPoint x: 574, startPoint y: 448, endPoint x: 809, endPoint y: 388, distance: 242.5
click at [590, 434] on td "****" at bounding box center [619, 412] width 225 height 44
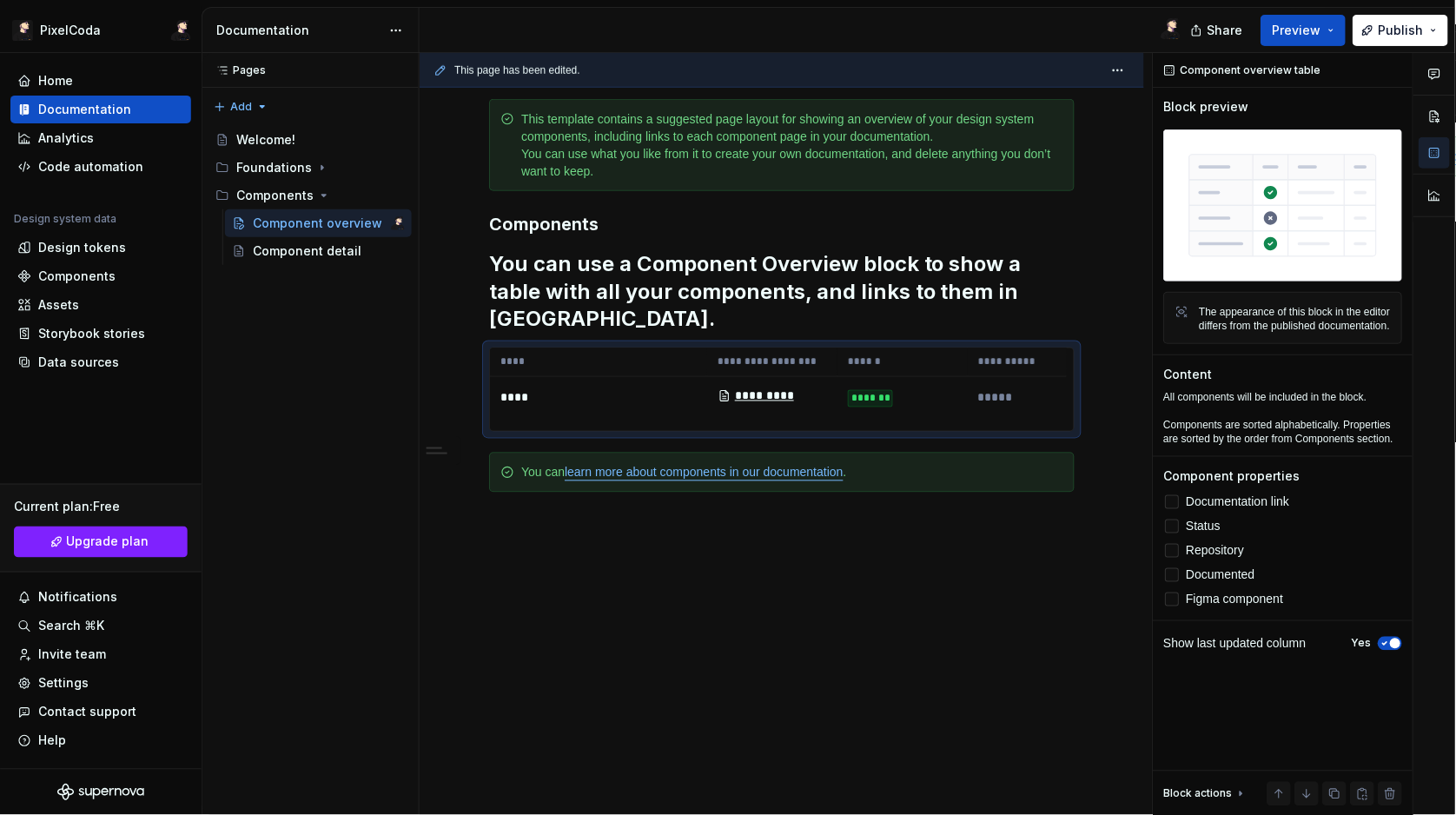
type textarea "*"
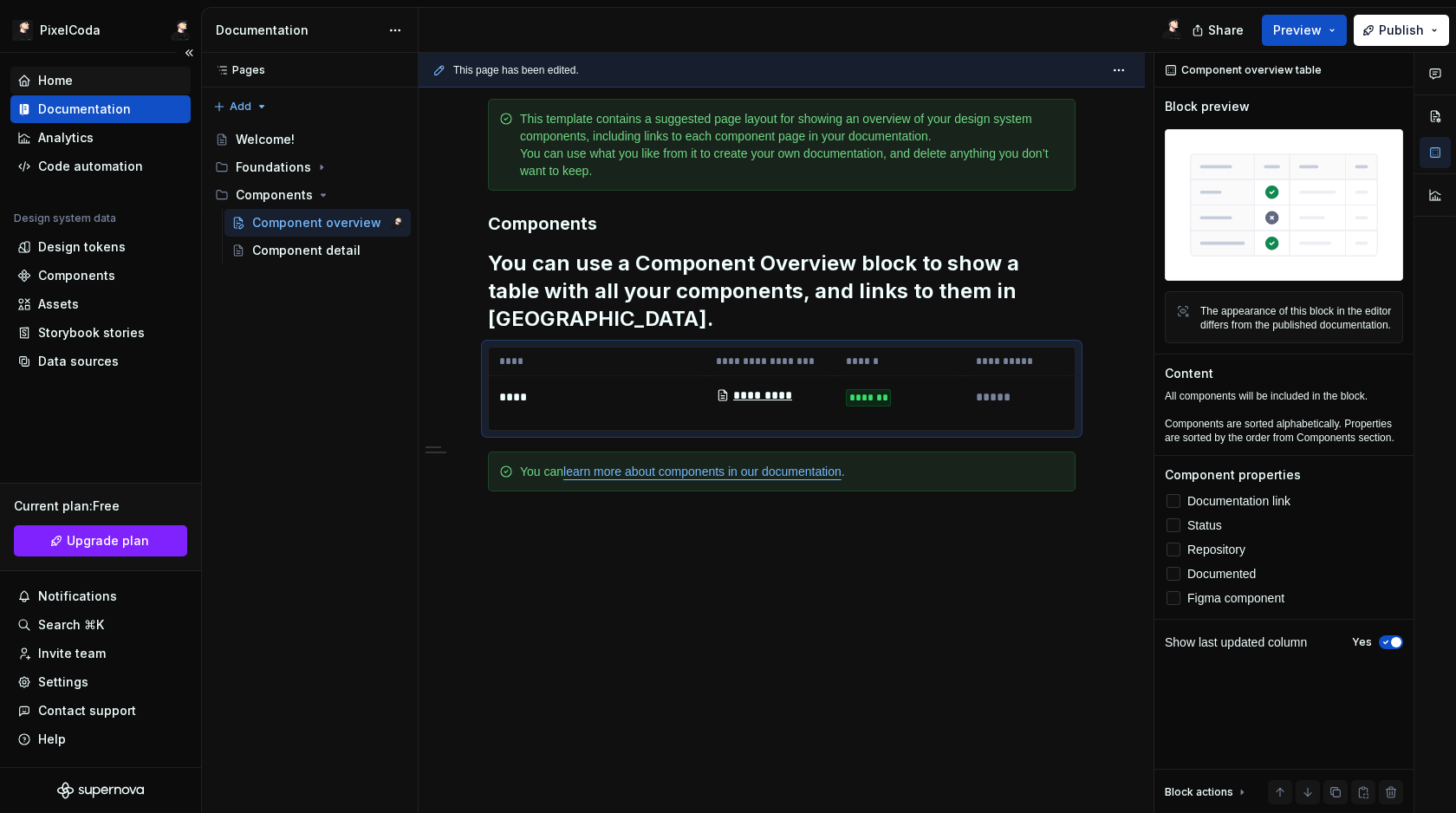
click at [188, 79] on div "Home" at bounding box center [100, 80] width 180 height 27
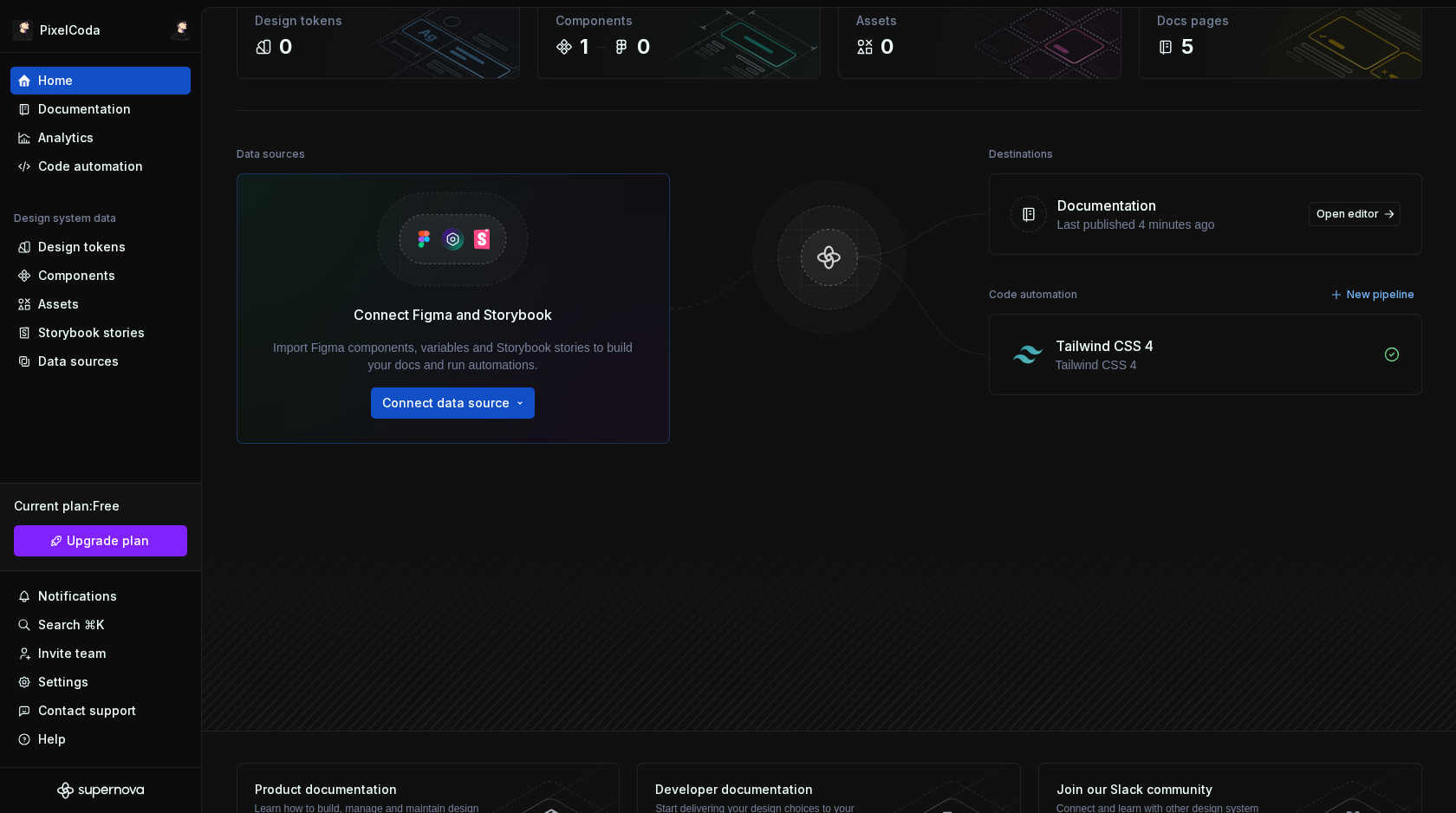
scroll to position [169, 0]
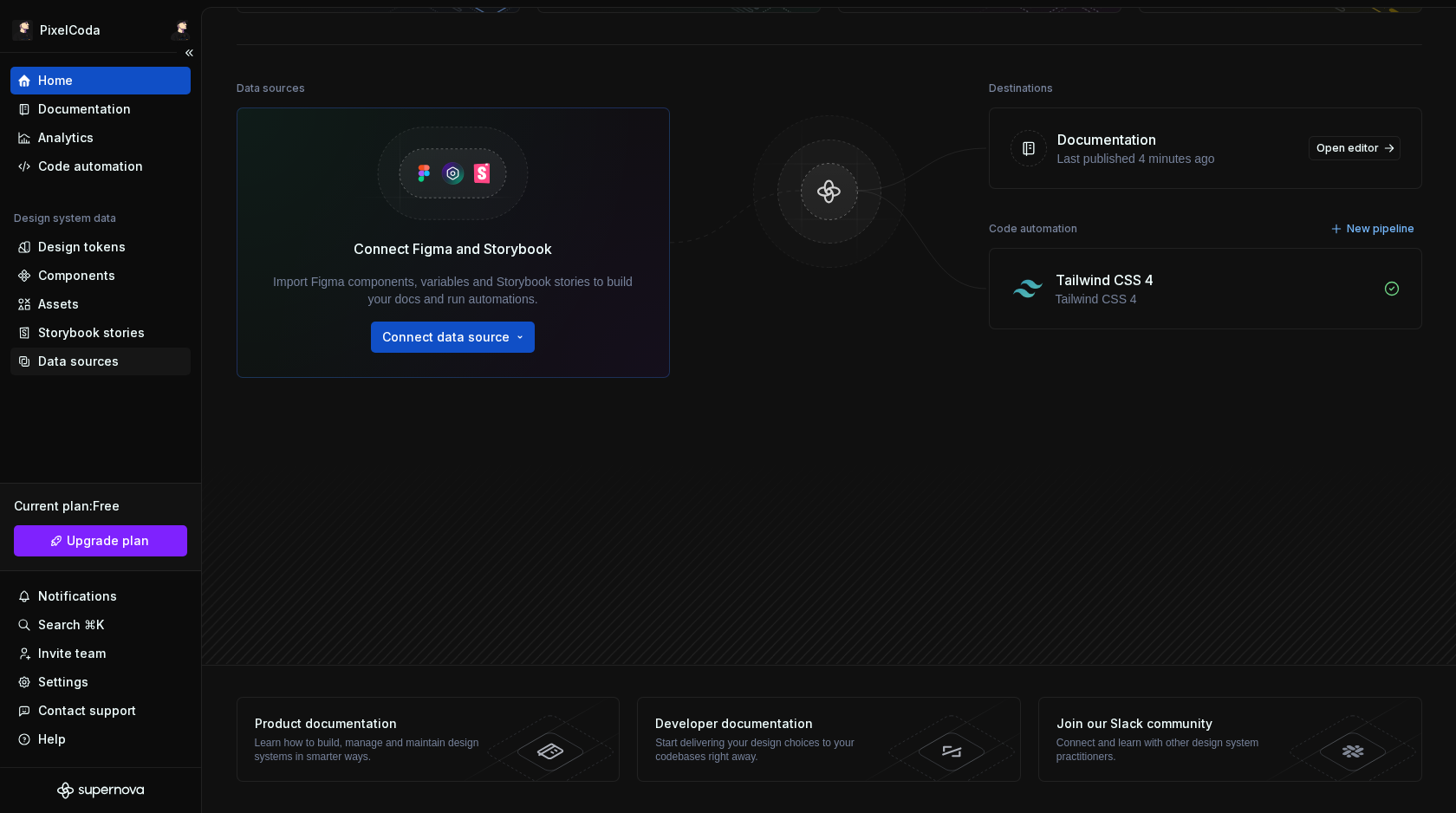
drag, startPoint x: 226, startPoint y: 323, endPoint x: 151, endPoint y: 369, distance: 88.0
click at [225, 323] on div "Home Design tokens 0 Components 1 0 Assets 0 Docs pages 5 Data sources Connect …" at bounding box center [829, 251] width 1248 height 826
drag, startPoint x: 77, startPoint y: 722, endPoint x: 99, endPoint y: 702, distance: 29.7
click at [97, 706] on div "Contact support" at bounding box center [100, 710] width 180 height 27
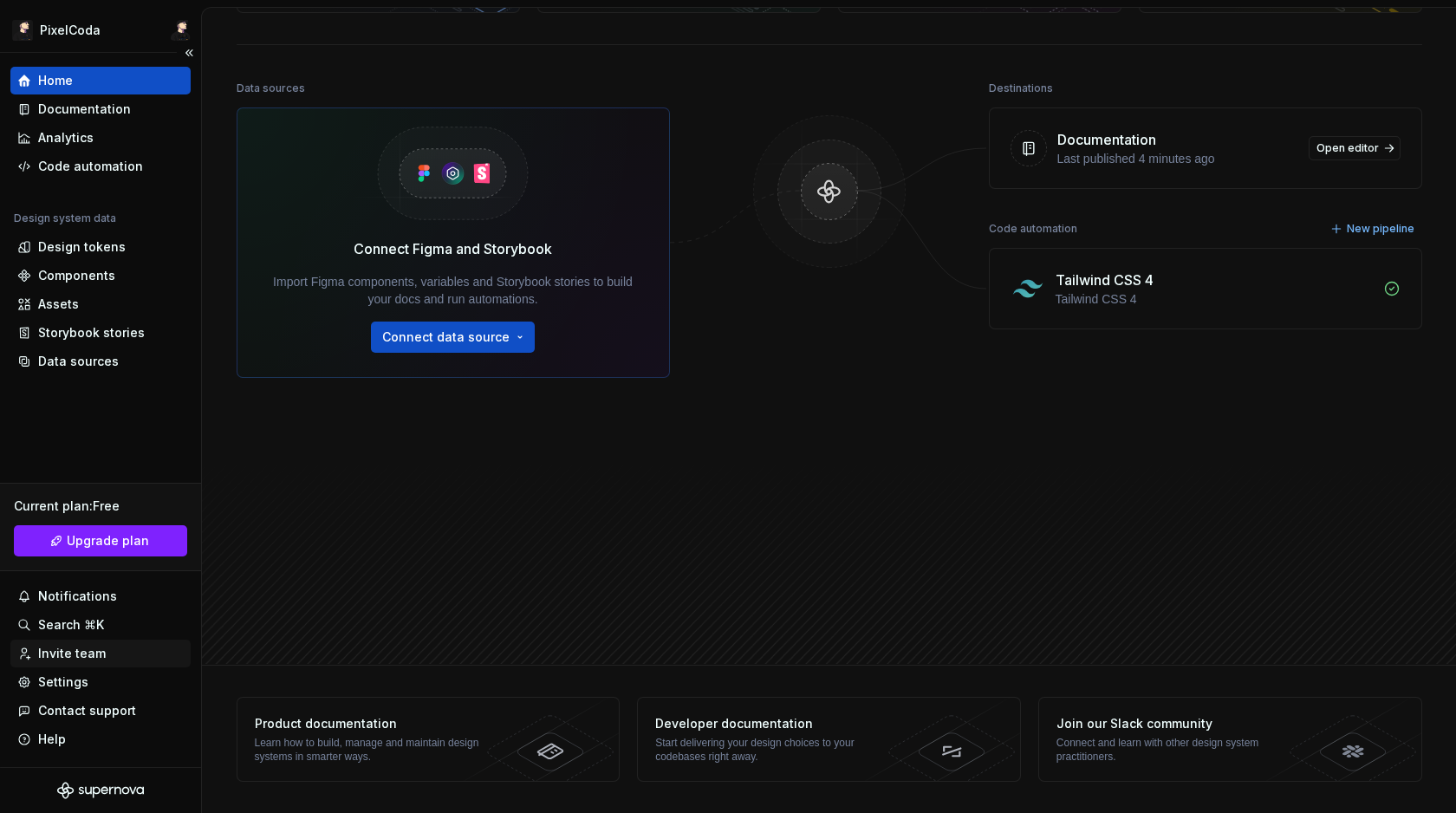
click at [124, 640] on div "Invite team" at bounding box center [100, 653] width 180 height 27
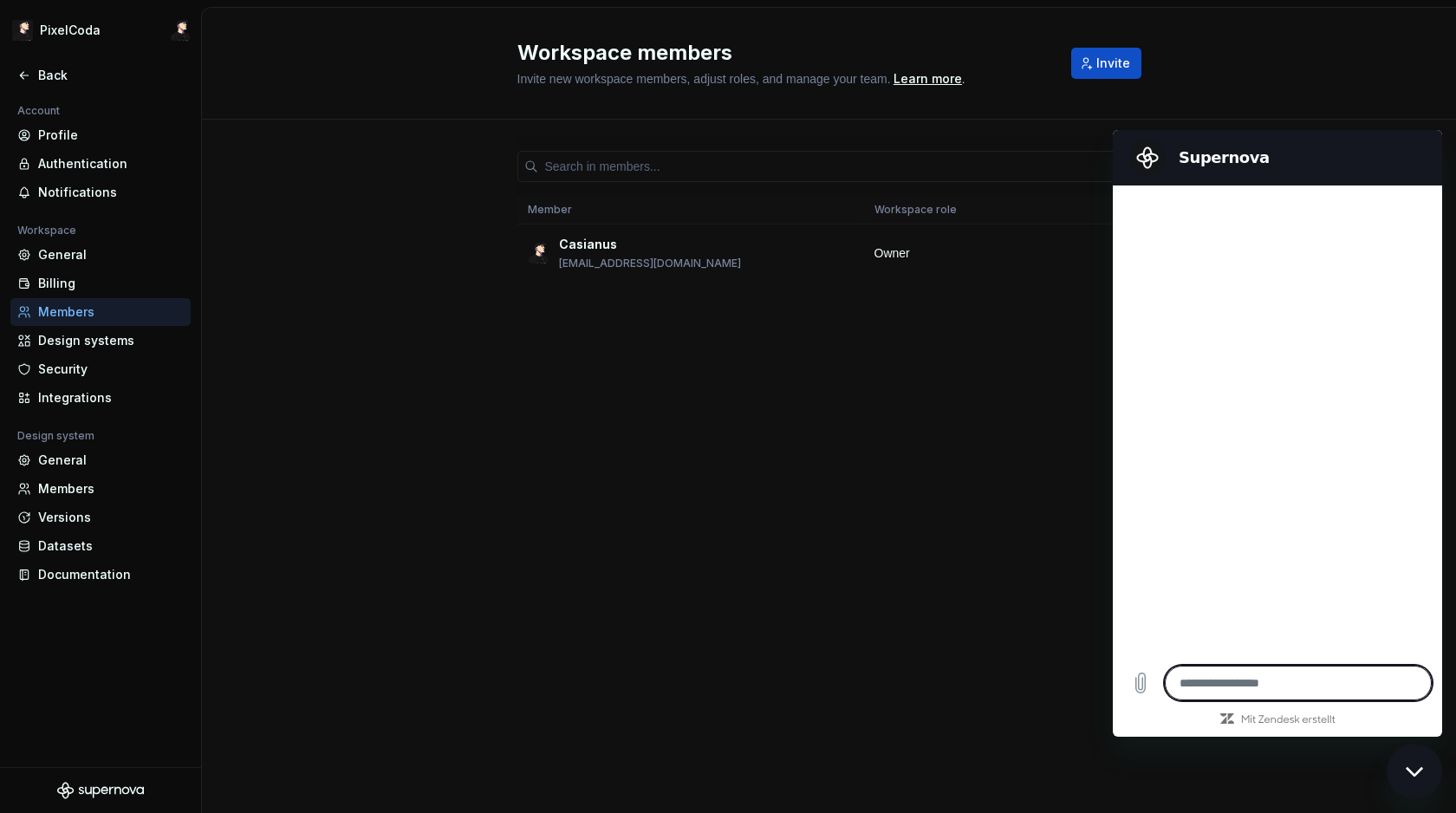
click at [1145, 396] on div at bounding box center [1278, 420] width 329 height 469
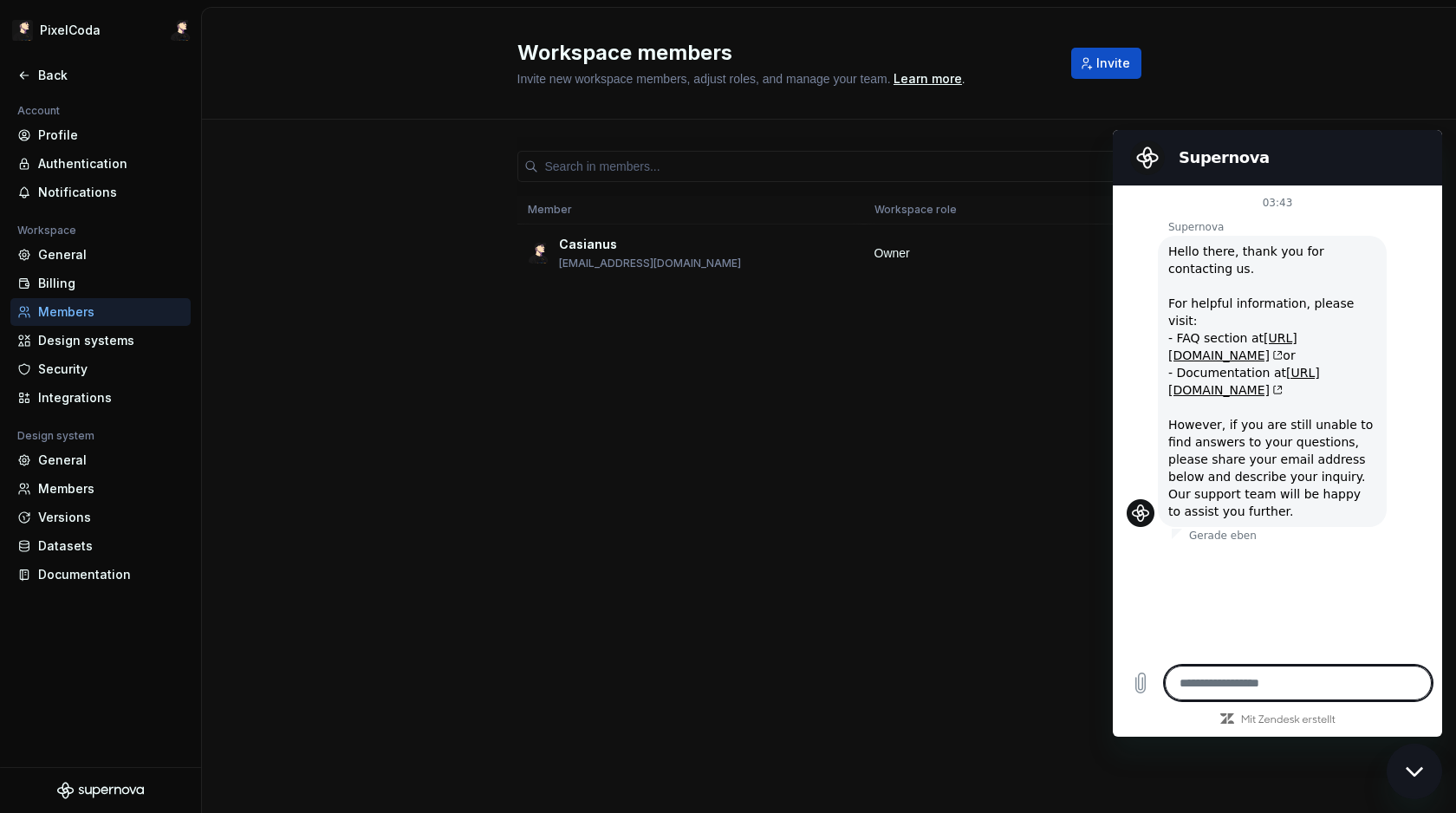
click at [1154, 381] on div "Supernova sagt: Hello there, thank you for contacting us. For helpful informati…" at bounding box center [1284, 380] width 315 height 292
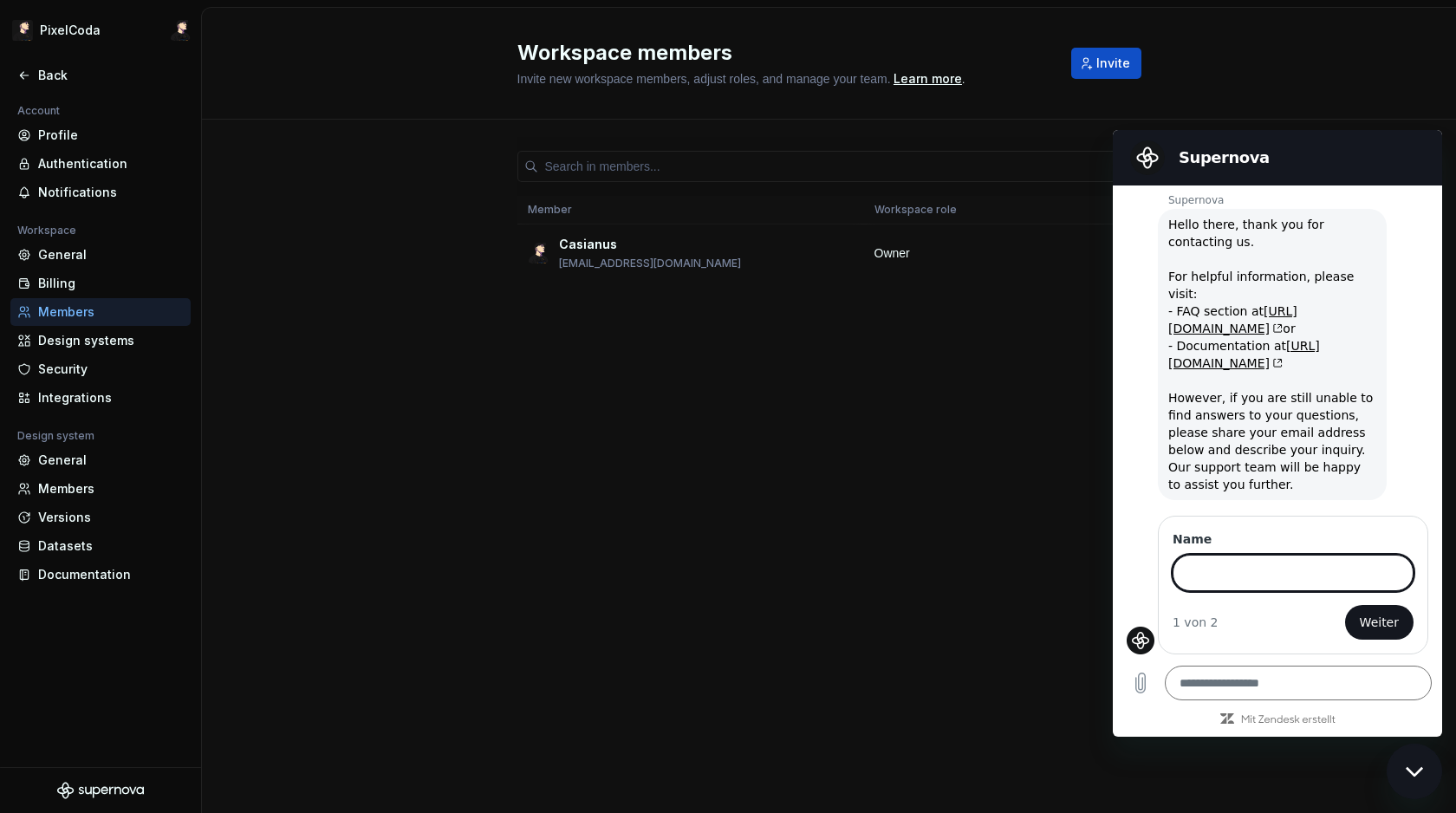
scroll to position [43, 0]
drag, startPoint x: 579, startPoint y: 514, endPoint x: 1088, endPoint y: 384, distance: 525.3
click at [581, 513] on div "Workspace members Invite new workspace members, adjust roles, and manage your t…" at bounding box center [828, 410] width 1254 height 805
click at [1128, 362] on div "Supernova sagt: Hello there, thank you for contacting us. For helpful informati…" at bounding box center [1284, 355] width 315 height 292
drag, startPoint x: 1122, startPoint y: 630, endPoint x: 1195, endPoint y: 633, distance: 73.1
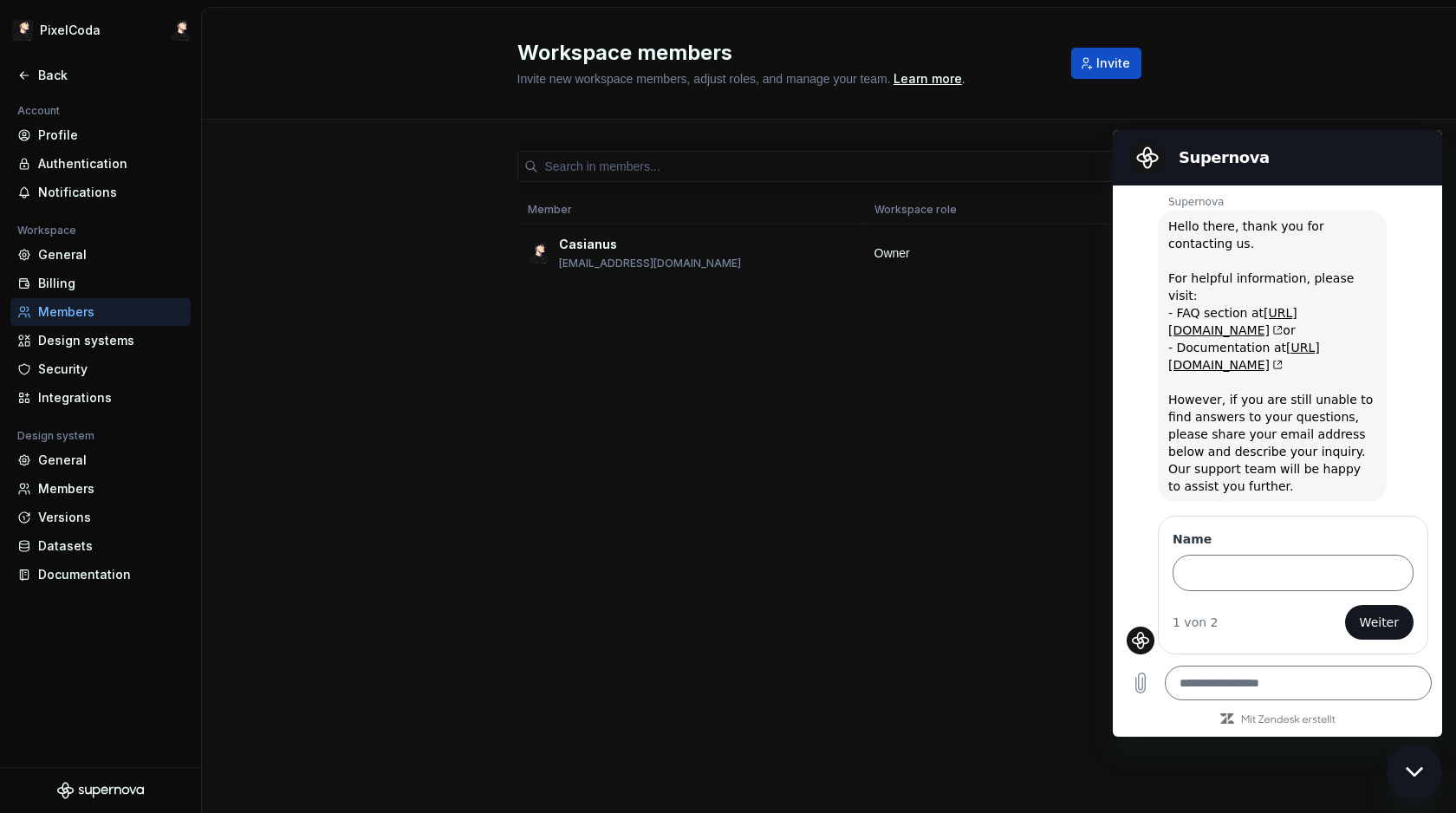
click at [1129, 629] on div "03:43 Supernova Supernova sagt: Hello there, thank you for contacting us. For h…" at bounding box center [1278, 420] width 329 height 469
click at [1389, 663] on div "Workspace members Invite new workspace members, adjust roles, and manage your t…" at bounding box center [828, 410] width 1254 height 805
drag, startPoint x: 921, startPoint y: 574, endPoint x: 1025, endPoint y: 438, distance: 171.2
click at [922, 569] on div "Workspace members Invite new workspace members, adjust roles, and manage your t…" at bounding box center [828, 410] width 1254 height 805
click at [1019, 370] on div "Workspace members Invite new workspace members, adjust roles, and manage your t…" at bounding box center [828, 410] width 1254 height 805
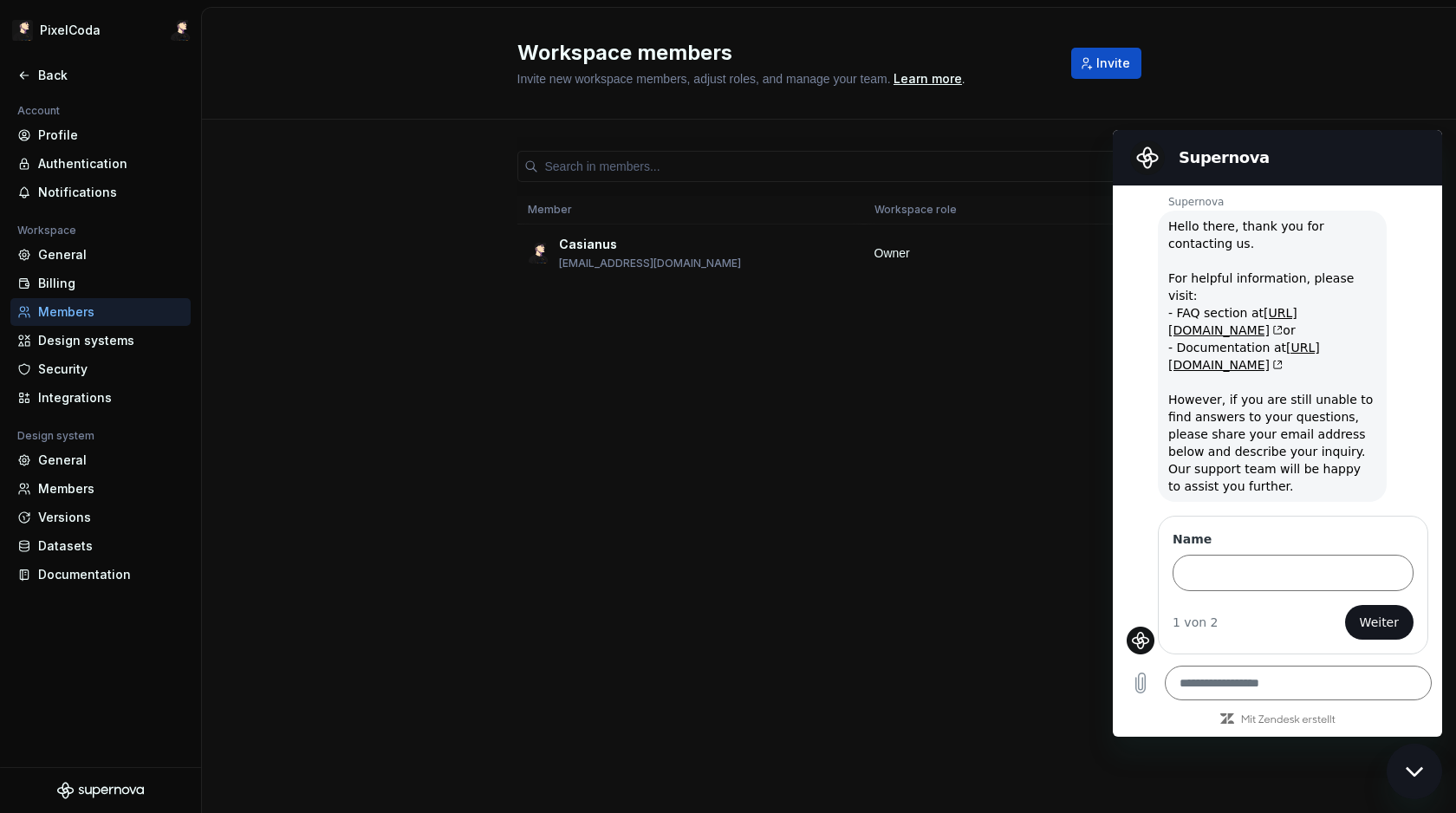
click at [1020, 369] on div "Workspace members Invite new workspace members, adjust roles, and manage your t…" at bounding box center [828, 410] width 1254 height 805
click at [731, 455] on div "Workspace members Invite new workspace members, adjust roles, and manage your t…" at bounding box center [828, 410] width 1254 height 805
click at [733, 455] on div "Workspace members Invite new workspace members, adjust roles, and manage your t…" at bounding box center [828, 410] width 1254 height 805
click at [100, 276] on div "Billing" at bounding box center [111, 283] width 146 height 17
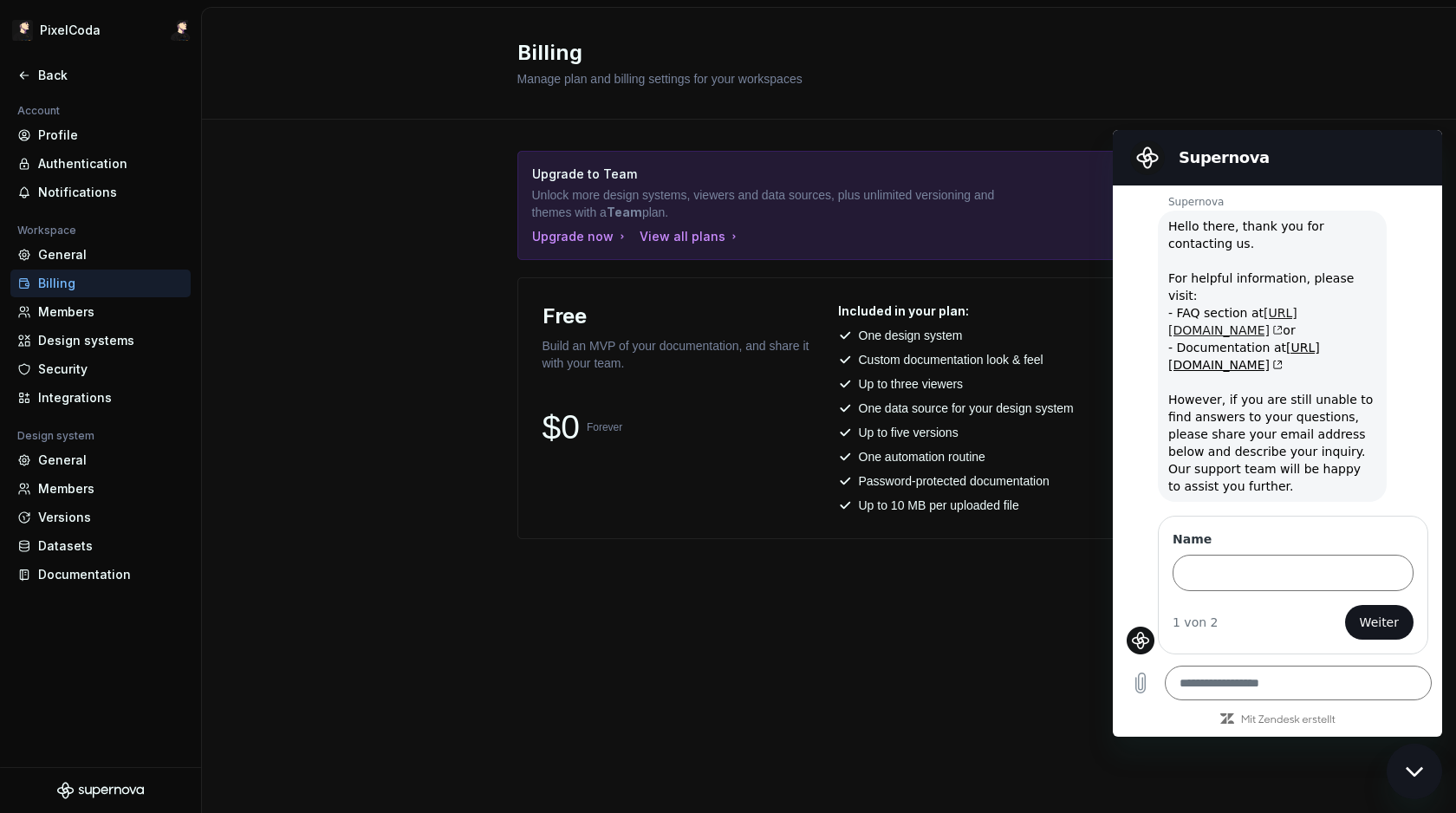
click at [1234, 306] on link "[URL][DOMAIN_NAME]" at bounding box center [1233, 321] width 129 height 31
click at [90, 261] on div "General" at bounding box center [111, 255] width 146 height 17
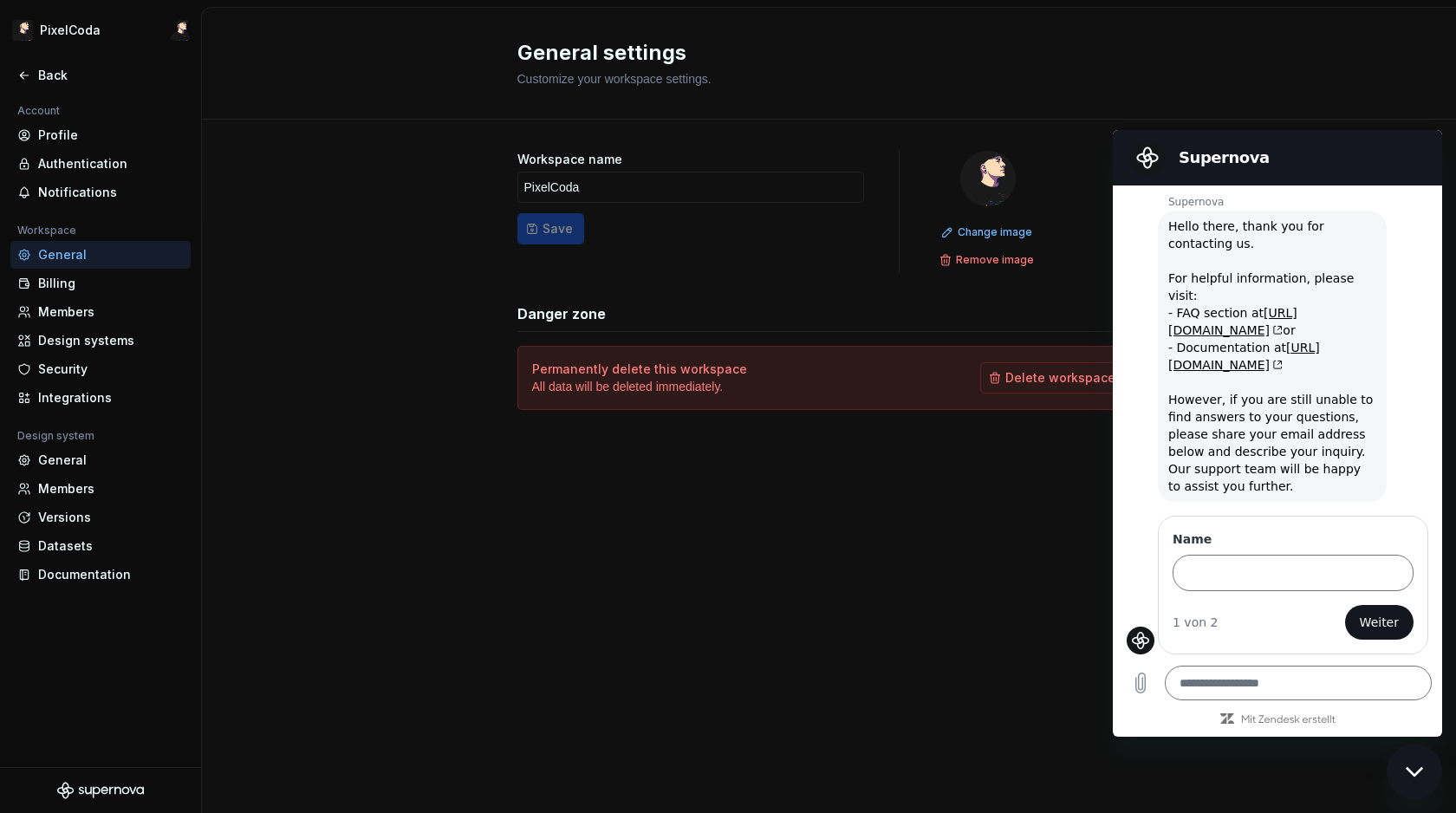
click at [120, 214] on div "Account Profile Authentication Notifications Workspace General Billing Members …" at bounding box center [100, 349] width 201 height 498
drag, startPoint x: 666, startPoint y: 243, endPoint x: 114, endPoint y: 233, distance: 552.1
click at [604, 243] on form "Workspace name PixelCoda Save" at bounding box center [691, 211] width 346 height 121
click at [23, 170] on div "Authentication" at bounding box center [100, 164] width 167 height 17
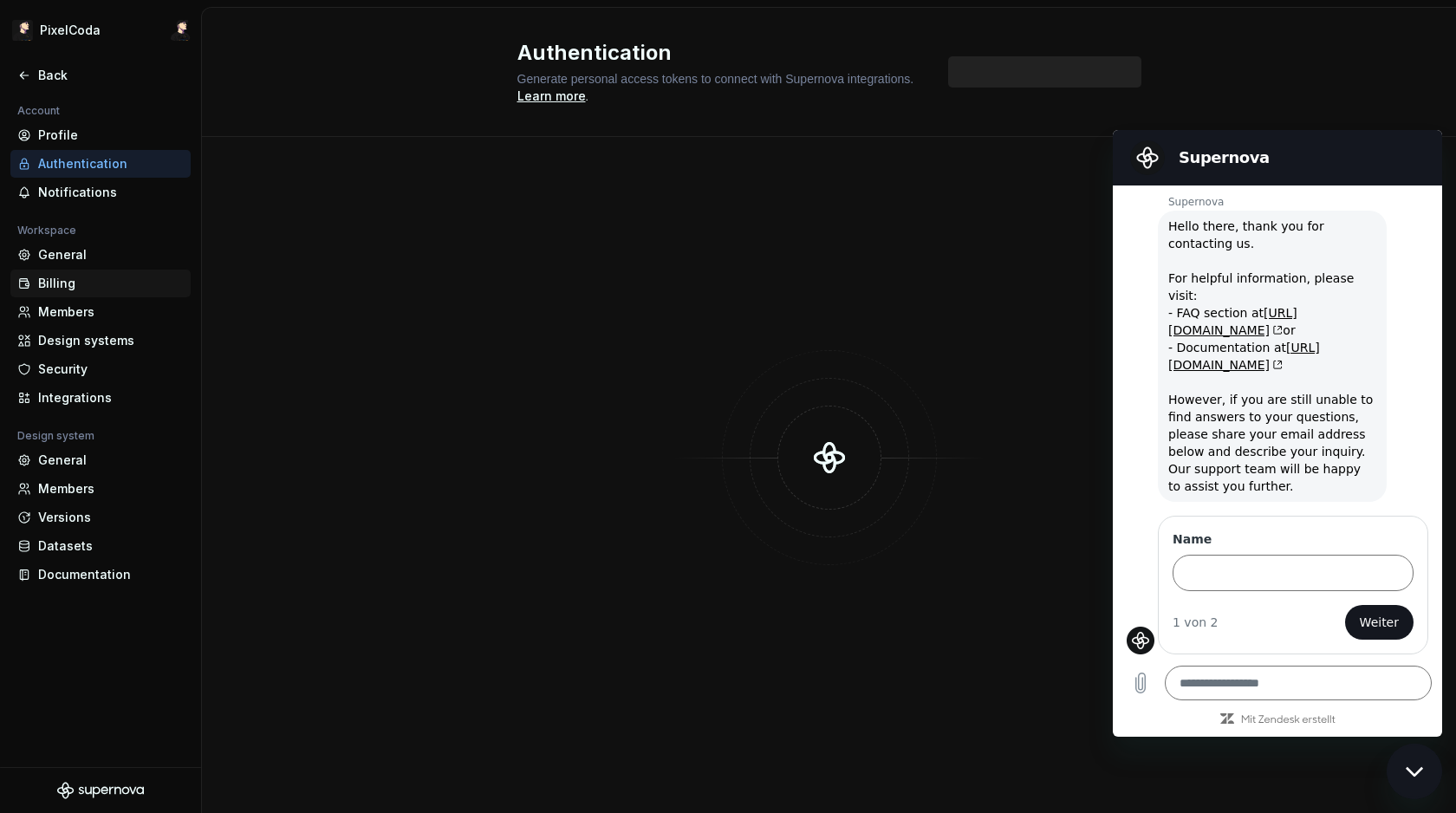
click at [95, 272] on div "Billing" at bounding box center [100, 283] width 180 height 27
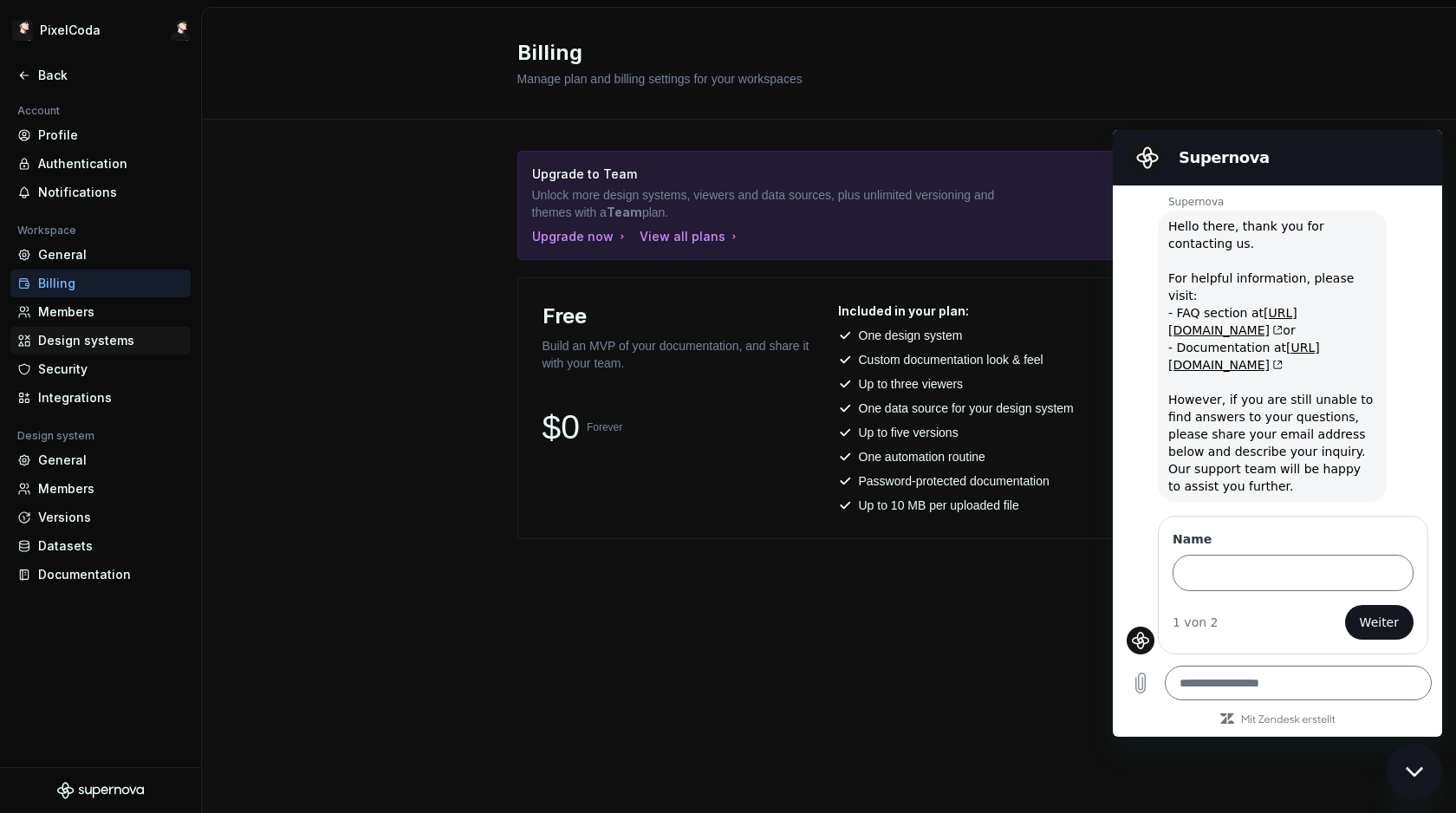
click at [141, 333] on div "Design systems" at bounding box center [111, 341] width 146 height 17
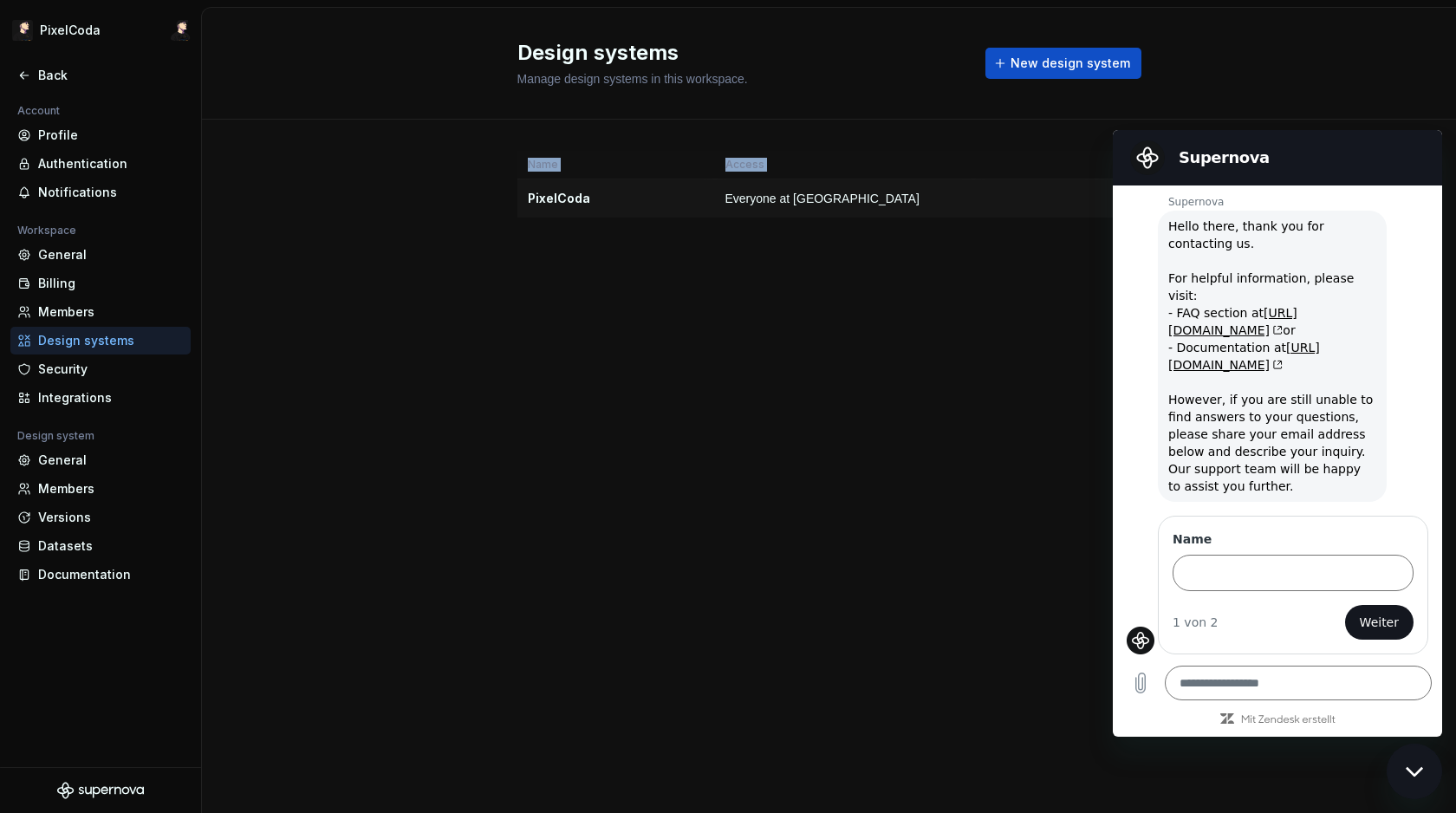
drag, startPoint x: 255, startPoint y: 221, endPoint x: 641, endPoint y: 193, distance: 387.0
click at [649, 185] on div "Name Access PixelCoda Everyone at [GEOGRAPHIC_DATA]" at bounding box center [828, 201] width 1254 height 164
click at [553, 203] on div "PixelCoda" at bounding box center [616, 198] width 177 height 17
drag, startPoint x: 551, startPoint y: 203, endPoint x: 776, endPoint y: 189, distance: 225.4
click at [1006, 149] on div "Name Access PixelCoda Everyone at [GEOGRAPHIC_DATA]" at bounding box center [829, 201] width 624 height 164
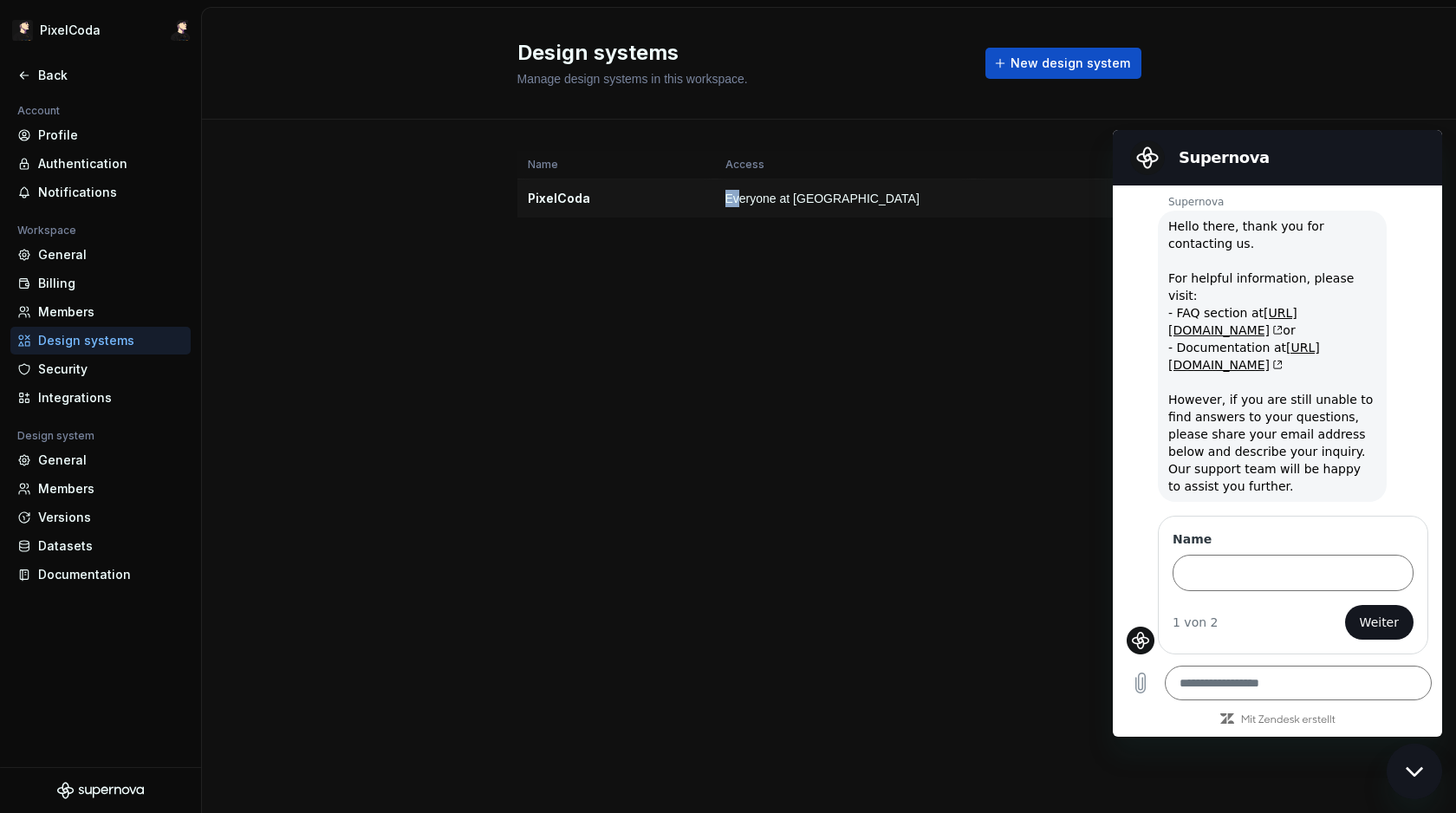
drag, startPoint x: 737, startPoint y: 196, endPoint x: 837, endPoint y: 188, distance: 100.3
click at [837, 188] on td "Everyone at [GEOGRAPHIC_DATA]" at bounding box center [843, 199] width 258 height 39
click at [737, 202] on span "Everyone at [GEOGRAPHIC_DATA]" at bounding box center [822, 198] width 194 height 17
click at [737, 202] on span "Everyone at [GEOGRAPHIC_DATA]" at bounding box center [822, 198] width 194 height 17
drag, startPoint x: 742, startPoint y: 200, endPoint x: 1000, endPoint y: 150, distance: 262.8
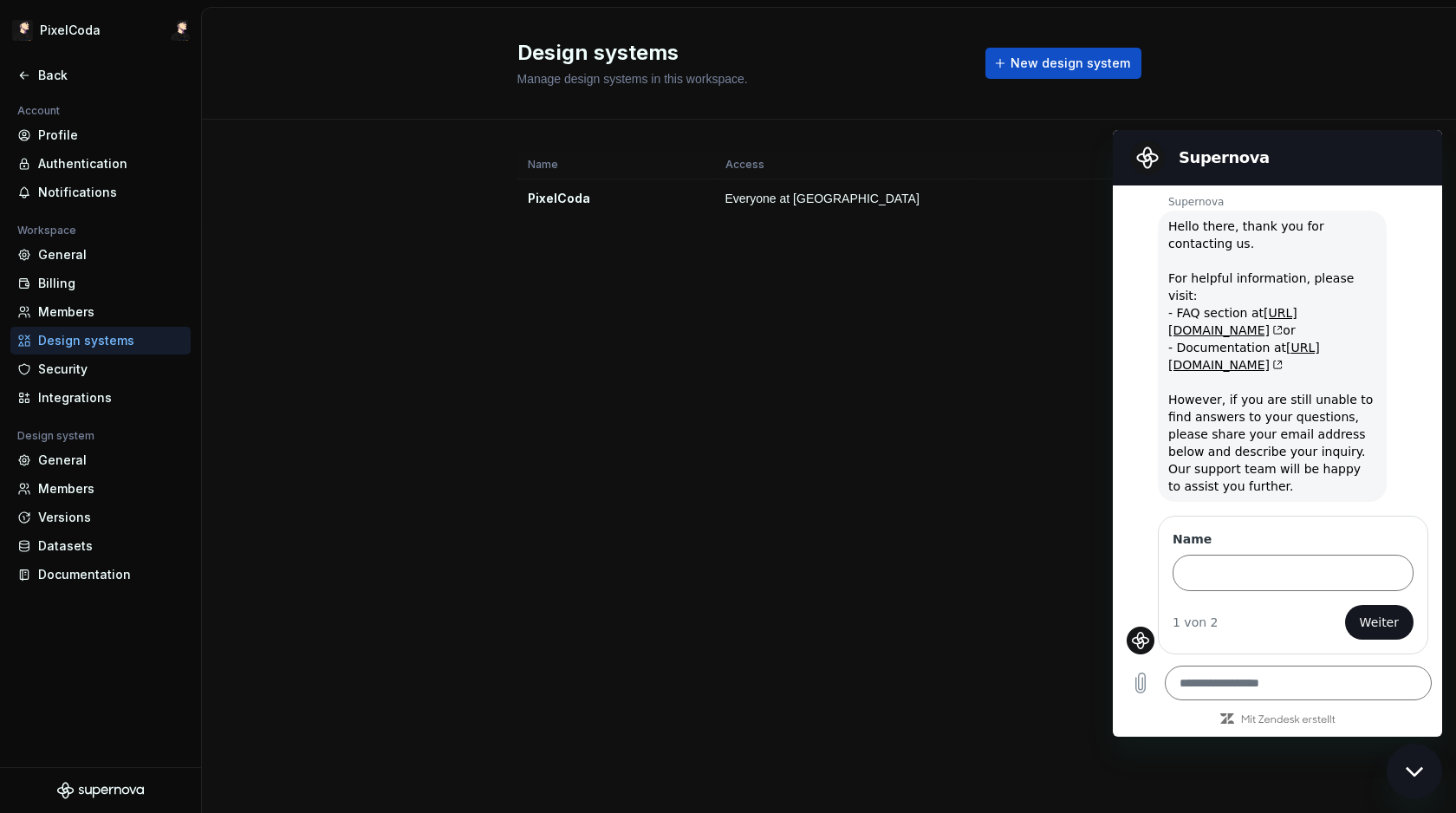
click at [815, 184] on td "Everyone at [GEOGRAPHIC_DATA]" at bounding box center [843, 199] width 258 height 39
click at [1183, 114] on div "Design systems Manage design systems in this workspace. New design system" at bounding box center [828, 63] width 1254 height 112
click at [1311, 151] on h2 "Supernova" at bounding box center [1302, 158] width 246 height 21
click at [972, 292] on div "Design systems Manage design systems in this workspace. New design system Name …" at bounding box center [828, 410] width 1254 height 805
click at [58, 210] on div "Account Profile Authentication Notifications Workspace General Billing Members …" at bounding box center [100, 349] width 201 height 498
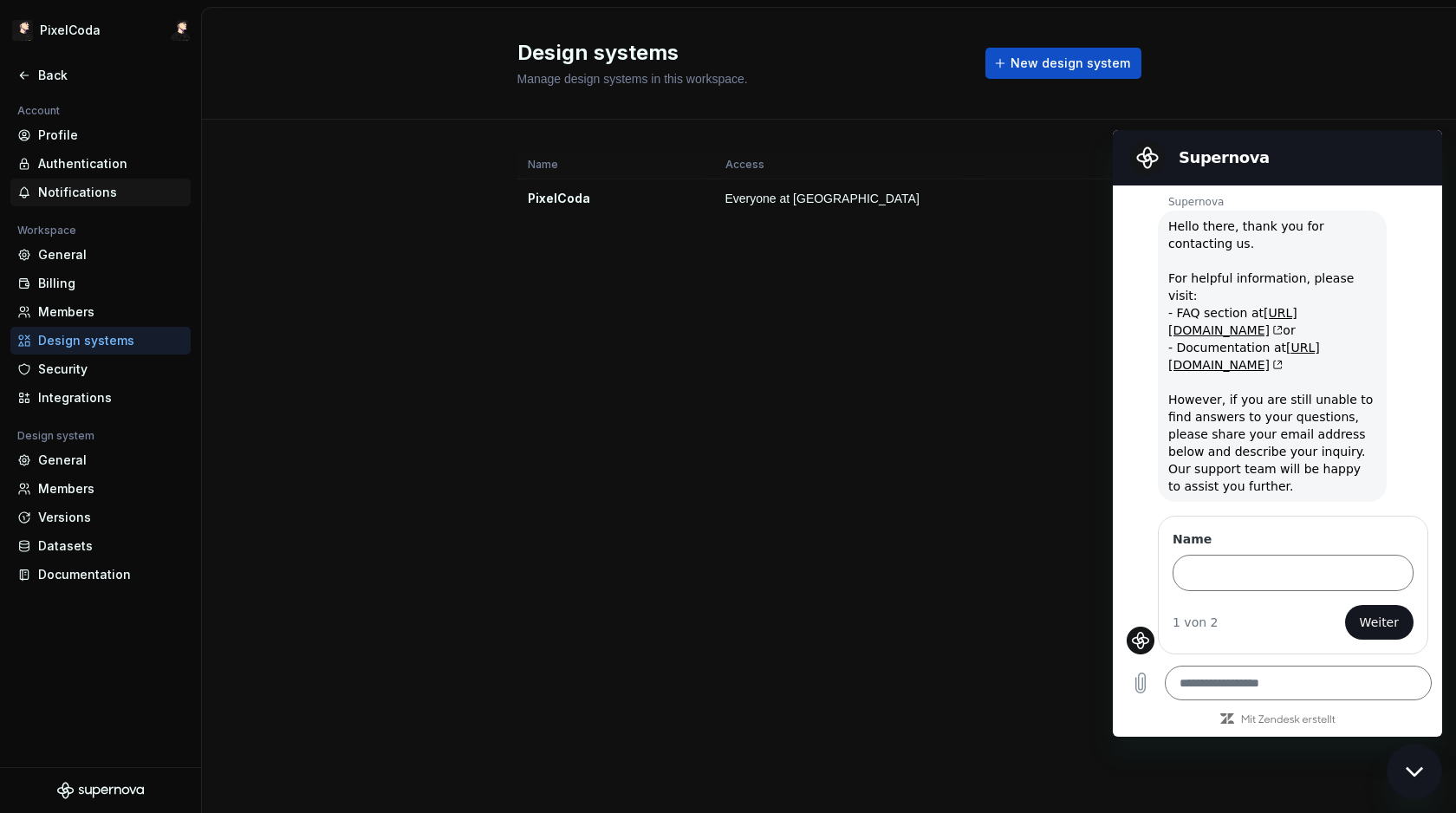
click at [77, 184] on div "Notifications" at bounding box center [111, 192] width 146 height 17
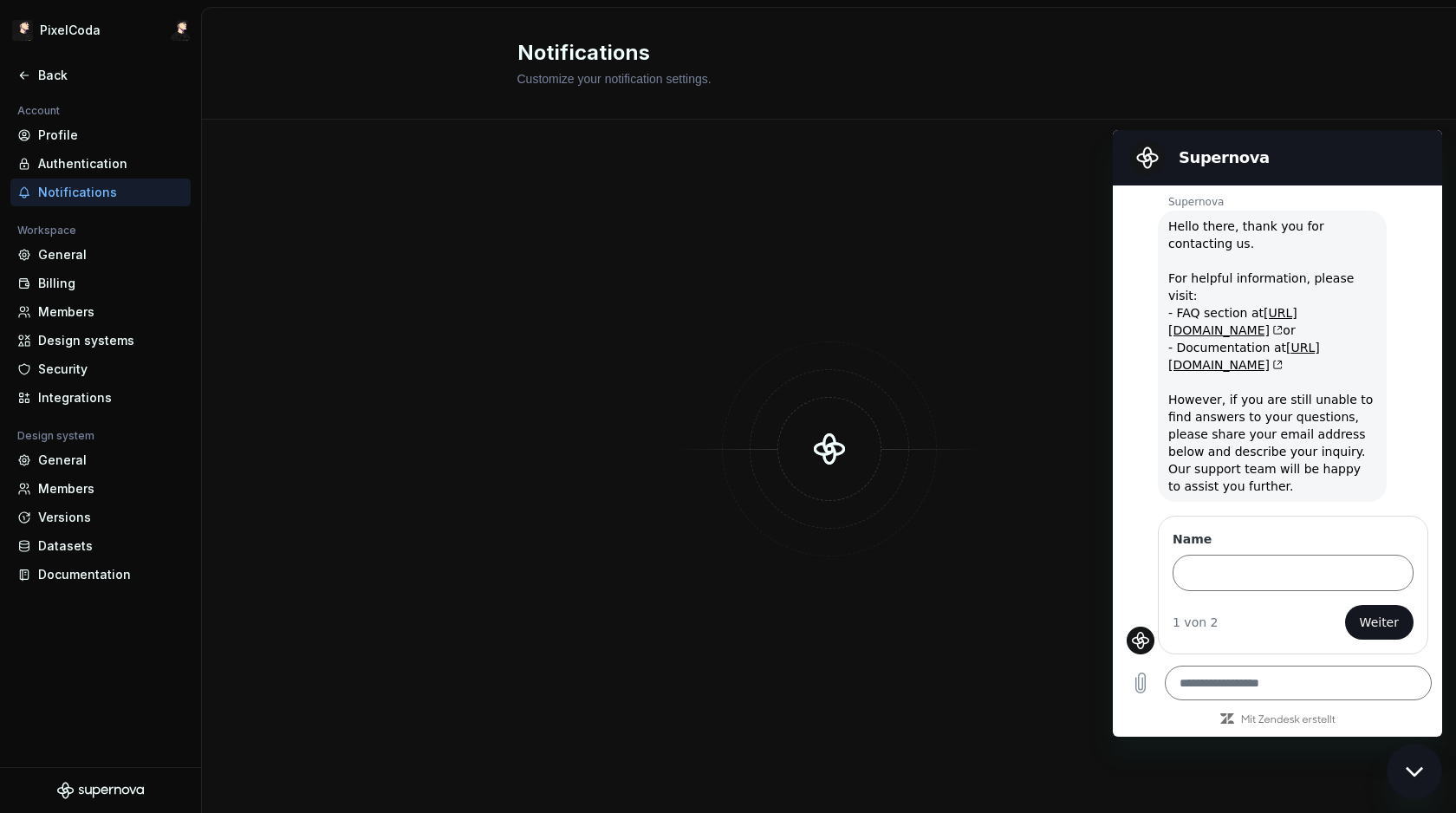
click at [71, 182] on div "Notifications" at bounding box center [100, 192] width 180 height 27
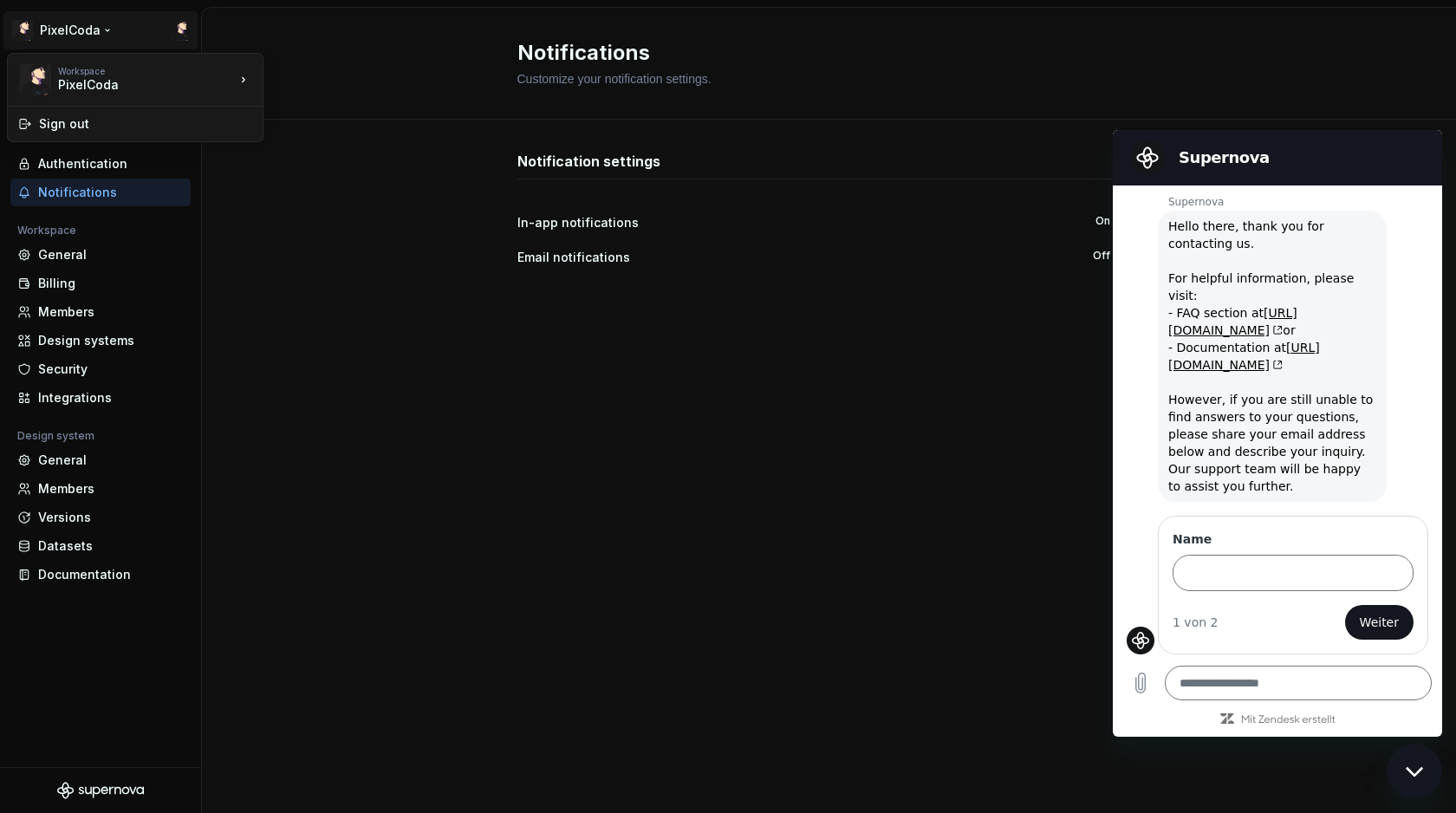
click at [95, 20] on html "PixelCoda Back Account Profile Authentication Notifications Workspace General B…" at bounding box center [728, 406] width 1456 height 813
drag, startPoint x: 84, startPoint y: 68, endPoint x: 93, endPoint y: 62, distance: 10.8
click at [86, 66] on div "Workspace" at bounding box center [146, 71] width 177 height 10
click at [309, 77] on div "PixelCoda" at bounding box center [347, 75] width 113 height 17
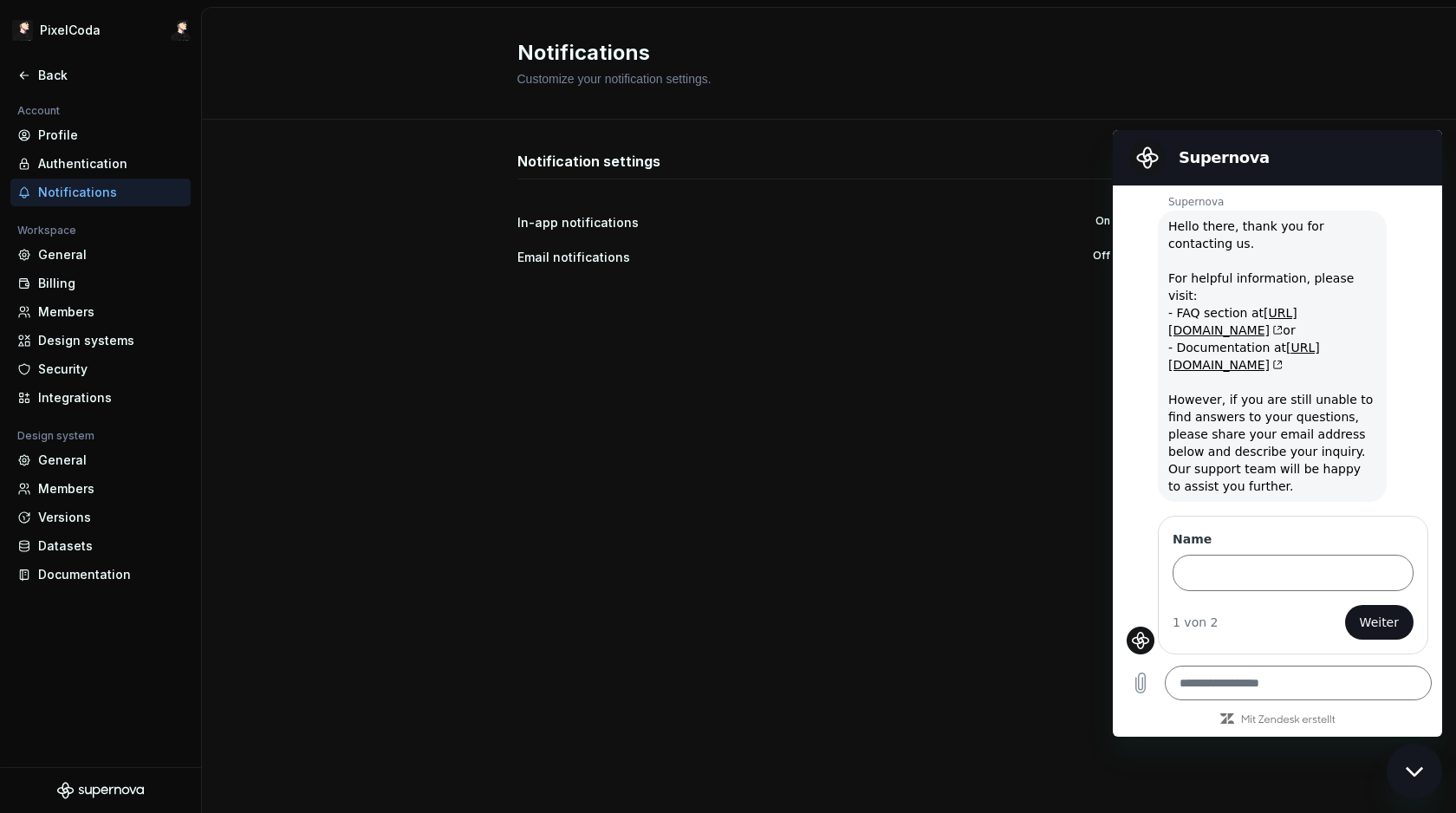
click at [595, 56] on h2 "Notifications" at bounding box center [819, 52] width 603 height 27
click at [686, 51] on h2 "Notifications" at bounding box center [819, 52] width 603 height 27
click at [677, 60] on h2 "Notifications" at bounding box center [819, 52] width 603 height 27
click at [665, 72] on div "Notifications Customize your notification settings." at bounding box center [819, 62] width 603 height 48
drag, startPoint x: 218, startPoint y: 114, endPoint x: 1038, endPoint y: 115, distance: 820.0
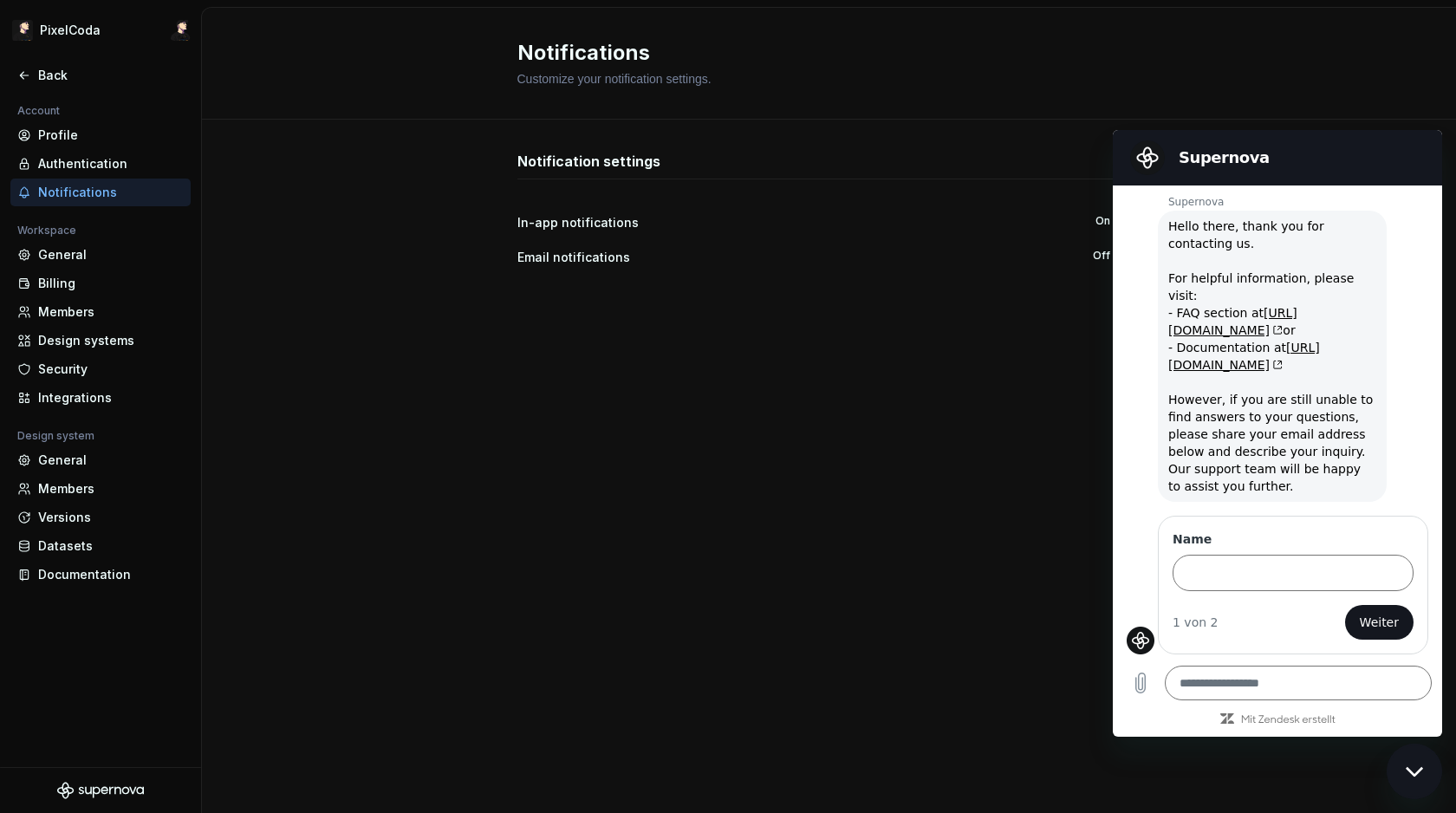
click at [400, 117] on div "PixelCoda Back Account Profile Authentication Notifications Workspace General B…" at bounding box center [728, 406] width 1456 height 813
click at [1261, 138] on section "Supernova" at bounding box center [1278, 157] width 329 height 56
drag, startPoint x: 1282, startPoint y: 143, endPoint x: 1419, endPoint y: 161, distance: 138.2
click at [1283, 143] on div "Supernova" at bounding box center [1274, 157] width 302 height 35
drag, startPoint x: 1422, startPoint y: 148, endPoint x: 1418, endPoint y: 169, distance: 21.4
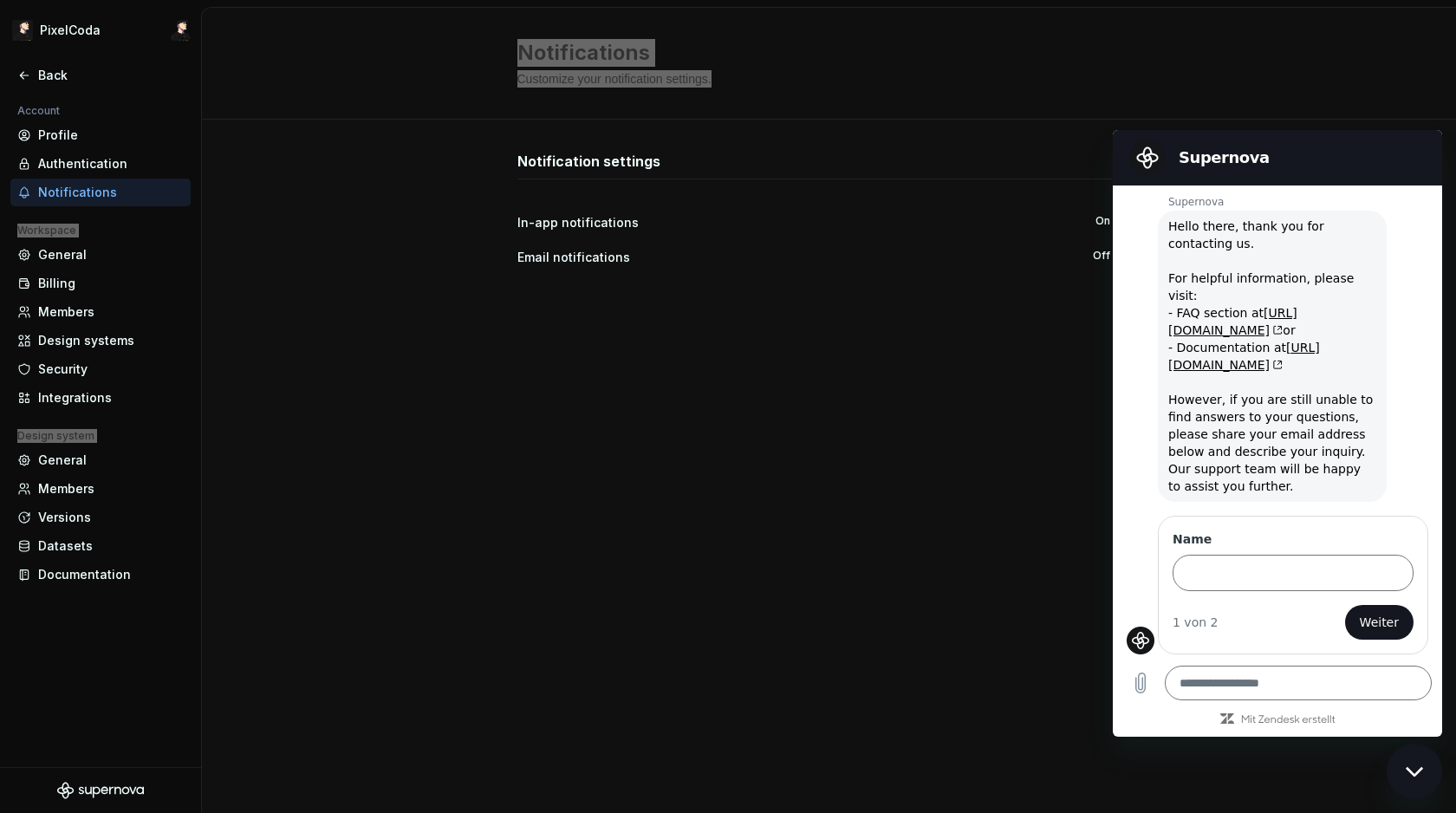
click at [1389, 149] on h2 "Supernova" at bounding box center [1302, 158] width 246 height 21
click at [1389, 751] on div "Messaging-Fenster schließen" at bounding box center [1414, 770] width 52 height 52
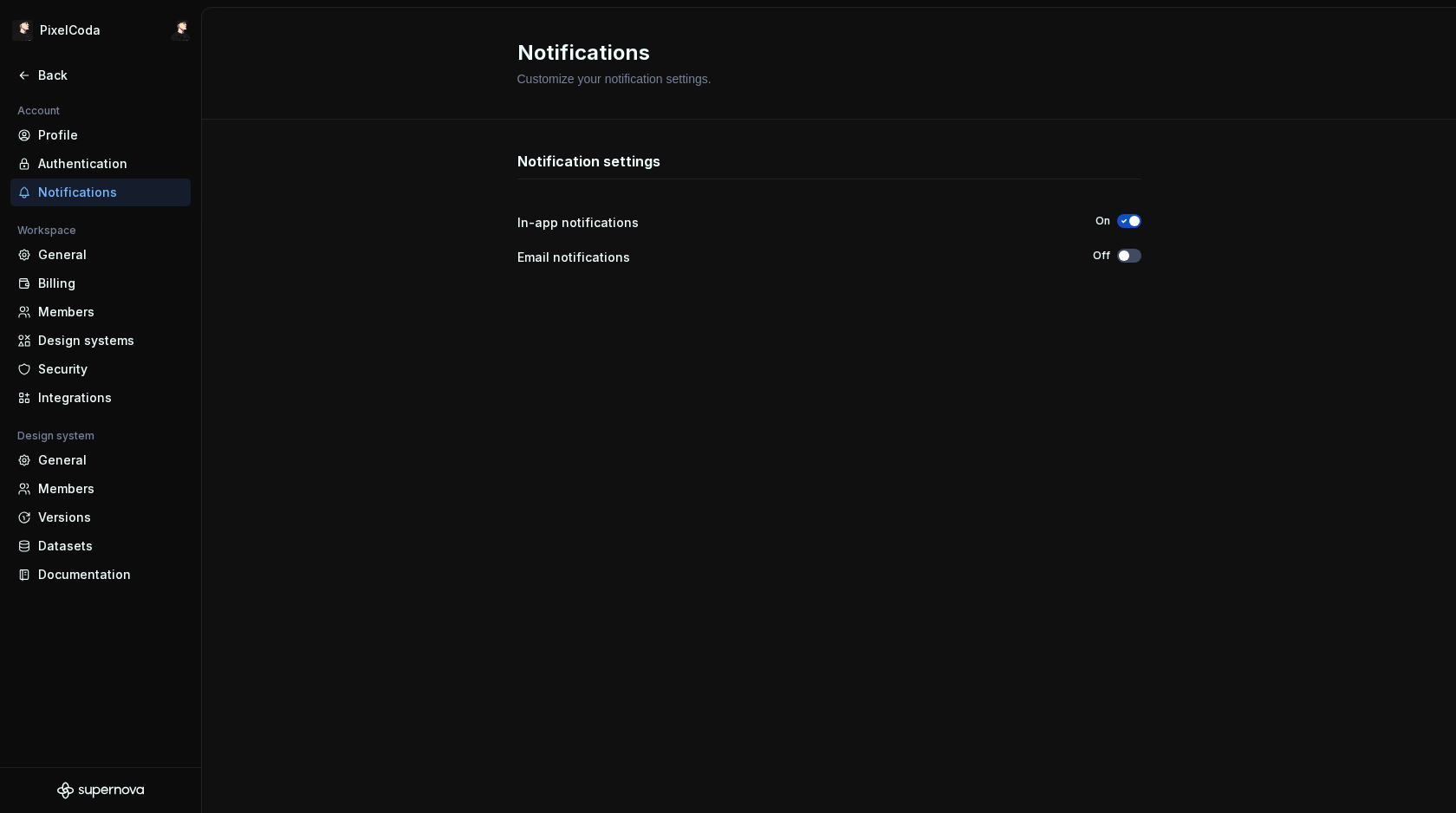
drag, startPoint x: 1103, startPoint y: 550, endPoint x: 1134, endPoint y: 332, distance: 220.2
click at [1106, 546] on div "Notification settings In-app notifications On Email notifications Off" at bounding box center [829, 449] width 624 height 596
click at [574, 252] on div "Email notifications" at bounding box center [790, 257] width 544 height 17
click at [1131, 241] on div "In-app notifications On Email notifications Off" at bounding box center [829, 231] width 624 height 77
drag, startPoint x: 1134, startPoint y: 256, endPoint x: 1149, endPoint y: 262, distance: 16.2
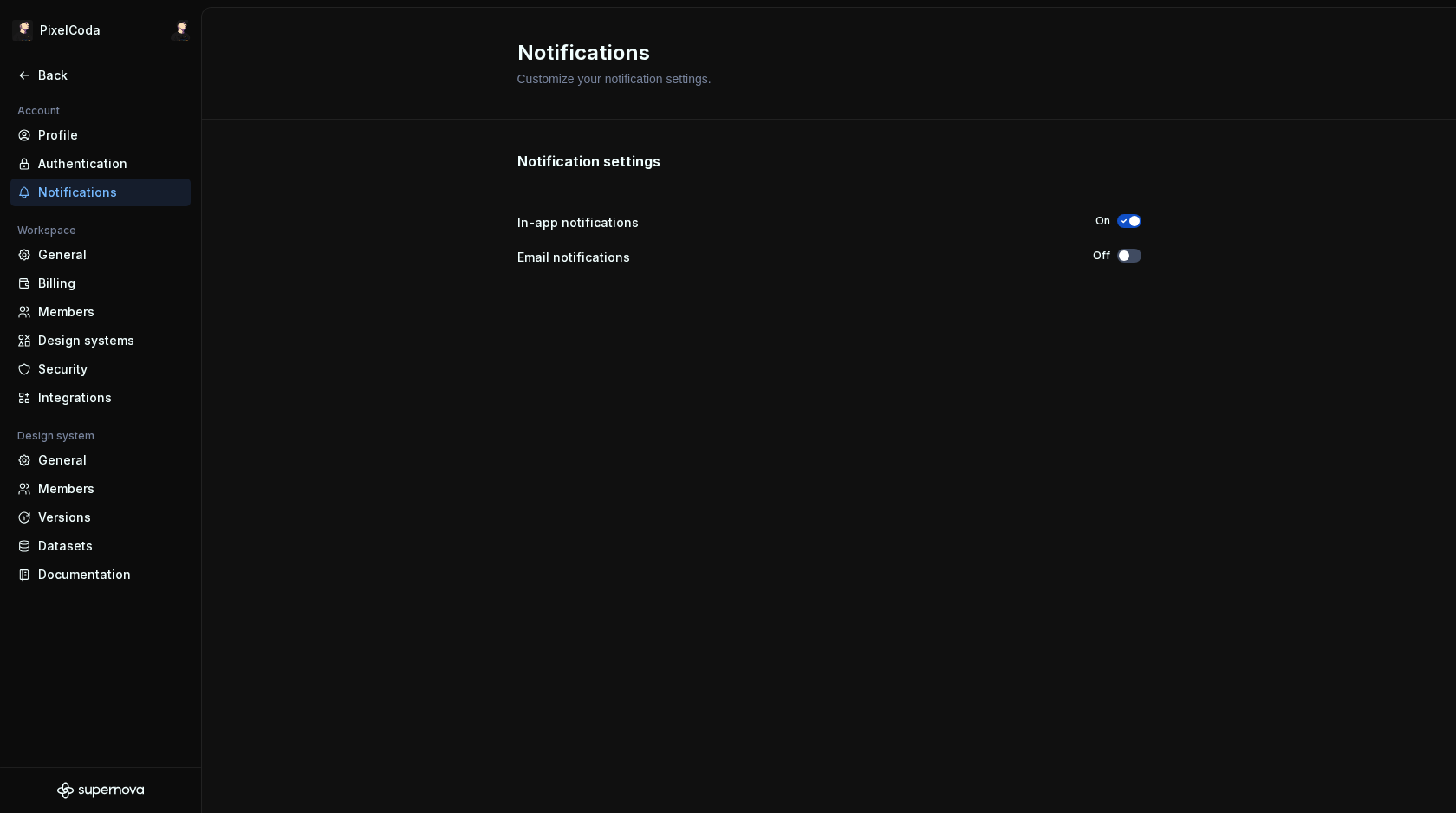
click at [1136, 256] on button "Off" at bounding box center [1129, 256] width 25 height 14
click at [1143, 261] on div "Notification settings In-app notifications On Email notifications Off" at bounding box center [828, 466] width 1254 height 693
click at [1115, 257] on div "Off" at bounding box center [1116, 256] width 48 height 14
click at [1137, 270] on div "Notification settings In-app notifications On Email notifications On" at bounding box center [829, 449] width 624 height 596
drag, startPoint x: 99, startPoint y: 157, endPoint x: 99, endPoint y: 168, distance: 11.0
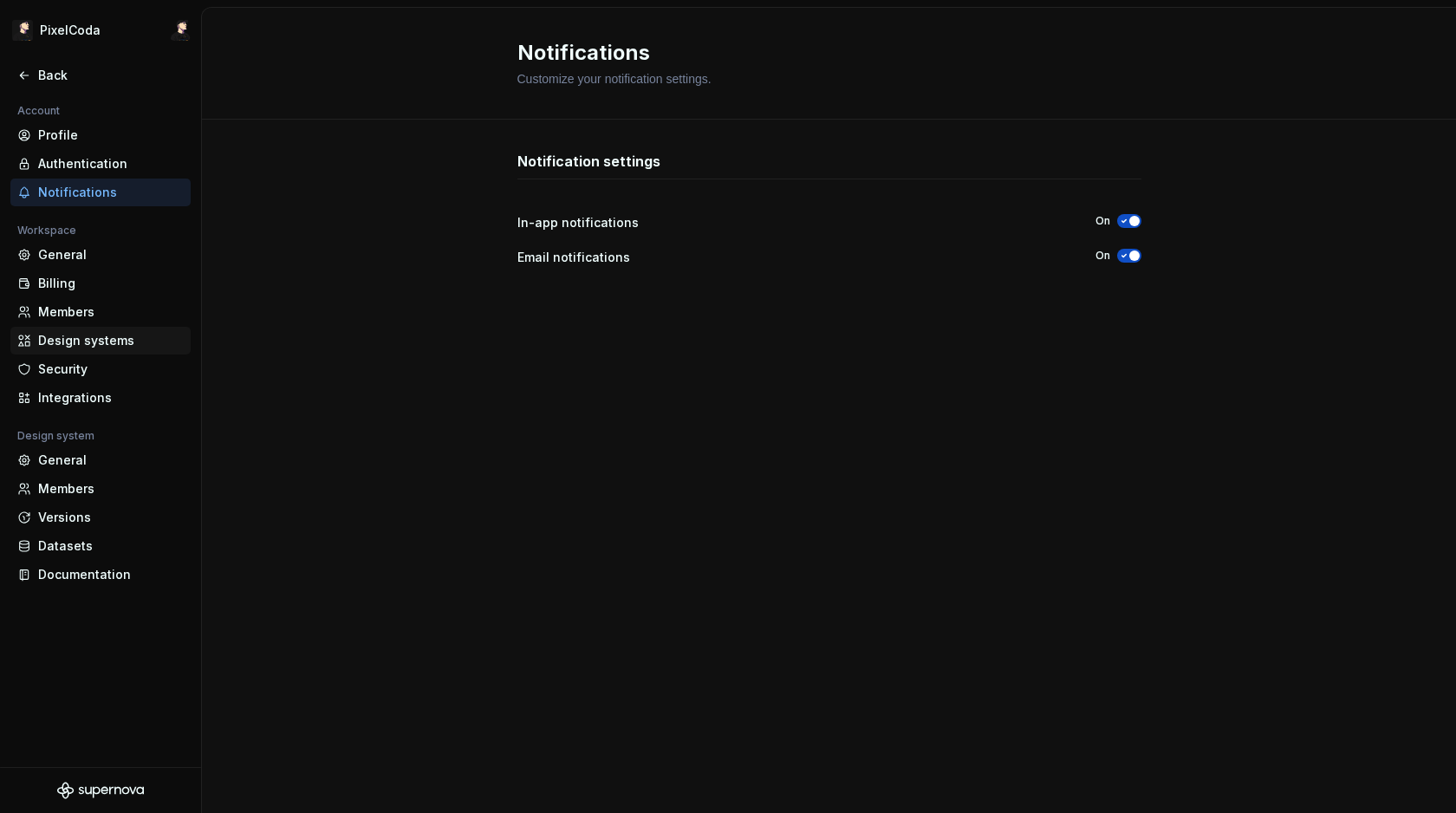
click at [78, 348] on div "Design systems" at bounding box center [100, 340] width 180 height 27
drag, startPoint x: 728, startPoint y: 85, endPoint x: 697, endPoint y: 104, distance: 36.4
click at [728, 85] on div "Customize your notification settings." at bounding box center [777, 79] width 520 height 17
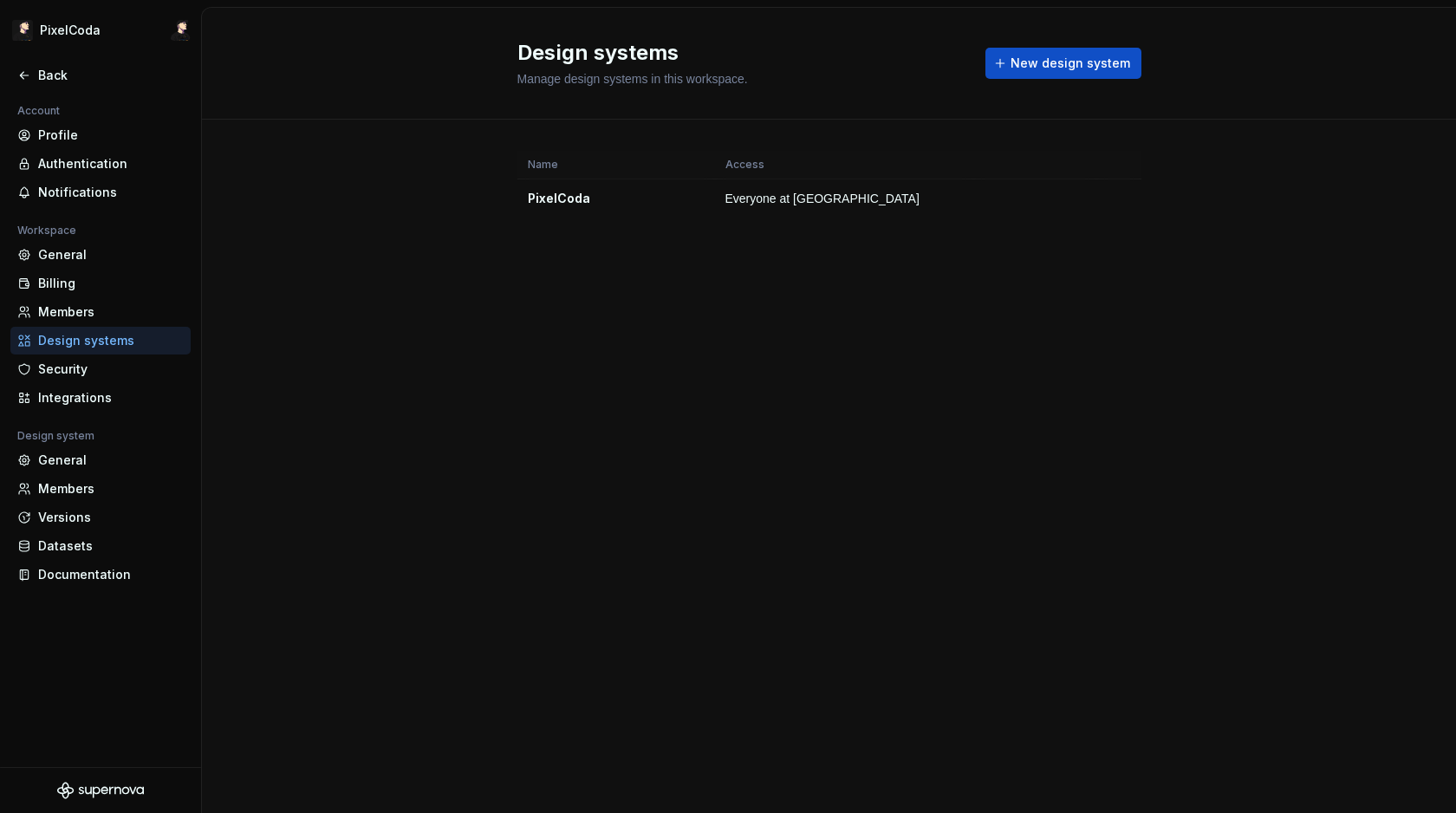
click at [396, 279] on div "Design systems Manage design systems in this workspace. New design system Name …" at bounding box center [828, 410] width 1254 height 805
click at [825, 208] on td "Everyone at [GEOGRAPHIC_DATA]" at bounding box center [843, 199] width 258 height 39
click at [752, 200] on span "Everyone at [GEOGRAPHIC_DATA]" at bounding box center [822, 198] width 194 height 17
click at [1116, 210] on html "PixelCoda Back Account Profile Authentication Notifications Workspace General B…" at bounding box center [728, 406] width 1456 height 813
click at [1194, 252] on div "Design system settings" at bounding box center [1221, 259] width 165 height 17
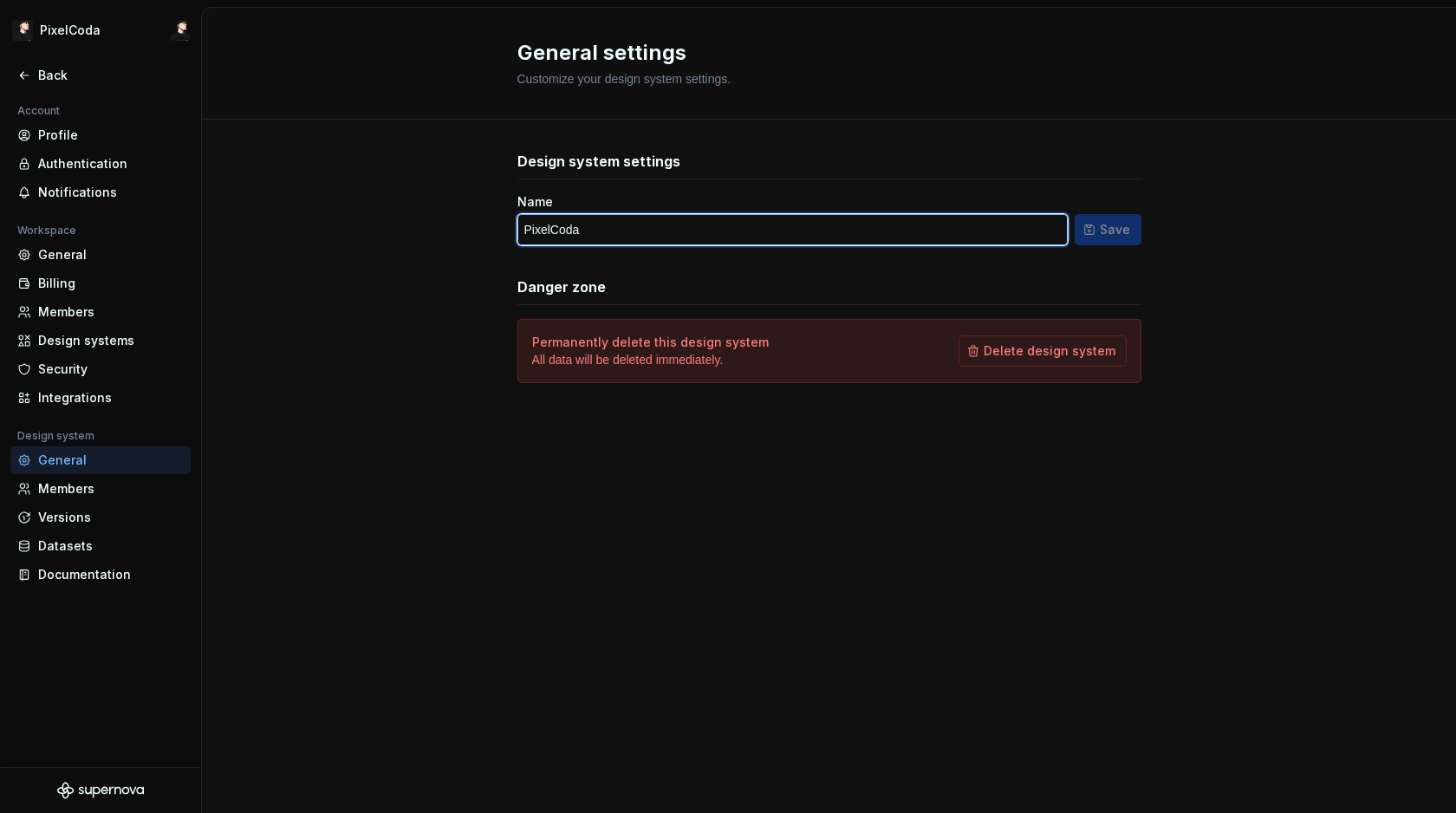
drag, startPoint x: 789, startPoint y: 223, endPoint x: 762, endPoint y: 221, distance: 27.1
click at [788, 222] on input "PixelCoda" at bounding box center [792, 229] width 550 height 31
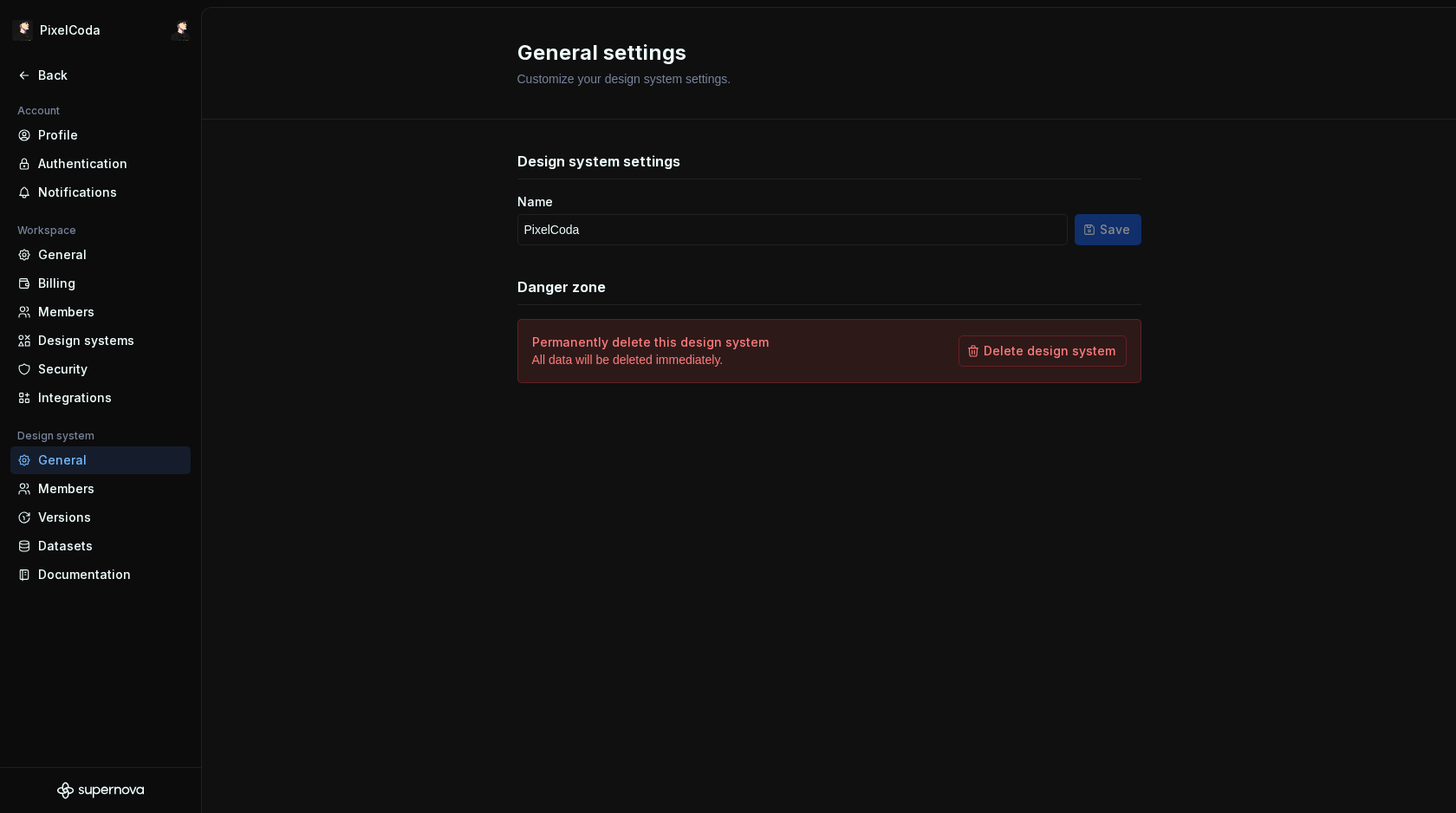
click at [650, 209] on div "Name" at bounding box center [792, 202] width 550 height 17
drag, startPoint x: 682, startPoint y: 154, endPoint x: 661, endPoint y: 81, distance: 76.0
click at [682, 154] on div "Design system settings" at bounding box center [829, 161] width 624 height 21
click at [660, 80] on span "Customize your design system settings." at bounding box center [625, 79] width 214 height 14
click at [75, 127] on div "Profile" at bounding box center [111, 135] width 146 height 17
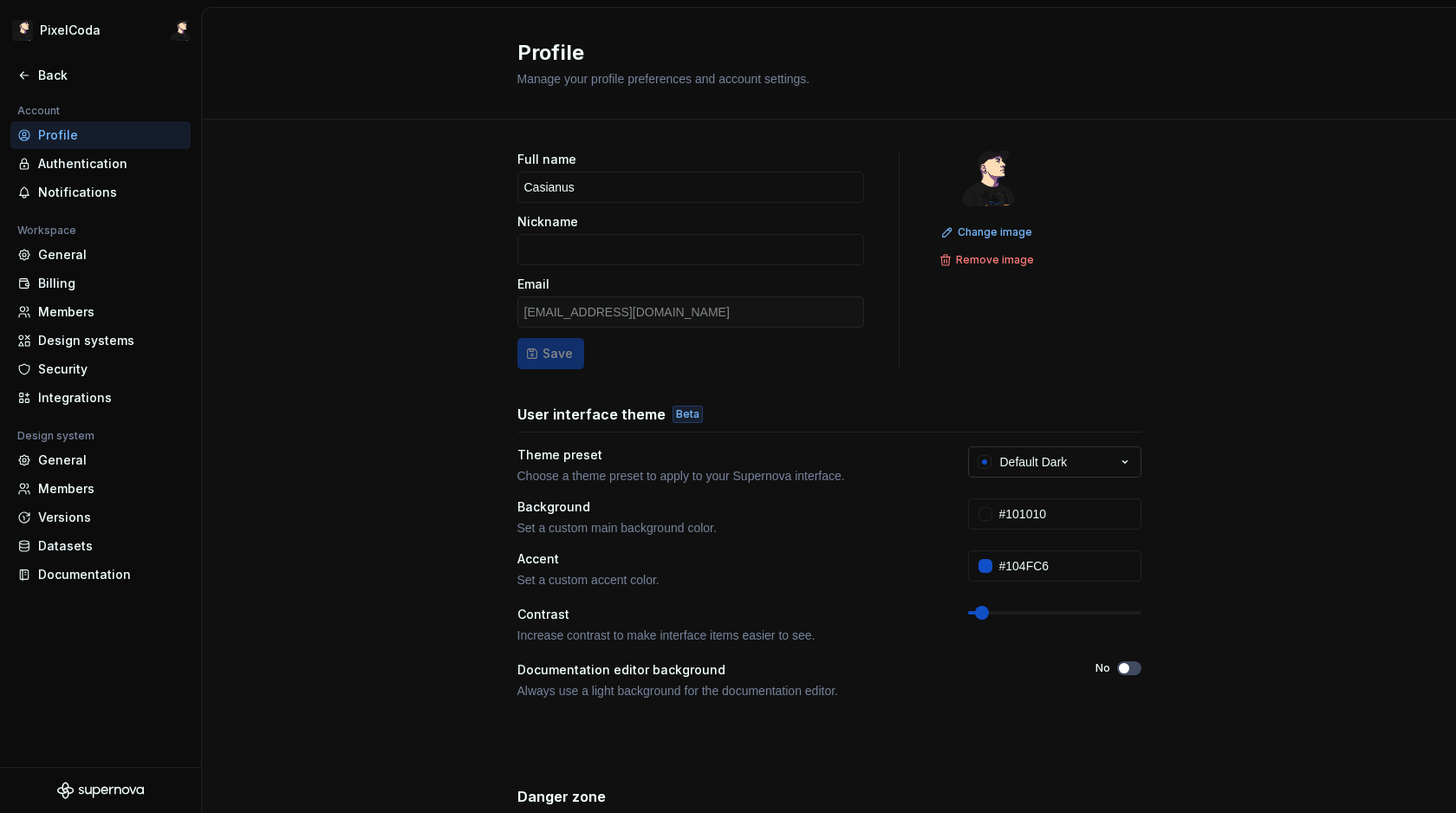
click at [1116, 454] on icon "button" at bounding box center [1125, 462] width 17 height 17
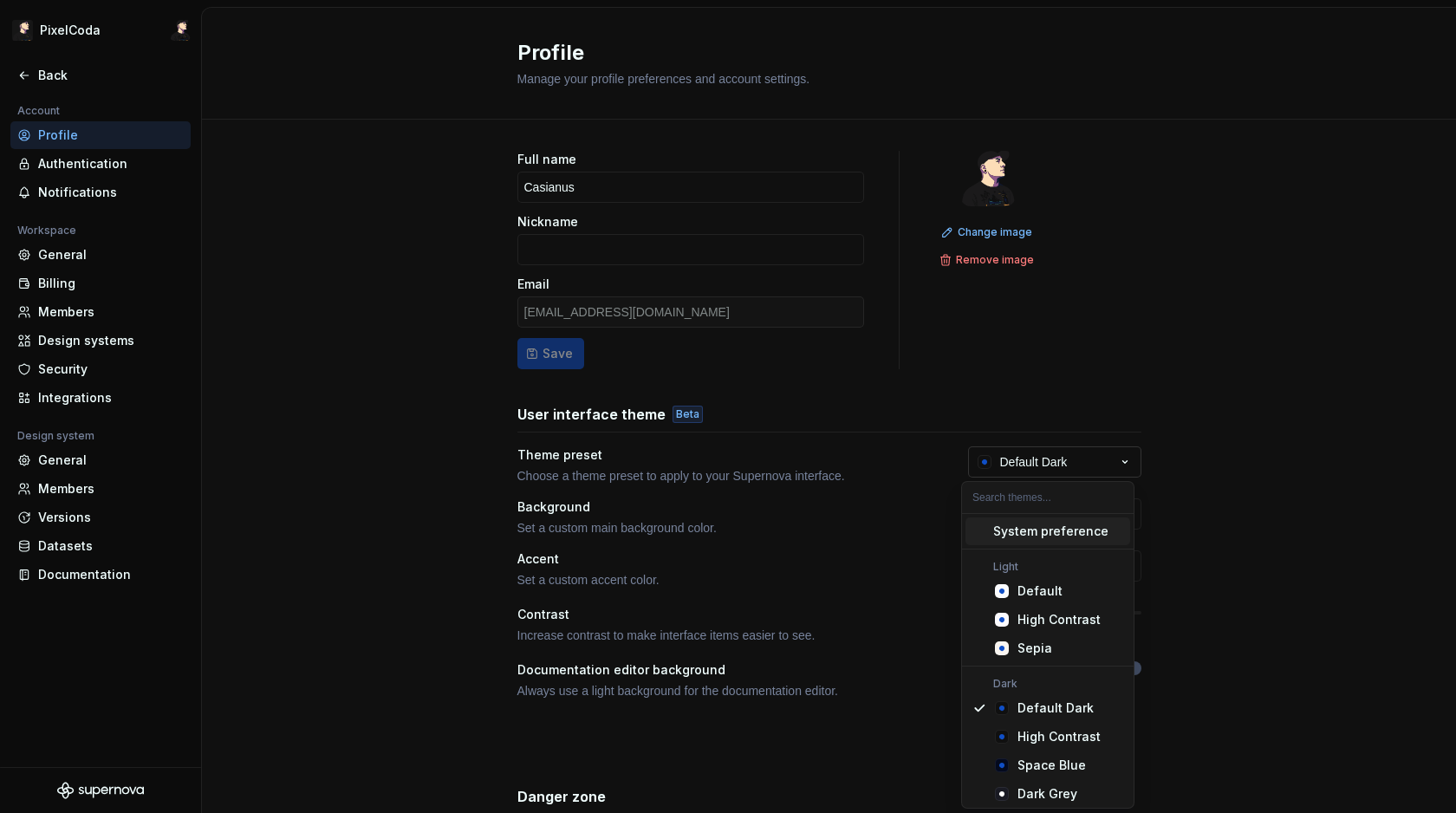
click at [1116, 459] on icon "button" at bounding box center [1125, 462] width 17 height 17
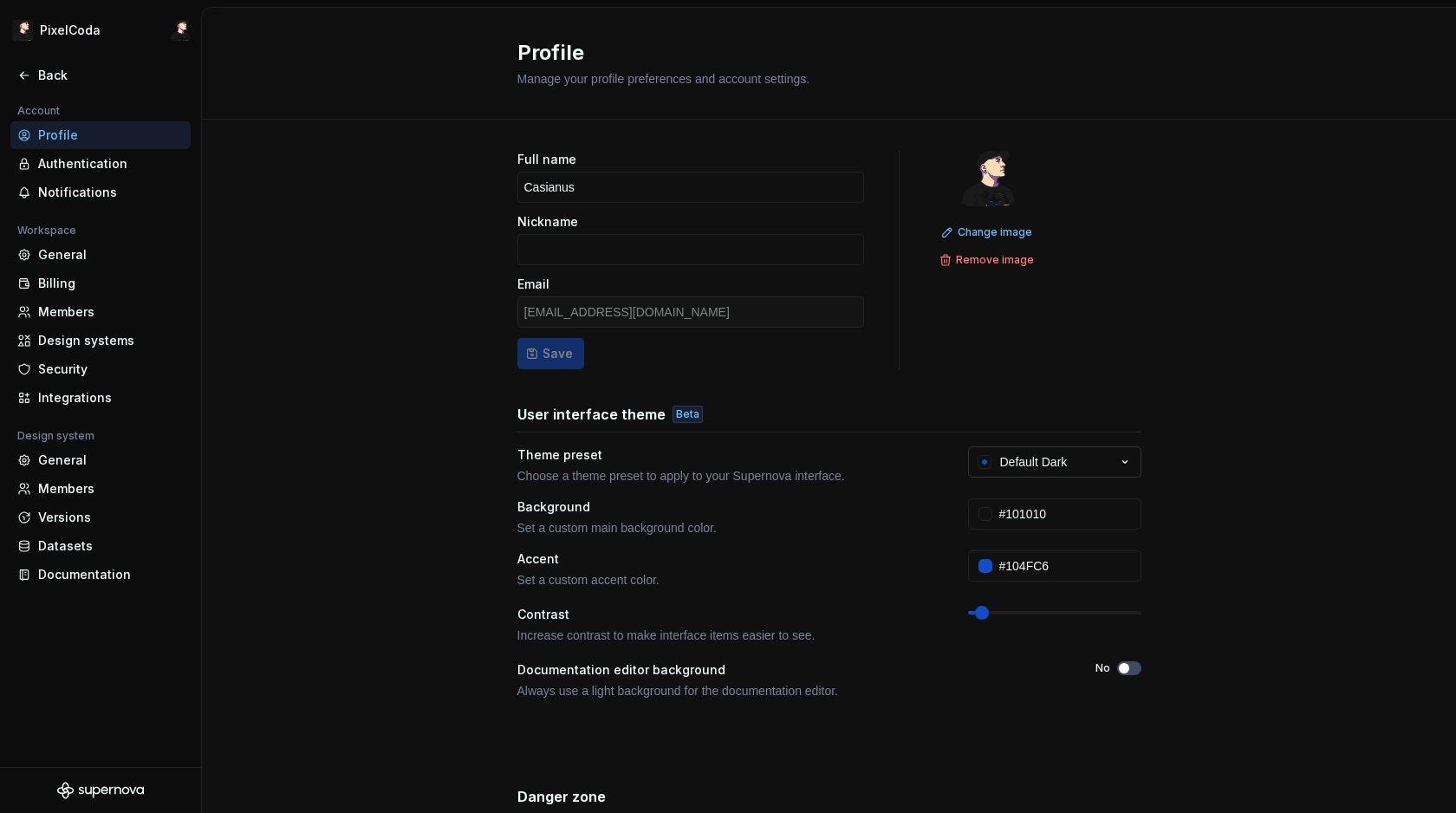
click at [1116, 459] on icon "button" at bounding box center [1125, 462] width 17 height 17
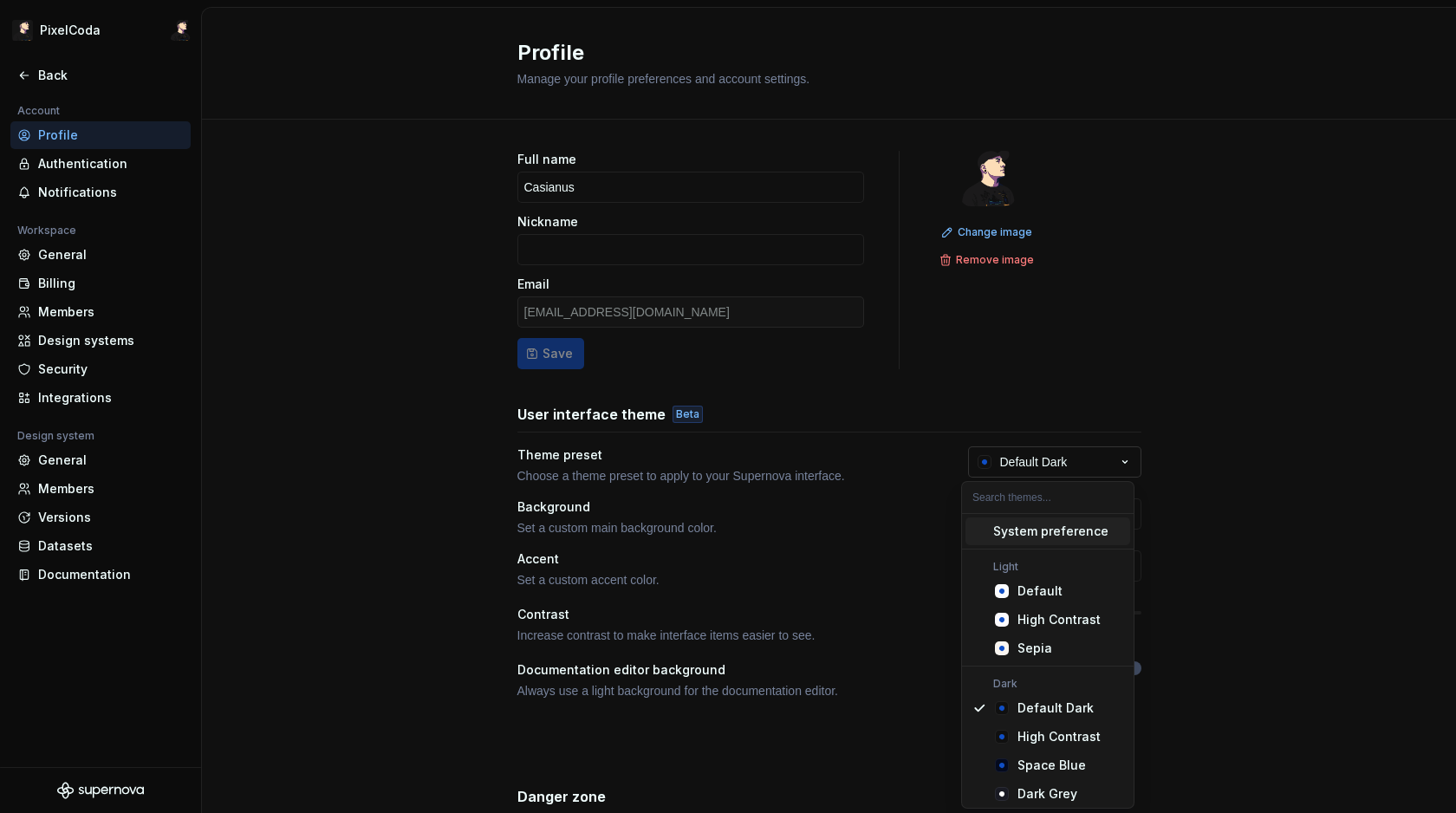
click at [1116, 460] on icon "button" at bounding box center [1125, 462] width 17 height 17
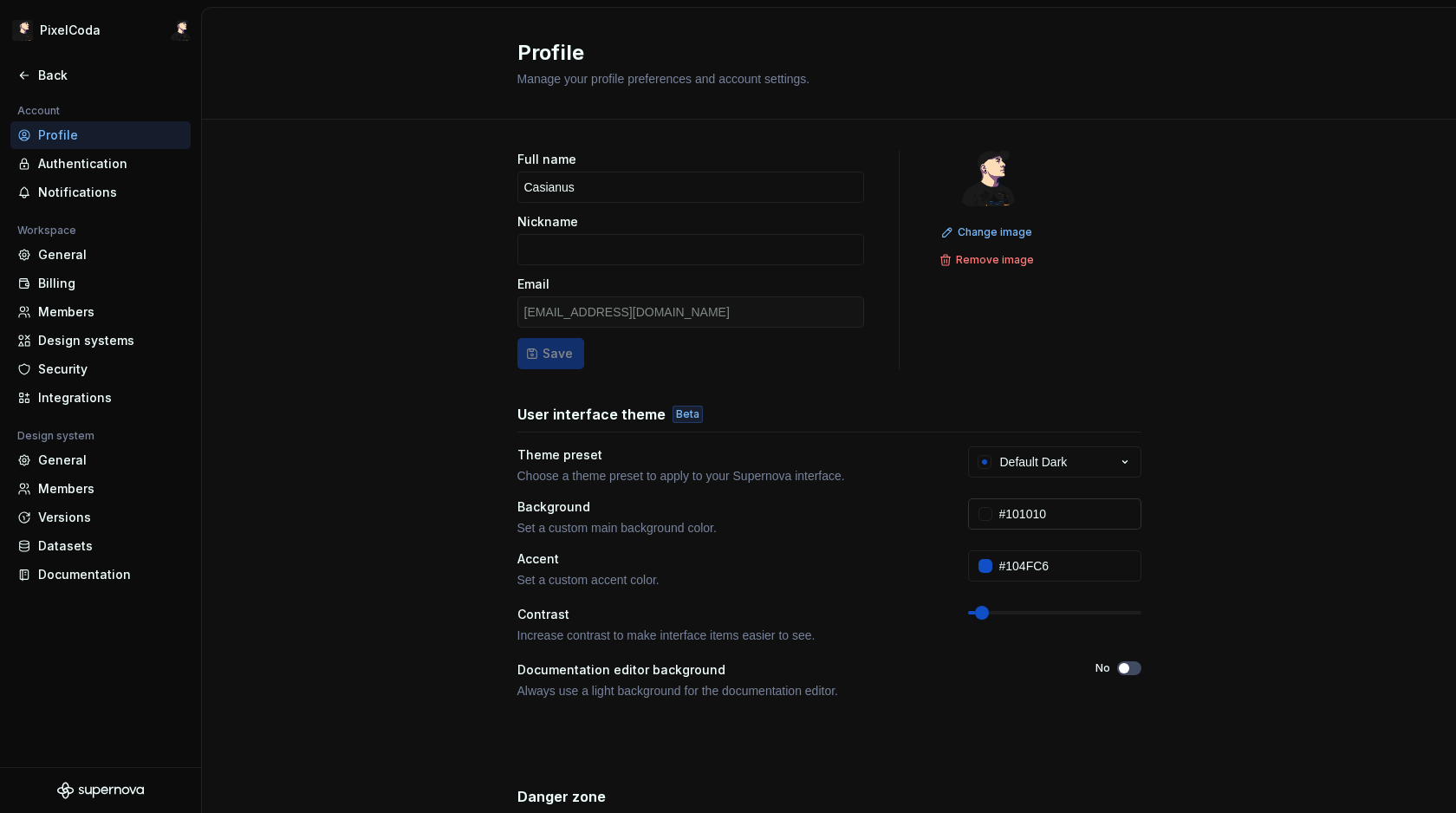
drag, startPoint x: 1010, startPoint y: 539, endPoint x: 1026, endPoint y: 522, distance: 23.3
click at [1011, 539] on div "Theme preset Choose a theme preset to apply to your Supernova interface. Defaul…" at bounding box center [829, 598] width 624 height 305
click at [1030, 519] on input "#101010" at bounding box center [1066, 513] width 149 height 31
drag, startPoint x: 980, startPoint y: 512, endPoint x: 1235, endPoint y: 515, distance: 255.0
click at [980, 512] on div at bounding box center [985, 514] width 14 height 14
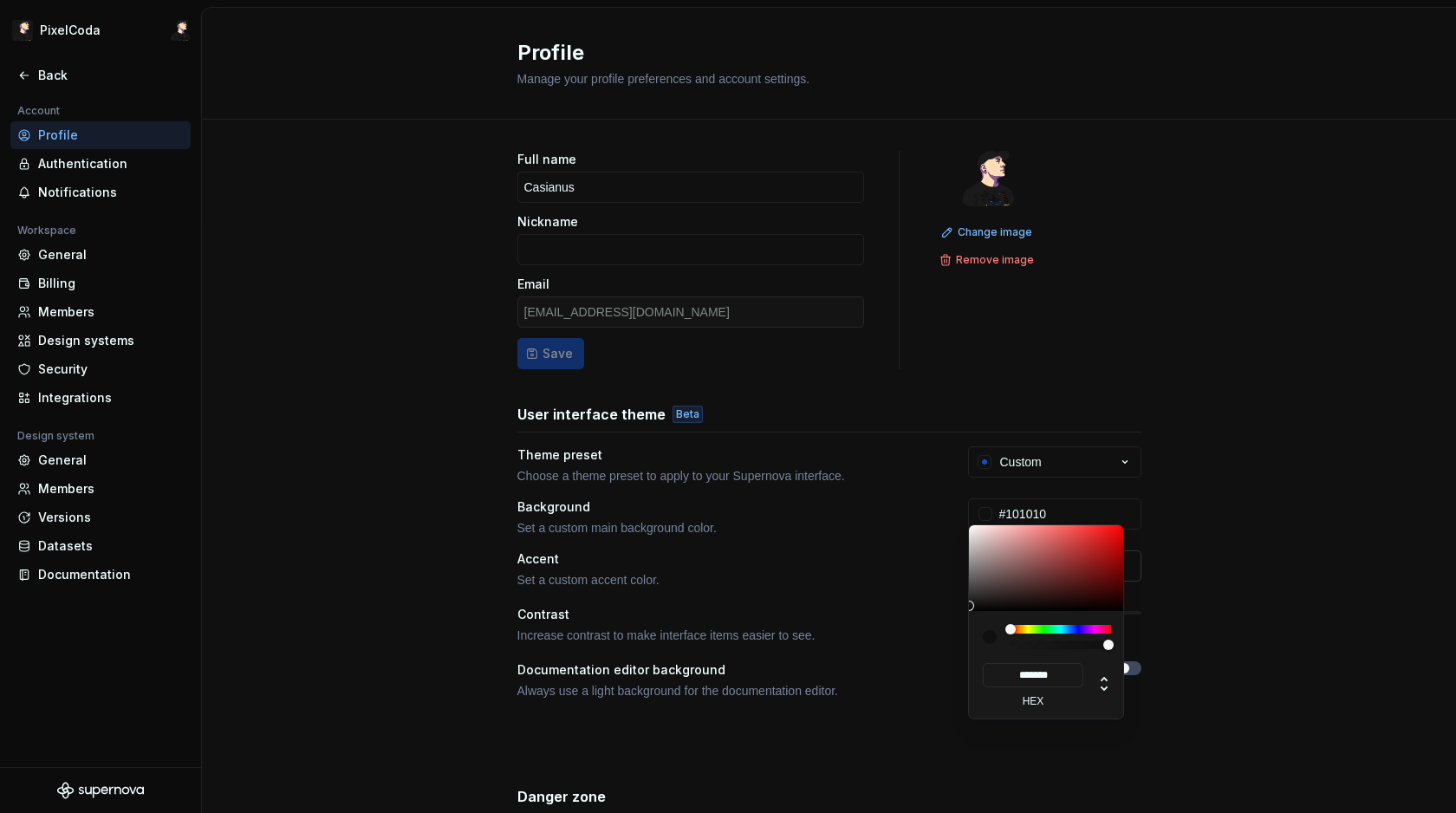
drag, startPoint x: 1281, startPoint y: 518, endPoint x: 1133, endPoint y: 557, distance: 153.1
click at [1281, 518] on html "PixelCoda Back Account Profile Authentication Notifications Workspace General B…" at bounding box center [728, 406] width 1456 height 813
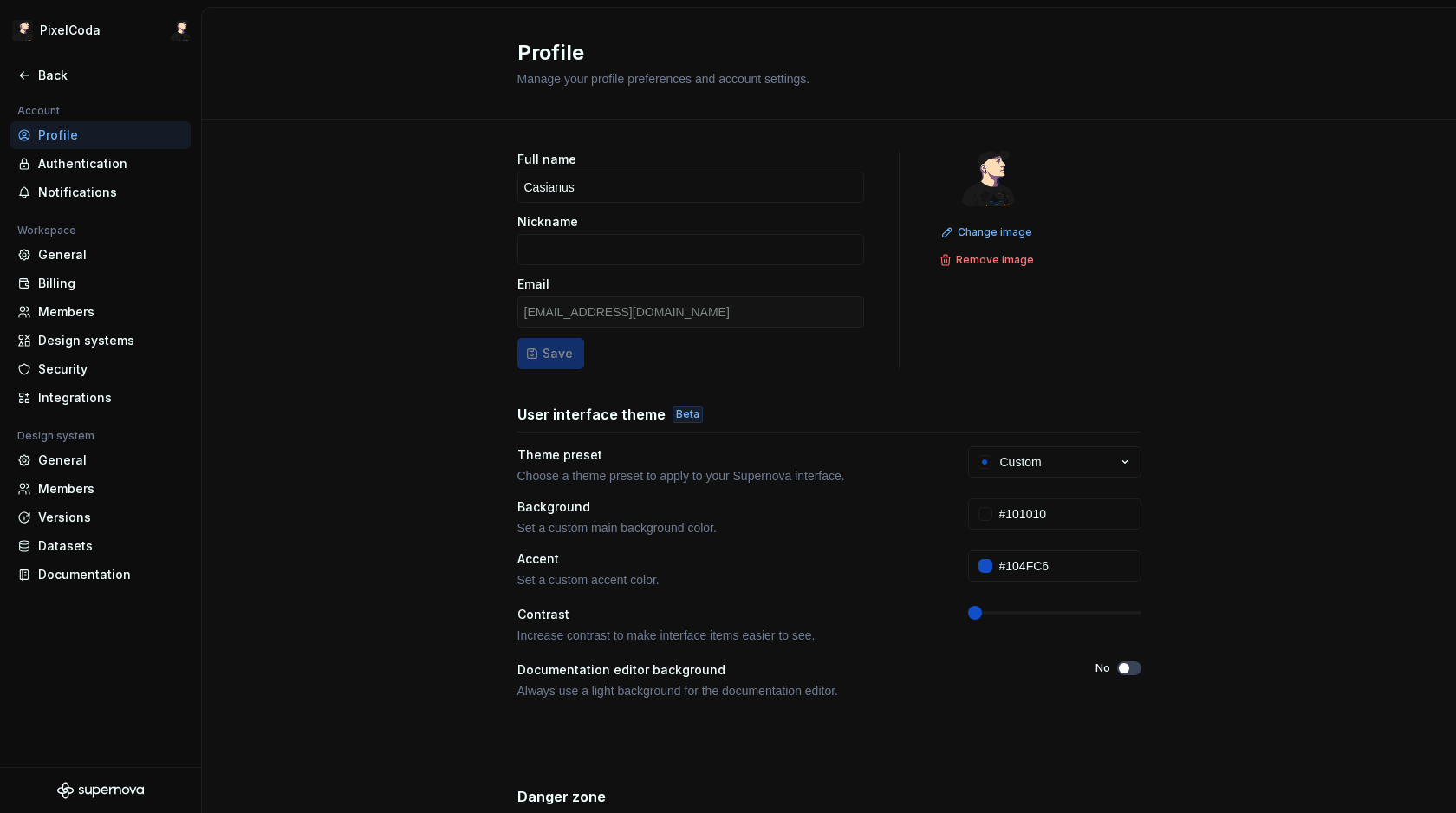
click at [493, 524] on div "Full name Casianus Nickname Email [EMAIL_ADDRESS][DOMAIN_NAME] Save Change imag…" at bounding box center [828, 556] width 1254 height 874
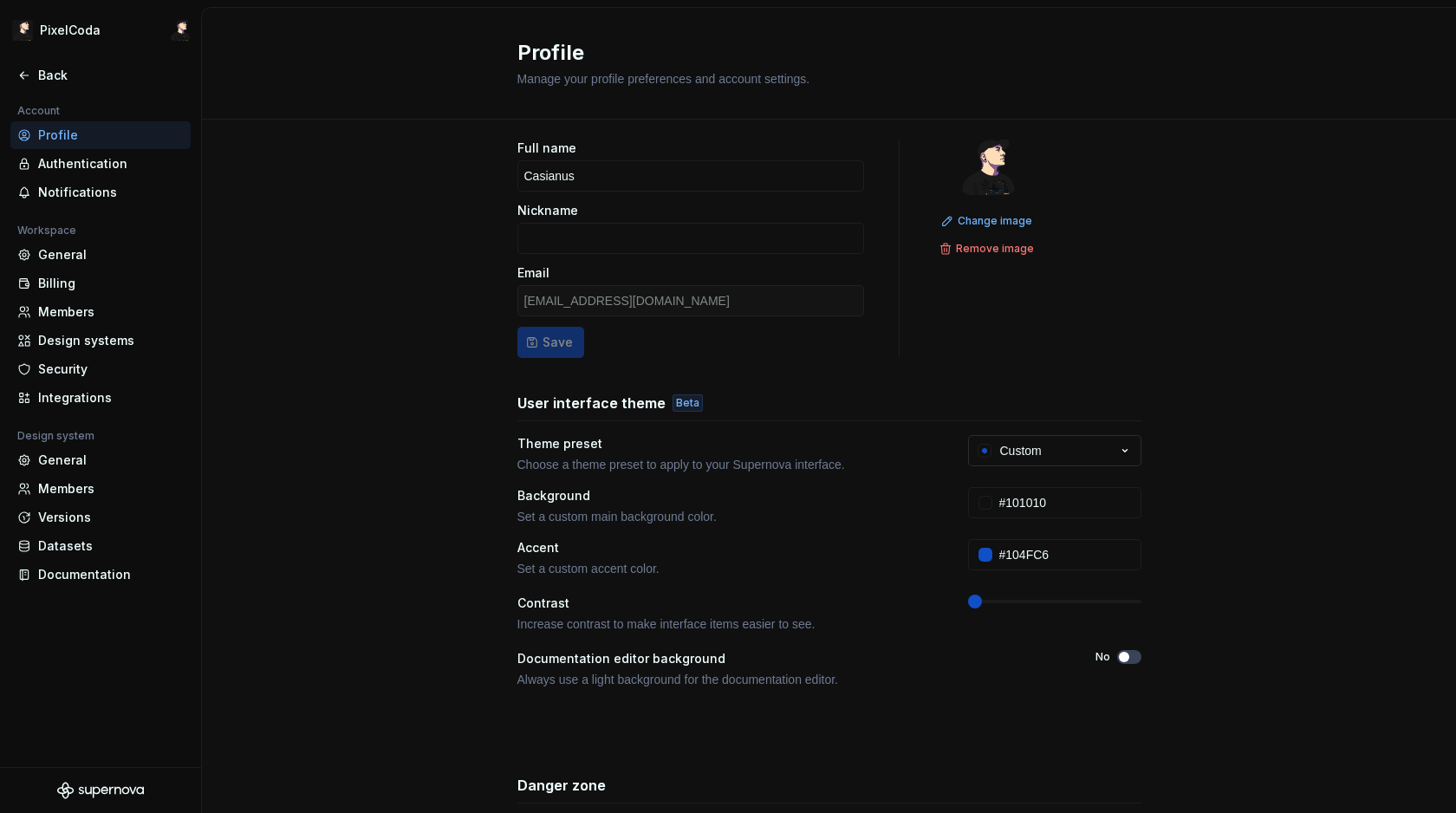
scroll to position [25, 0]
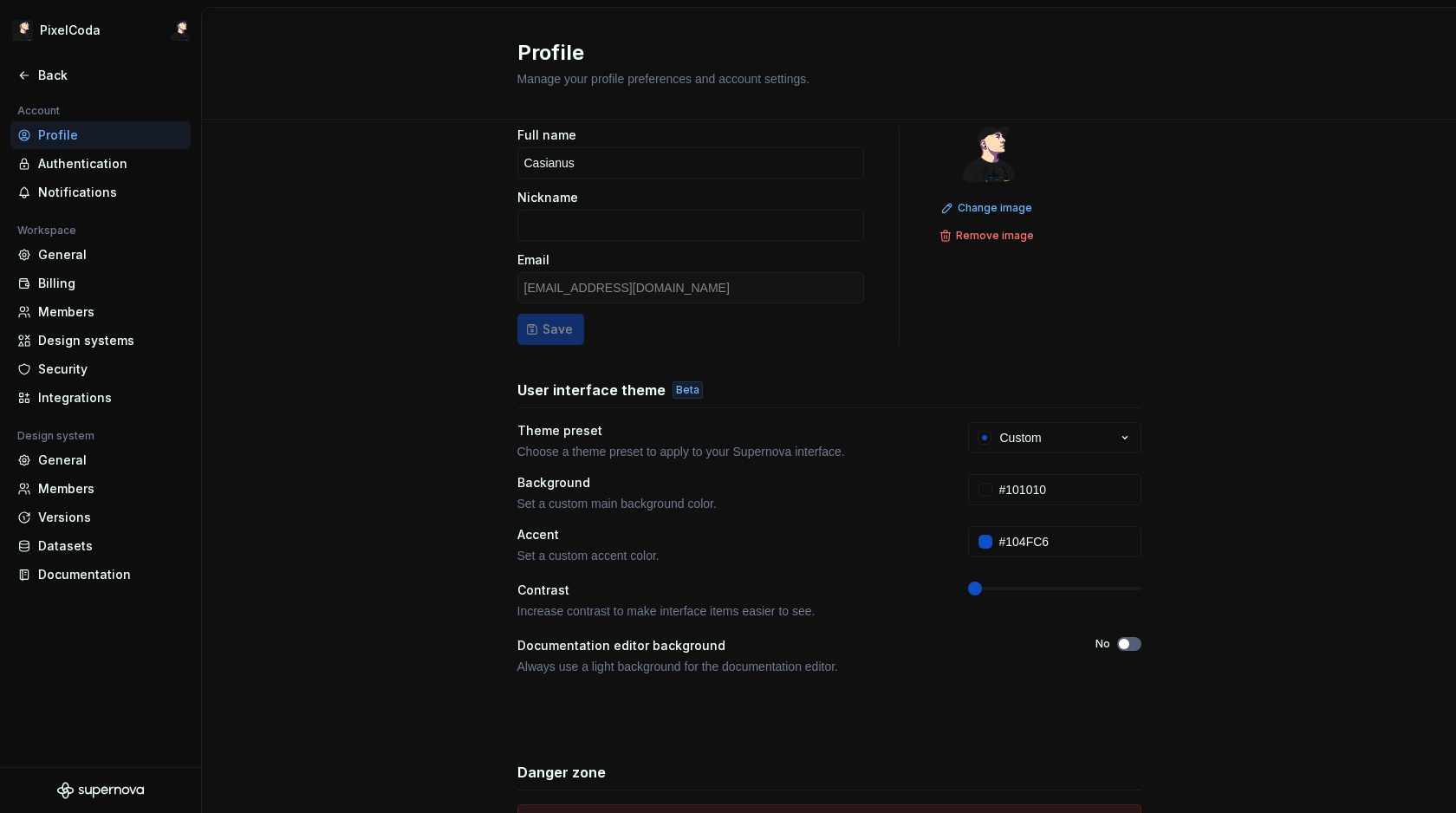
drag, startPoint x: 1141, startPoint y: 647, endPoint x: 1126, endPoint y: 641, distance: 16.2
click at [1140, 646] on div "Full name Casianus Nickname Email [EMAIL_ADDRESS][DOMAIN_NAME] Save Change imag…" at bounding box center [828, 532] width 1254 height 874
click at [1127, 641] on button "No" at bounding box center [1129, 644] width 25 height 14
click at [1129, 640] on span "button" at bounding box center [1134, 644] width 10 height 10
click at [1128, 637] on button "No" at bounding box center [1129, 644] width 25 height 14
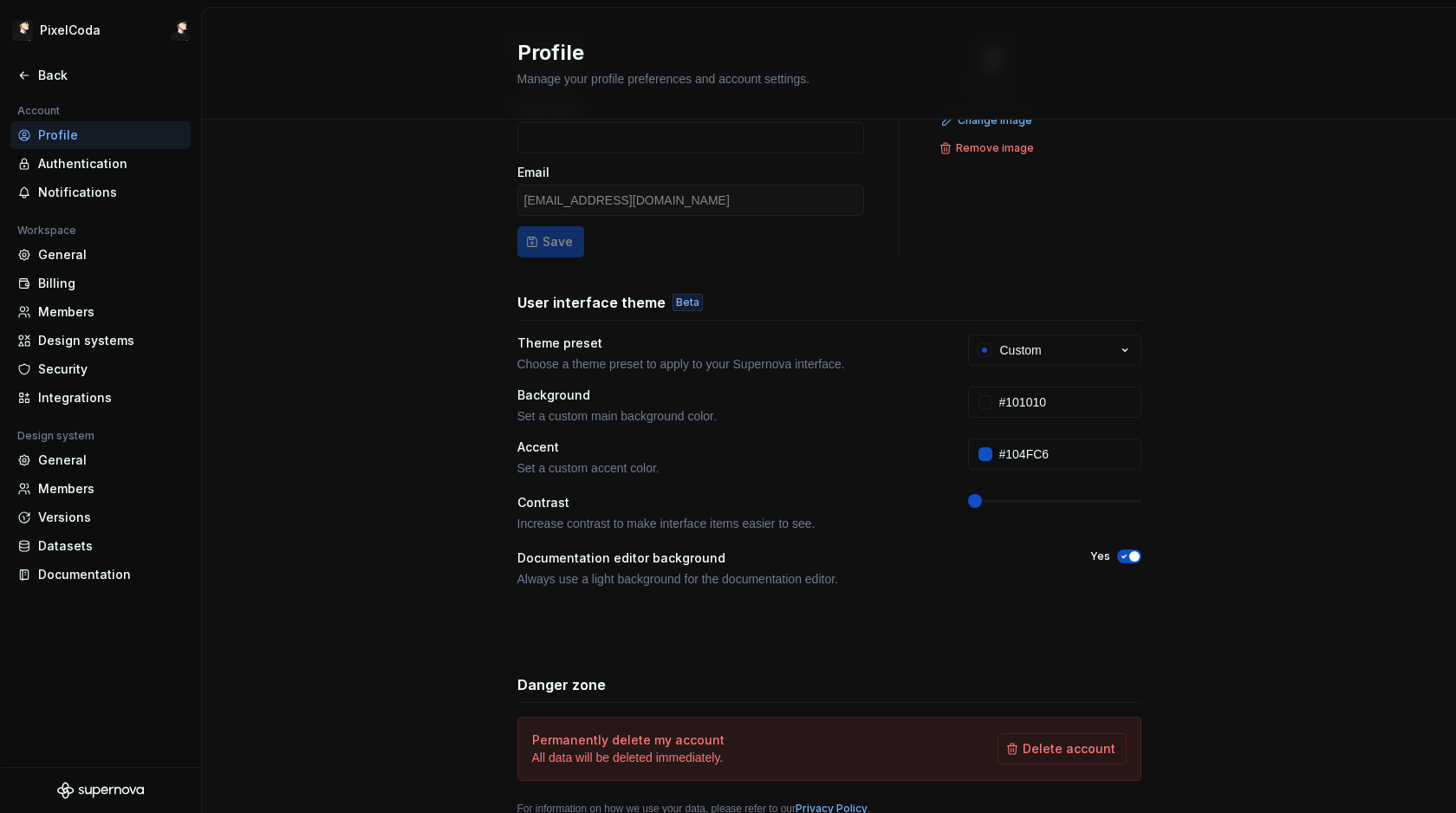
scroll to position [180, 0]
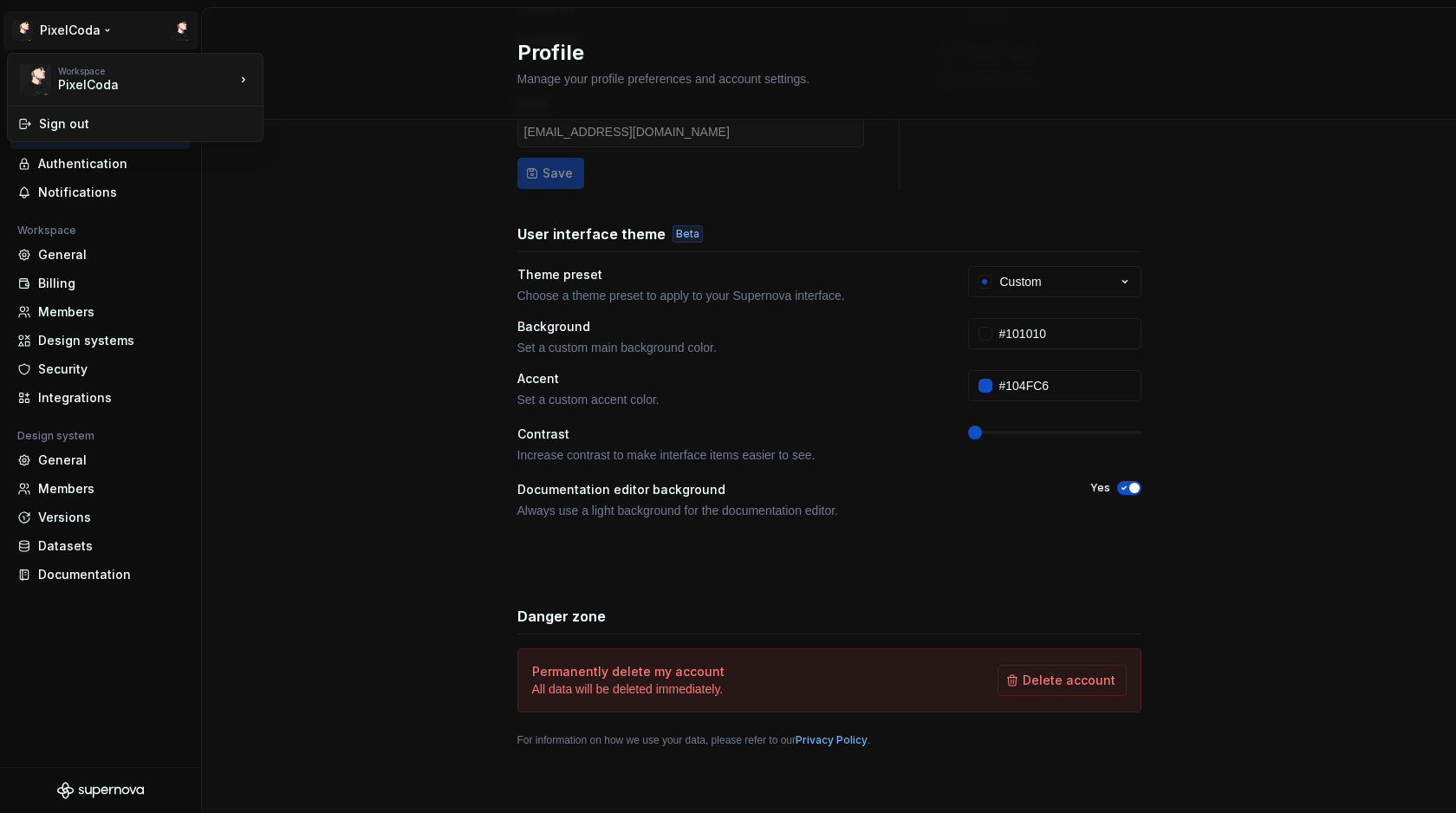
click at [102, 46] on html "PixelCoda Back Account Profile Authentication Notifications Workspace General B…" at bounding box center [728, 406] width 1456 height 813
click at [92, 160] on div "Authentication" at bounding box center [111, 164] width 146 height 17
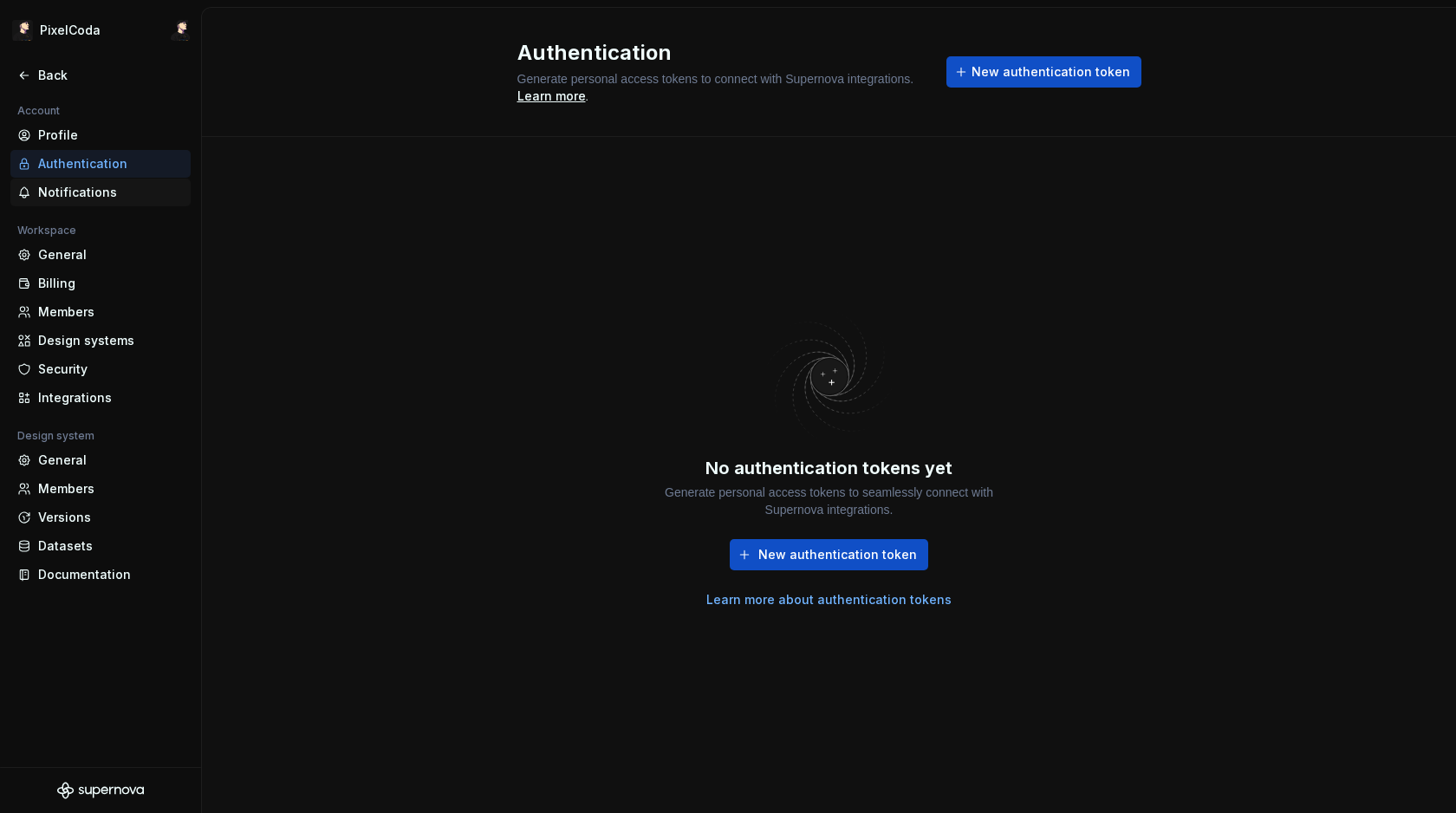
click at [88, 193] on div "Notifications" at bounding box center [111, 192] width 146 height 17
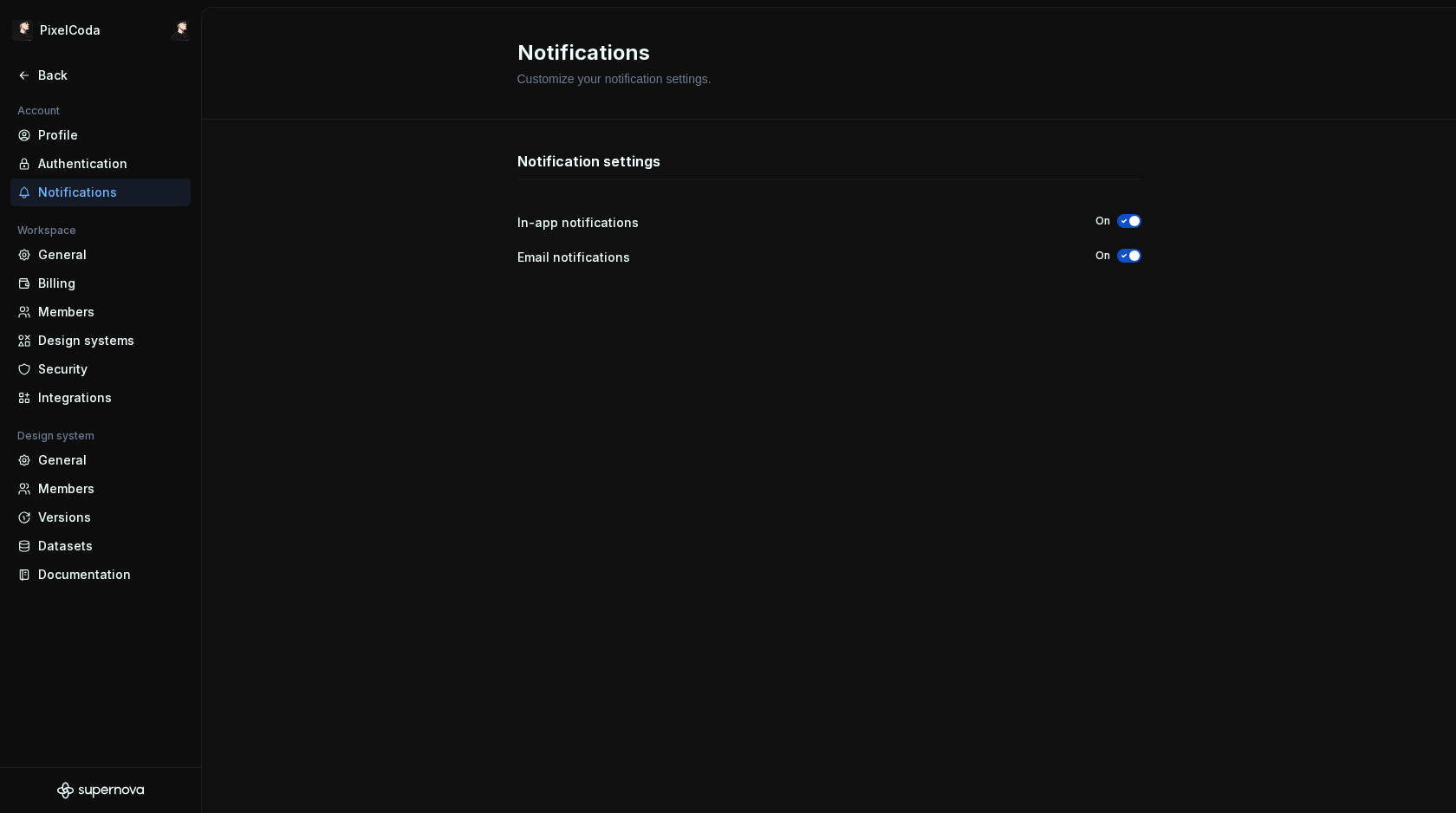
click at [58, 239] on div "Workspace" at bounding box center [46, 231] width 73 height 21
click at [13, 239] on div "Workspace" at bounding box center [46, 231] width 73 height 21
click at [67, 133] on div "Profile" at bounding box center [111, 135] width 146 height 17
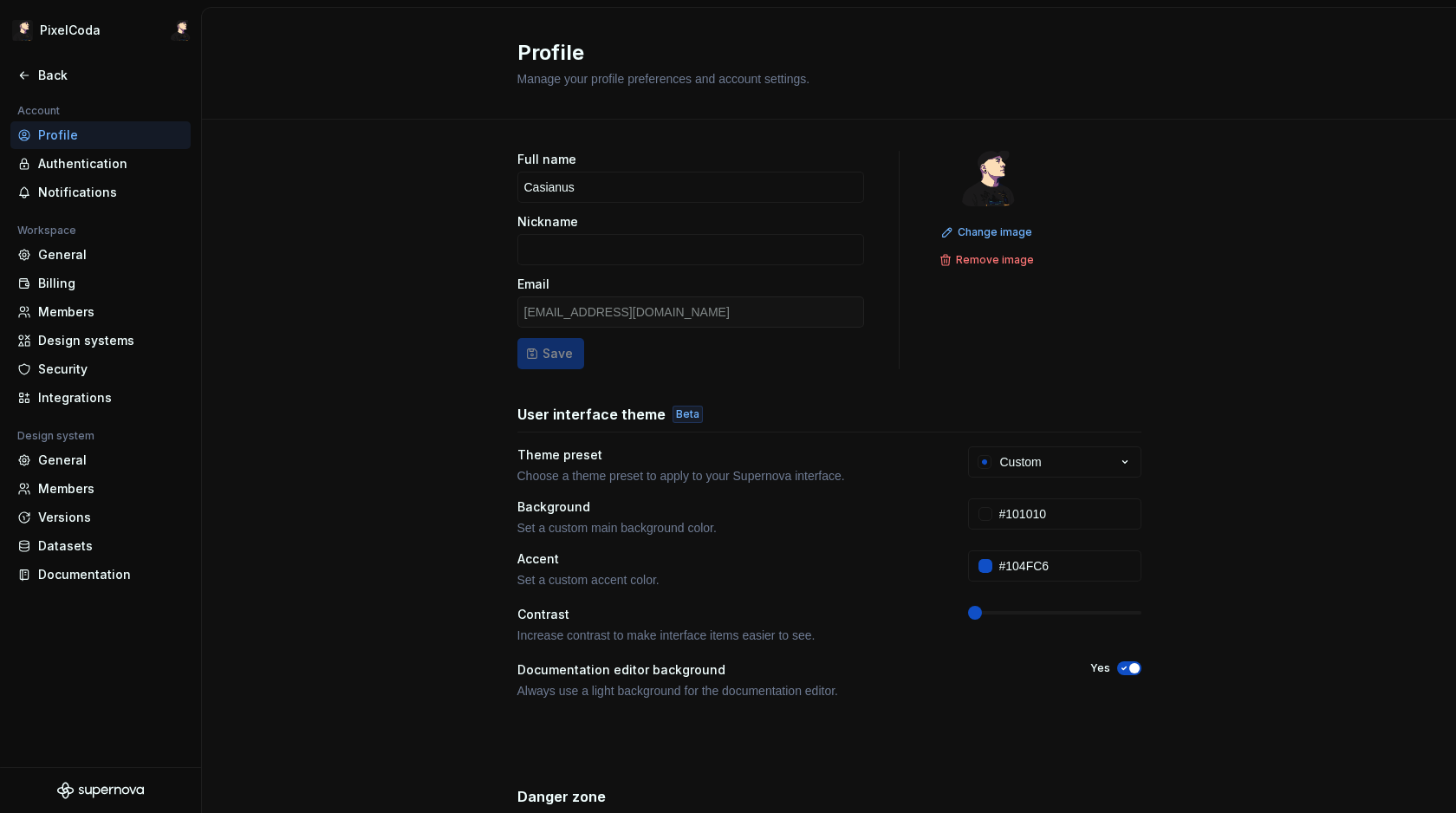
scroll to position [4, 0]
click at [8, 325] on div "Account Profile Authentication Notifications Workspace General Billing Members …" at bounding box center [100, 349] width 201 height 498
click at [80, 264] on div "General" at bounding box center [100, 255] width 180 height 27
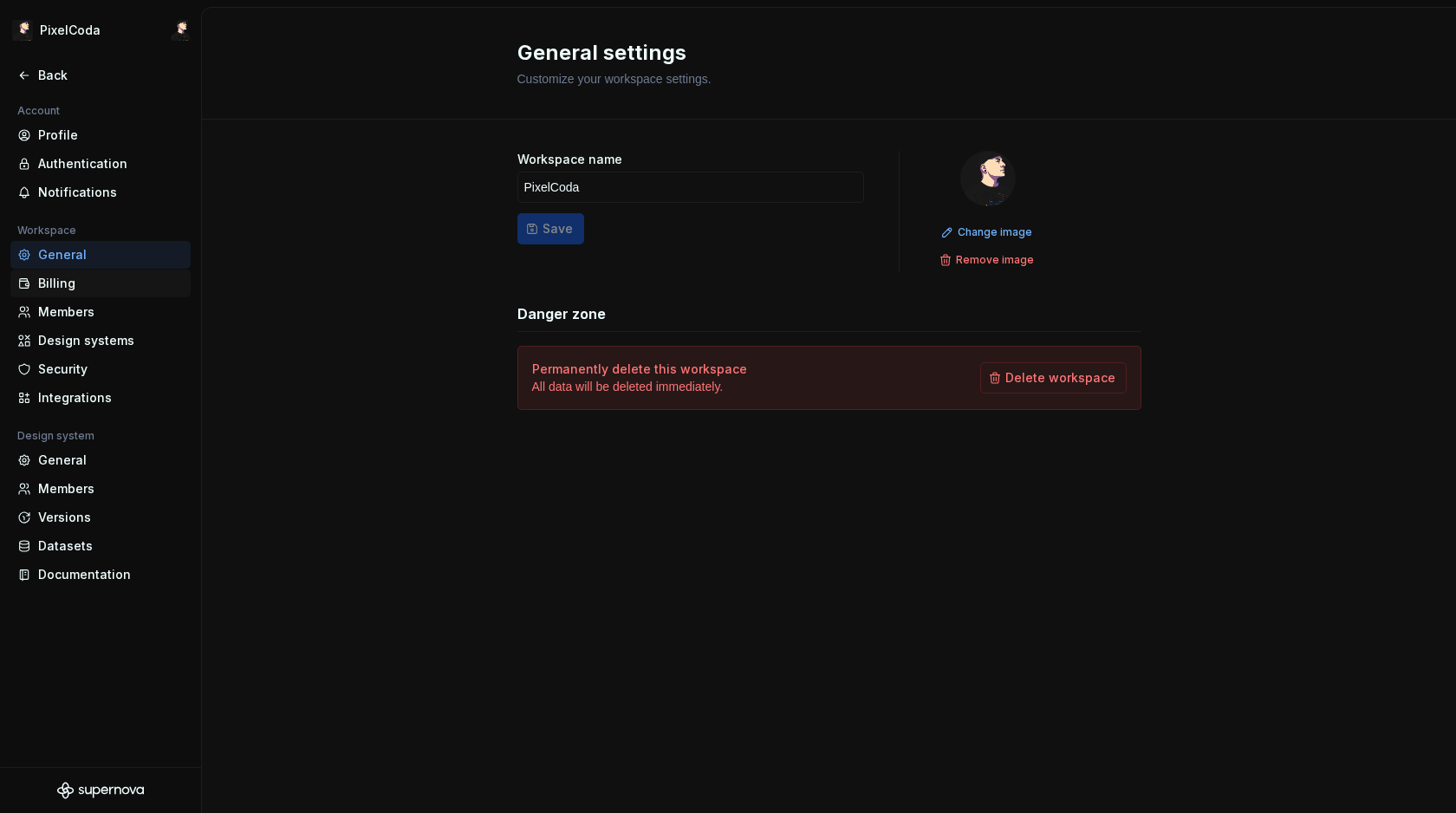
click at [59, 292] on div "Billing" at bounding box center [100, 283] width 180 height 27
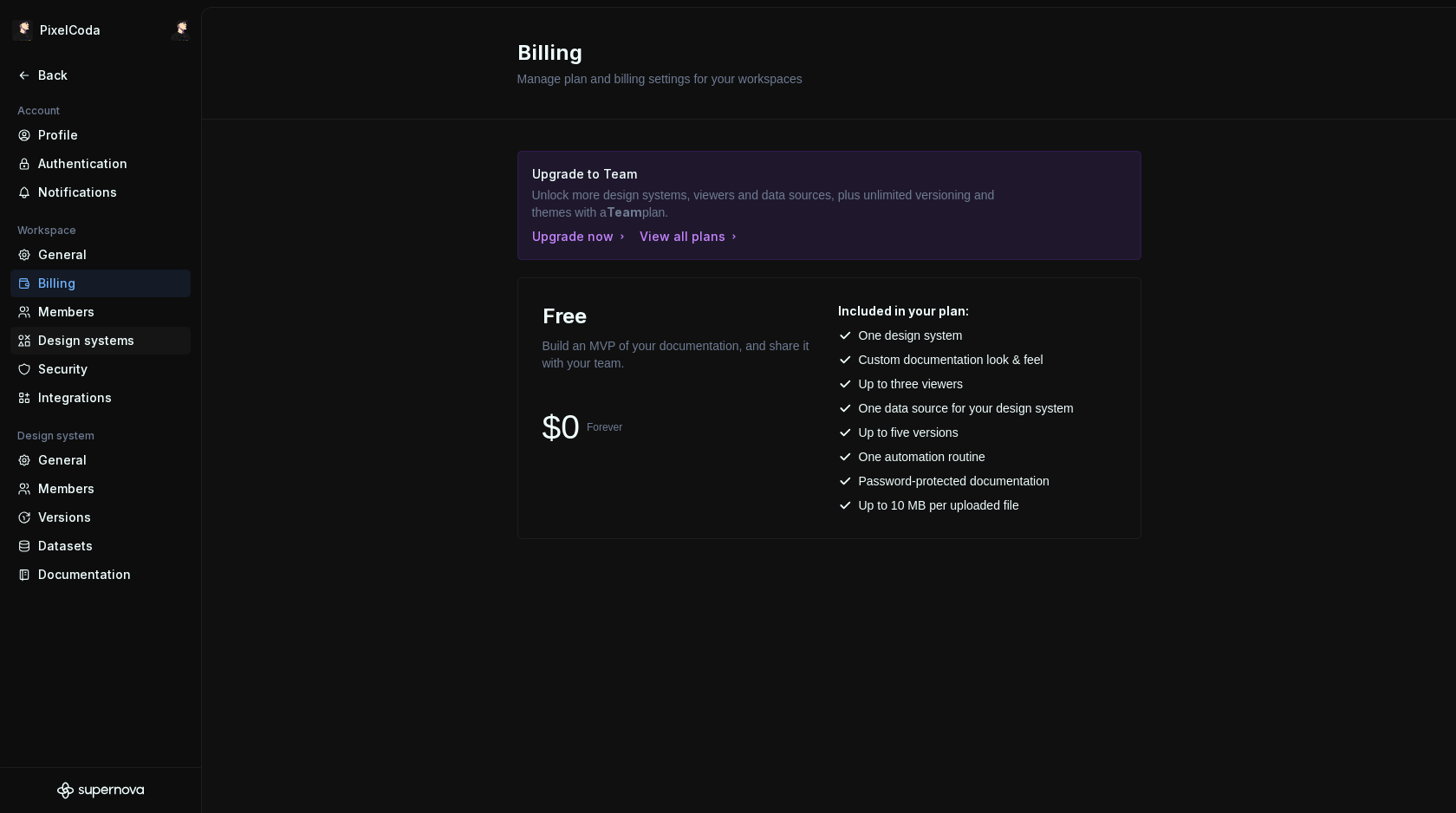
click at [45, 329] on div "Design systems" at bounding box center [100, 340] width 180 height 27
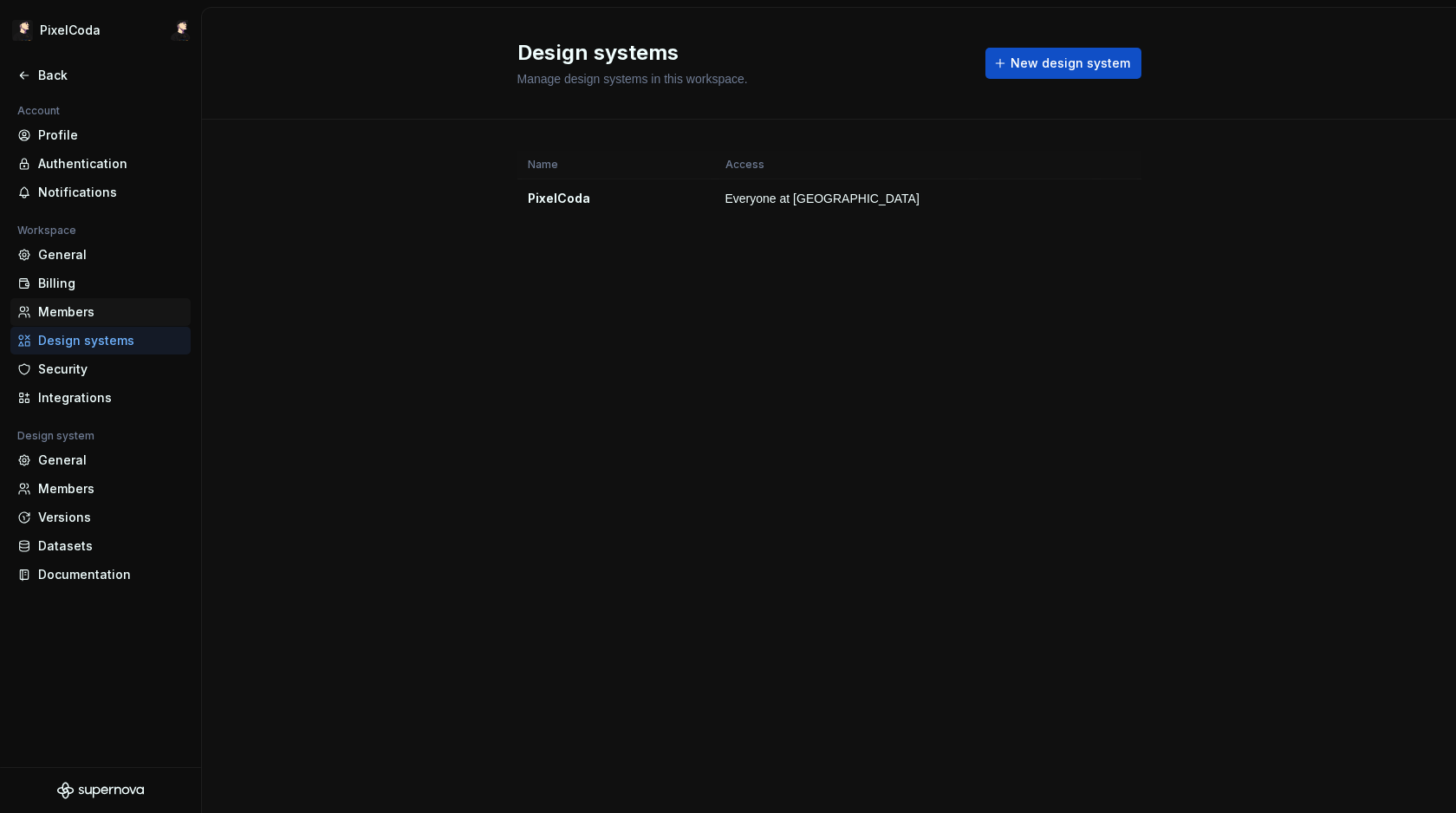
click at [59, 302] on div "Members" at bounding box center [100, 311] width 180 height 27
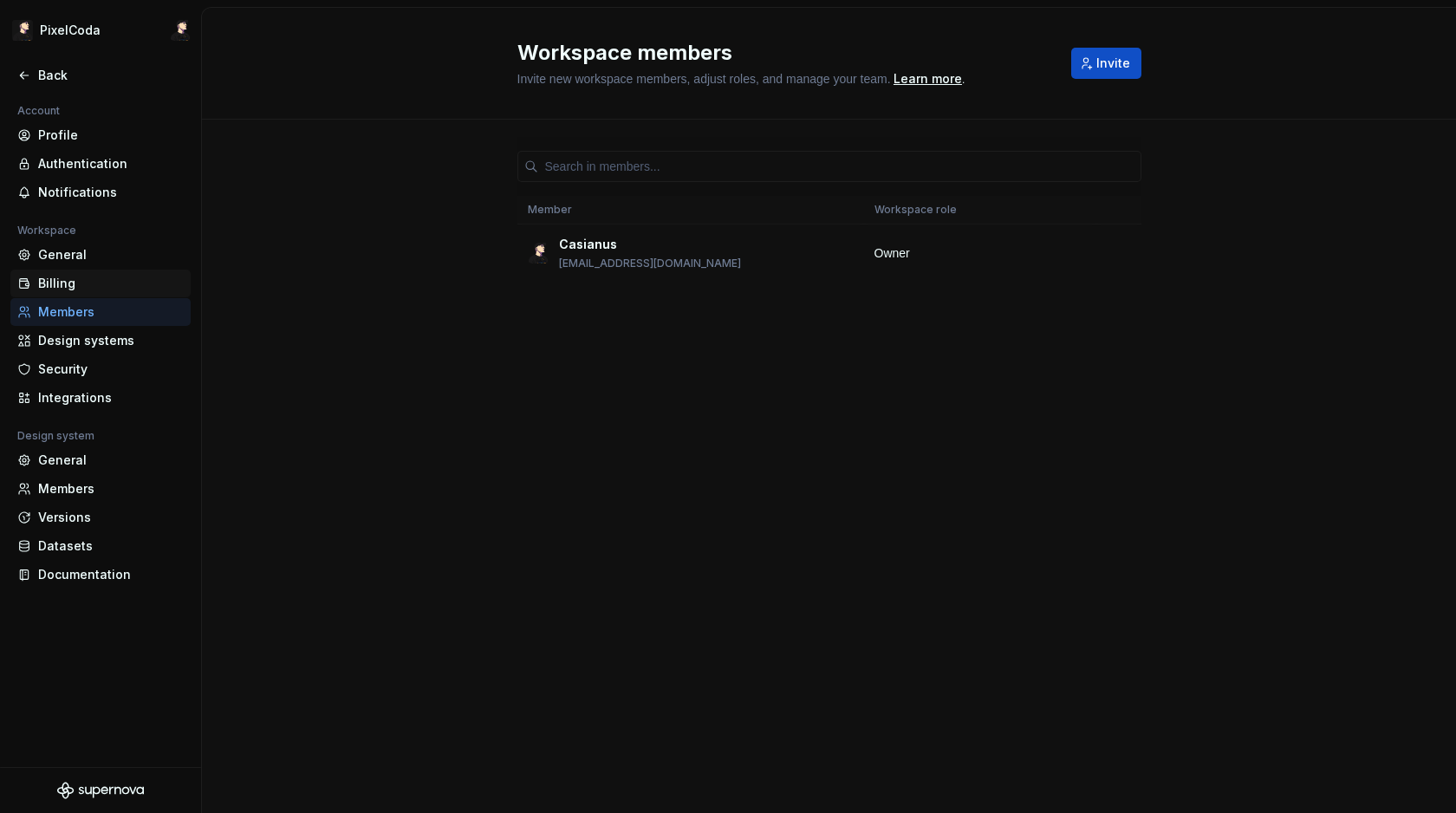
click at [65, 276] on div "Billing" at bounding box center [111, 283] width 146 height 17
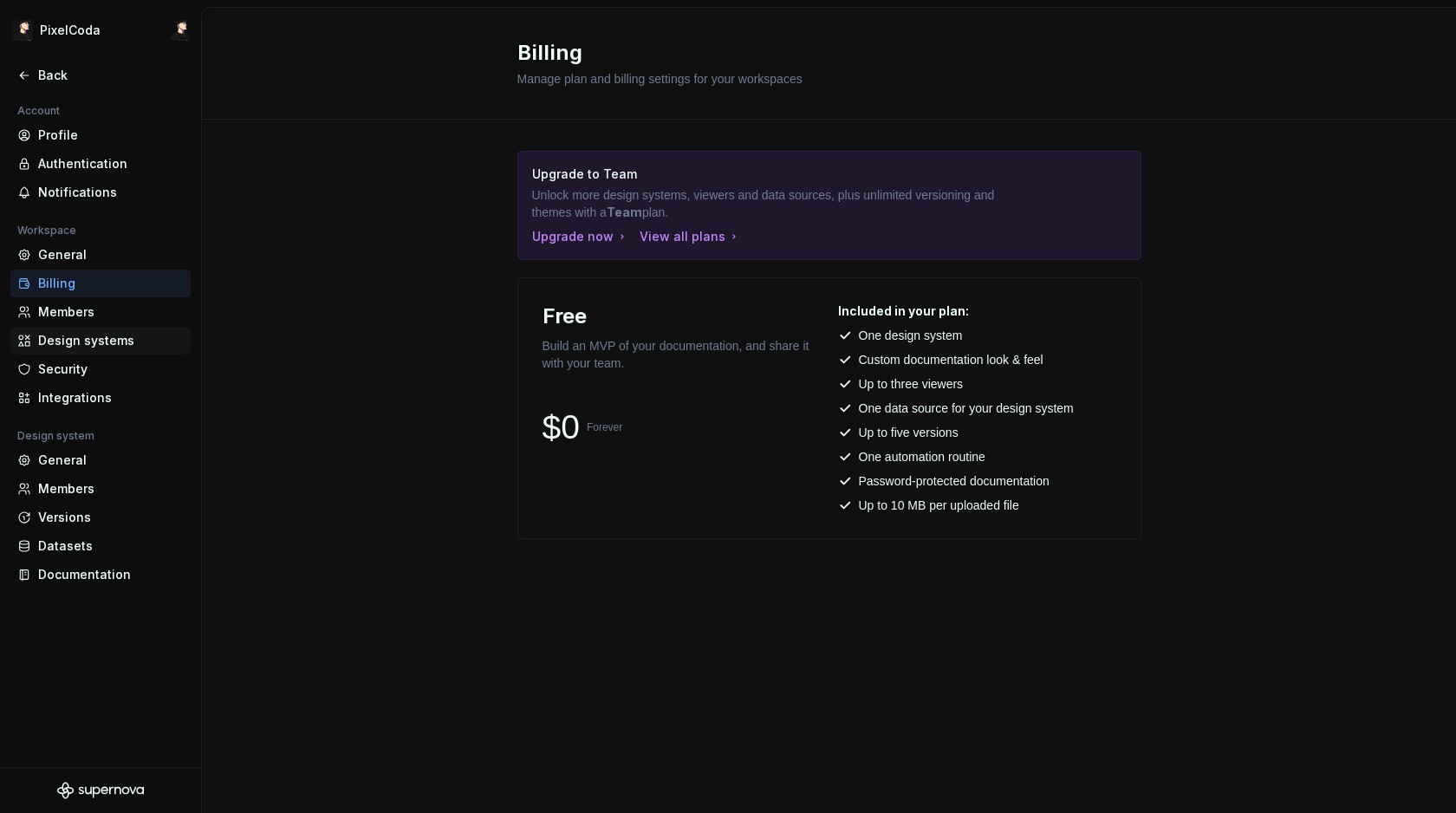
click at [51, 332] on div "Design systems" at bounding box center [111, 341] width 146 height 17
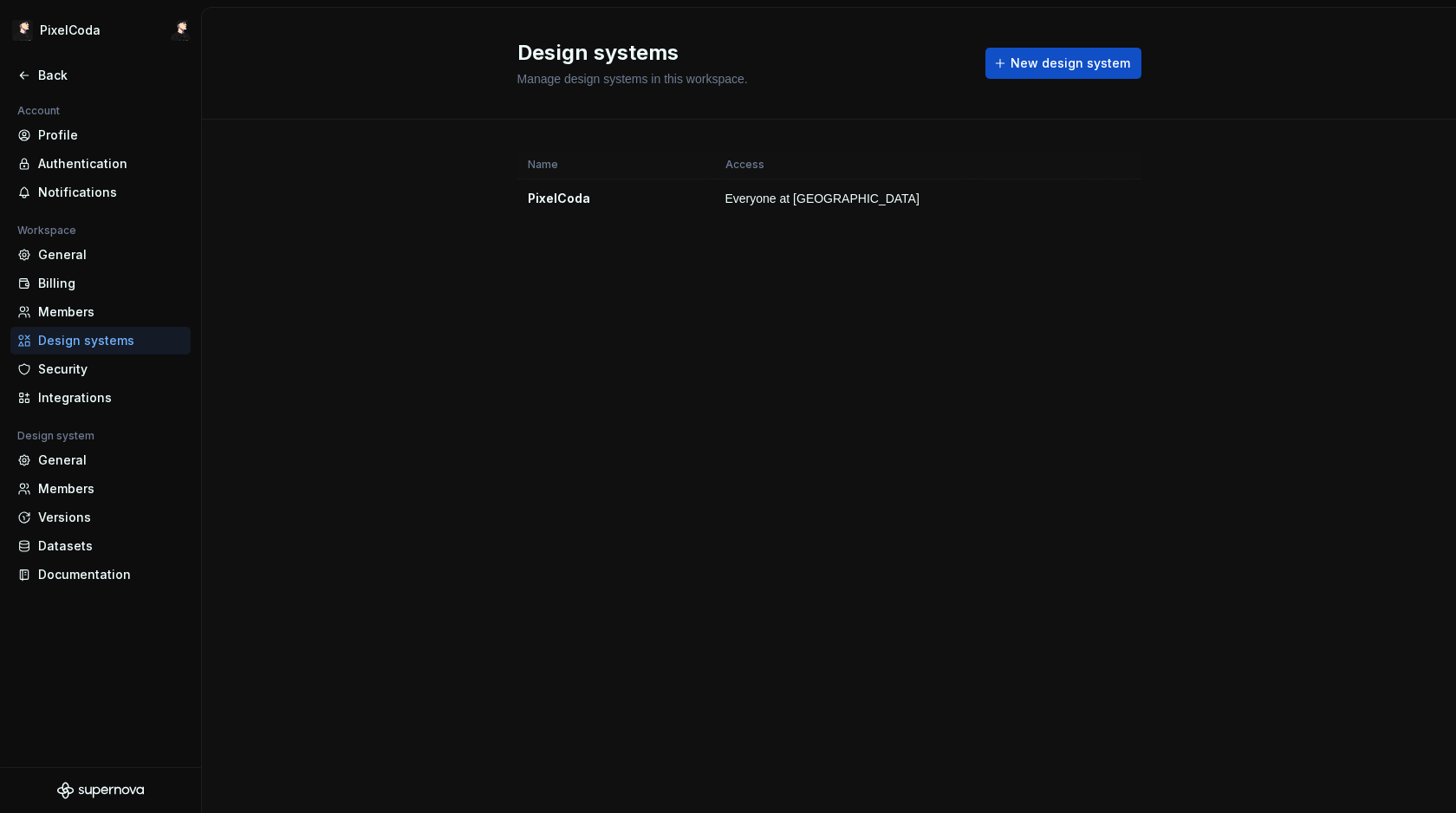
click at [62, 347] on div "Design systems" at bounding box center [111, 341] width 146 height 17
click at [528, 203] on div "PixelCoda" at bounding box center [616, 198] width 177 height 17
drag, startPoint x: 631, startPoint y: 188, endPoint x: 1090, endPoint y: 191, distance: 459.0
click at [643, 189] on td "PixelCoda" at bounding box center [616, 199] width 198 height 39
click at [1126, 197] on html "PixelCoda Back Account Profile Authentication Notifications Workspace General B…" at bounding box center [728, 406] width 1456 height 813
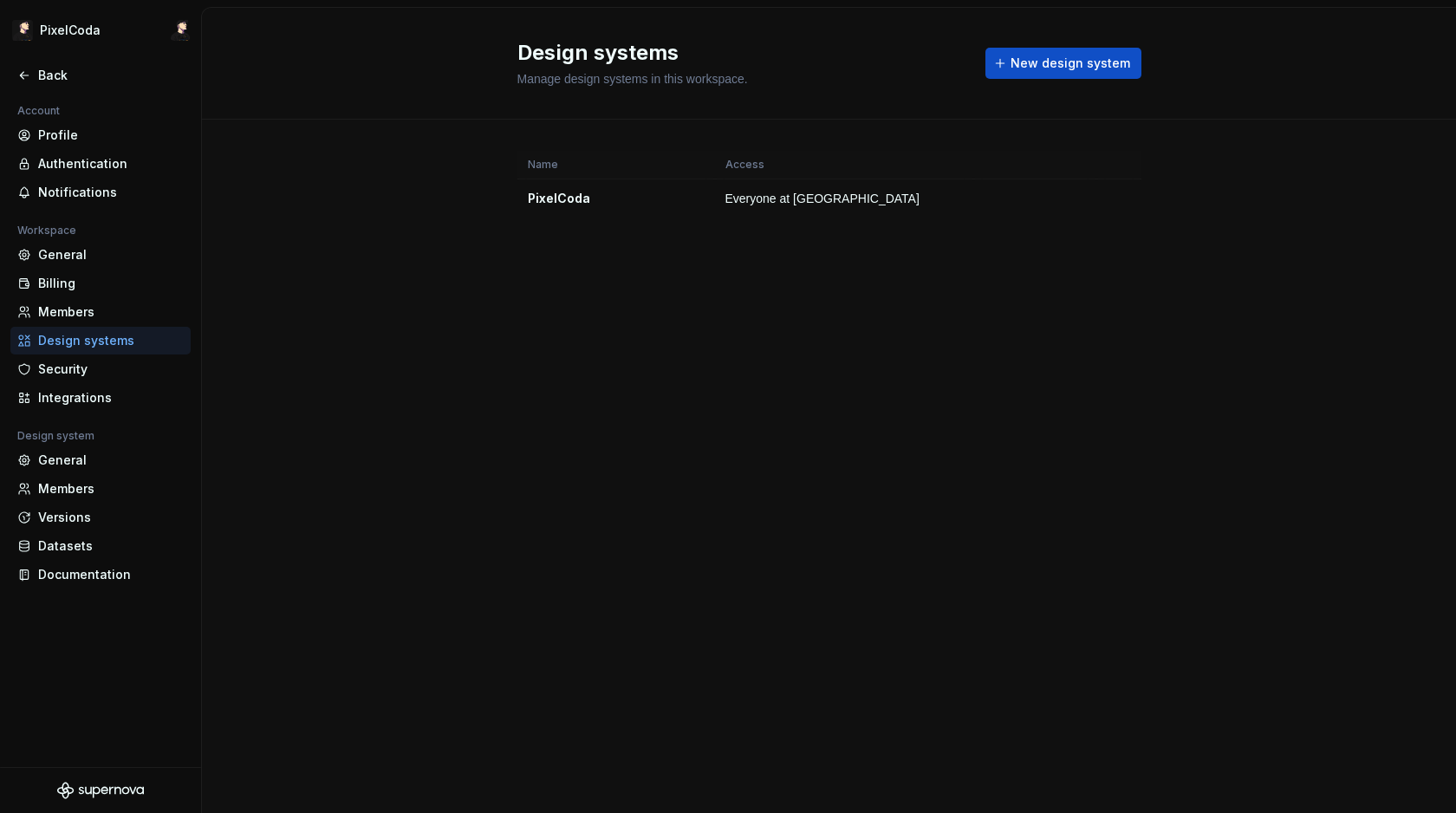
drag, startPoint x: 1087, startPoint y: 236, endPoint x: 1224, endPoint y: 229, distance: 137.2
click at [1088, 236] on html "PixelCoda Back Account Profile Authentication Notifications Workspace General B…" at bounding box center [728, 406] width 1456 height 813
click at [1080, 210] on td at bounding box center [1035, 199] width 123 height 39
click at [1100, 178] on table "Name Access PixelCoda Everyone at [GEOGRAPHIC_DATA]" at bounding box center [829, 184] width 624 height 66
click at [77, 372] on div "Security" at bounding box center [111, 369] width 146 height 17
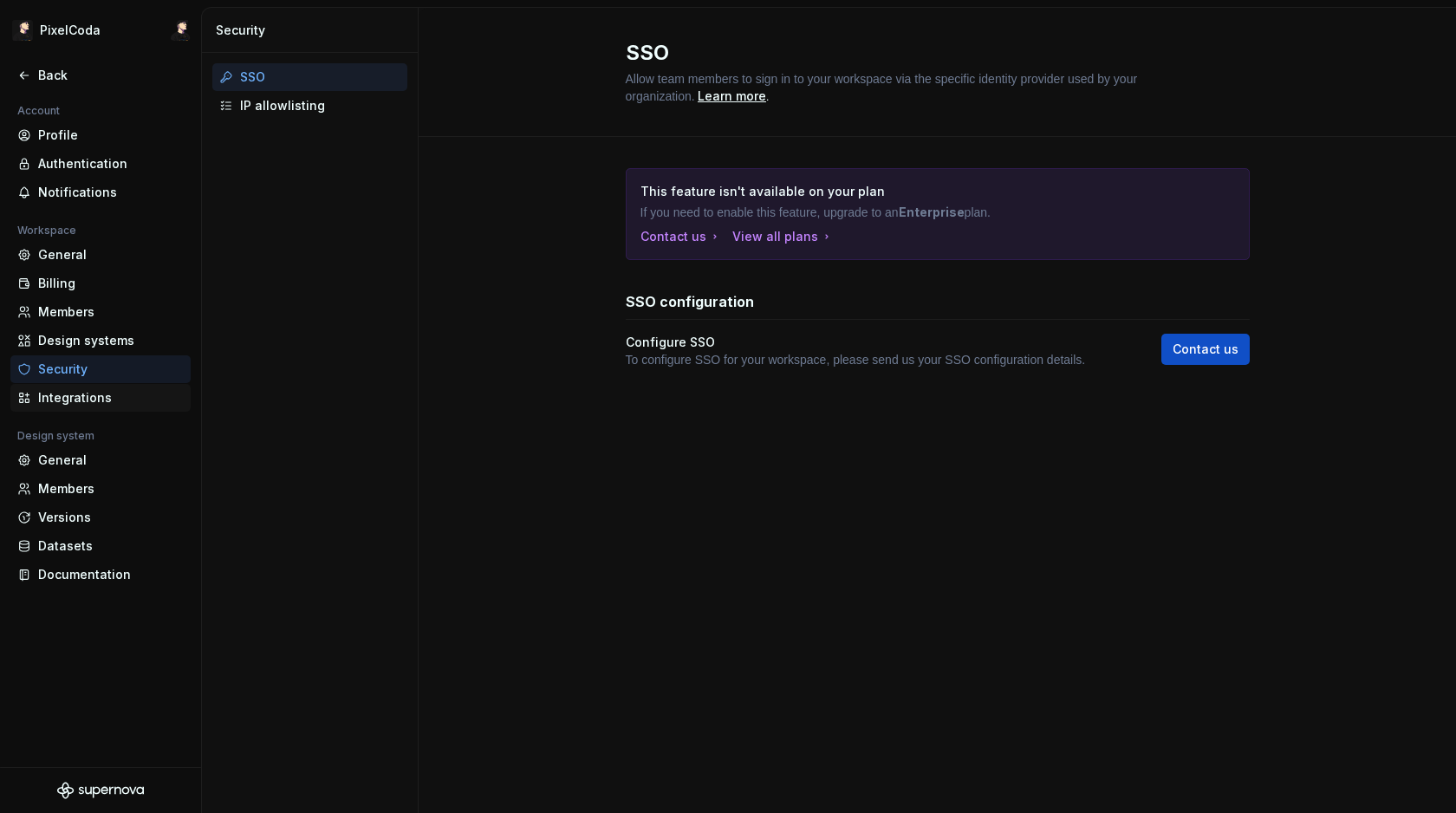
click at [70, 393] on div "Integrations" at bounding box center [111, 398] width 146 height 17
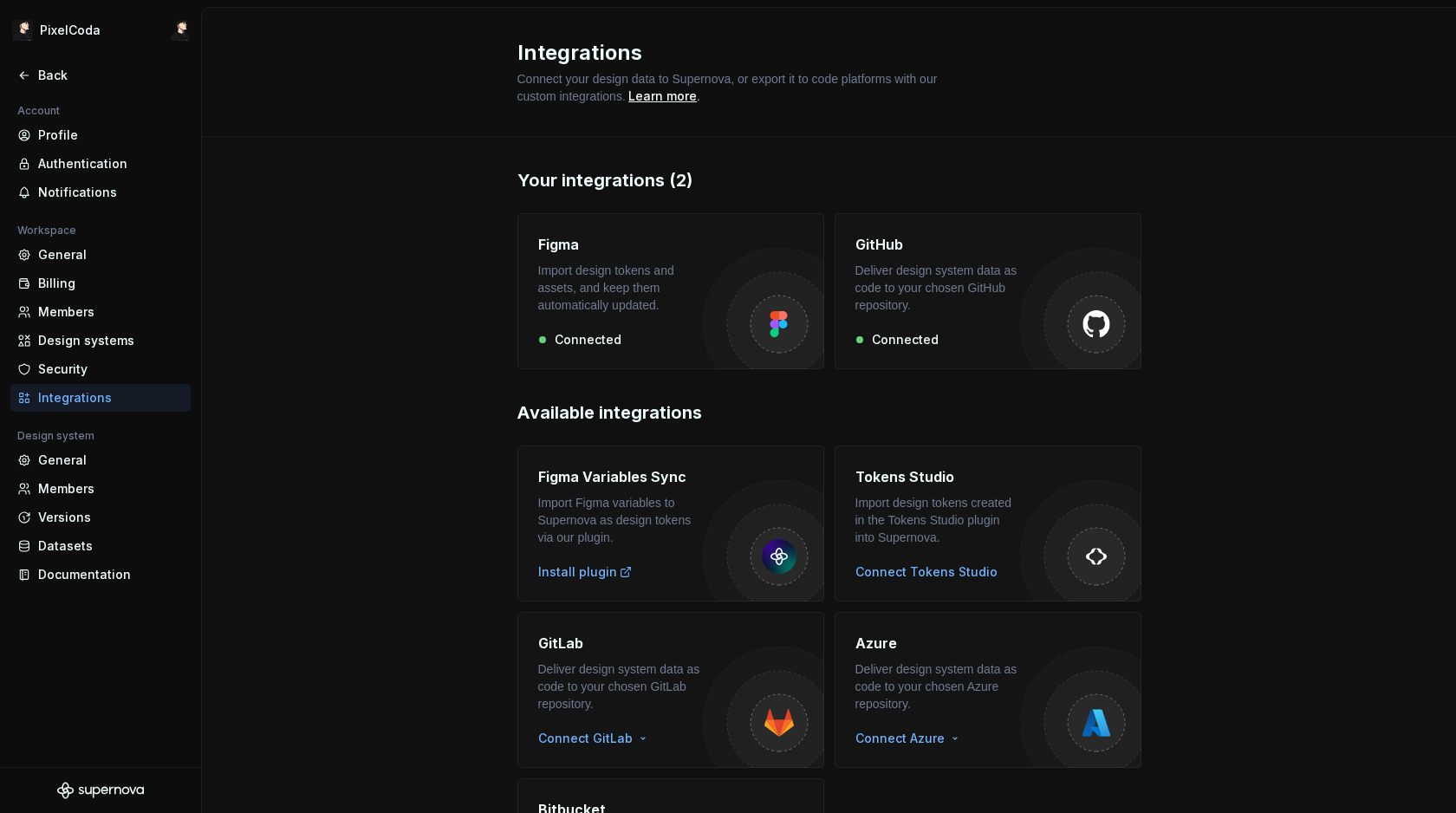
drag, startPoint x: 1165, startPoint y: 470, endPoint x: 914, endPoint y: 470, distance: 251.0
click at [1163, 470] on div "Your integrations (2) Figma Import design tokens and assets, and keep them auto…" at bounding box center [828, 569] width 1254 height 863
click at [90, 211] on div "Account Profile Authentication Notifications Workspace General Billing Members …" at bounding box center [100, 349] width 201 height 498
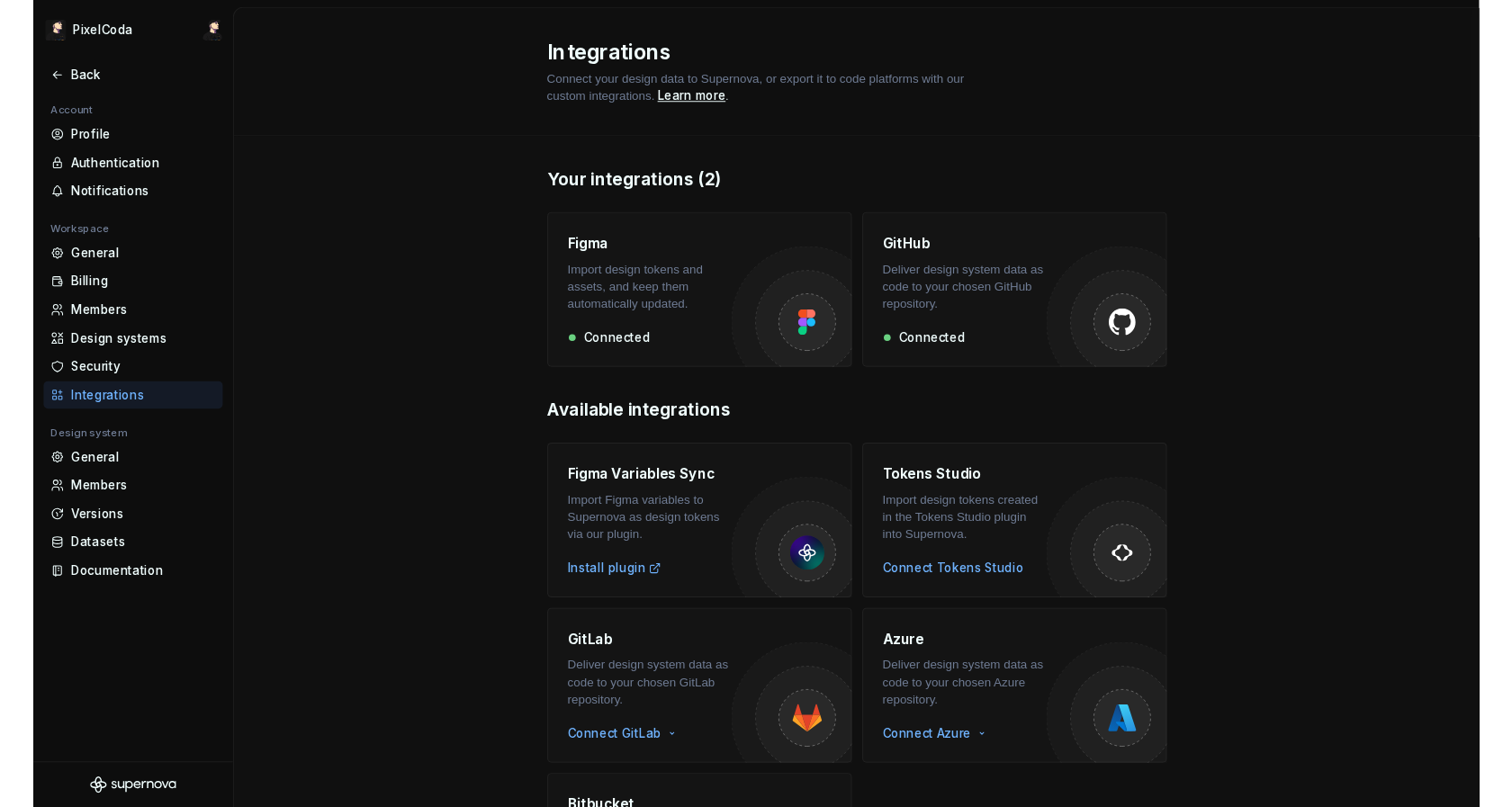
scroll to position [4, 0]
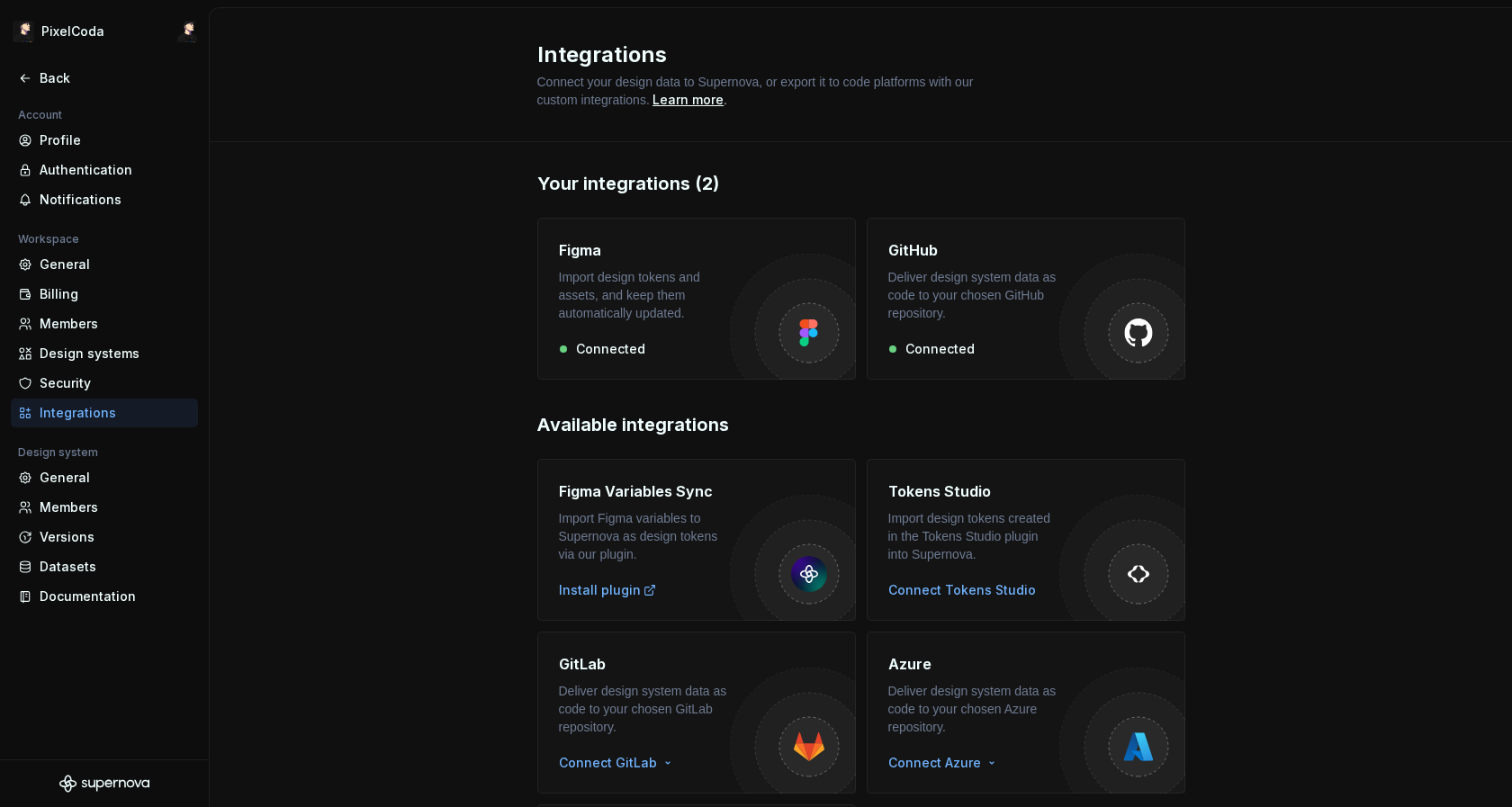
type textarea "*"
